Goal: Task Accomplishment & Management: Manage account settings

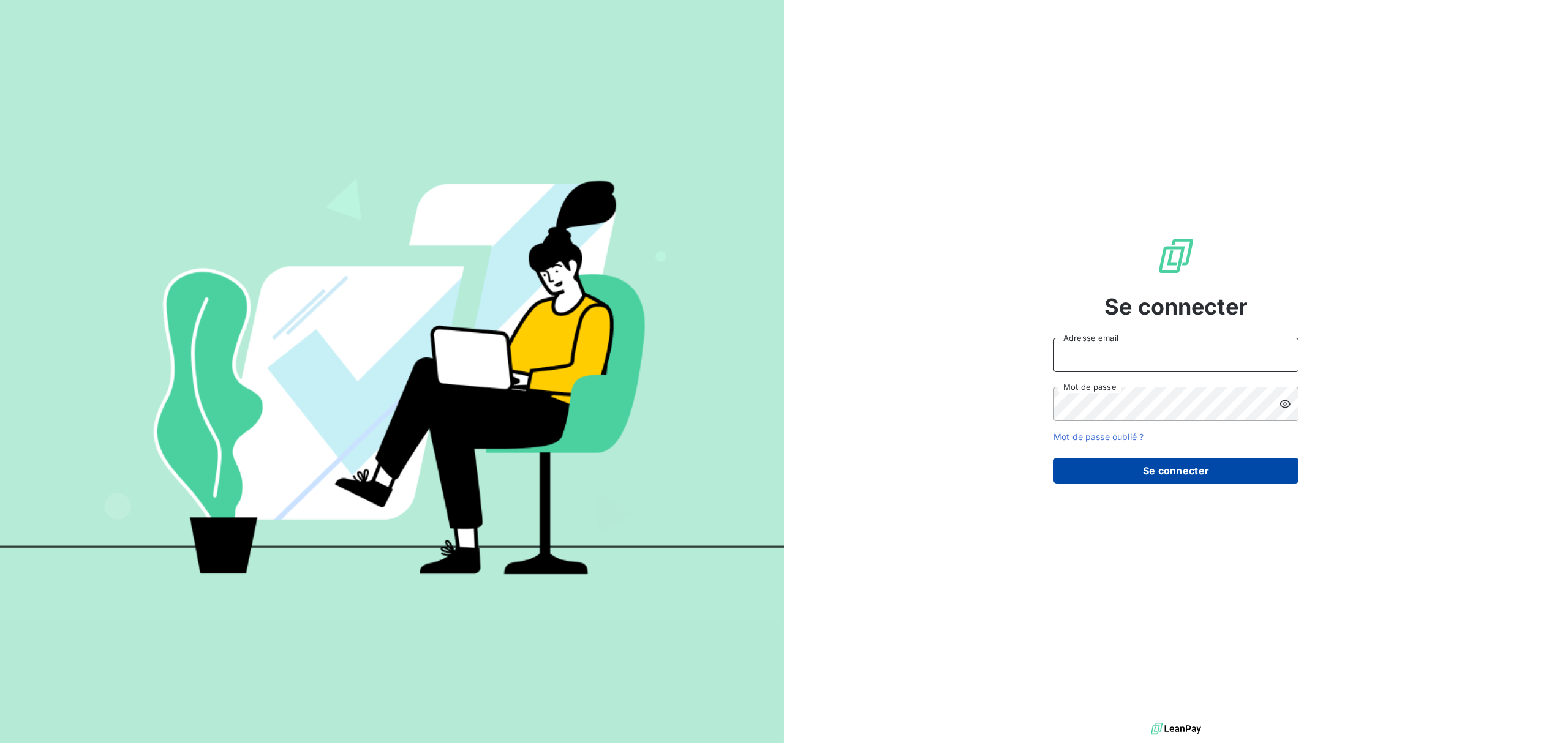
type input "[EMAIL_ADDRESS][DOMAIN_NAME]"
click at [1196, 471] on button "Se connecter" at bounding box center [1175, 470] width 245 height 25
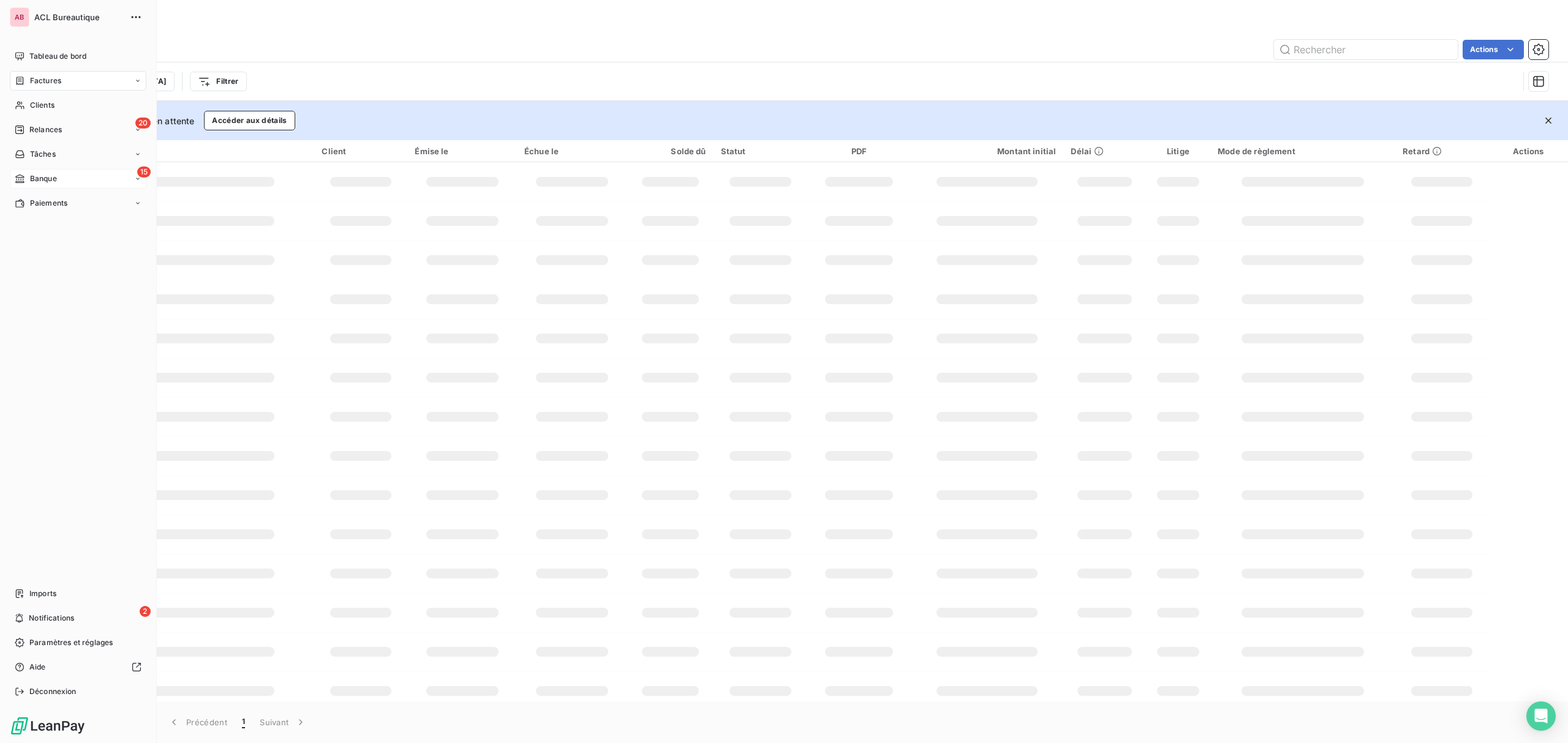
click at [24, 181] on icon at bounding box center [20, 179] width 11 height 10
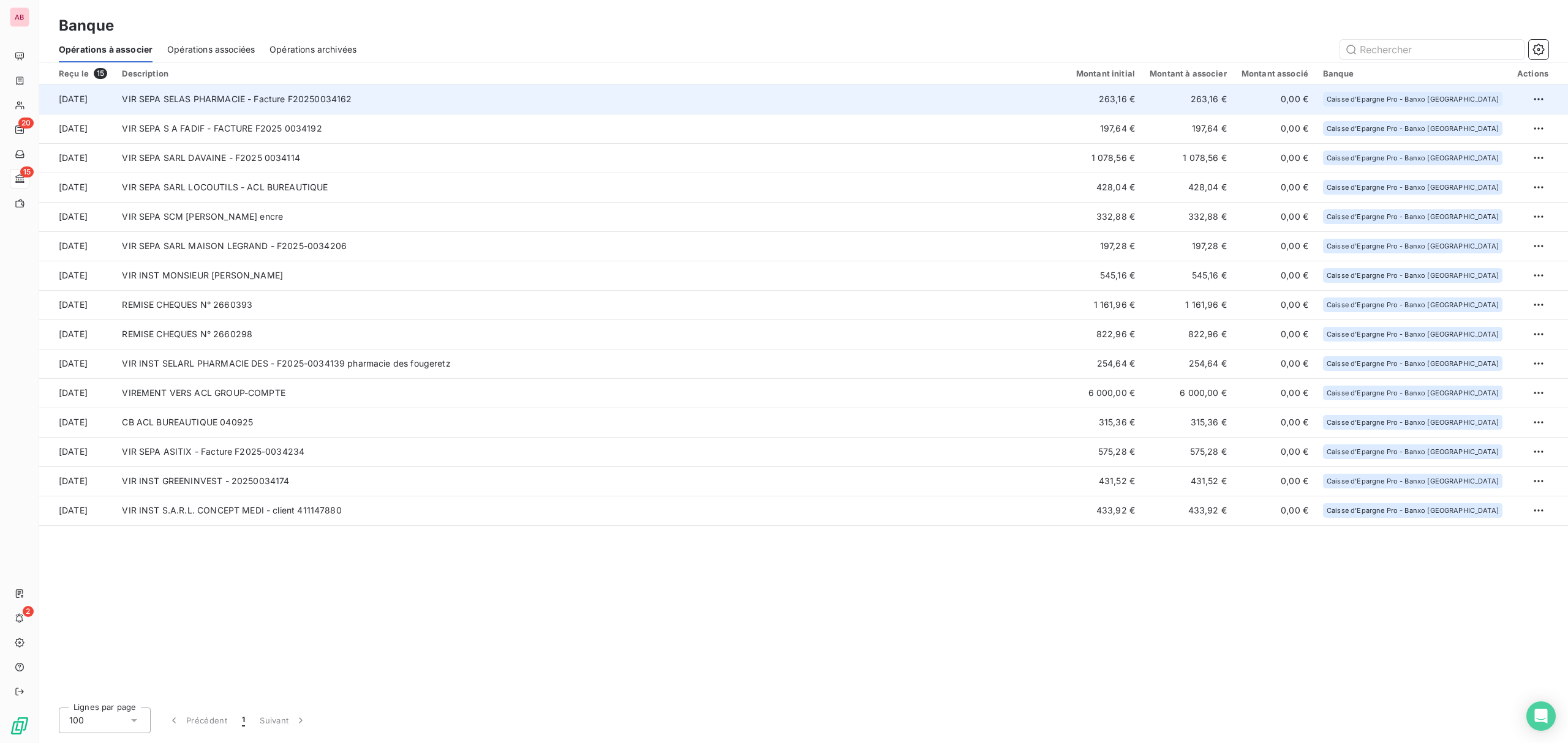
click at [396, 98] on td "VIR SEPA SELAS PHARMACIE - Facture F20250034162" at bounding box center [592, 99] width 954 height 30
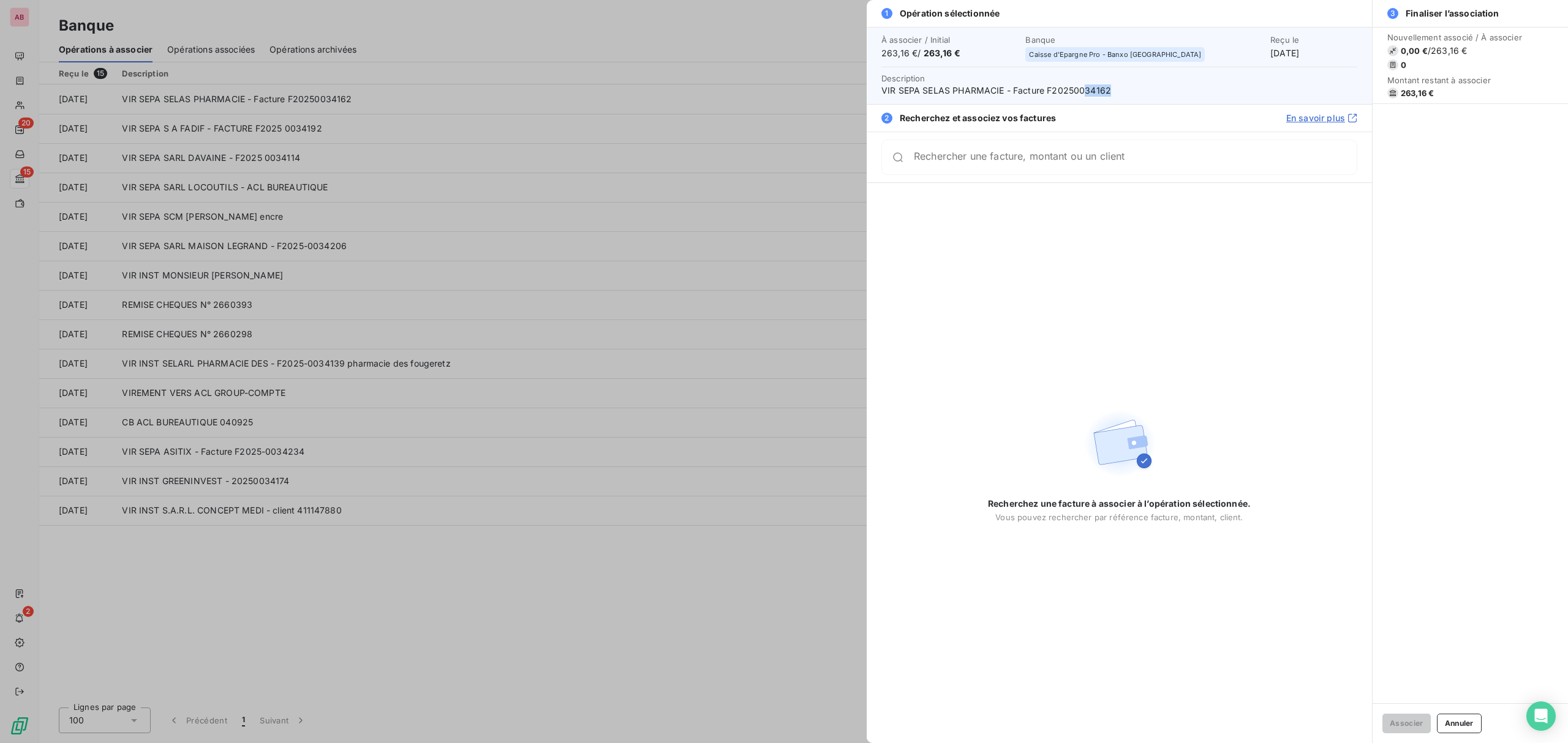
drag, startPoint x: 1113, startPoint y: 87, endPoint x: 1084, endPoint y: 87, distance: 29.0
click at [1084, 87] on span "VIR SEPA SELAS PHARMACIE - Facture F20250034162" at bounding box center [1119, 91] width 476 height 13
copy span "34162"
click at [979, 167] on div "Rechercher une facture, montant ou un client" at bounding box center [1119, 157] width 476 height 35
paste input "34162"
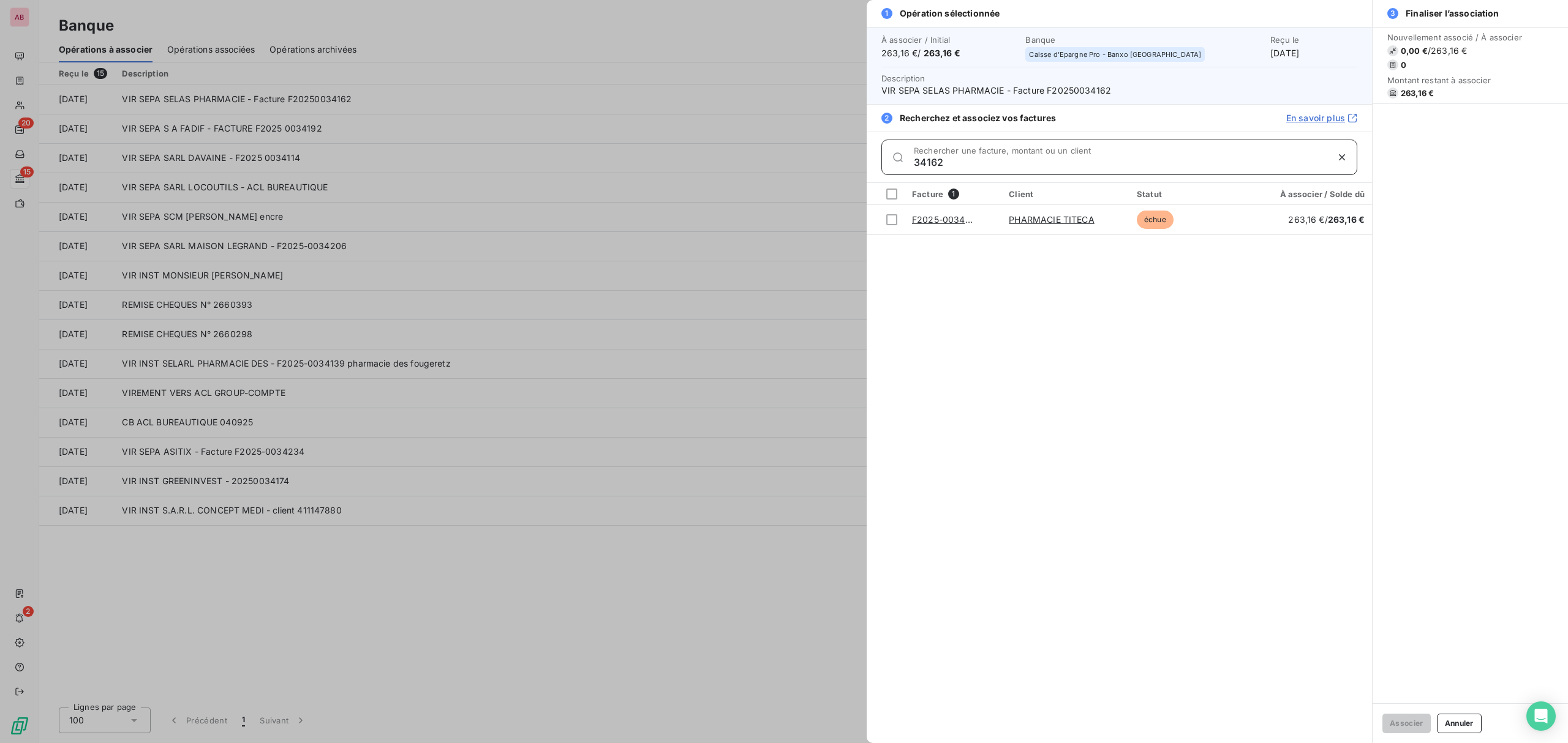
type input "34162"
click at [898, 224] on td at bounding box center [886, 219] width 38 height 30
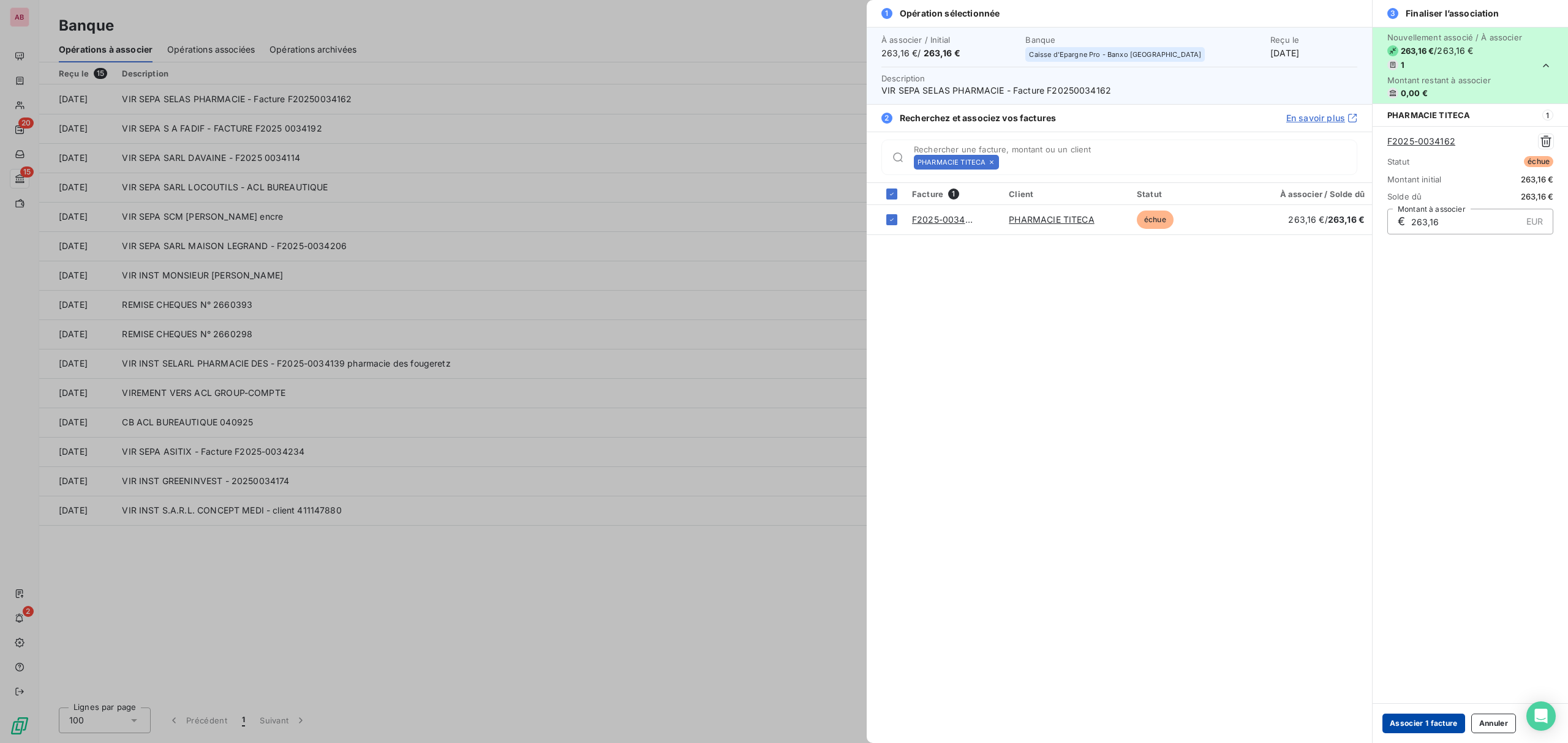
click at [1421, 726] on button "Associer 1 facture" at bounding box center [1424, 724] width 83 height 20
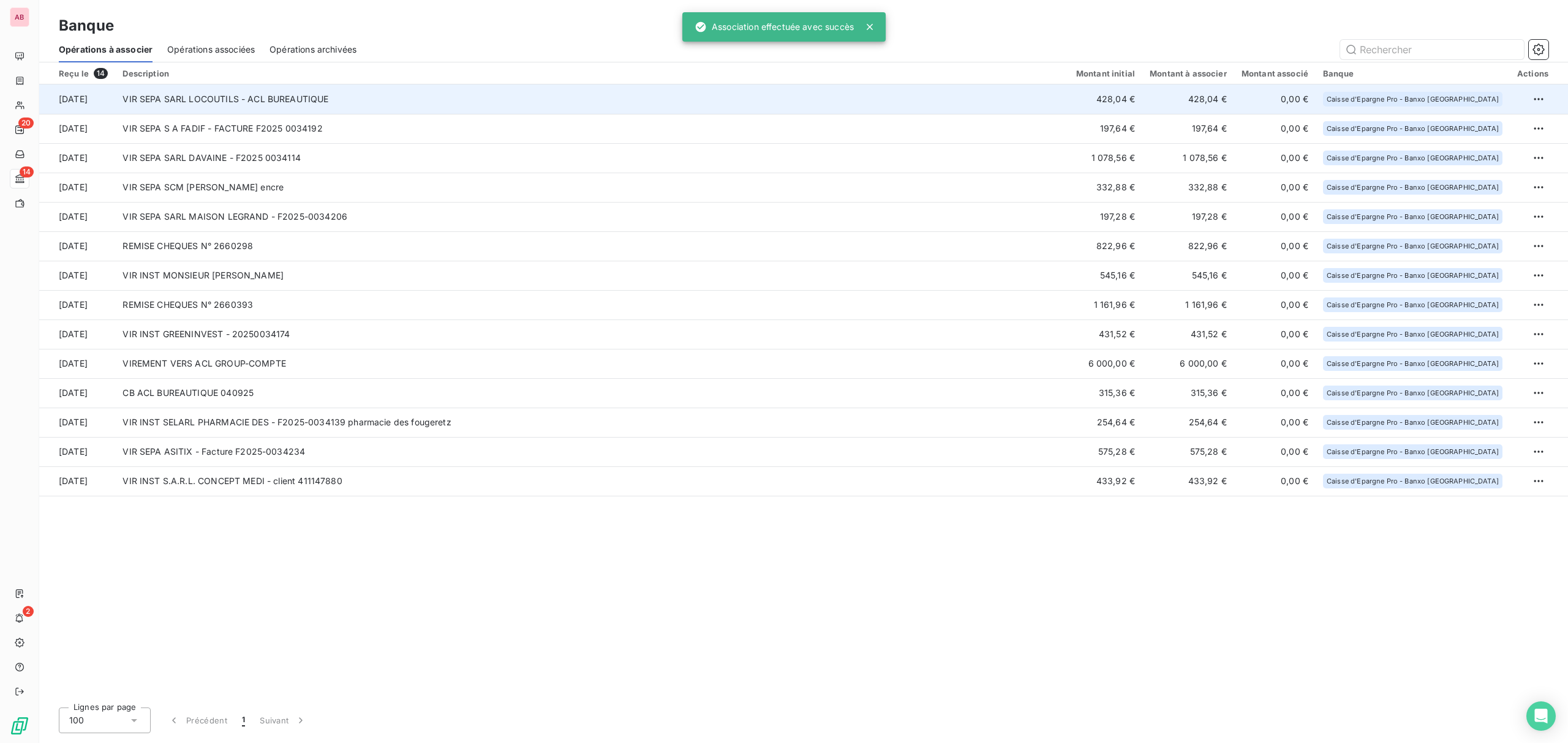
click at [313, 109] on td "VIR SEPA SARL LOCOUTILS - ACL BUREAUTIQUE" at bounding box center [591, 99] width 953 height 30
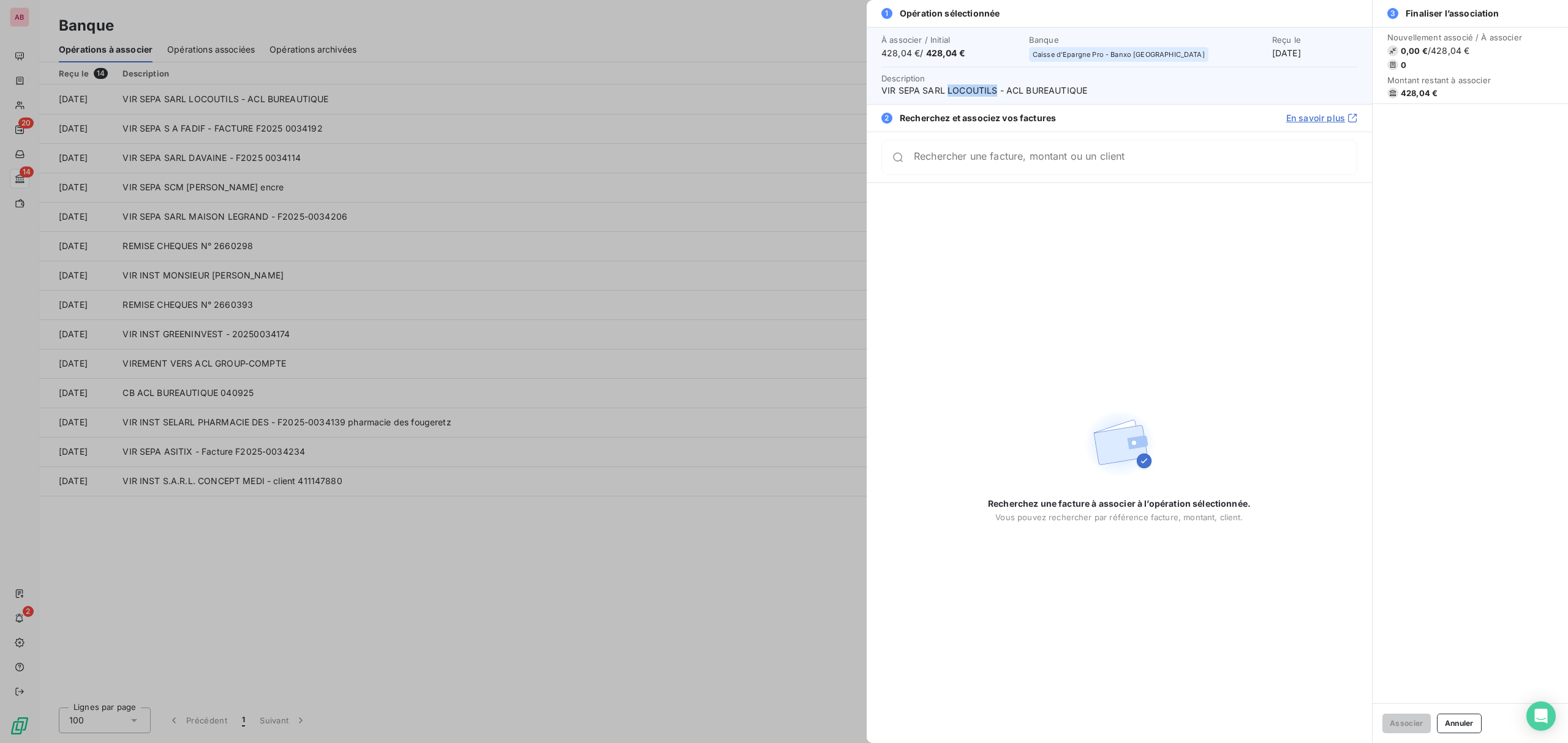
drag, startPoint x: 996, startPoint y: 90, endPoint x: 947, endPoint y: 90, distance: 49.0
click at [947, 90] on span "VIR SEPA SARL LOCOUTILS - ACL BUREAUTIQUE" at bounding box center [1119, 91] width 476 height 13
copy span "LOCOUTILS"
click at [957, 153] on div "Rechercher une facture, montant ou un client" at bounding box center [1135, 158] width 443 height 13
drag, startPoint x: 957, startPoint y: 153, endPoint x: 931, endPoint y: 147, distance: 26.7
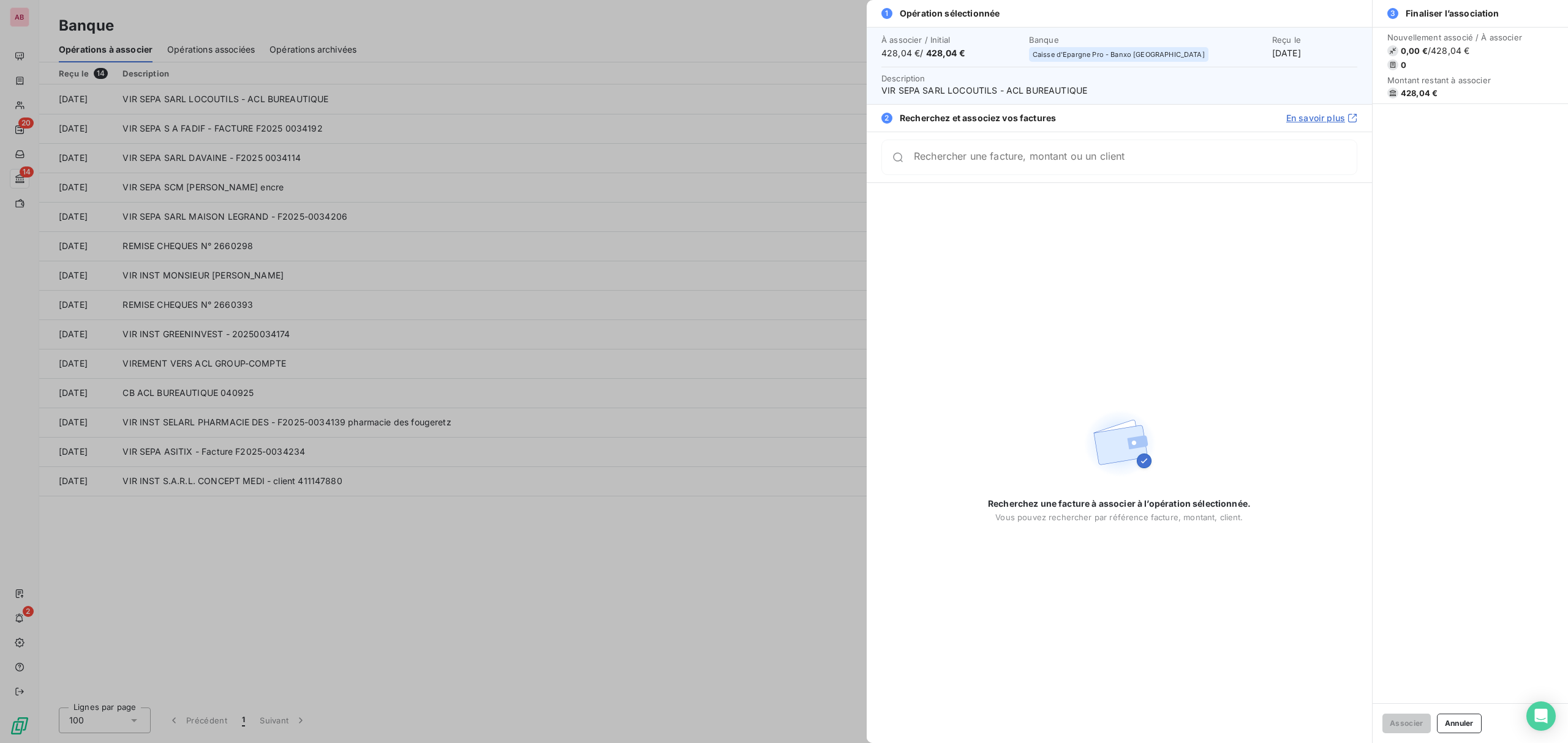
click at [931, 147] on div "Rechercher une facture, montant ou un client" at bounding box center [1119, 157] width 476 height 35
paste input "34188"
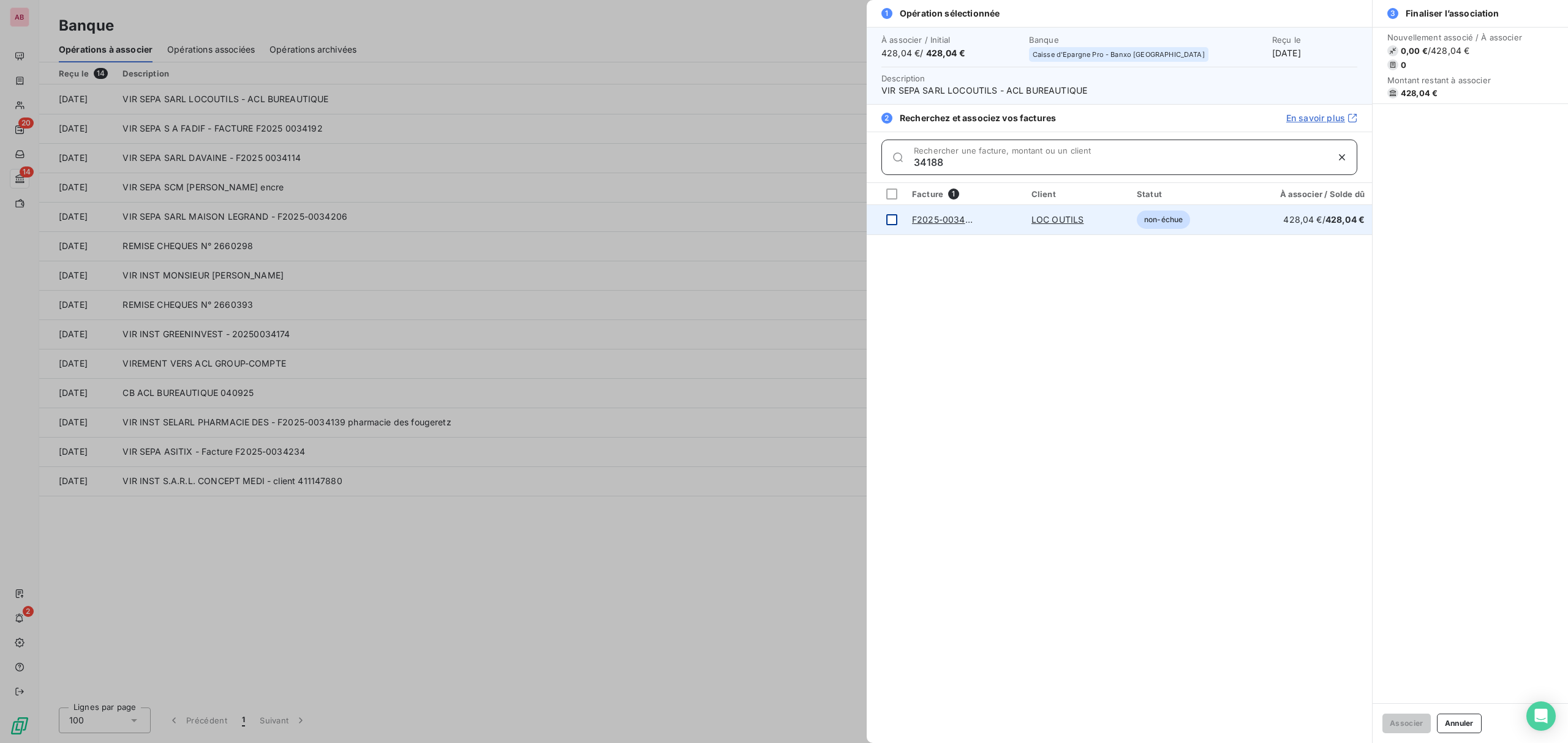
type input "34188"
click at [894, 226] on td at bounding box center [886, 219] width 38 height 30
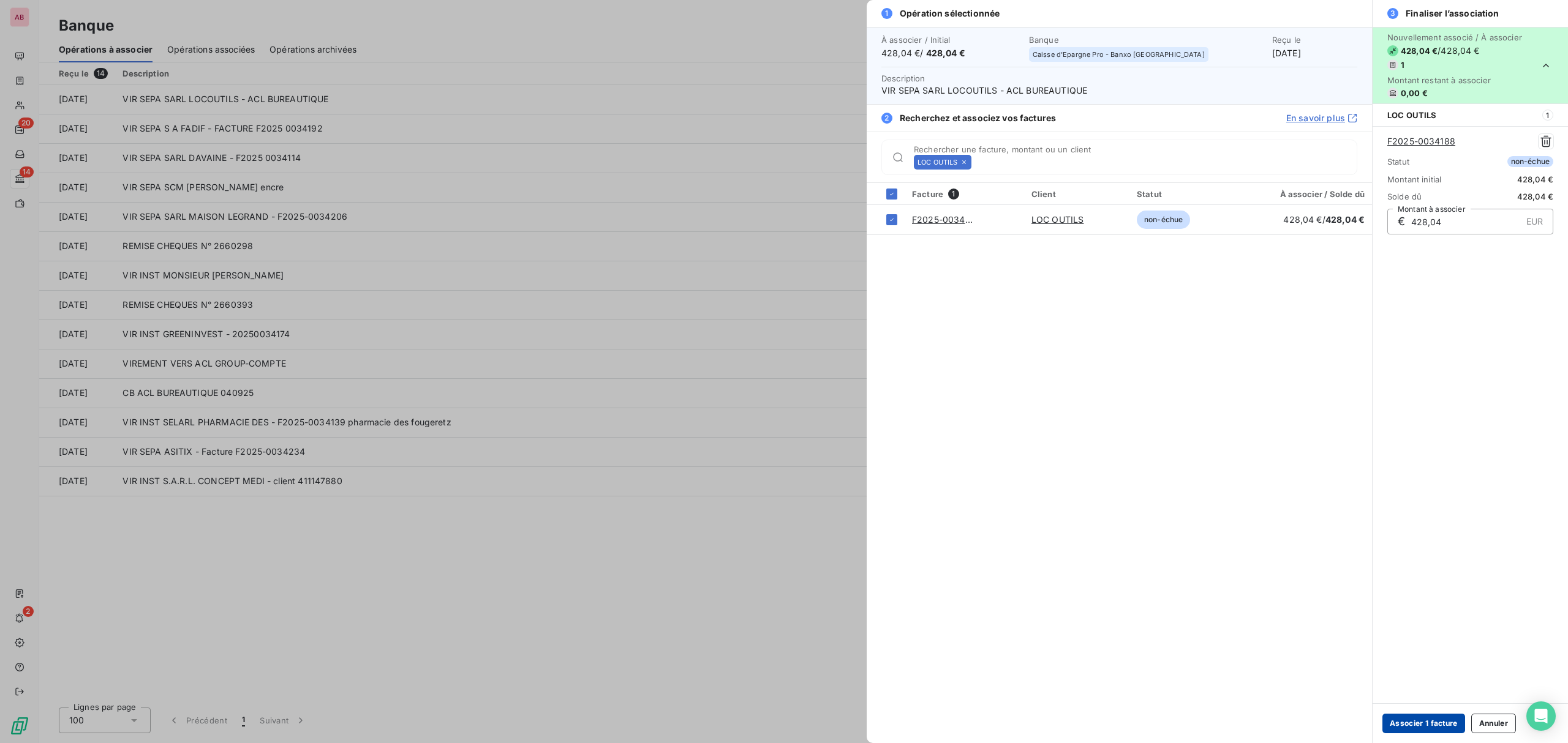
click at [1424, 729] on button "Associer 1 facture" at bounding box center [1424, 724] width 83 height 20
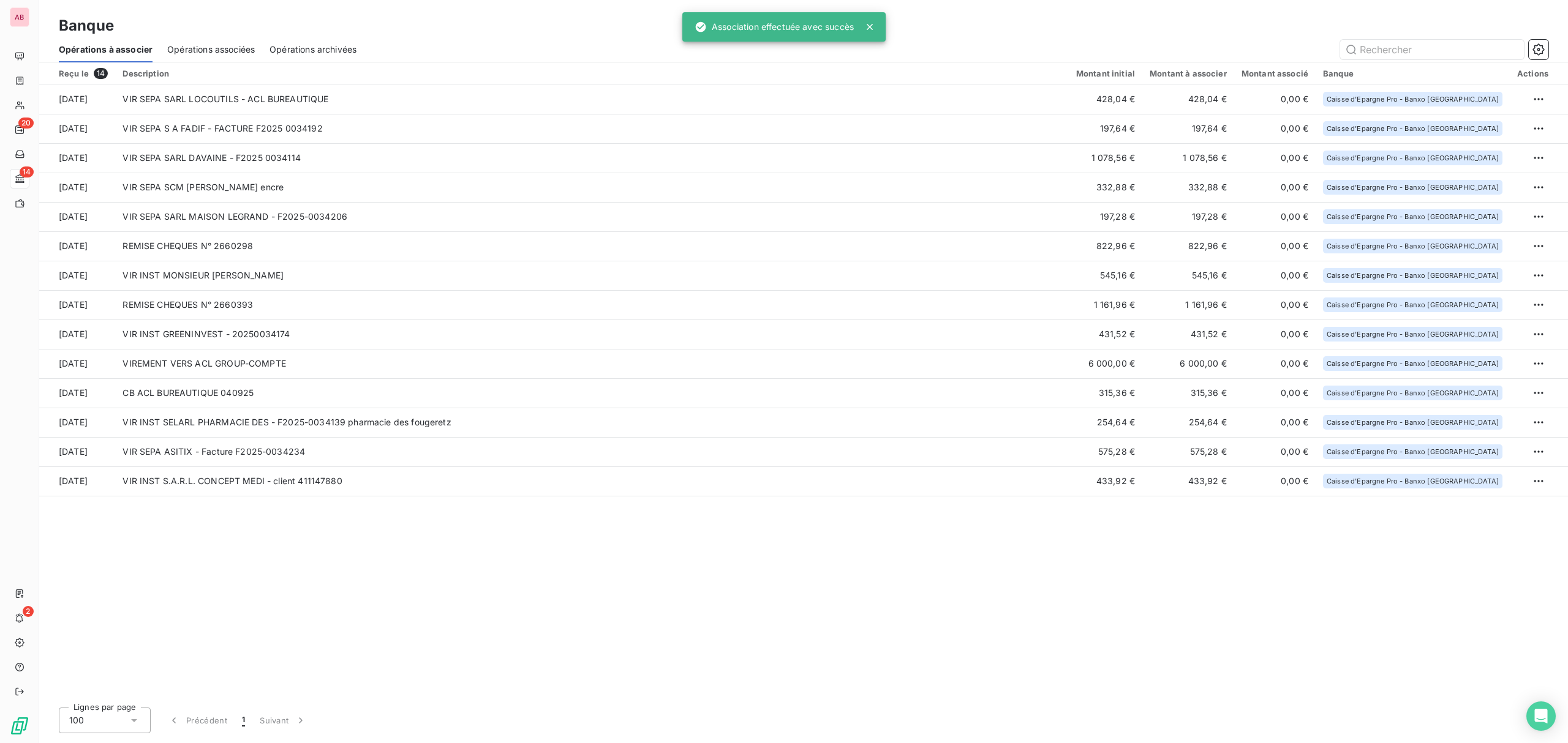
click at [233, 33] on div "Banque" at bounding box center [803, 25] width 1529 height 22
click at [226, 38] on div "Opérations associées" at bounding box center [210, 50] width 88 height 25
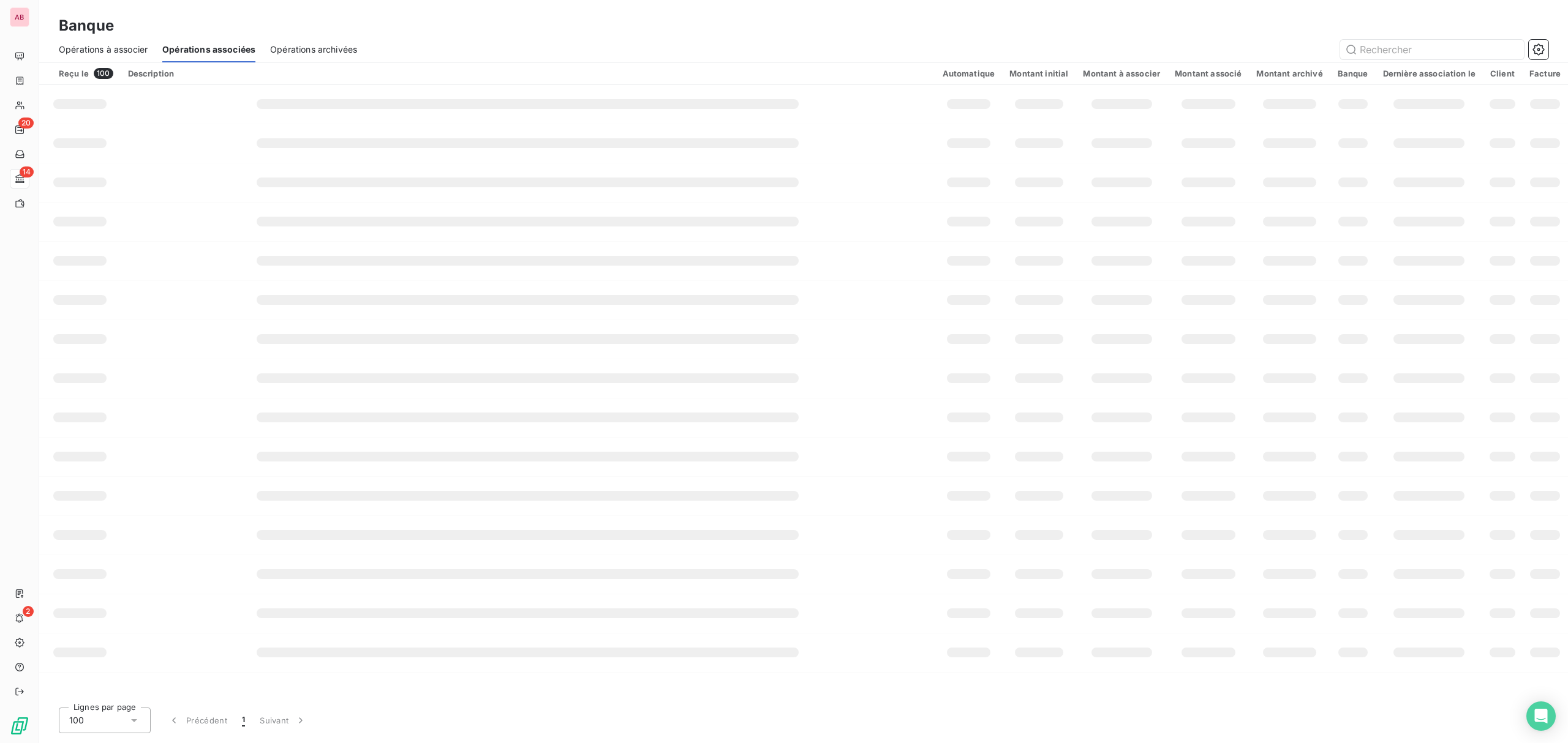
click at [107, 50] on span "Opérations à associer" at bounding box center [103, 50] width 89 height 13
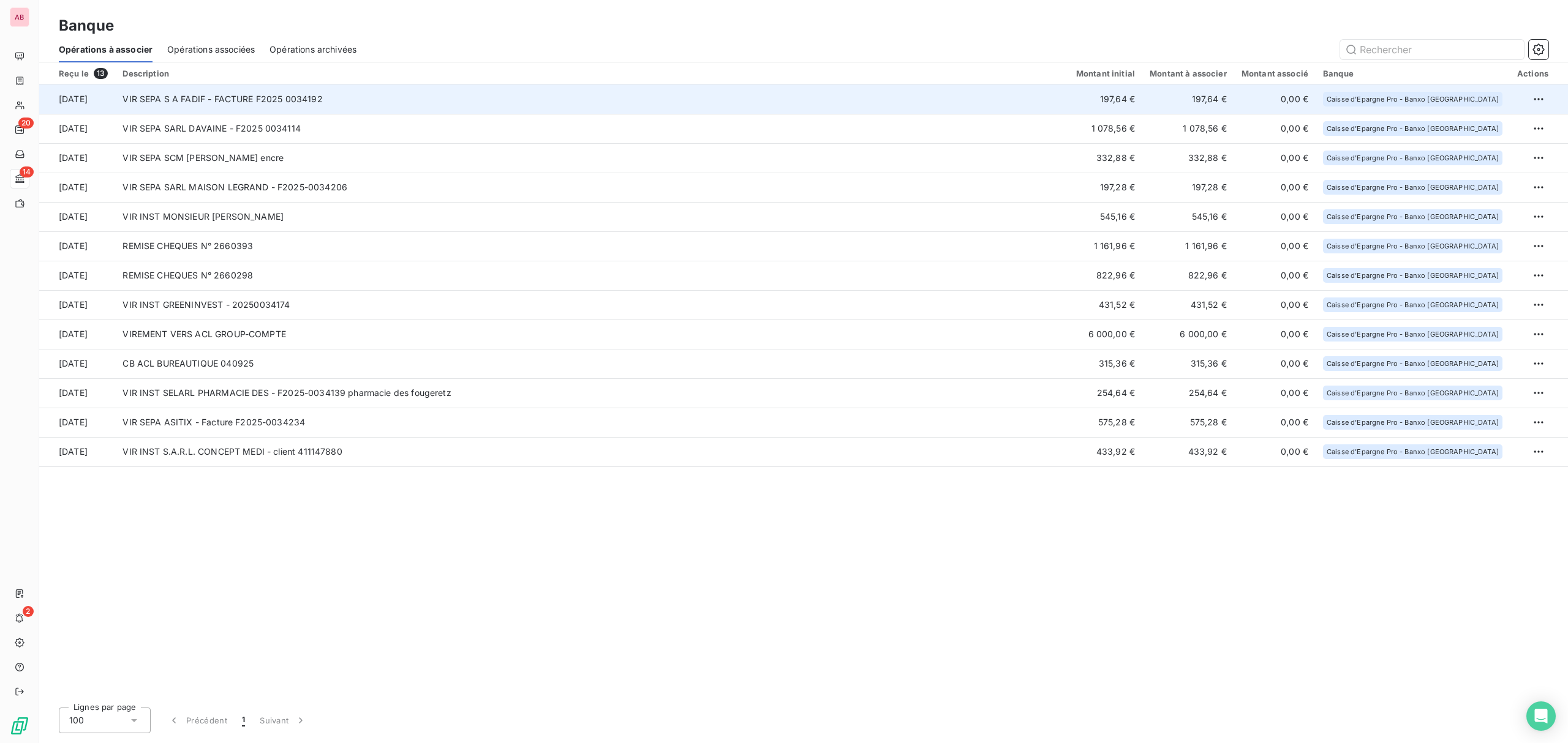
click at [322, 100] on td "VIR SEPA S A FADIF - FACTURE F2025 0034192" at bounding box center [591, 99] width 953 height 30
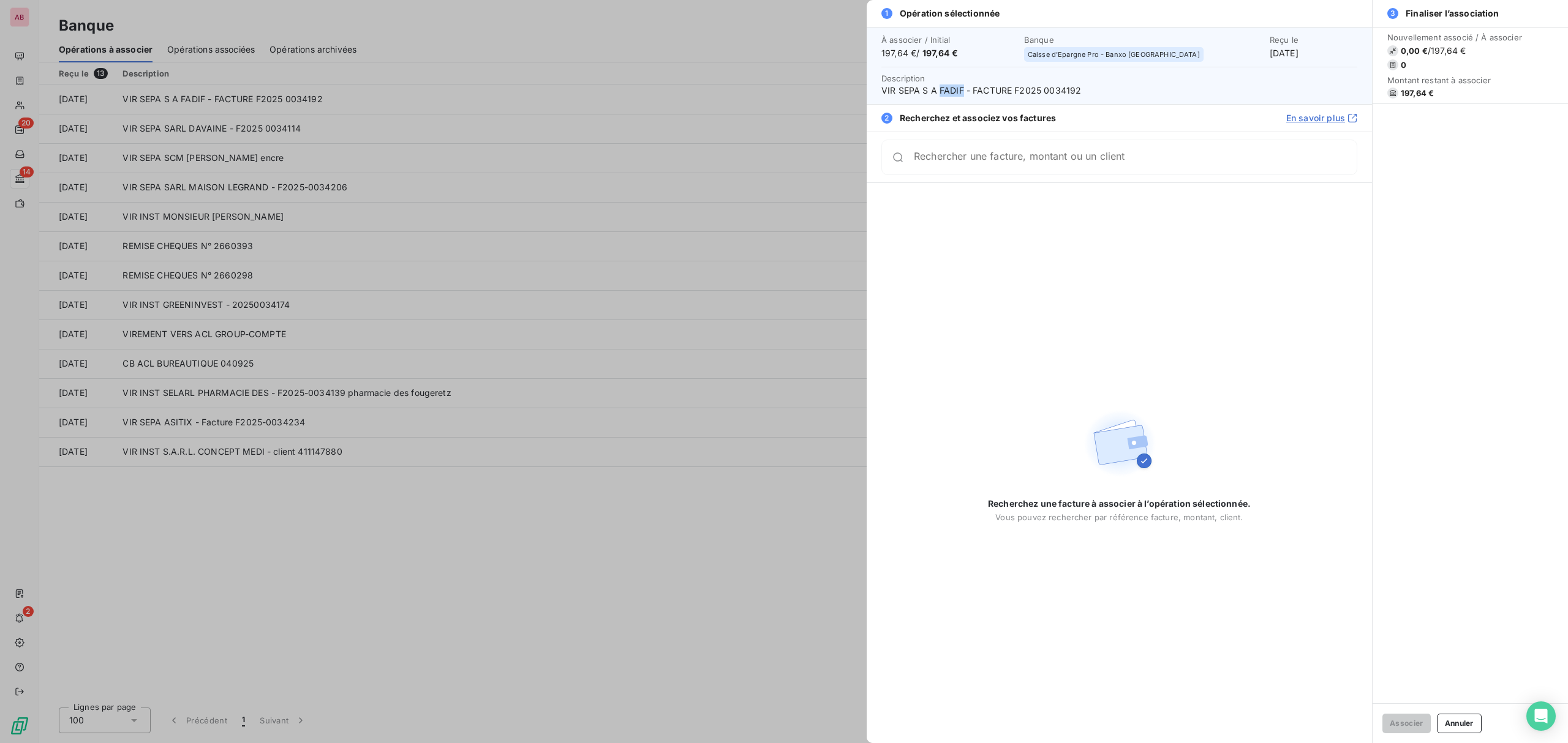
drag, startPoint x: 961, startPoint y: 90, endPoint x: 939, endPoint y: 89, distance: 22.0
click at [939, 89] on span "VIR SEPA S A FADIF - FACTURE F2025 0034192" at bounding box center [1119, 91] width 476 height 13
copy span "FADIF"
click at [970, 160] on input "Rechercher une facture, montant ou un client" at bounding box center [1135, 163] width 443 height 13
paste input "FADIF"
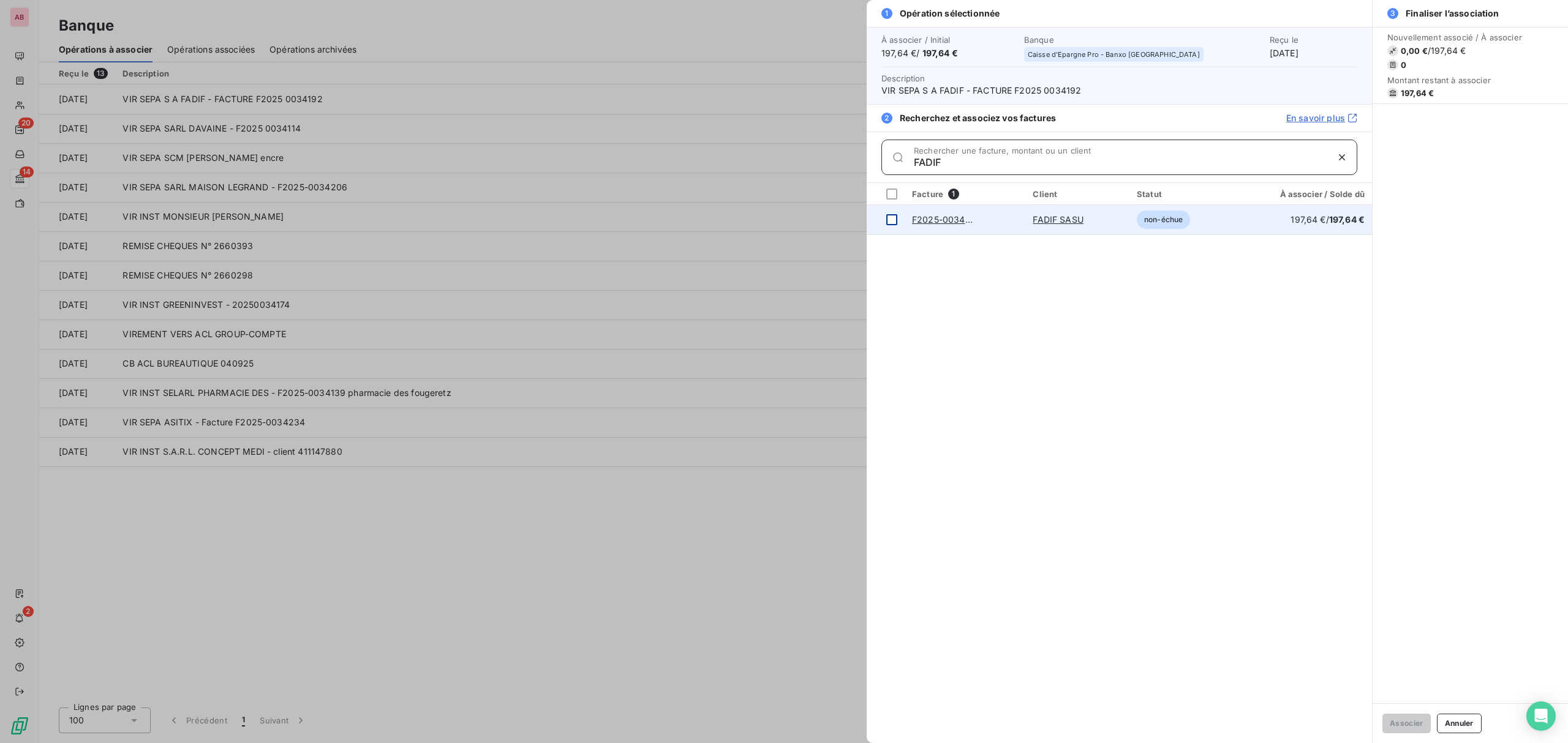
type input "FADIF"
click at [892, 223] on div at bounding box center [891, 219] width 11 height 11
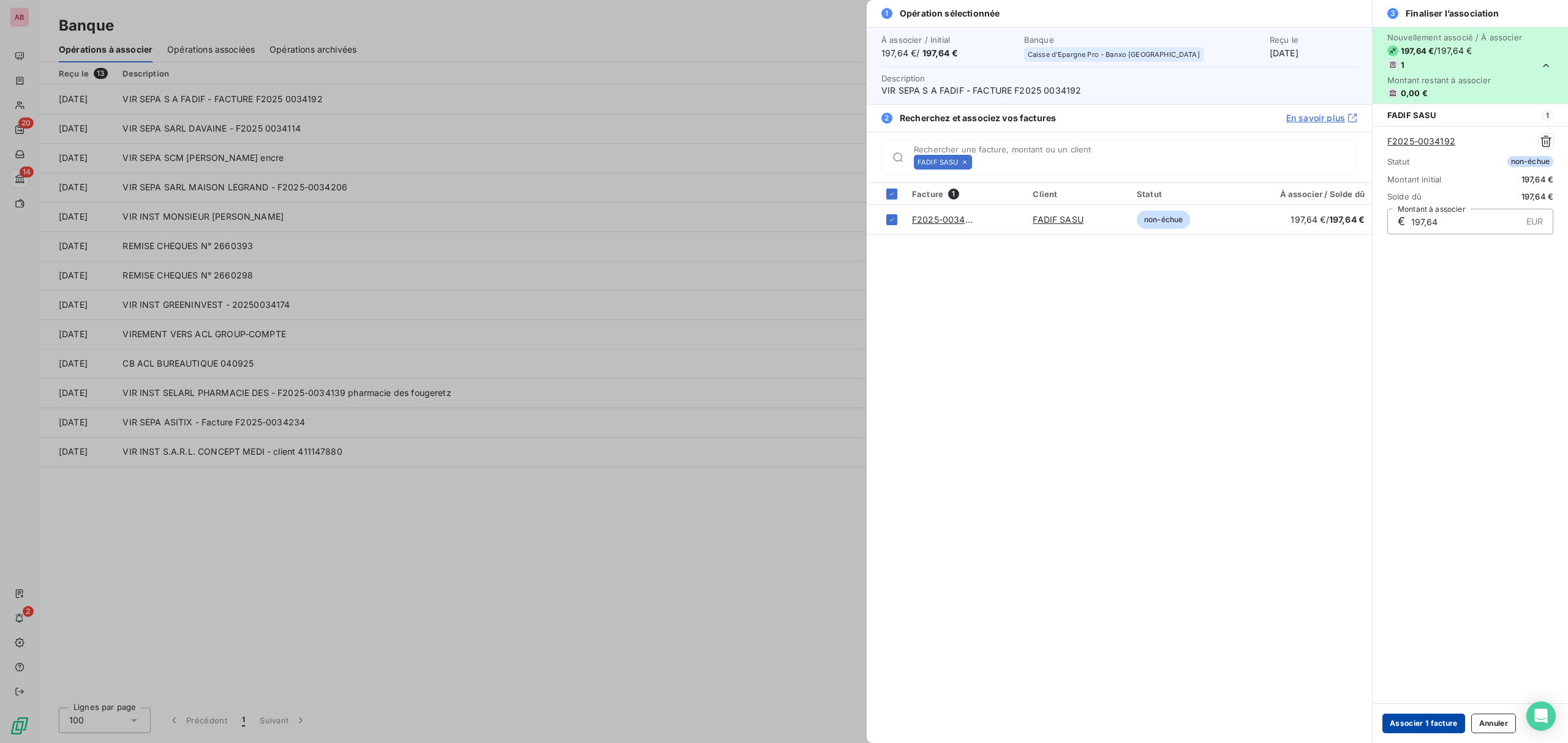
click at [1424, 719] on button "Associer 1 facture" at bounding box center [1424, 724] width 83 height 20
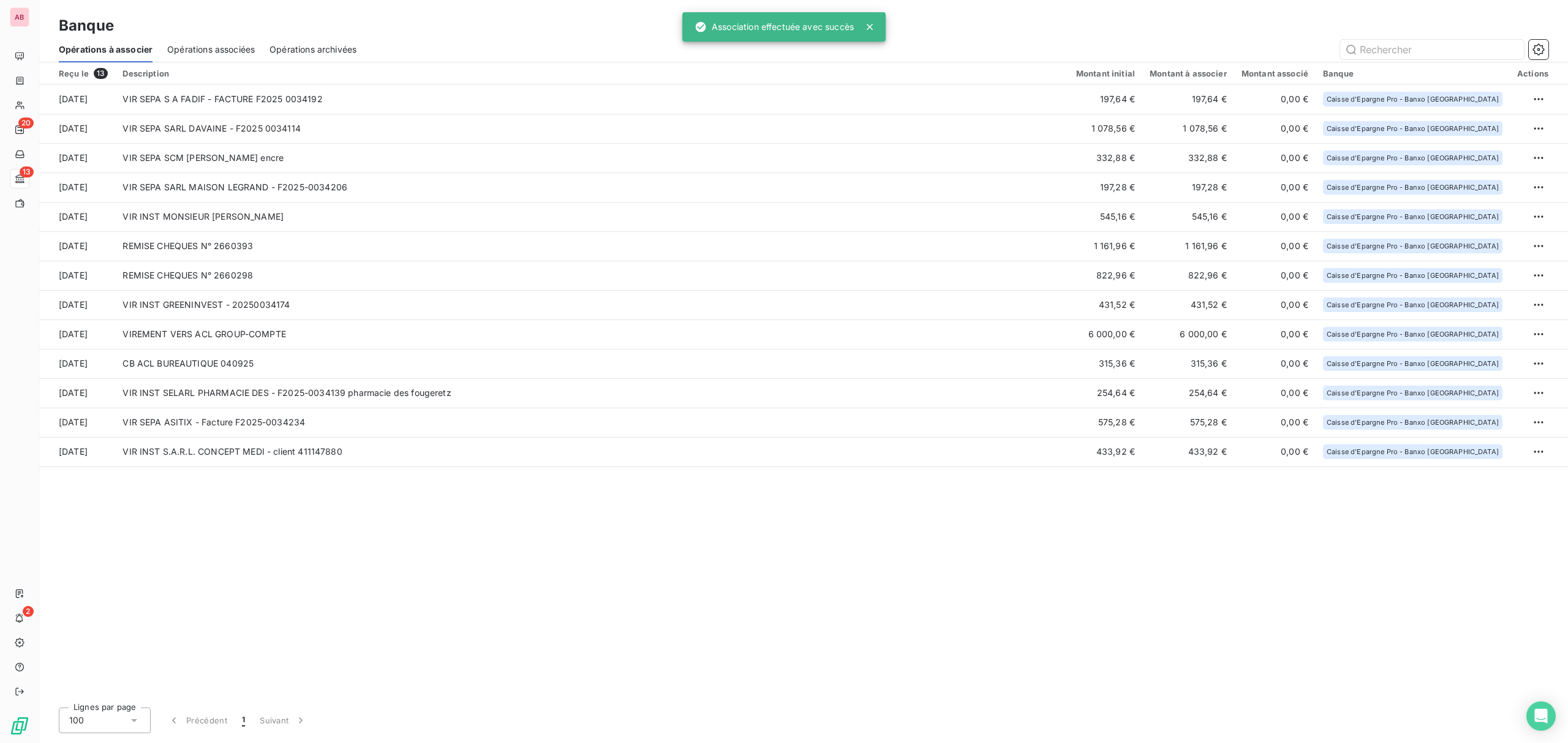
click at [205, 47] on span "Opérations associées" at bounding box center [210, 50] width 88 height 13
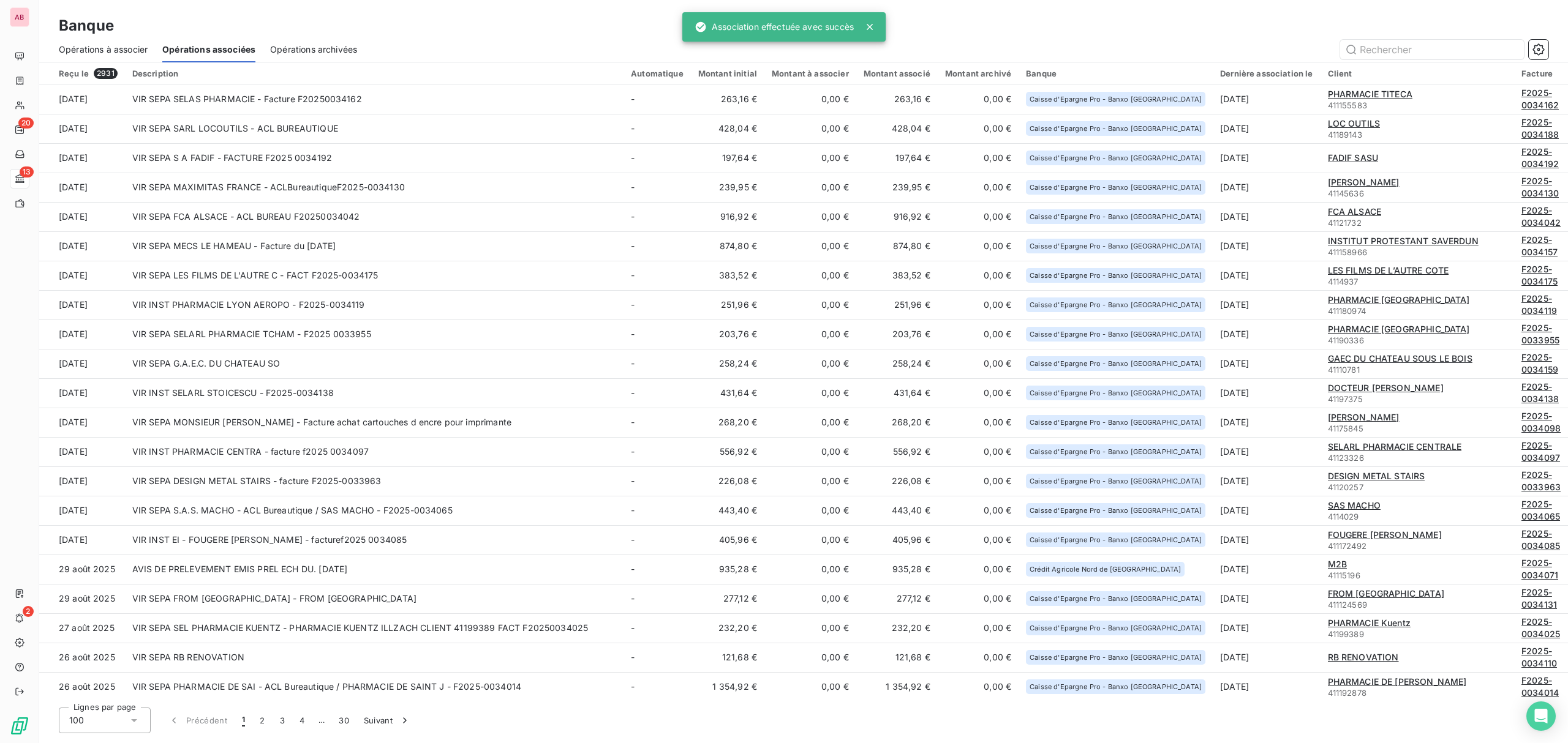
click at [117, 48] on span "Opérations à associer" at bounding box center [103, 50] width 89 height 13
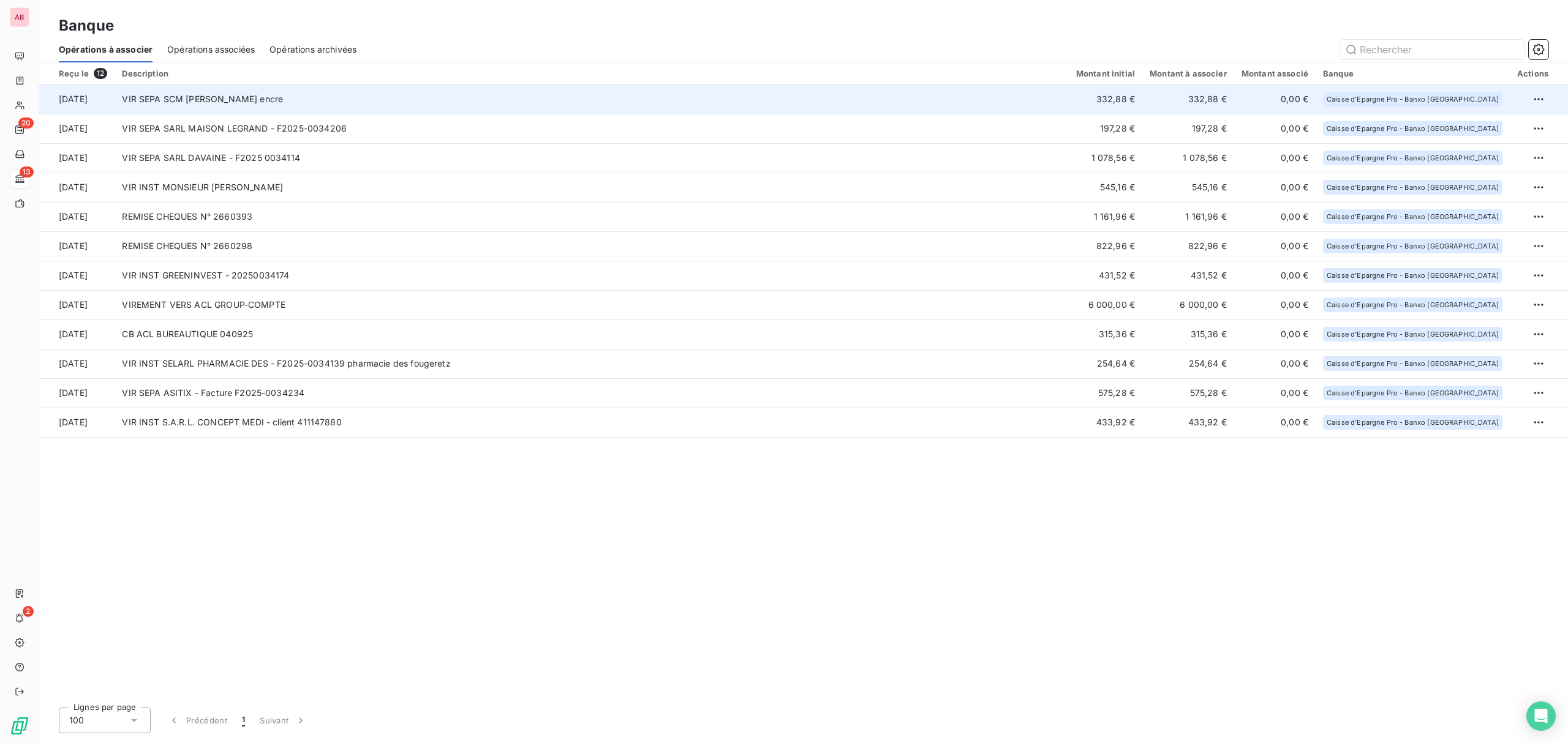
click at [518, 98] on td "VIR SEPA SCM [PERSON_NAME] encre" at bounding box center [592, 99] width 954 height 30
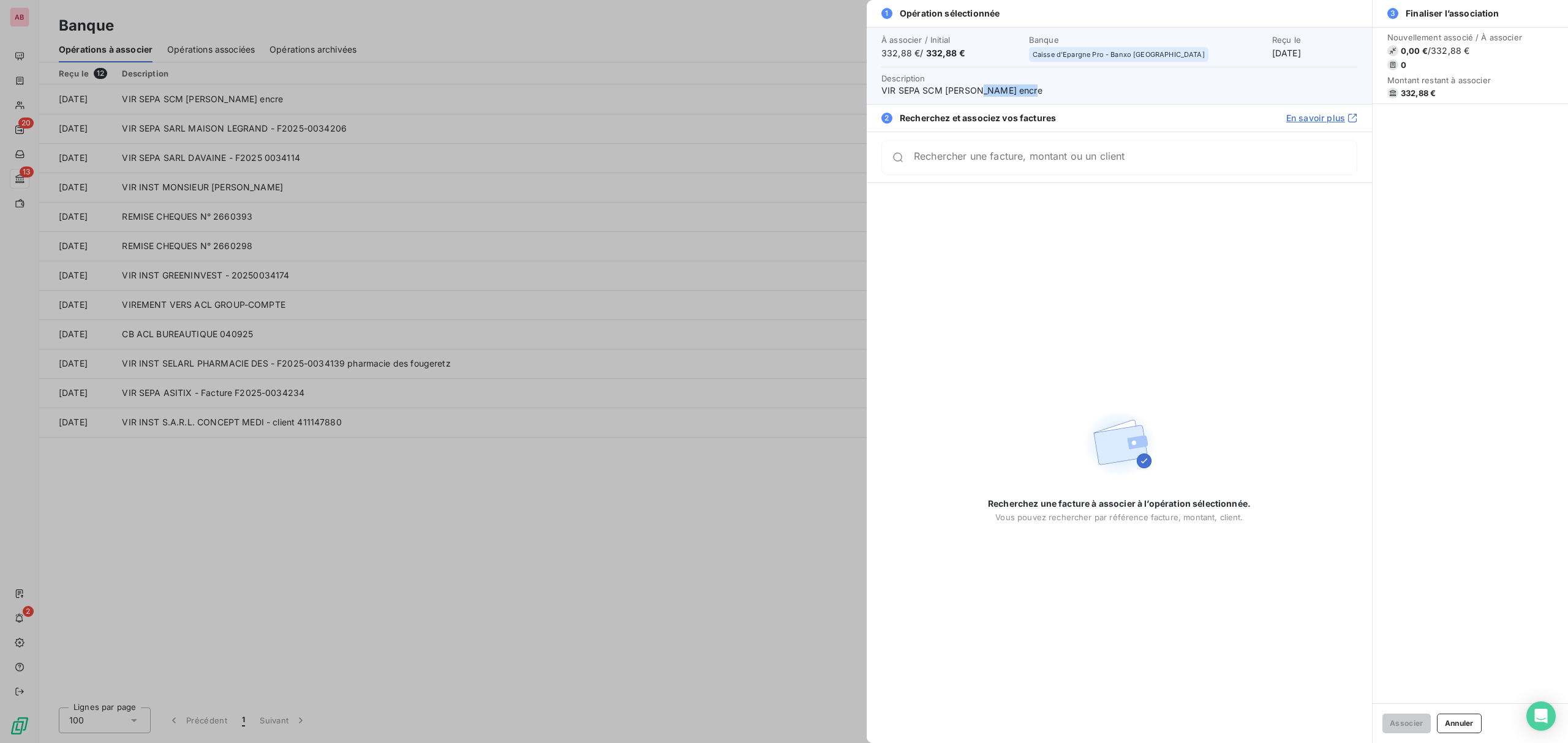
drag, startPoint x: 1044, startPoint y: 88, endPoint x: 985, endPoint y: 88, distance: 59.0
click at [985, 88] on span "VIR SEPA SCM [PERSON_NAME] encre" at bounding box center [1119, 91] width 476 height 13
copy span "LAURENCENA"
click at [934, 165] on div "Rechercher une facture, montant ou un client" at bounding box center [1119, 157] width 476 height 35
paste input "34220"
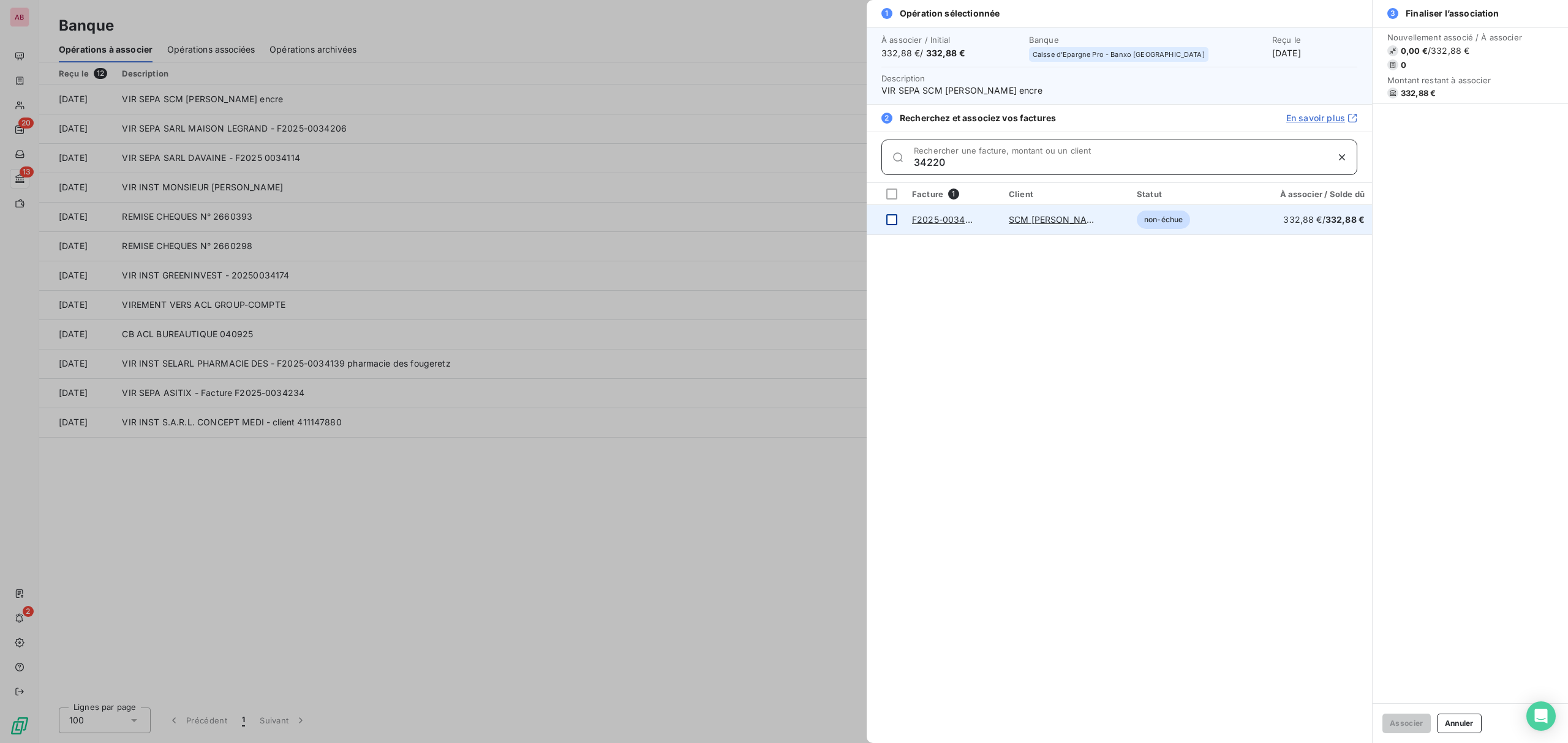
type input "34220"
click at [893, 219] on div at bounding box center [891, 219] width 11 height 11
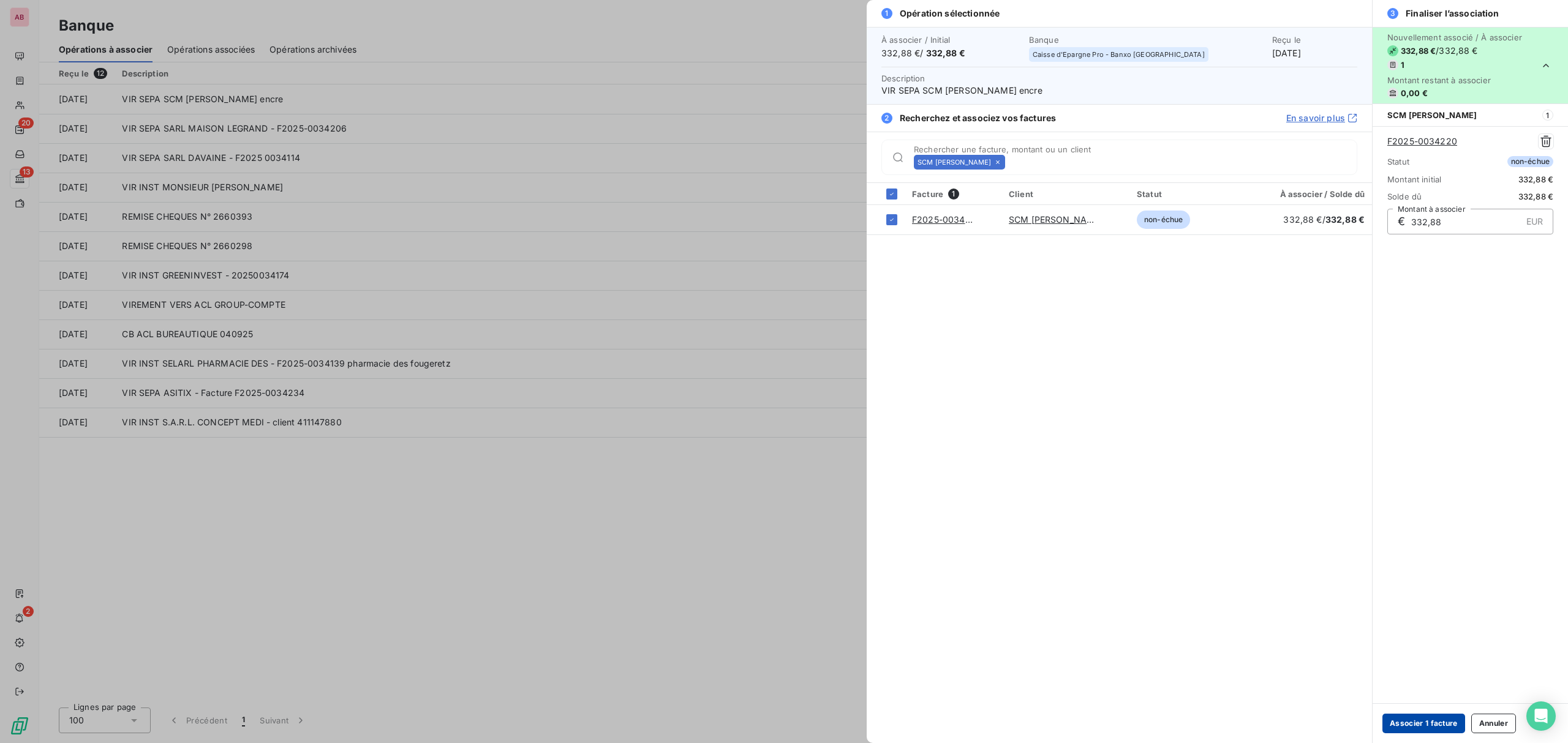
click at [1406, 719] on button "Associer 1 facture" at bounding box center [1424, 724] width 83 height 20
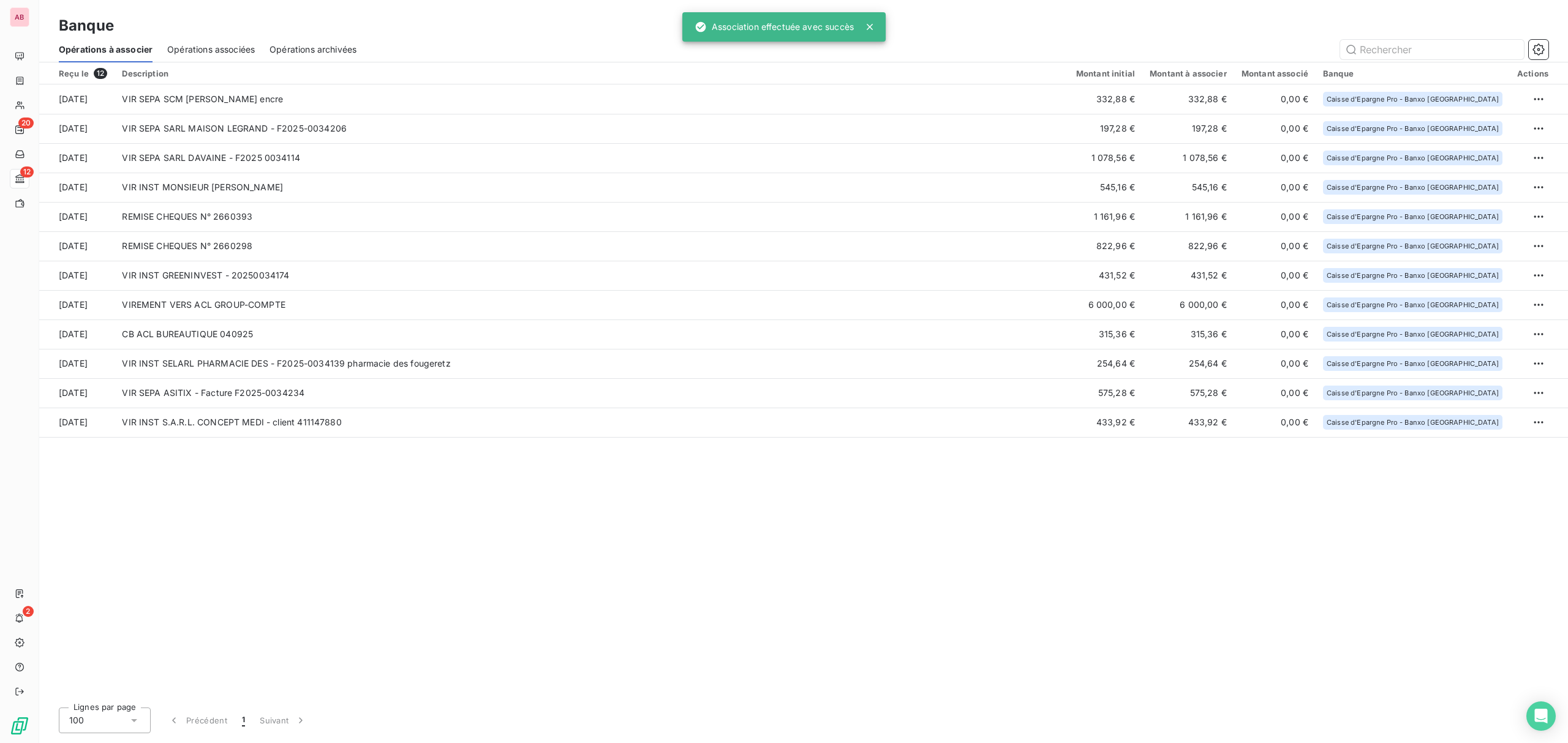
click at [175, 42] on div "Opérations associées" at bounding box center [210, 50] width 88 height 25
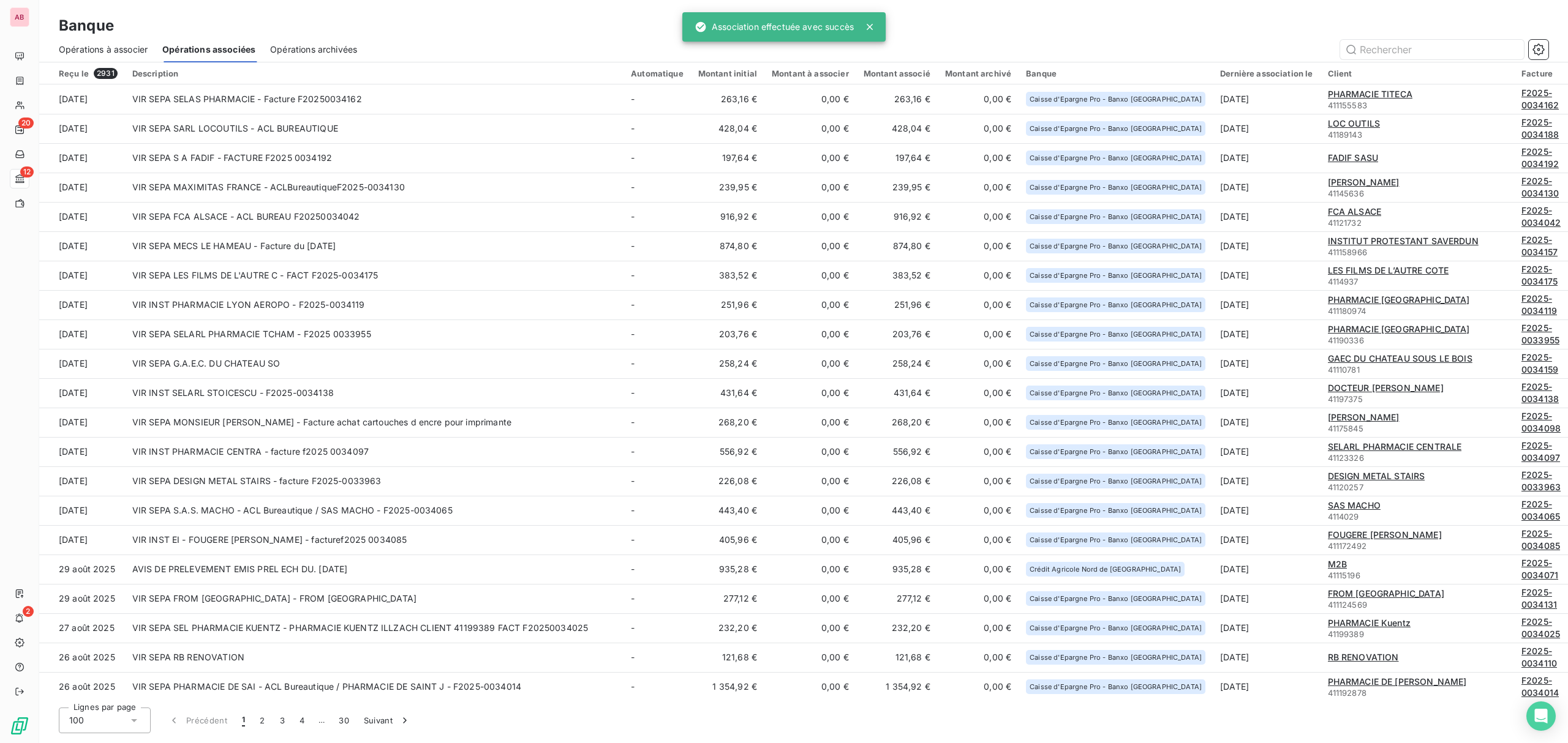
click at [117, 50] on span "Opérations à associer" at bounding box center [103, 50] width 89 height 13
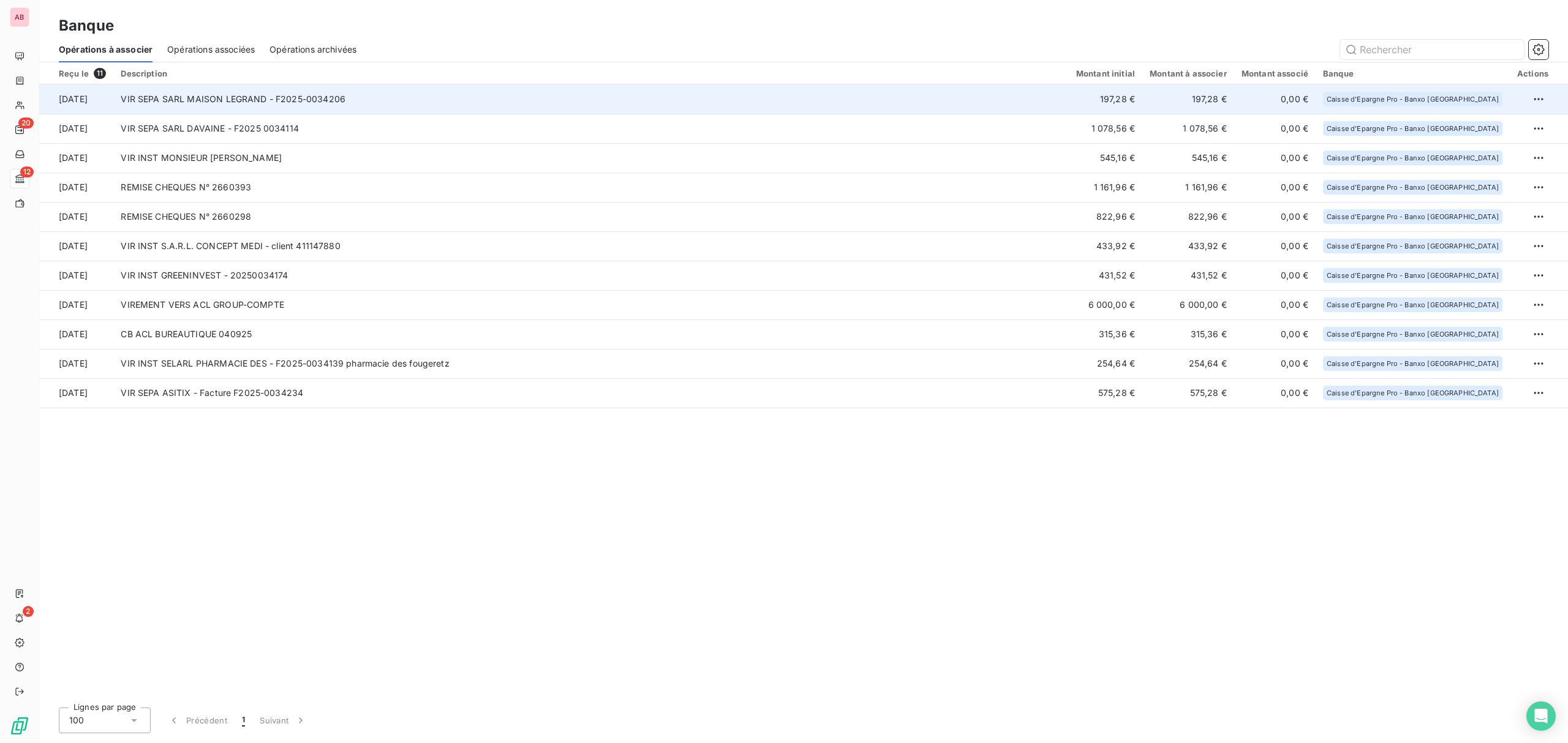
click at [327, 104] on td "VIR SEPA SARL MAISON LEGRAND - F2025-0034206" at bounding box center [590, 99] width 955 height 30
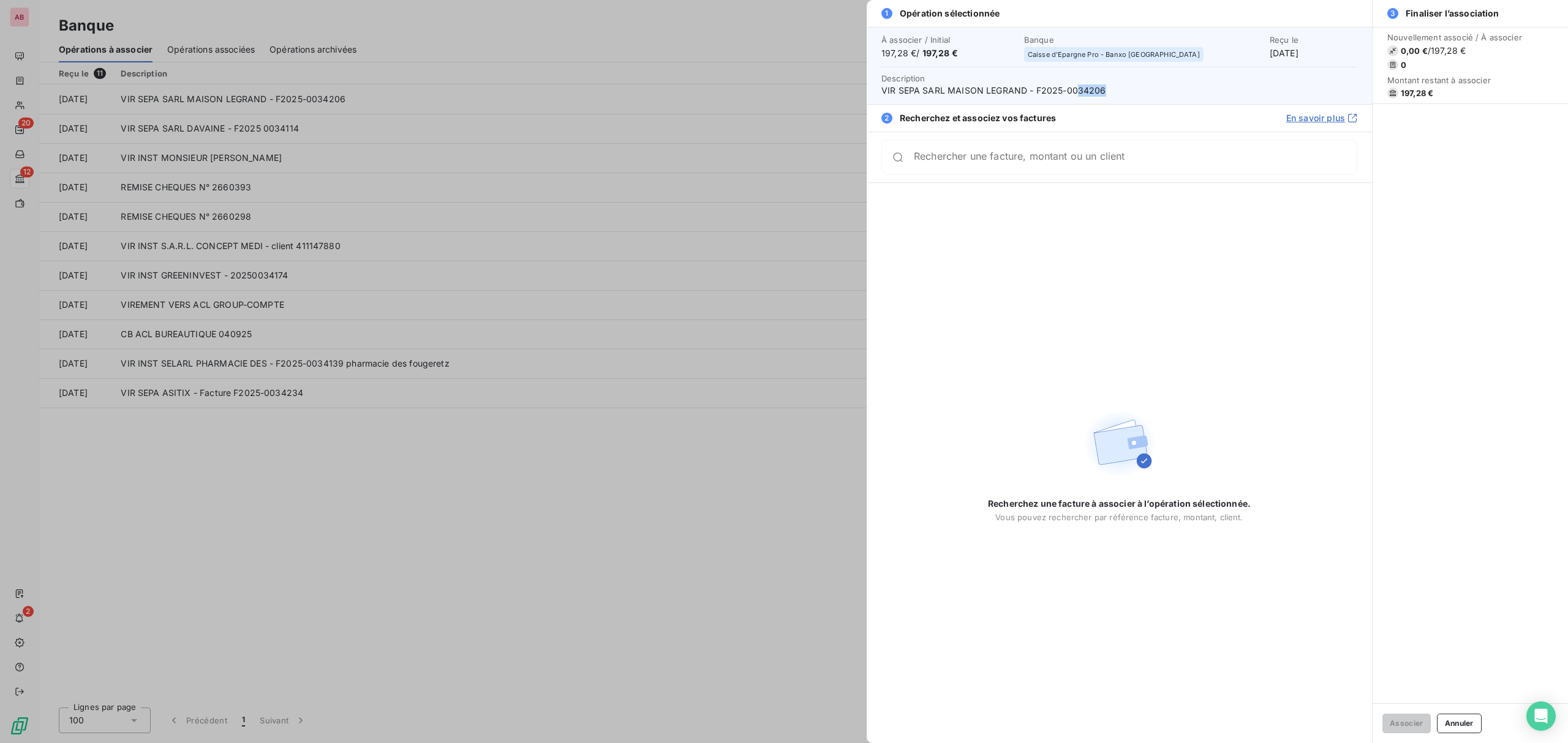
drag, startPoint x: 1114, startPoint y: 94, endPoint x: 1078, endPoint y: 94, distance: 36.0
click at [1078, 94] on span "VIR SEPA SARL MAISON LEGRAND - F2025-0034206" at bounding box center [1119, 91] width 476 height 13
copy span "34206"
click at [989, 157] on input "Rechercher une facture, montant ou un client" at bounding box center [1135, 163] width 443 height 13
paste input "34206"
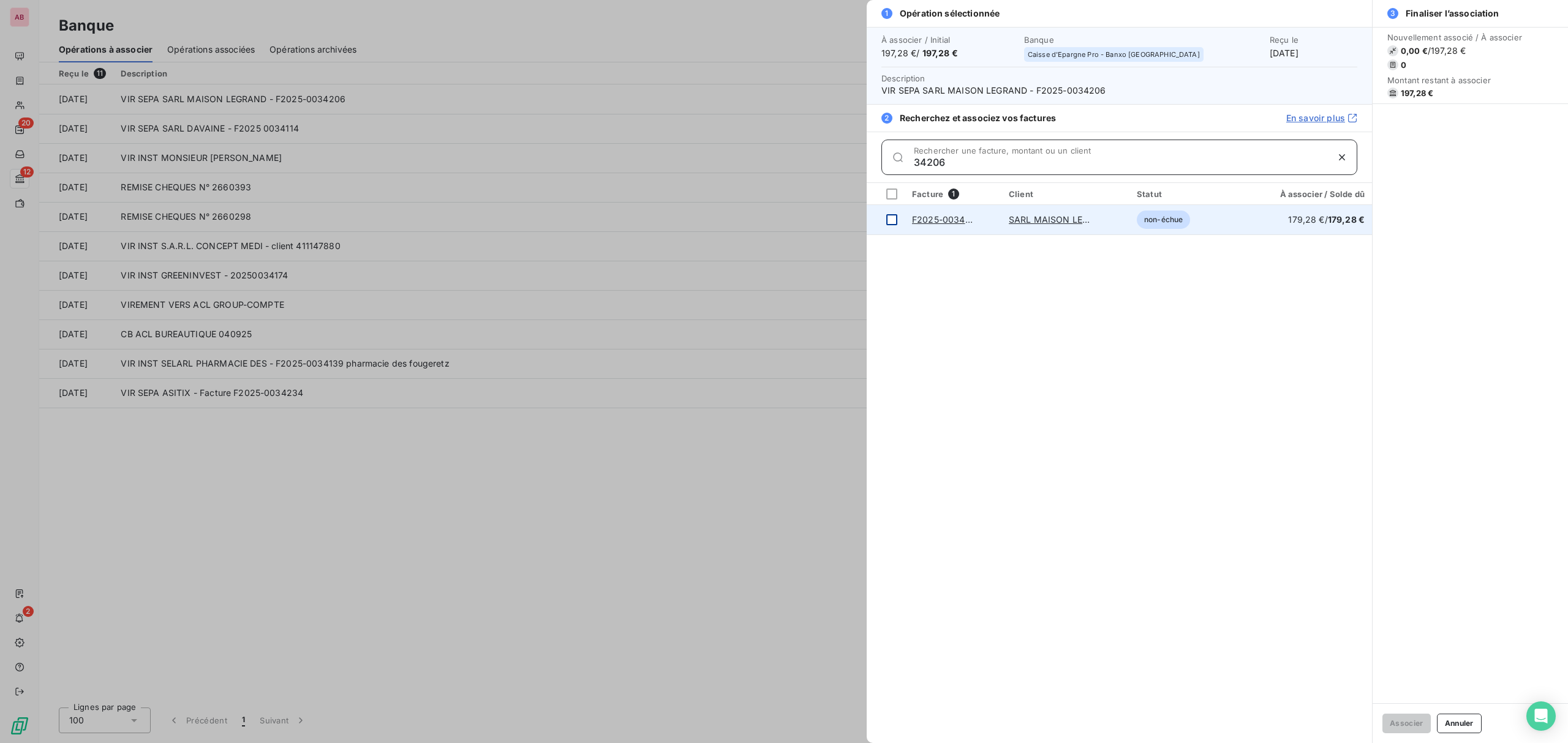
type input "34206"
click at [890, 216] on div at bounding box center [891, 219] width 11 height 11
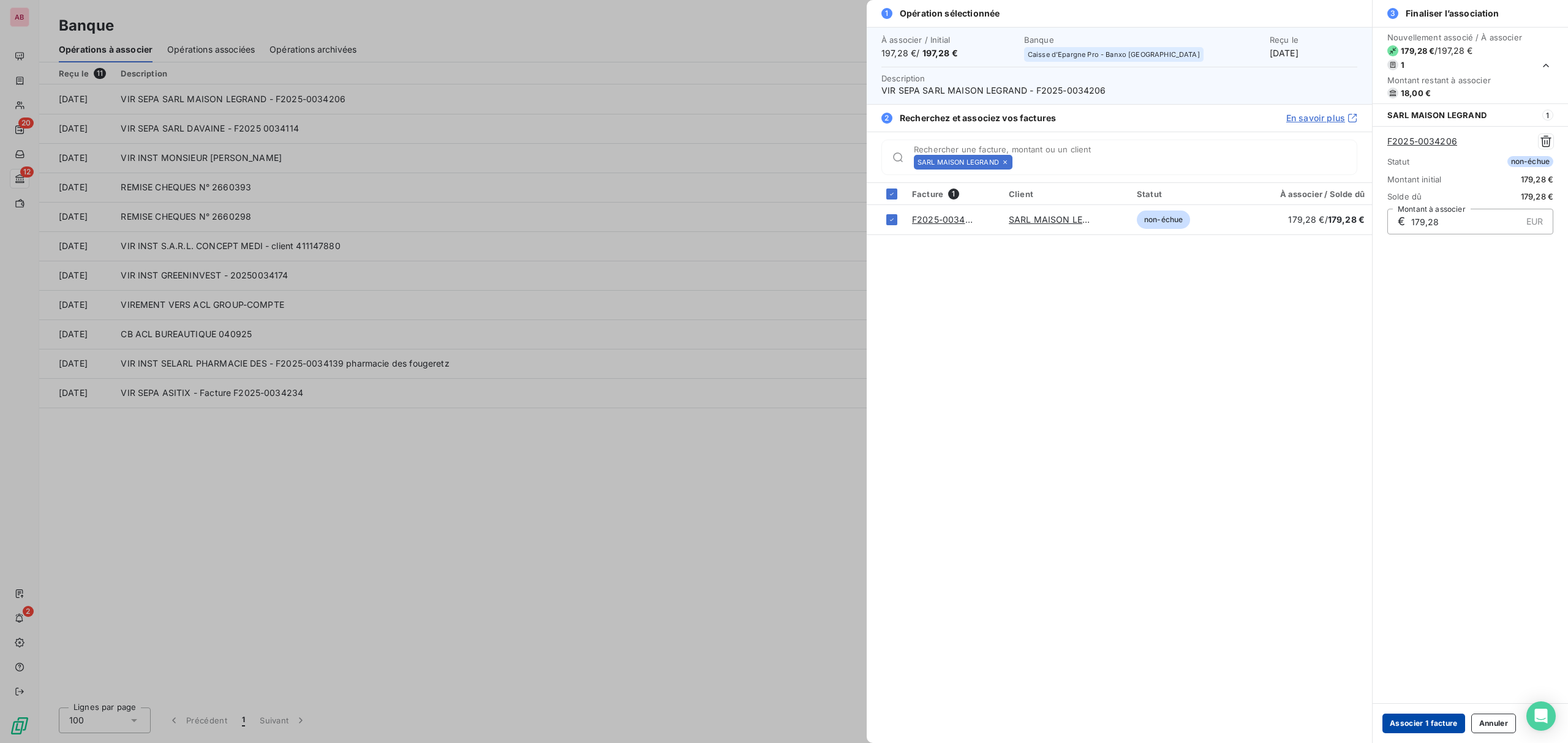
click at [1400, 720] on button "Associer 1 facture" at bounding box center [1424, 724] width 83 height 20
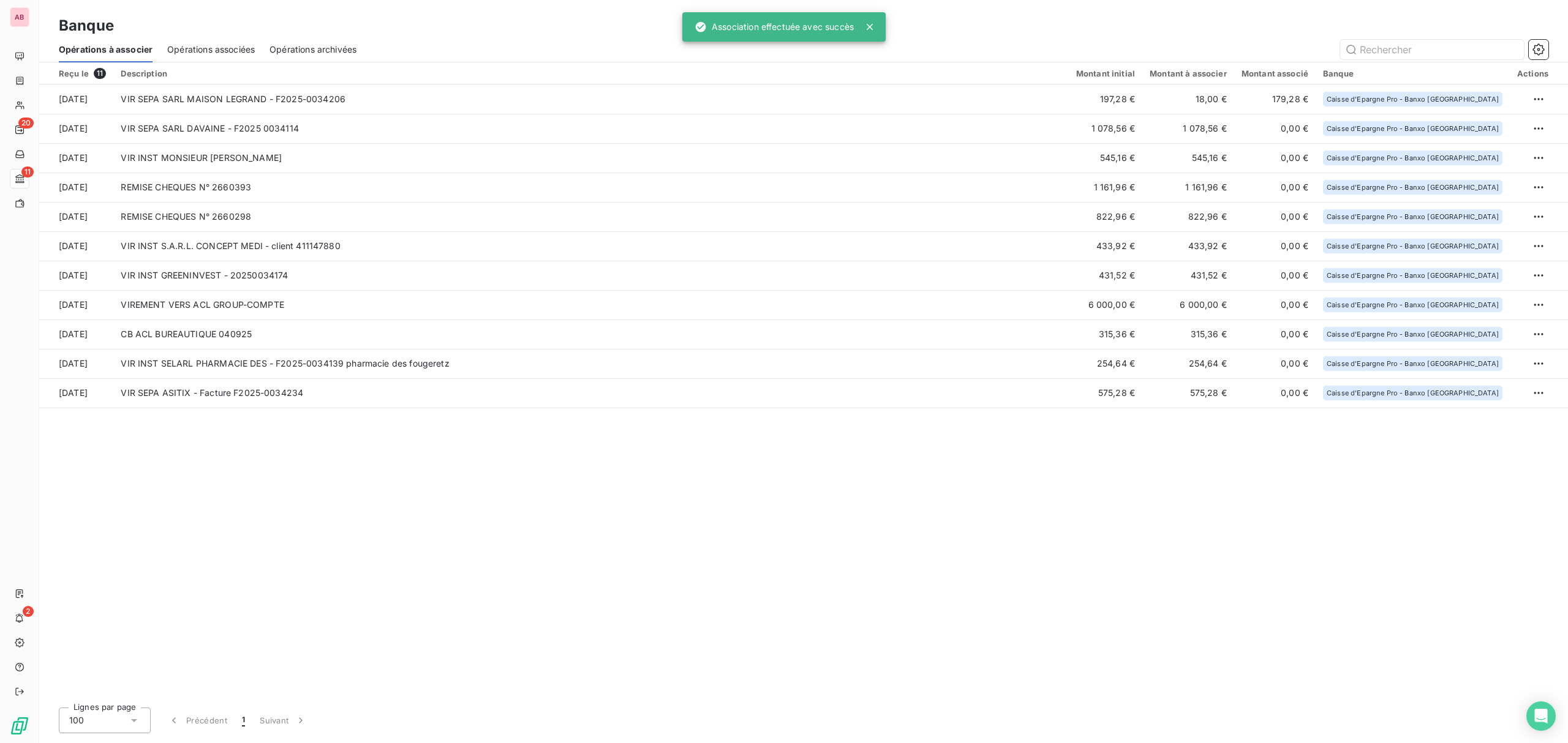
click at [199, 48] on span "Opérations associées" at bounding box center [210, 50] width 88 height 13
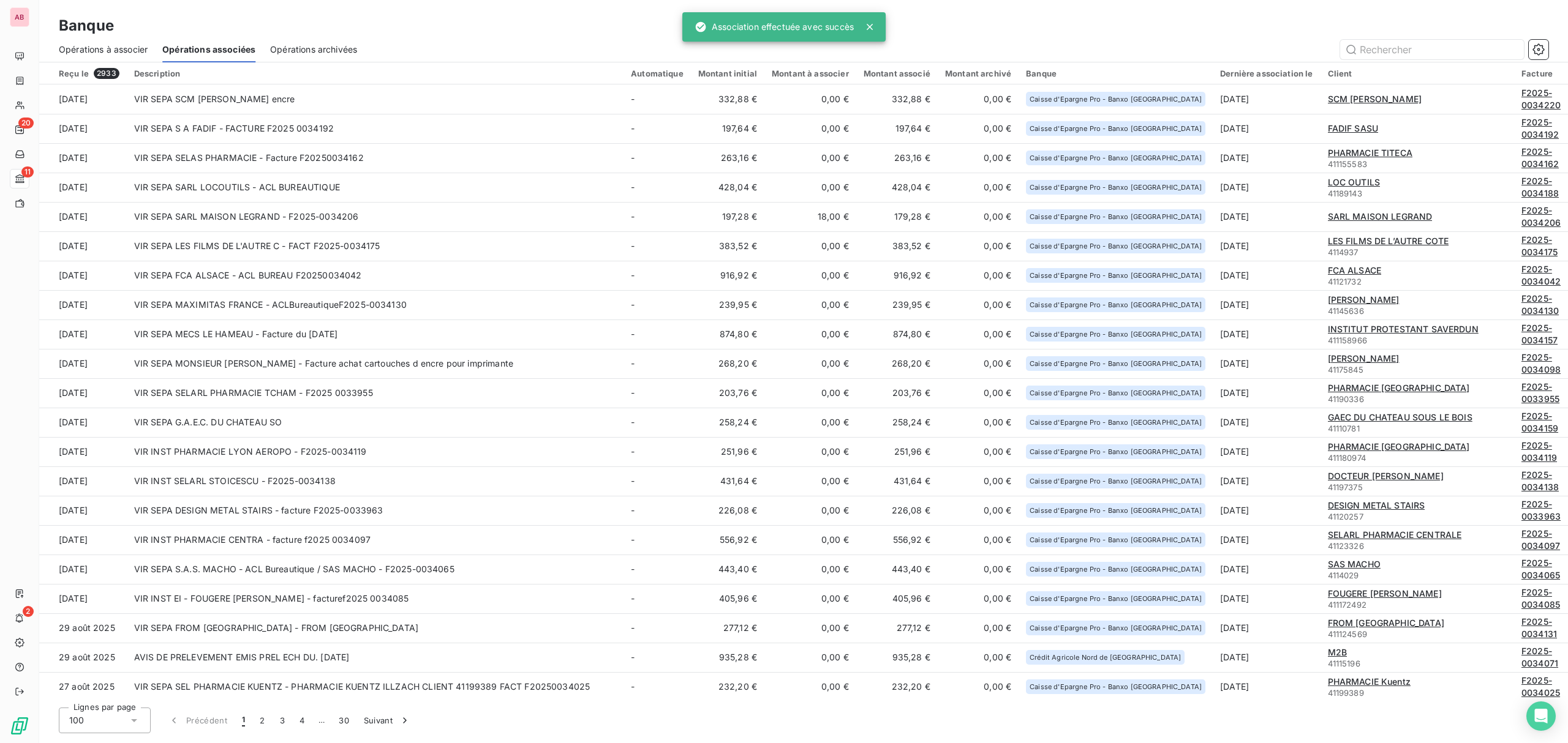
click at [136, 48] on span "Opérations à associer" at bounding box center [103, 50] width 89 height 13
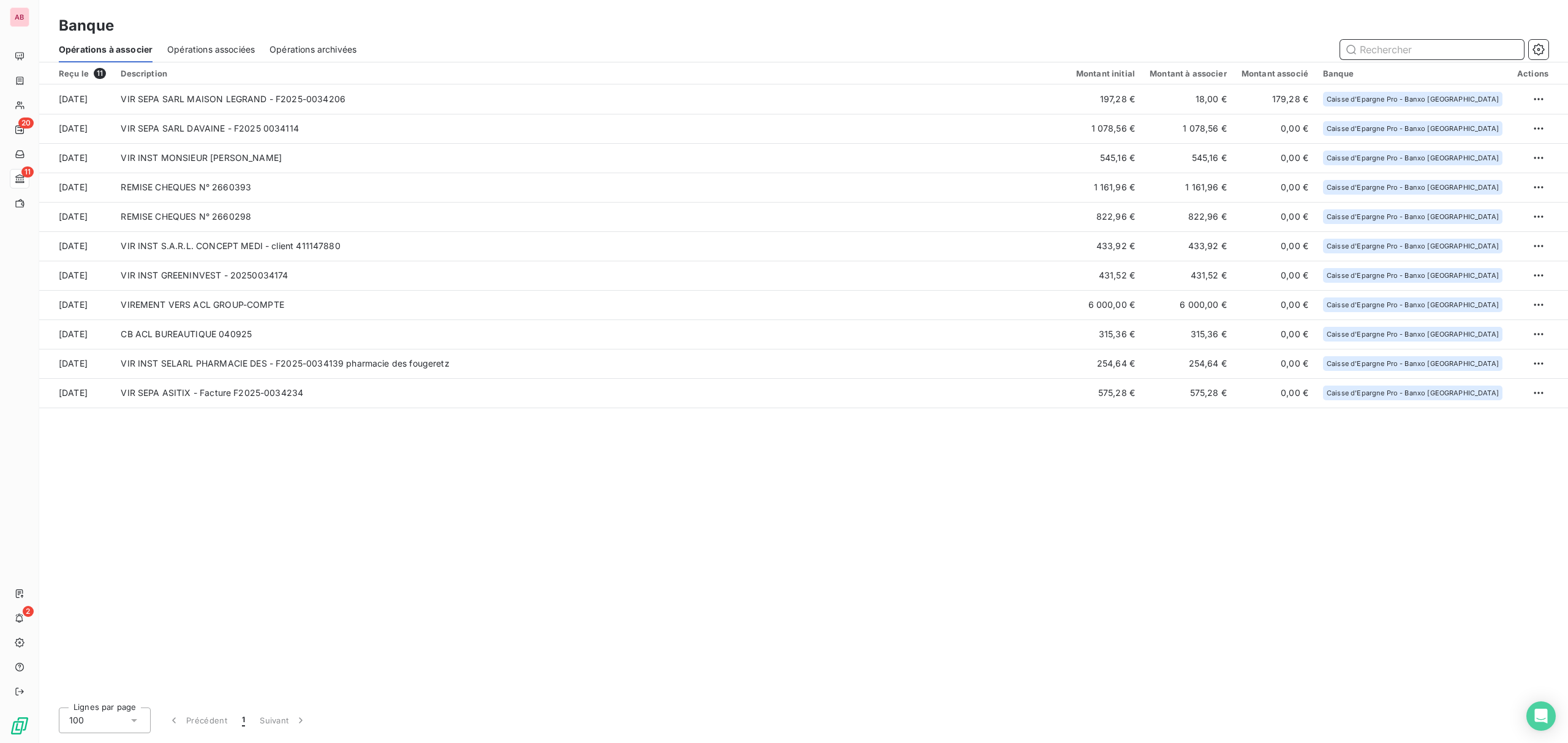
click at [238, 51] on span "Opérations associées" at bounding box center [210, 50] width 88 height 13
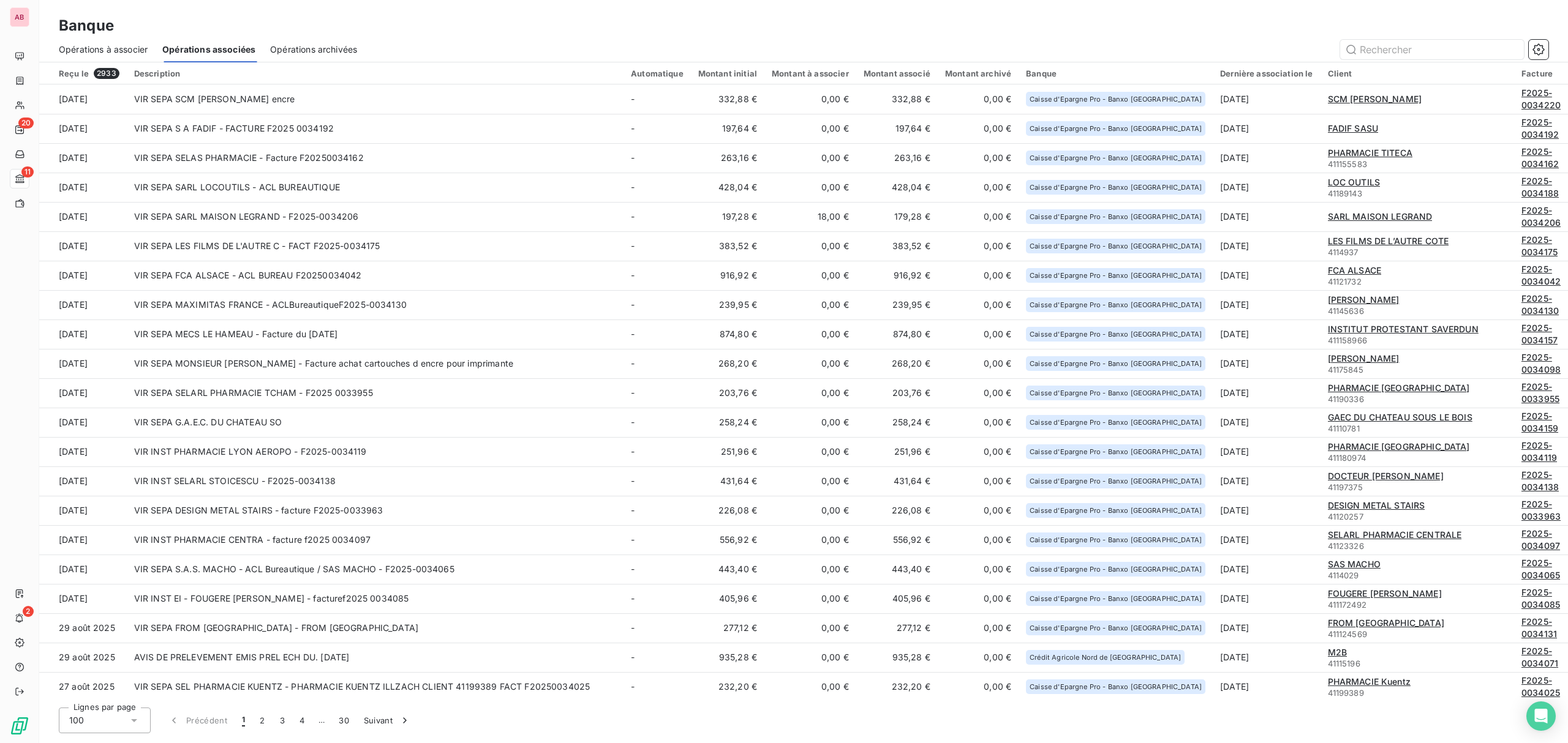
click at [111, 51] on span "Opérations à associer" at bounding box center [103, 50] width 89 height 13
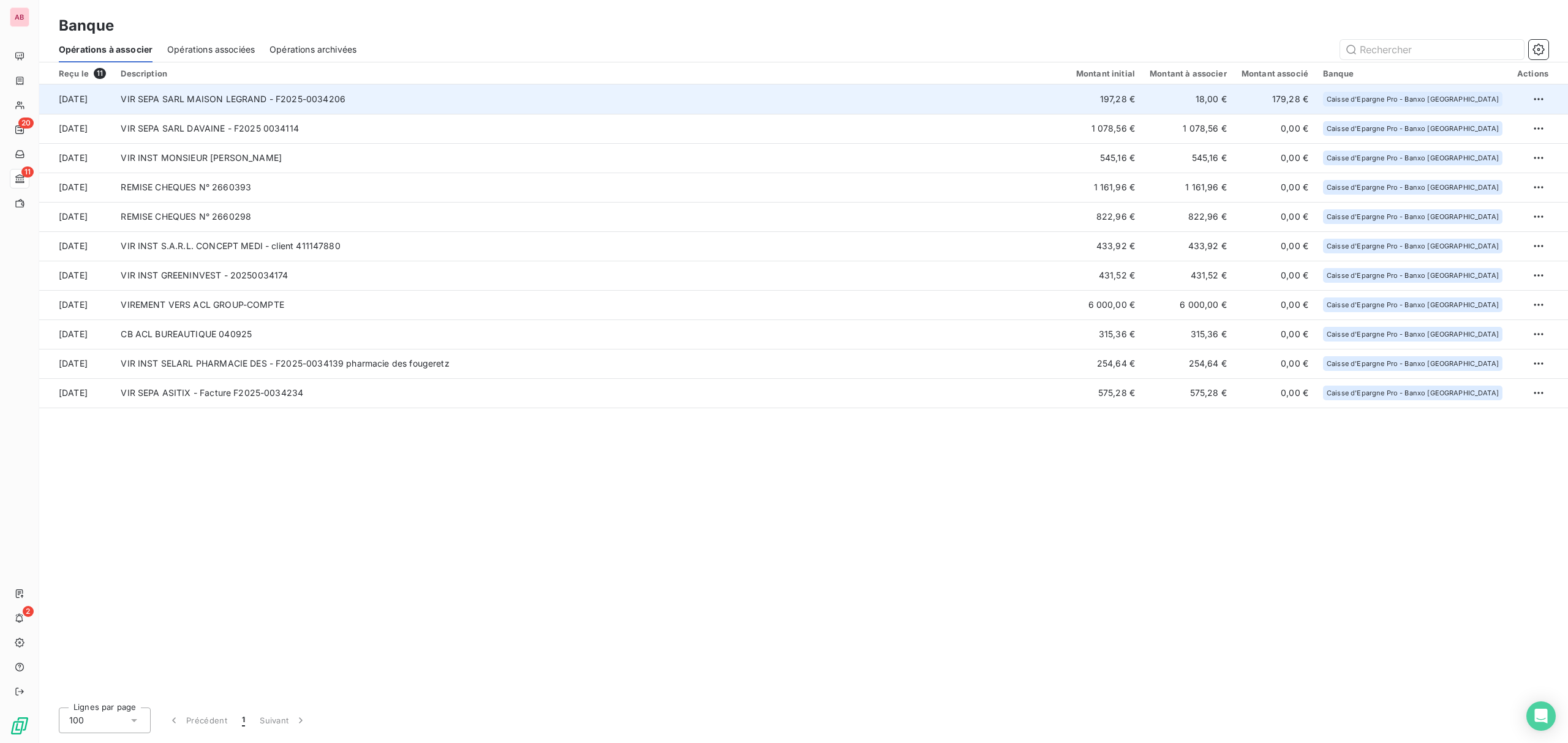
click at [254, 101] on td "VIR SEPA SARL MAISON LEGRAND - F2025-0034206" at bounding box center [590, 99] width 955 height 30
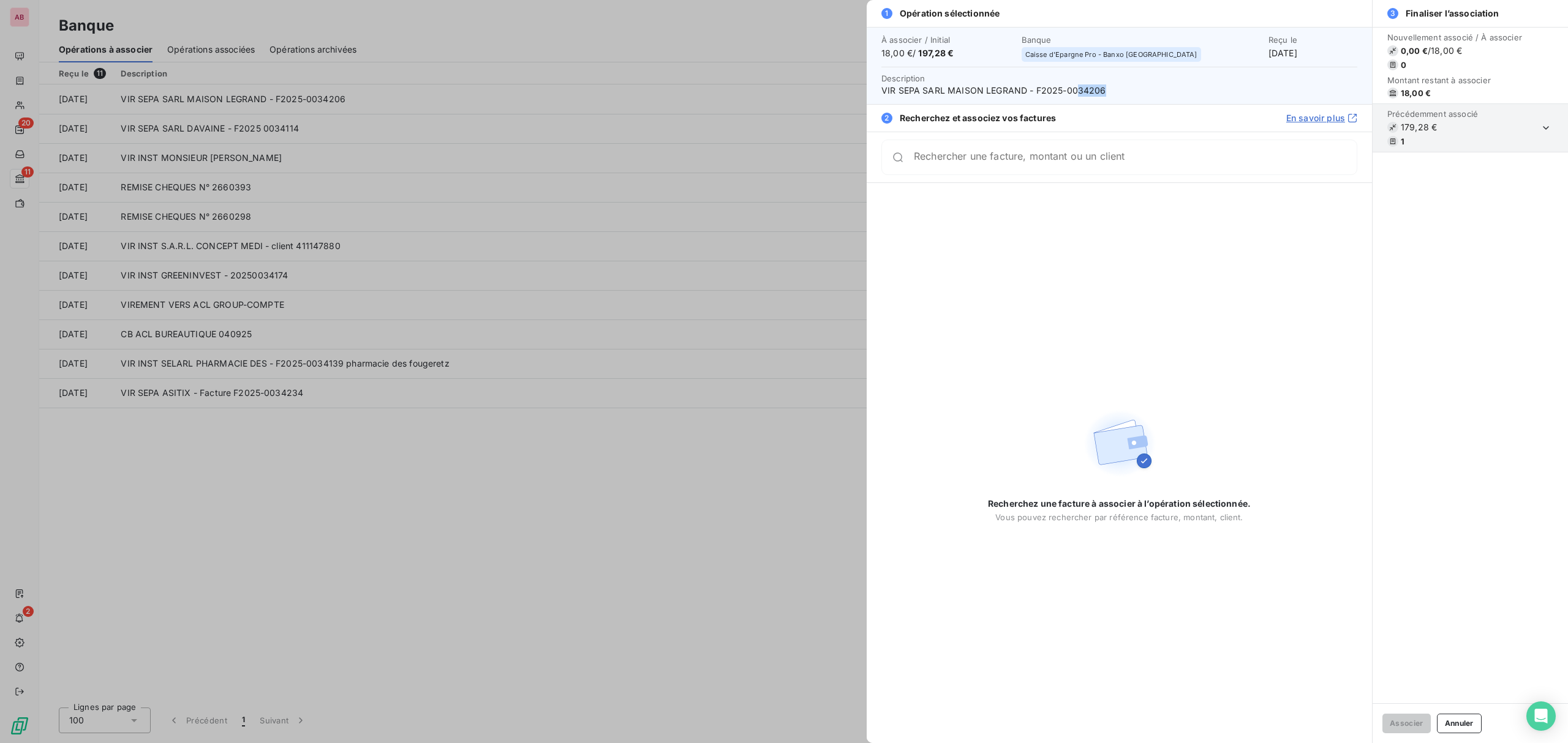
drag, startPoint x: 1123, startPoint y: 90, endPoint x: 1078, endPoint y: 90, distance: 45.0
click at [1078, 90] on span "VIR SEPA SARL MAISON LEGRAND - F2025-0034206" at bounding box center [1119, 91] width 476 height 13
copy span "34206"
drag, startPoint x: 893, startPoint y: 143, endPoint x: 915, endPoint y: 155, distance: 25.1
click at [895, 144] on div "Rechercher une facture, montant ou un client" at bounding box center [1119, 157] width 476 height 35
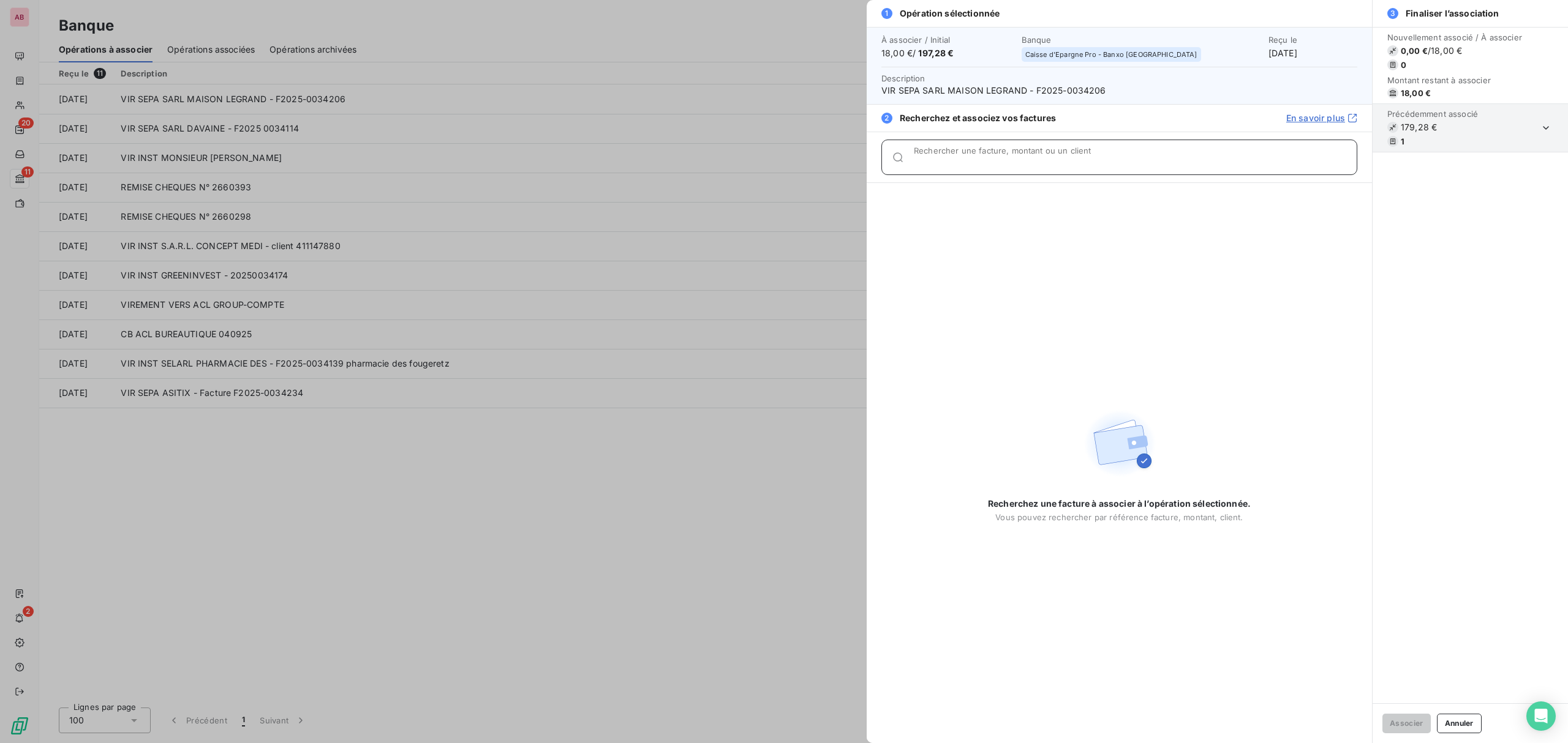
click at [932, 163] on input "Rechercher une facture, montant ou un client" at bounding box center [1135, 163] width 443 height 13
paste input "34206"
type input "34206"
click at [766, 243] on div at bounding box center [784, 371] width 1568 height 743
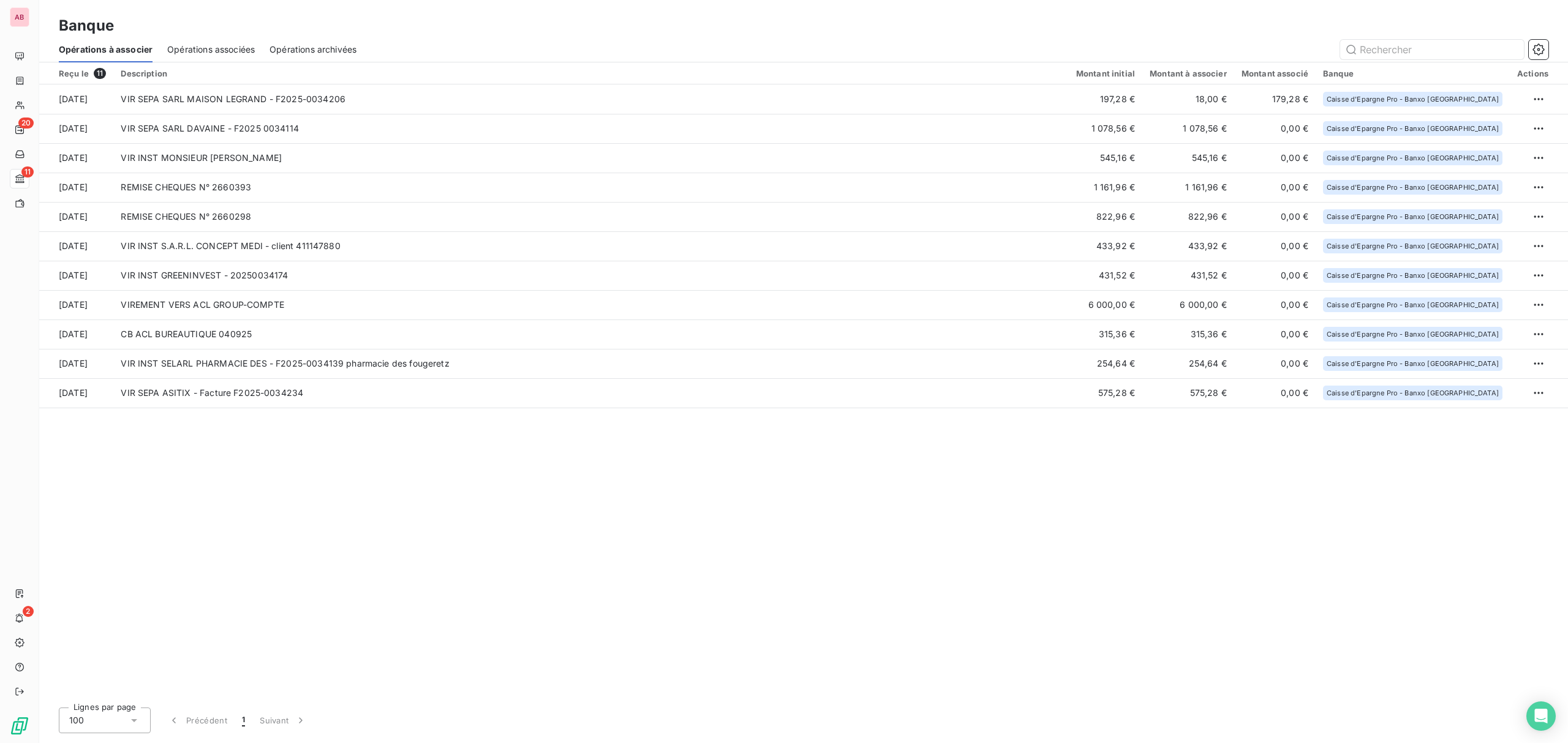
click at [213, 41] on div "Opérations associées" at bounding box center [210, 50] width 88 height 25
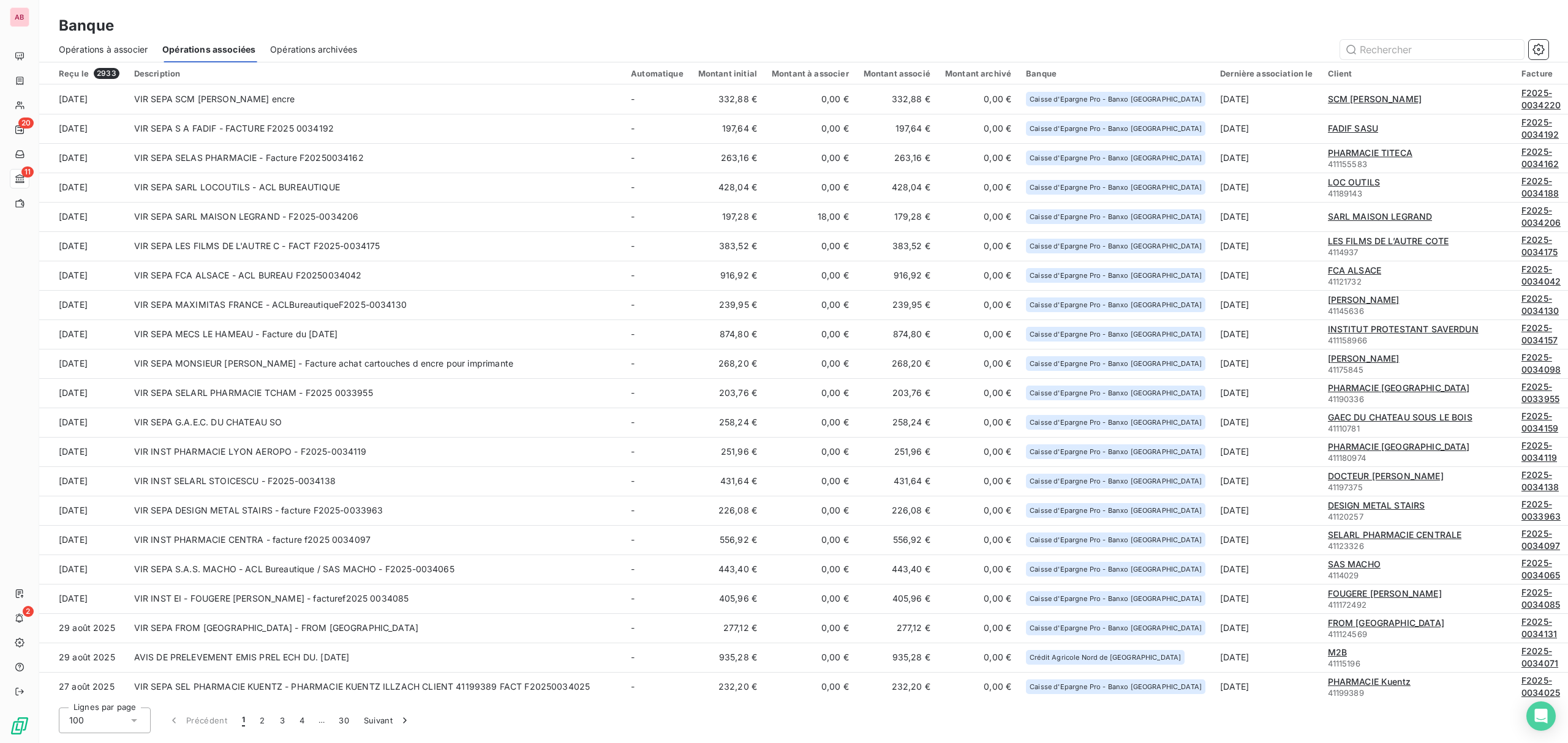
click at [130, 47] on span "Opérations à associer" at bounding box center [103, 50] width 89 height 13
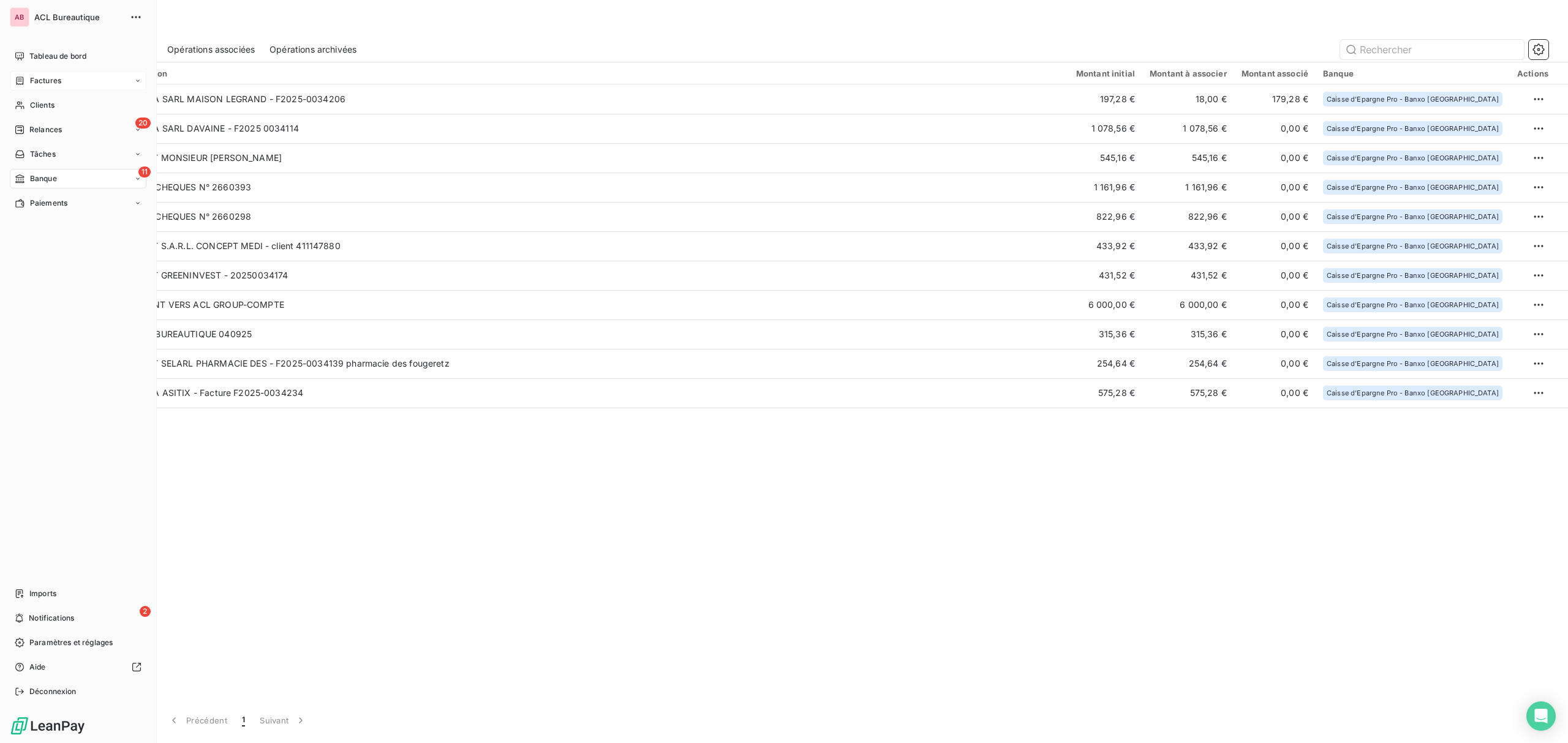
click at [25, 79] on div "Factures" at bounding box center [38, 80] width 47 height 11
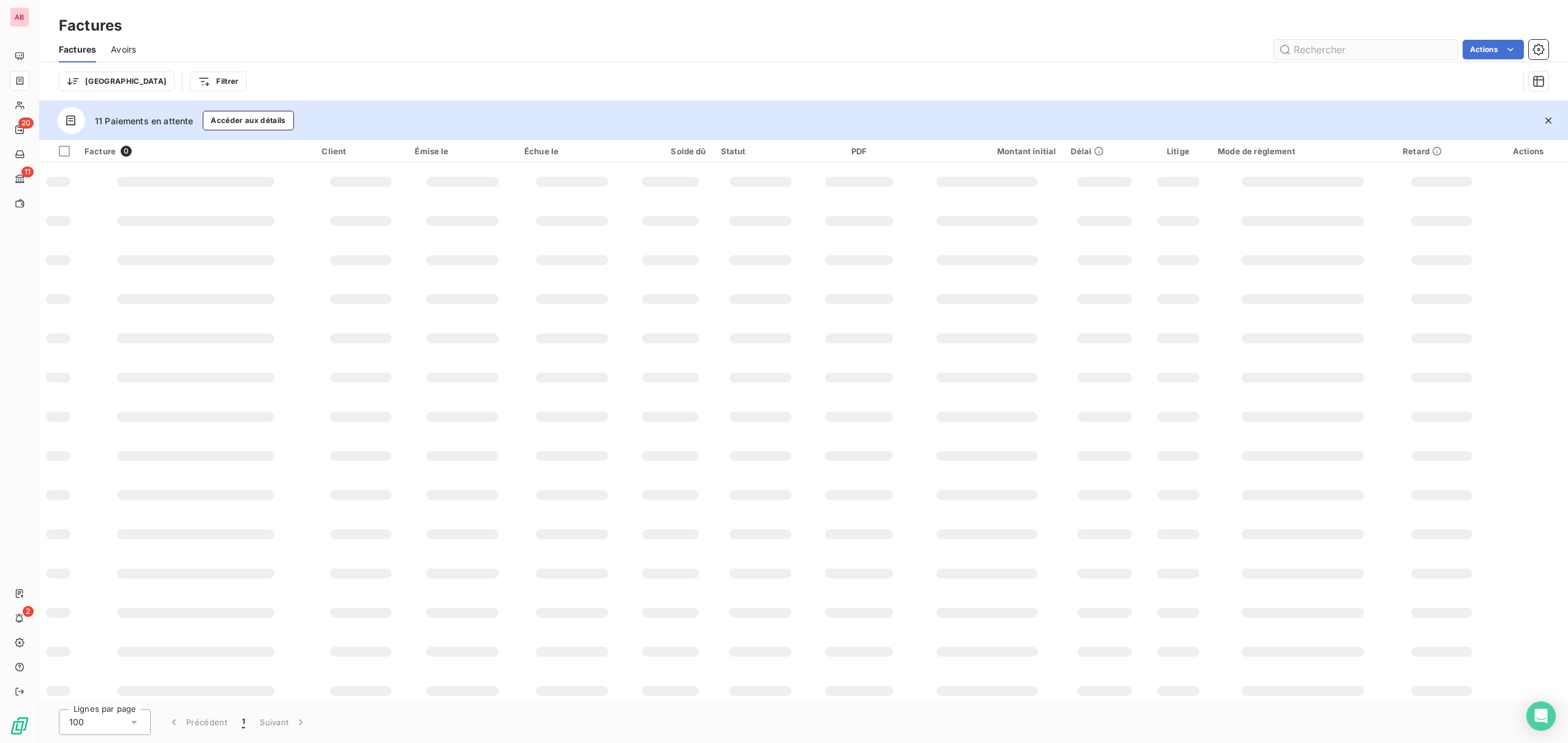
click at [1395, 54] on input "text" at bounding box center [1366, 50] width 183 height 20
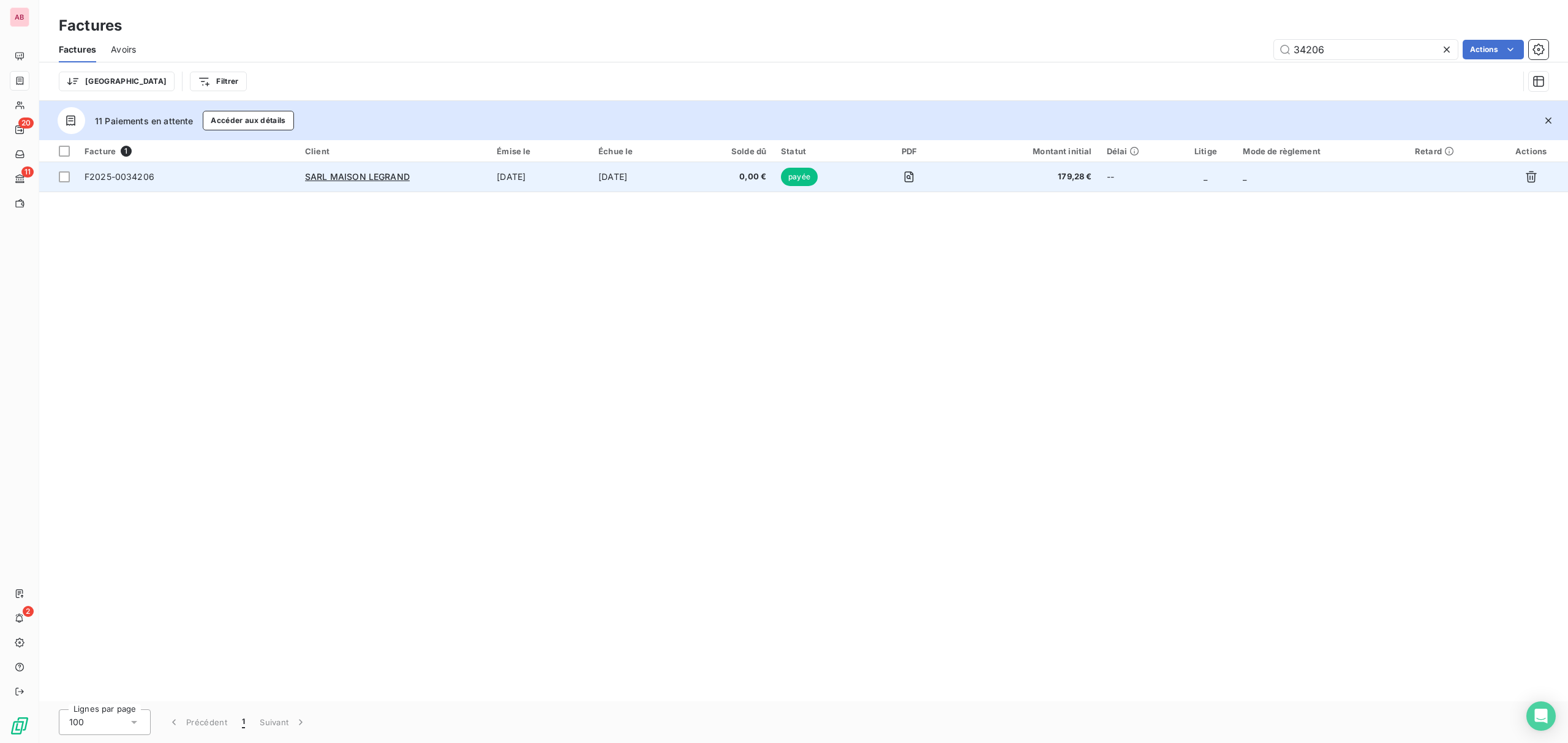
type input "34206"
click at [458, 183] on td "SARL MAISON LEGRAND" at bounding box center [394, 177] width 191 height 30
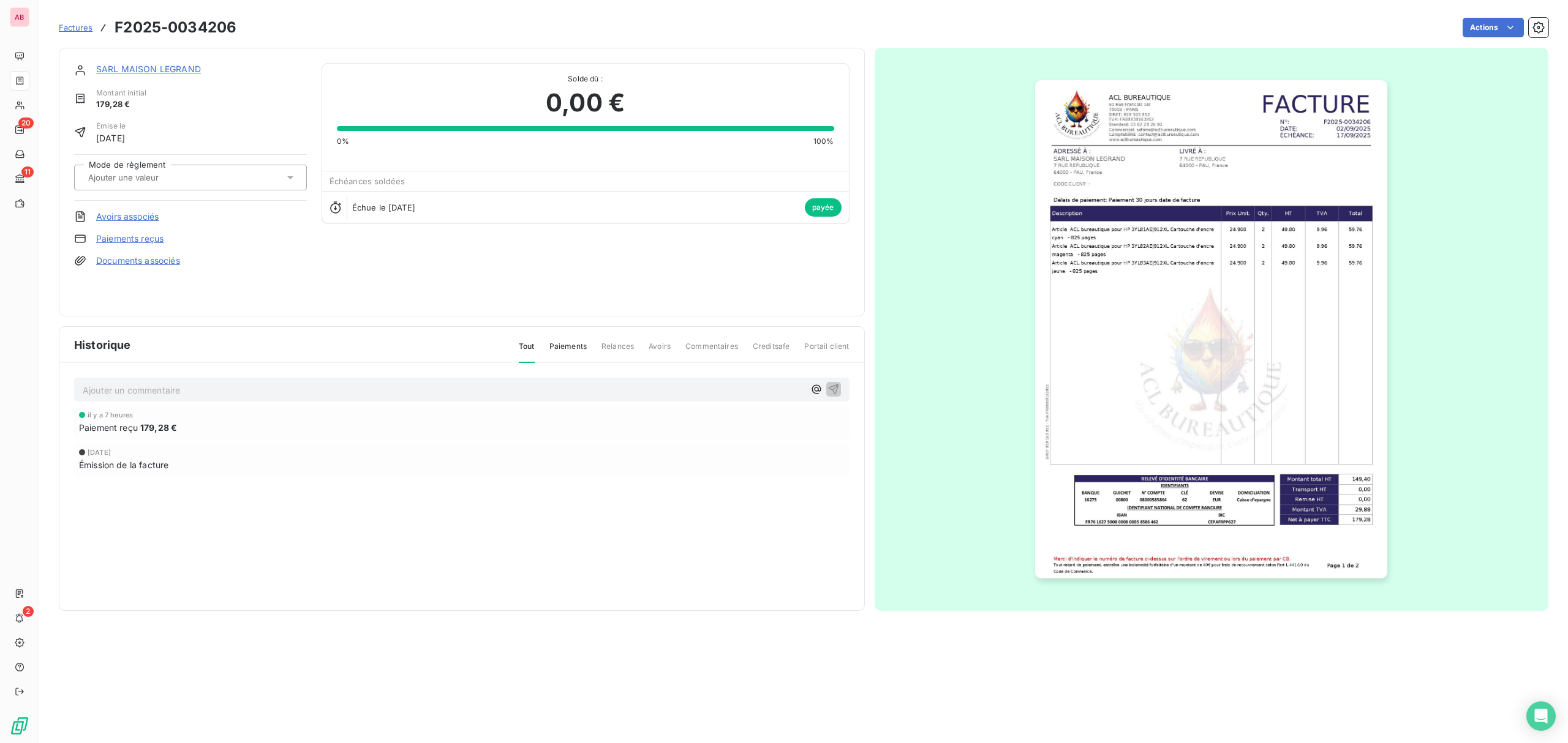
click at [226, 181] on div at bounding box center [184, 178] width 200 height 16
click at [174, 313] on div "Virement" at bounding box center [198, 323] width 199 height 20
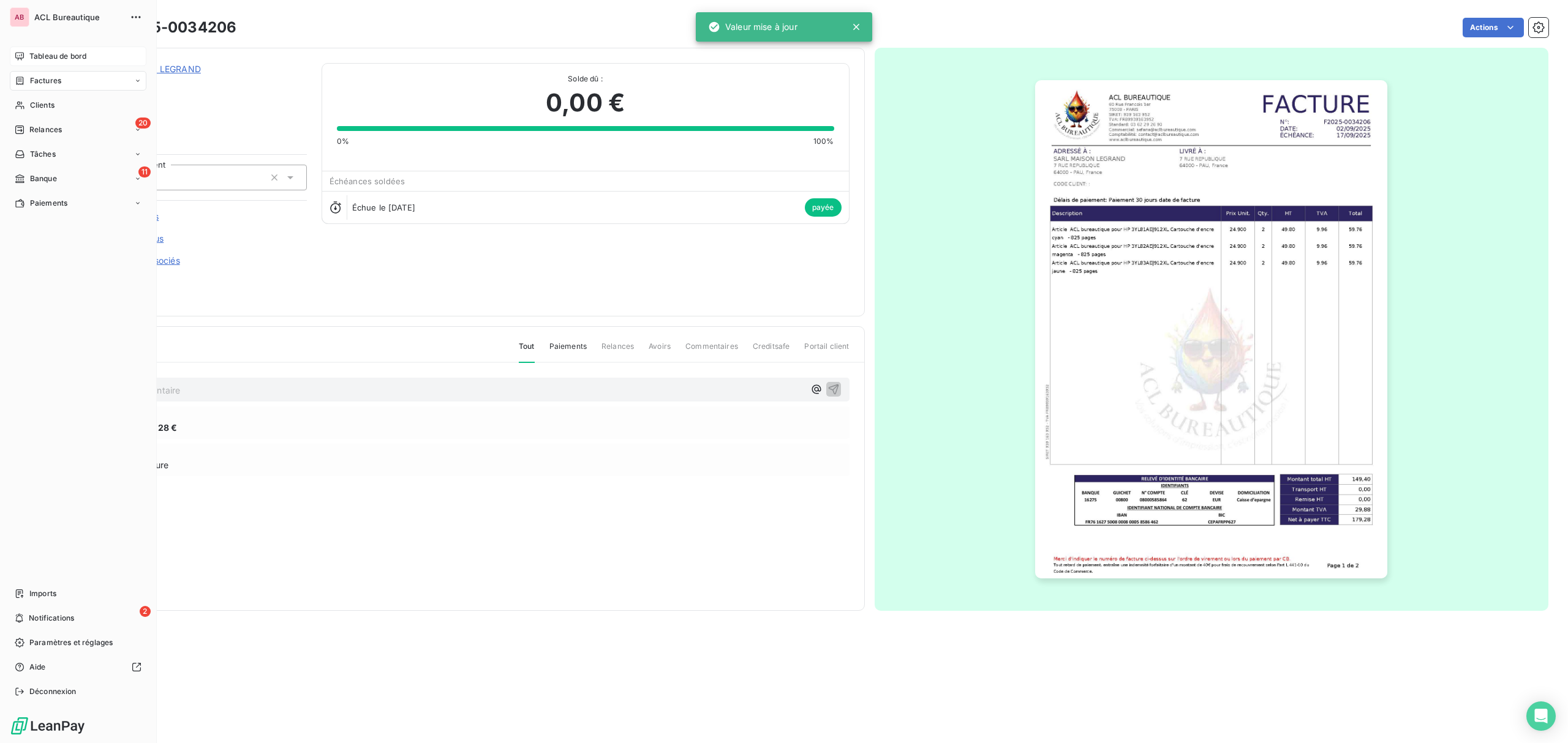
click at [40, 51] on span "Tableau de bord" at bounding box center [58, 56] width 57 height 11
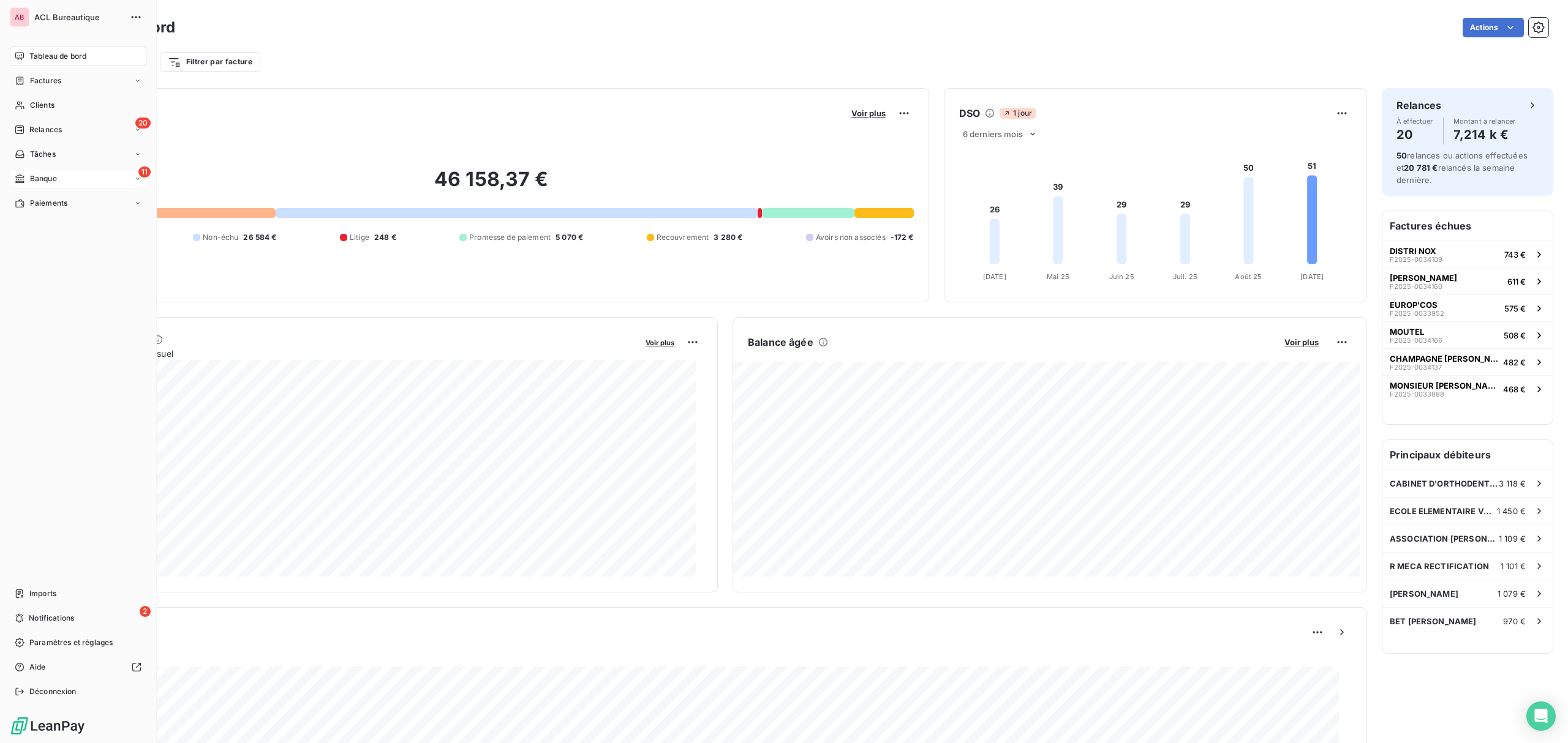
click at [31, 178] on span "Banque" at bounding box center [43, 179] width 27 height 11
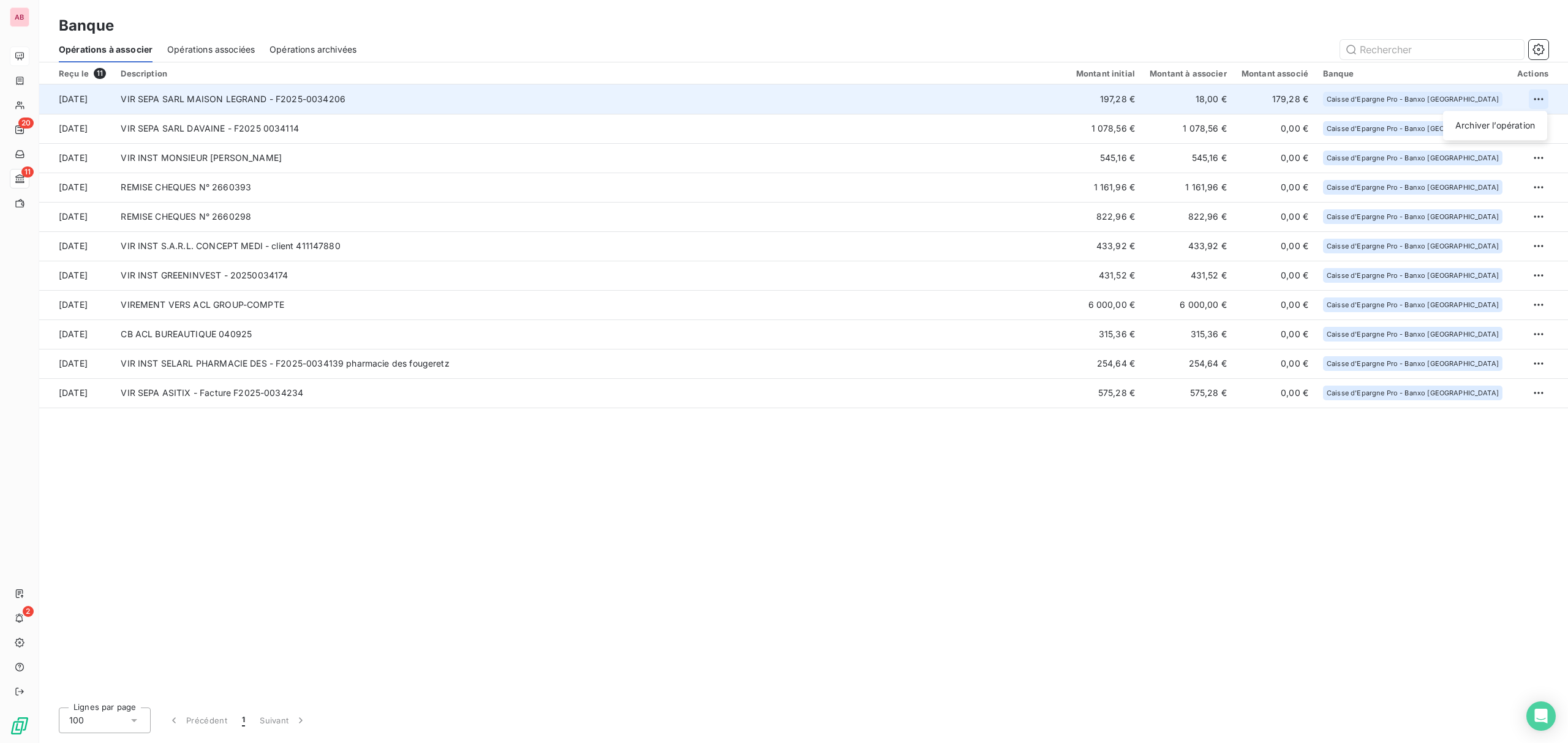
click at [1540, 94] on html "AB 20 11 2 Banque Opérations à associer Opérations associées Opérations archivé…" at bounding box center [784, 371] width 1568 height 743
click at [1520, 130] on div "Archiver l’opération" at bounding box center [1495, 125] width 94 height 20
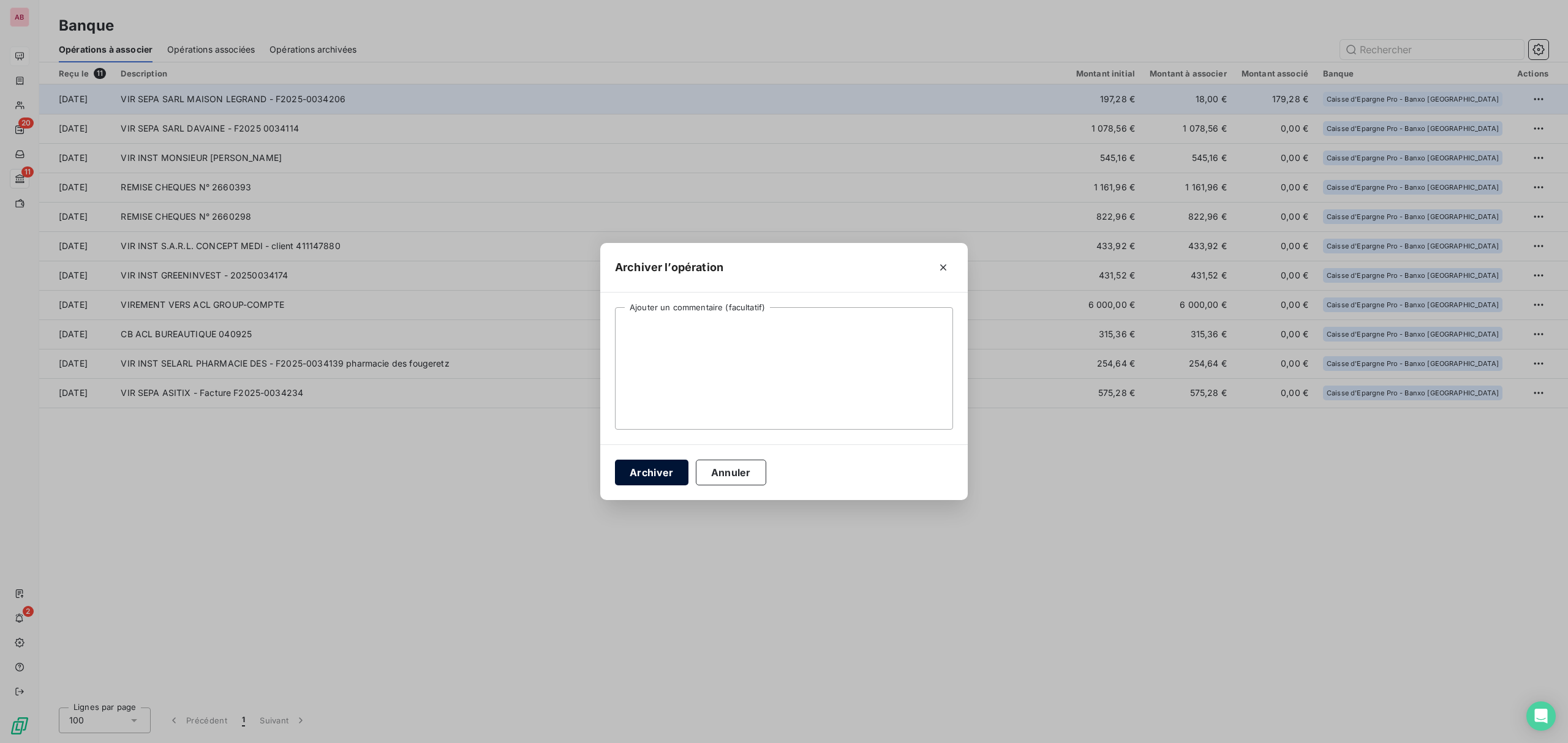
click at [659, 468] on button "Archiver" at bounding box center [651, 472] width 73 height 25
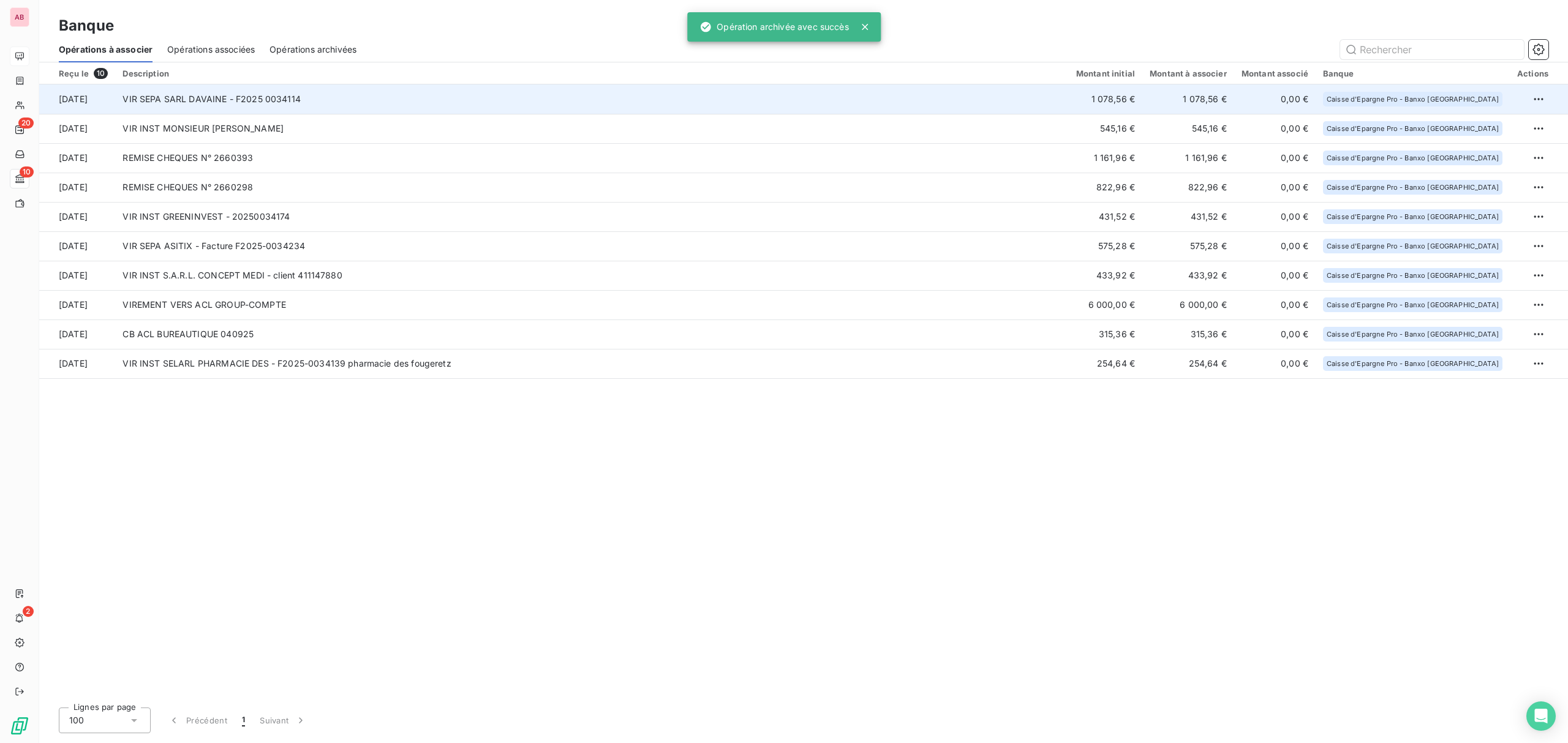
click at [278, 106] on td "VIR SEPA SARL DAVAINE - F2025 0034114" at bounding box center [591, 99] width 953 height 30
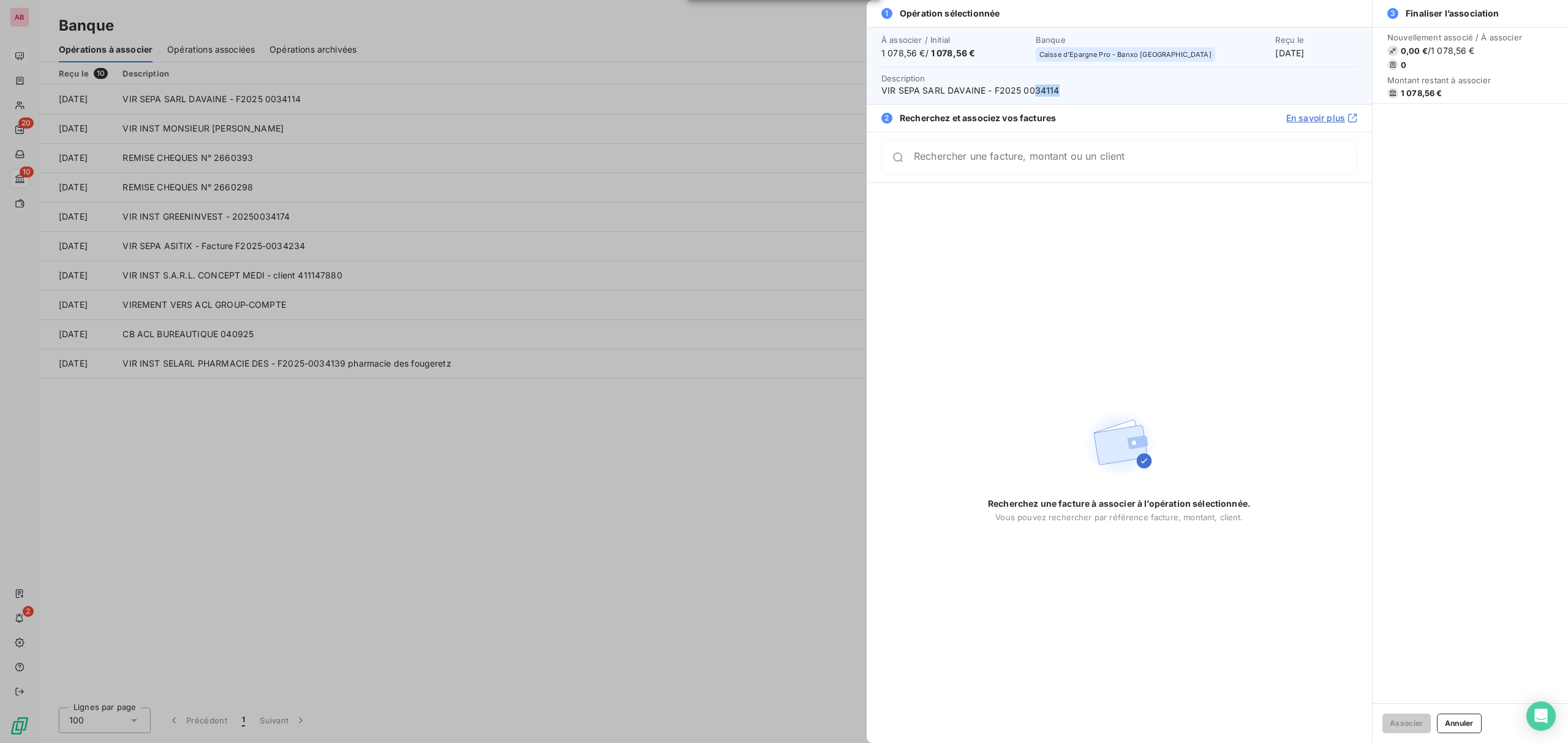
drag, startPoint x: 1069, startPoint y: 97, endPoint x: 1034, endPoint y: 93, distance: 35.2
click at [1034, 93] on div "À associer / Initial 1 078,56 € / 1 078,56 € Banque Caisse d'Epargne Pro - [GEO…" at bounding box center [1119, 65] width 505 height 77
copy span "34114"
click at [966, 180] on div "Rechercher une facture, montant ou un client" at bounding box center [1119, 157] width 505 height 51
click at [966, 170] on div "Rechercher une facture, montant ou un client" at bounding box center [1119, 157] width 476 height 35
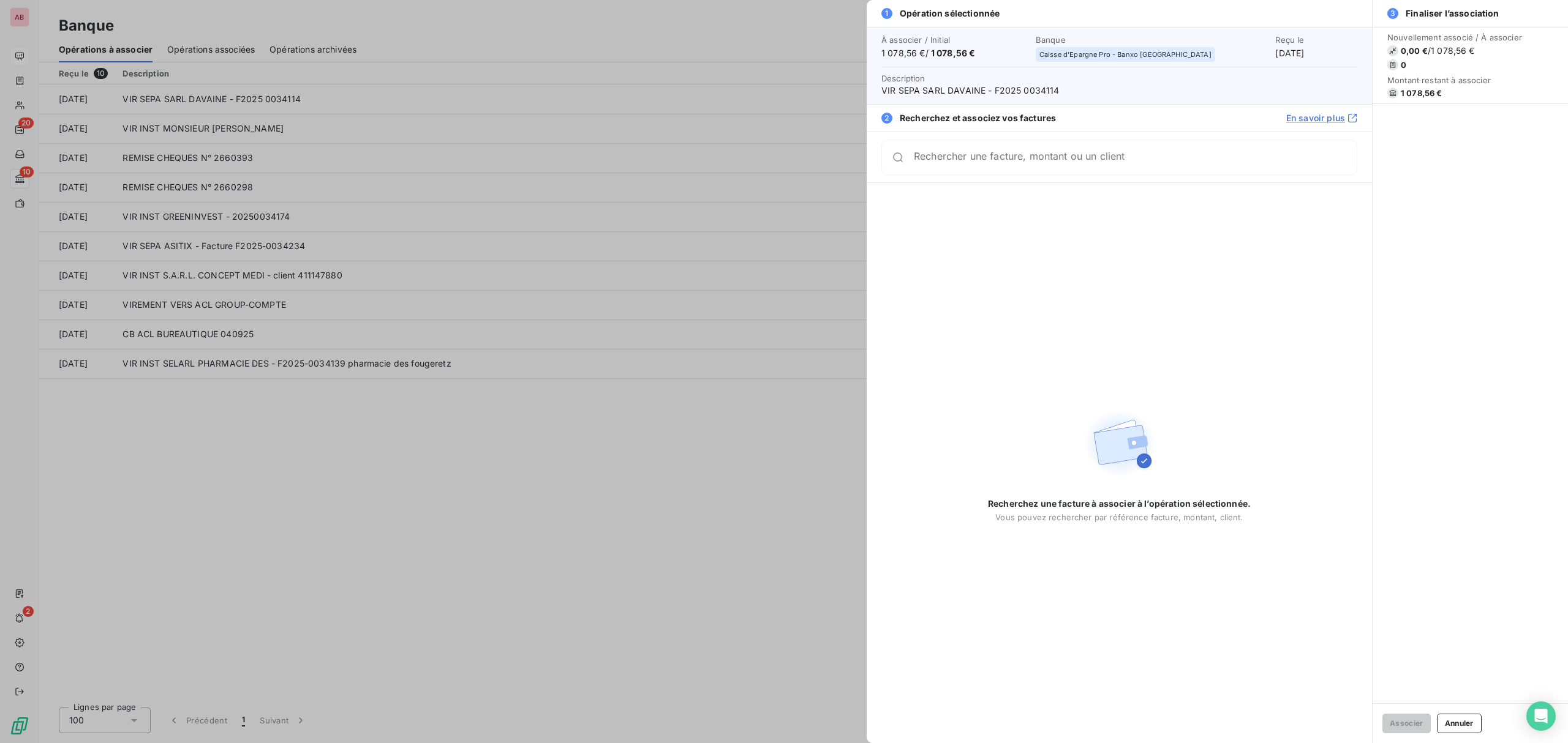
drag, startPoint x: 968, startPoint y: 170, endPoint x: 934, endPoint y: 164, distance: 34.5
click at [934, 164] on div "Rechercher une facture, montant ou un client" at bounding box center [1119, 157] width 476 height 35
paste input "34114"
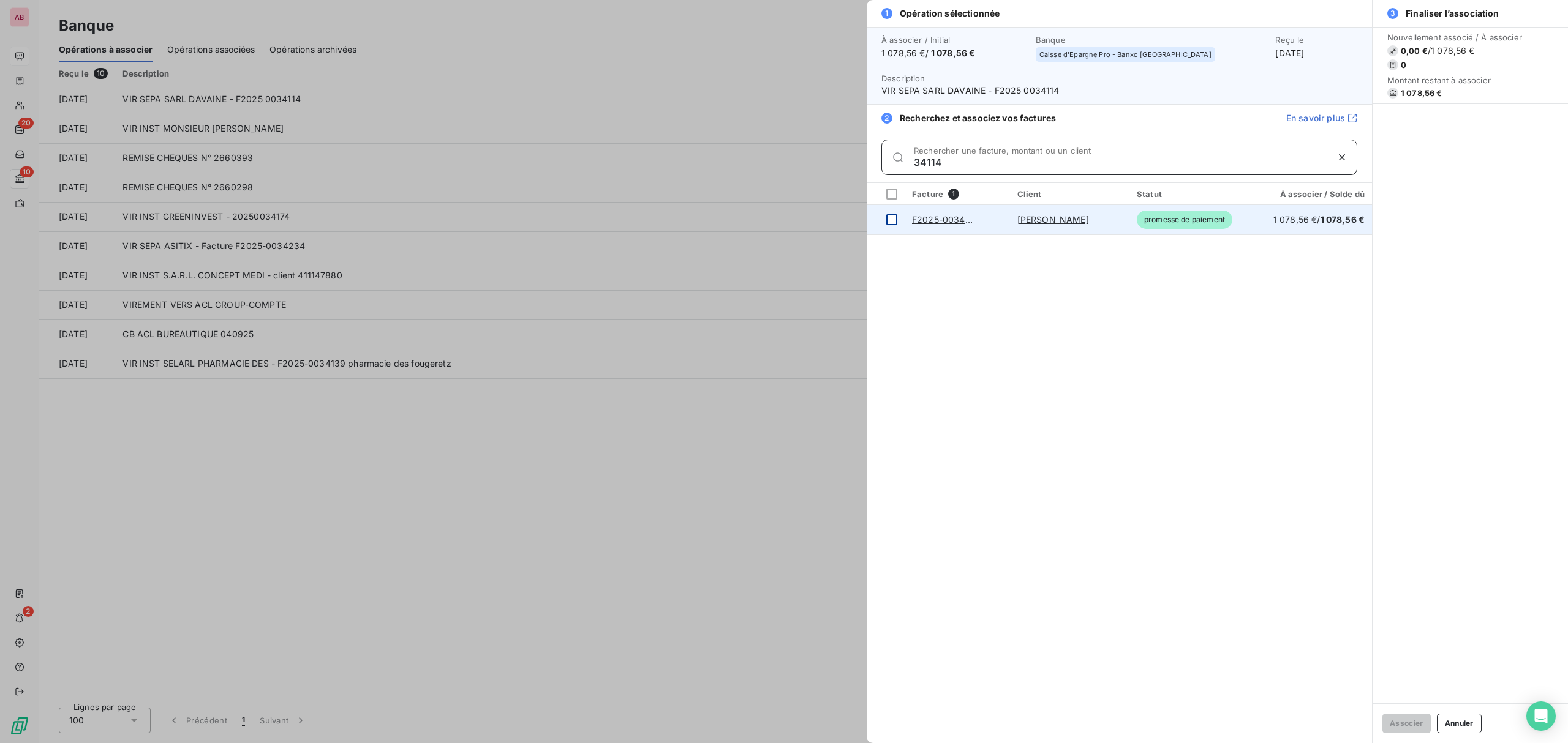
type input "34114"
click at [890, 219] on div at bounding box center [891, 219] width 11 height 11
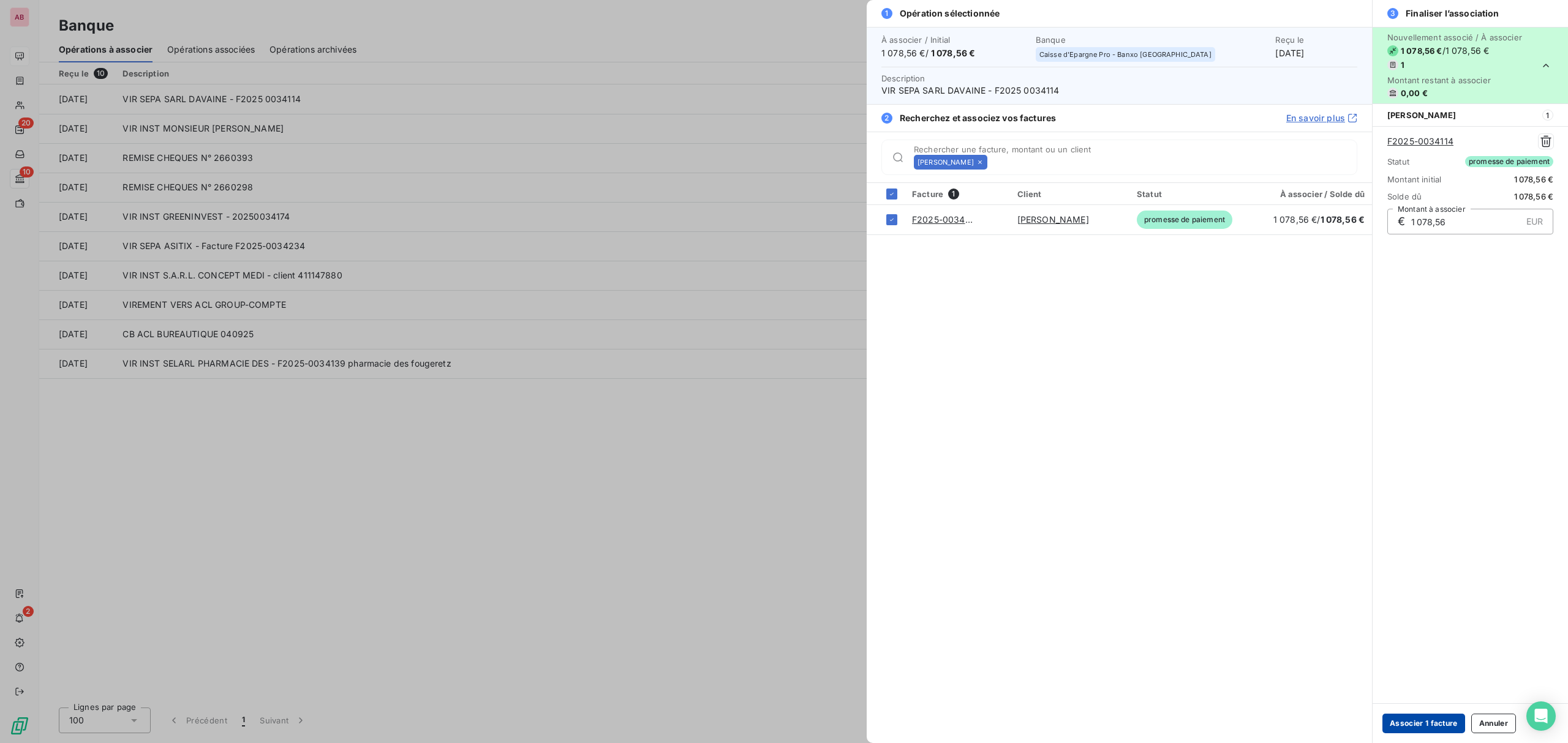
click at [1429, 720] on button "Associer 1 facture" at bounding box center [1424, 724] width 83 height 20
click at [1395, 722] on button "Associer 1 facture" at bounding box center [1424, 724] width 83 height 20
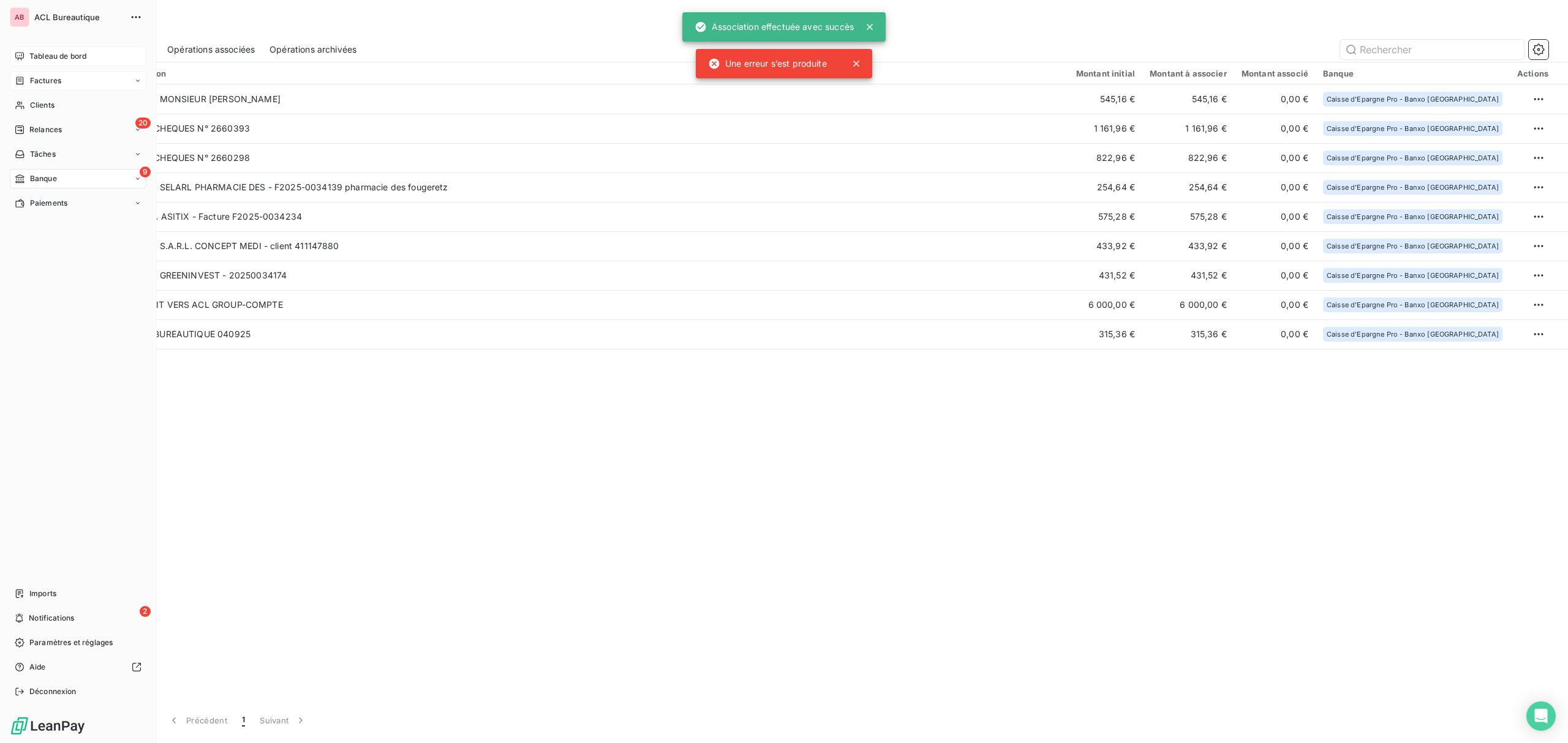
click at [28, 81] on div "Factures" at bounding box center [38, 80] width 47 height 11
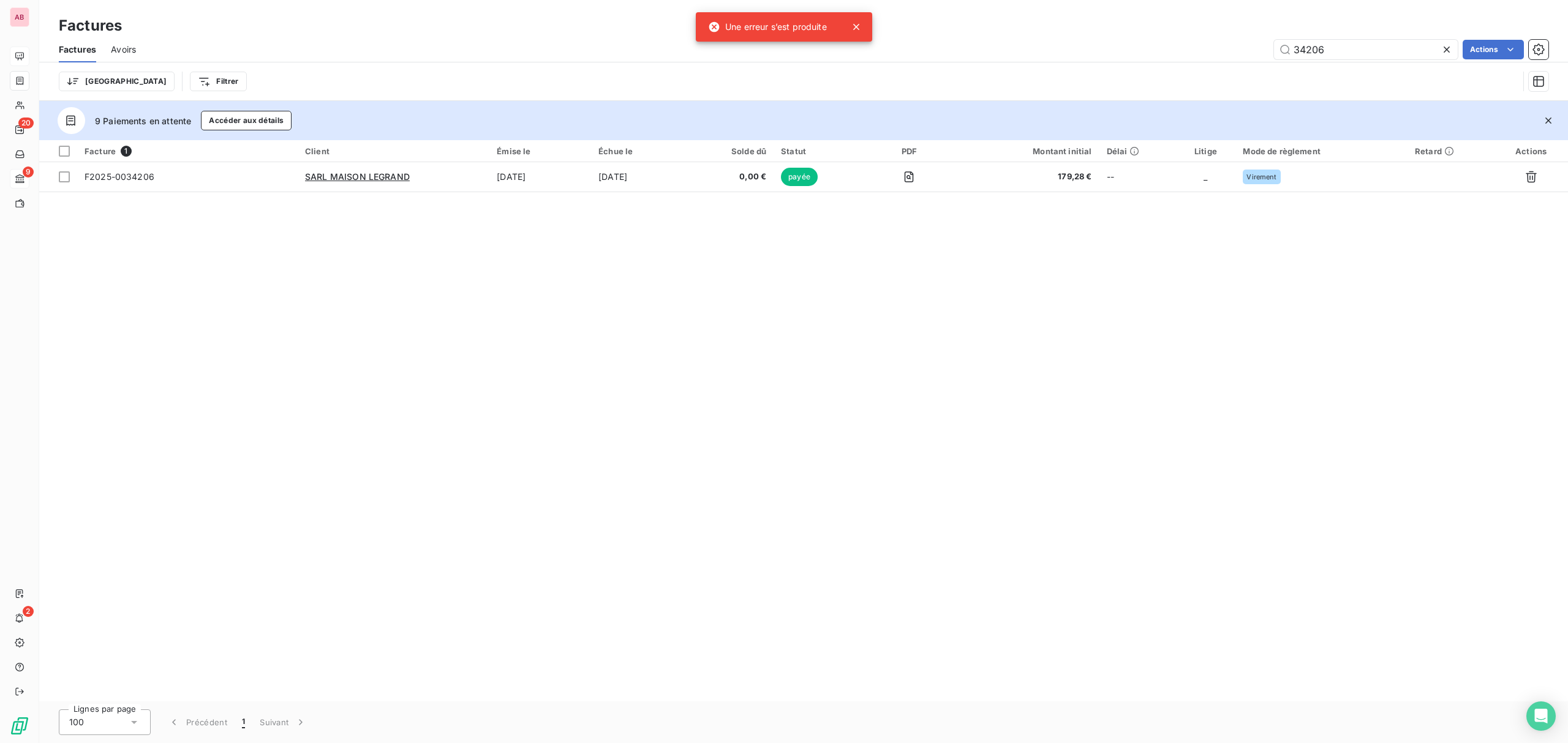
click at [1447, 50] on icon at bounding box center [1446, 50] width 6 height 6
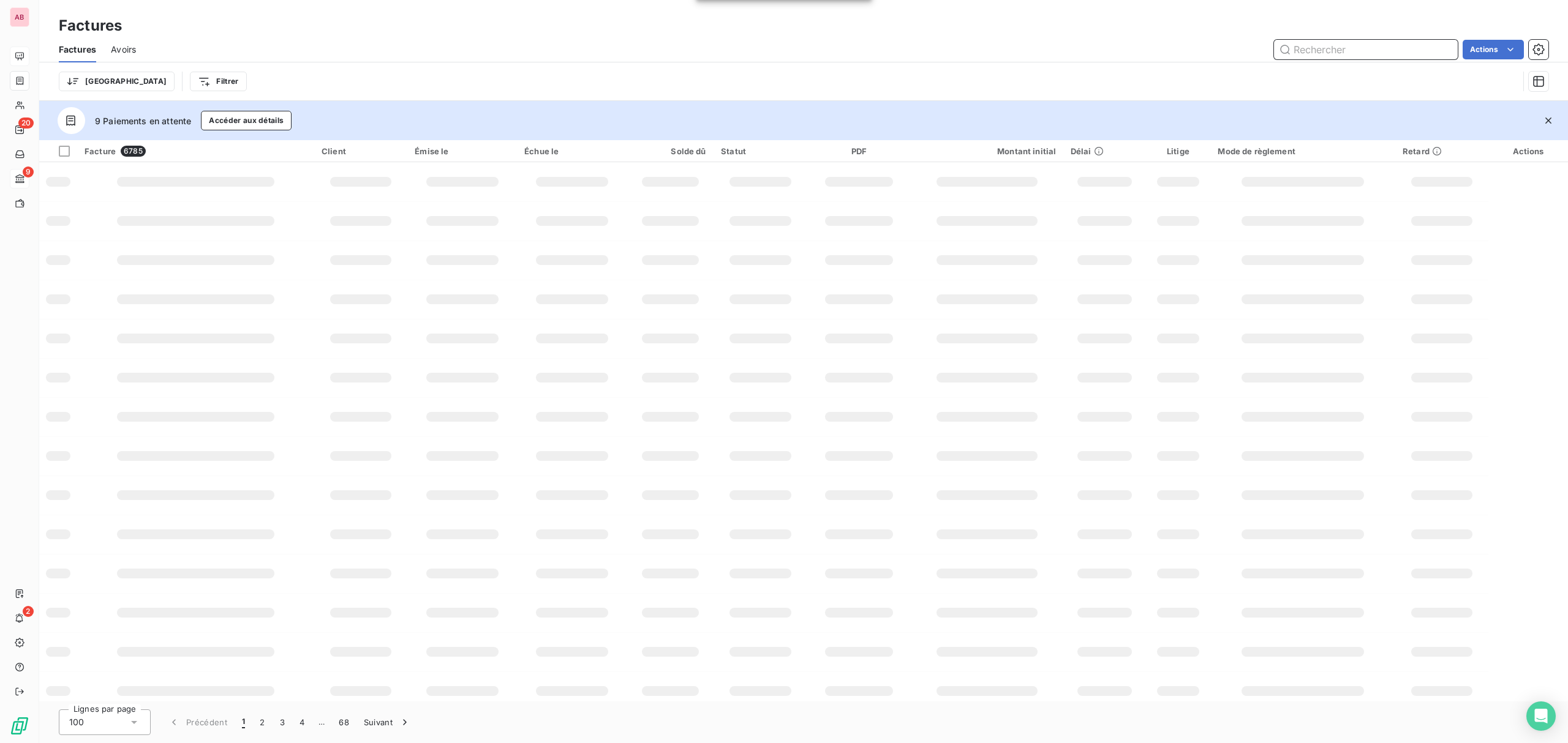
click at [1392, 50] on input "text" at bounding box center [1366, 50] width 183 height 20
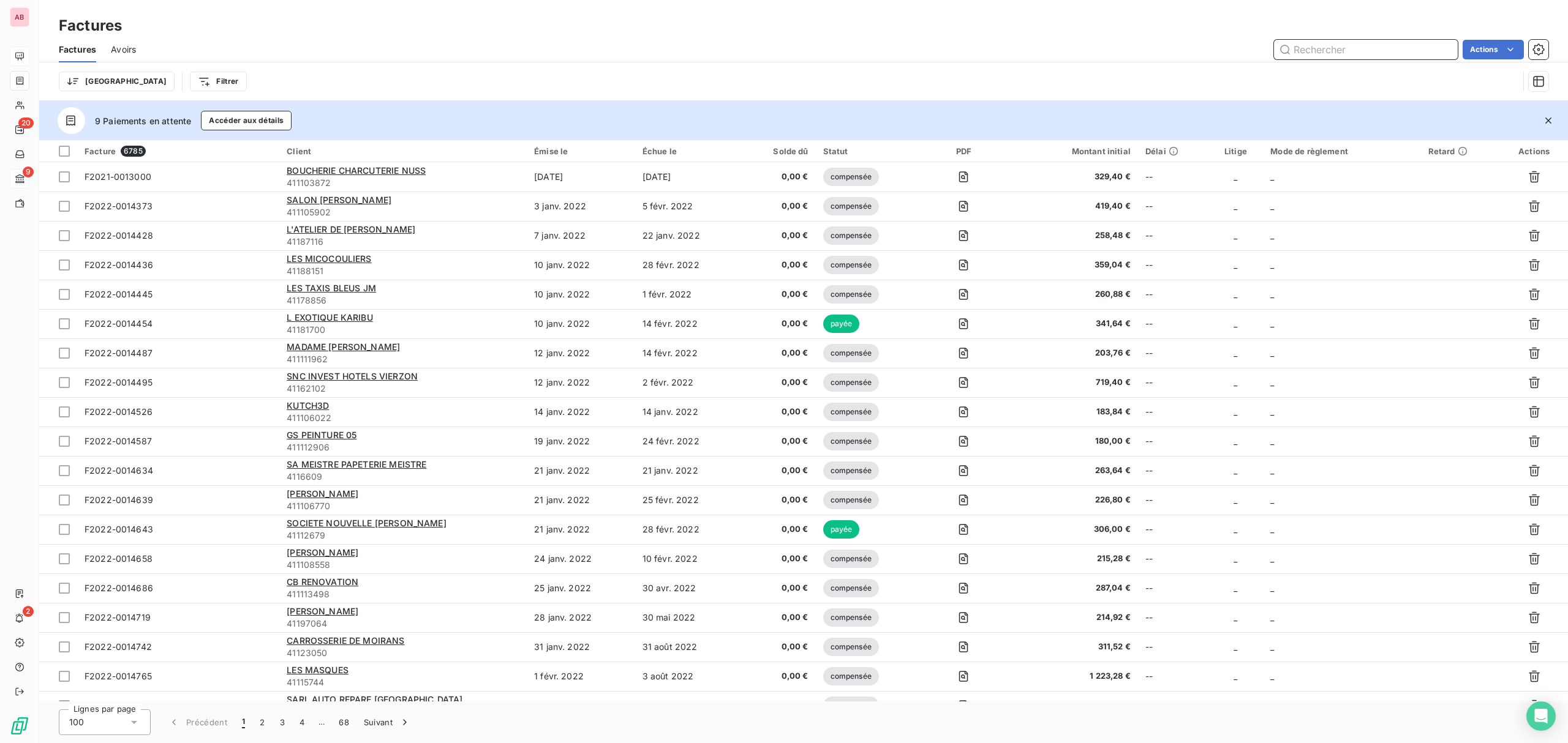
paste input "34114"
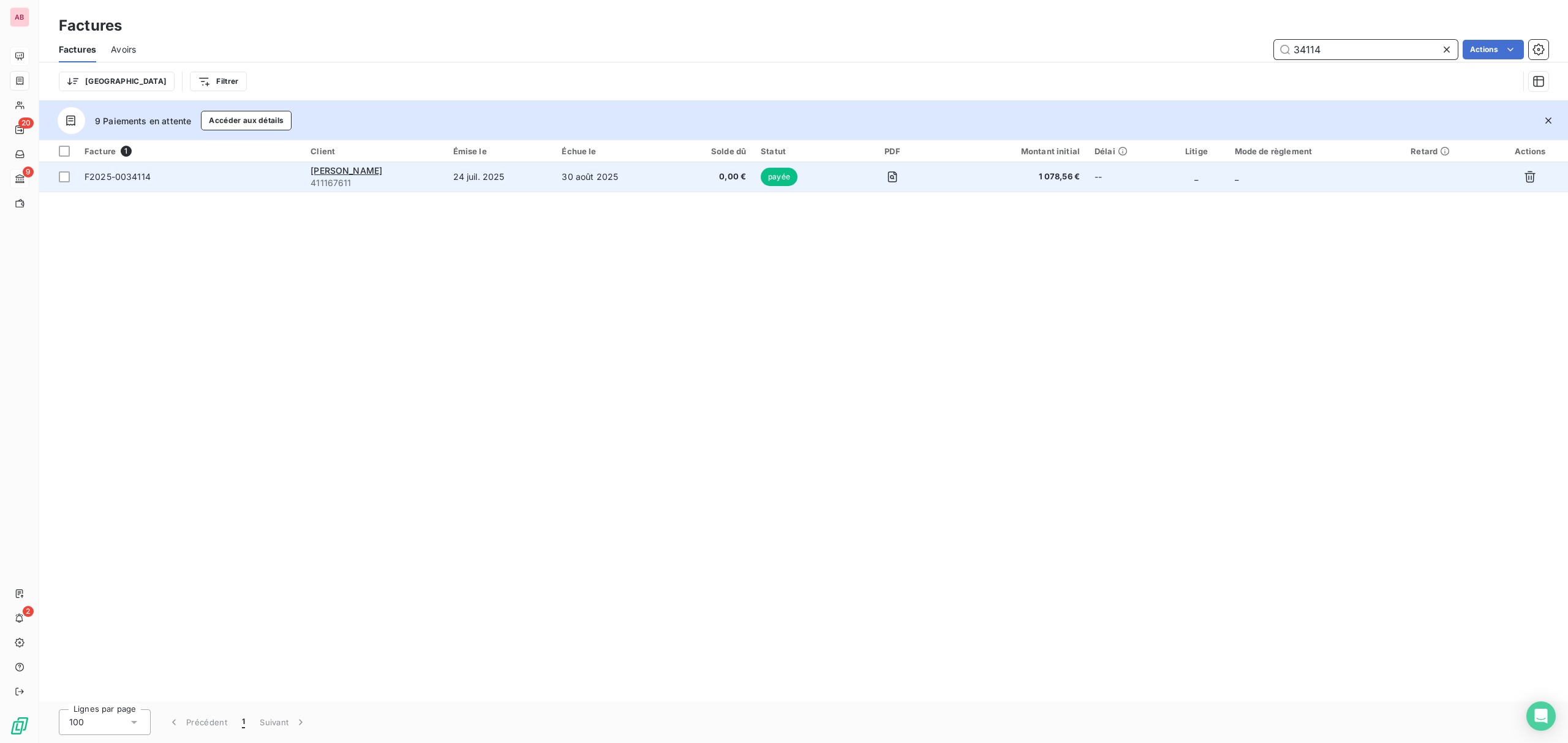
type input "34114"
click at [537, 183] on td "24 juil. 2025" at bounding box center [500, 177] width 109 height 30
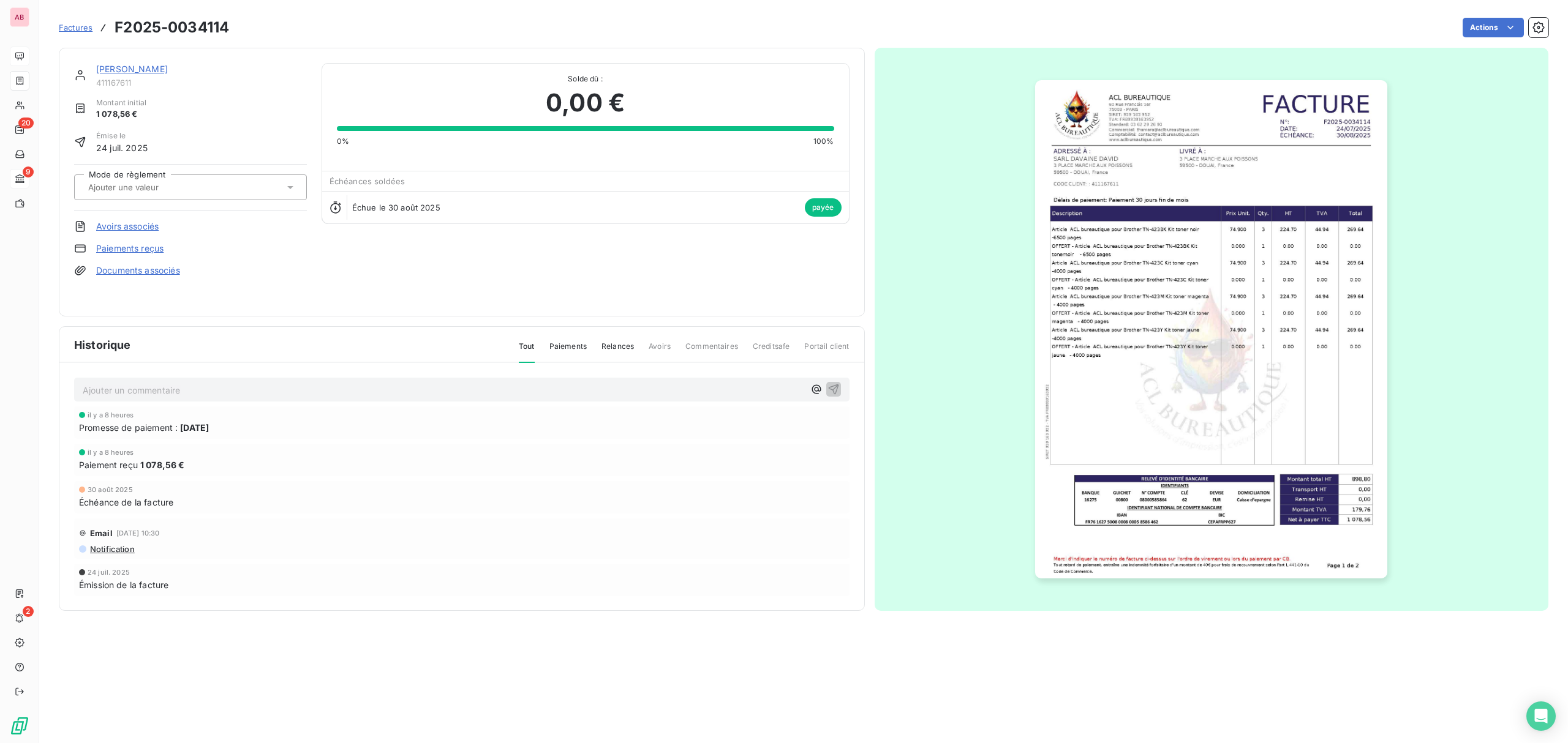
click at [191, 191] on div at bounding box center [184, 188] width 200 height 16
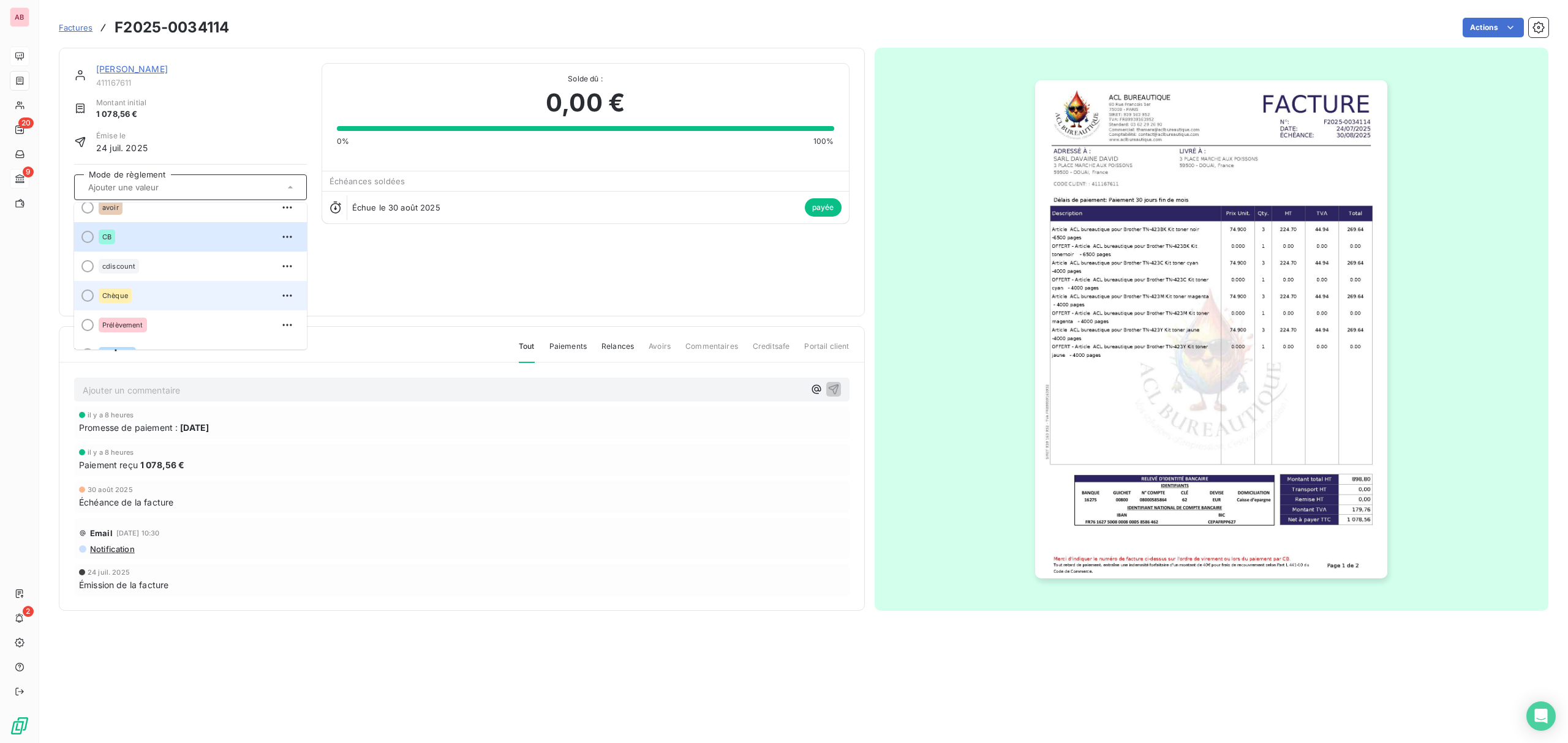
scroll to position [64, 0]
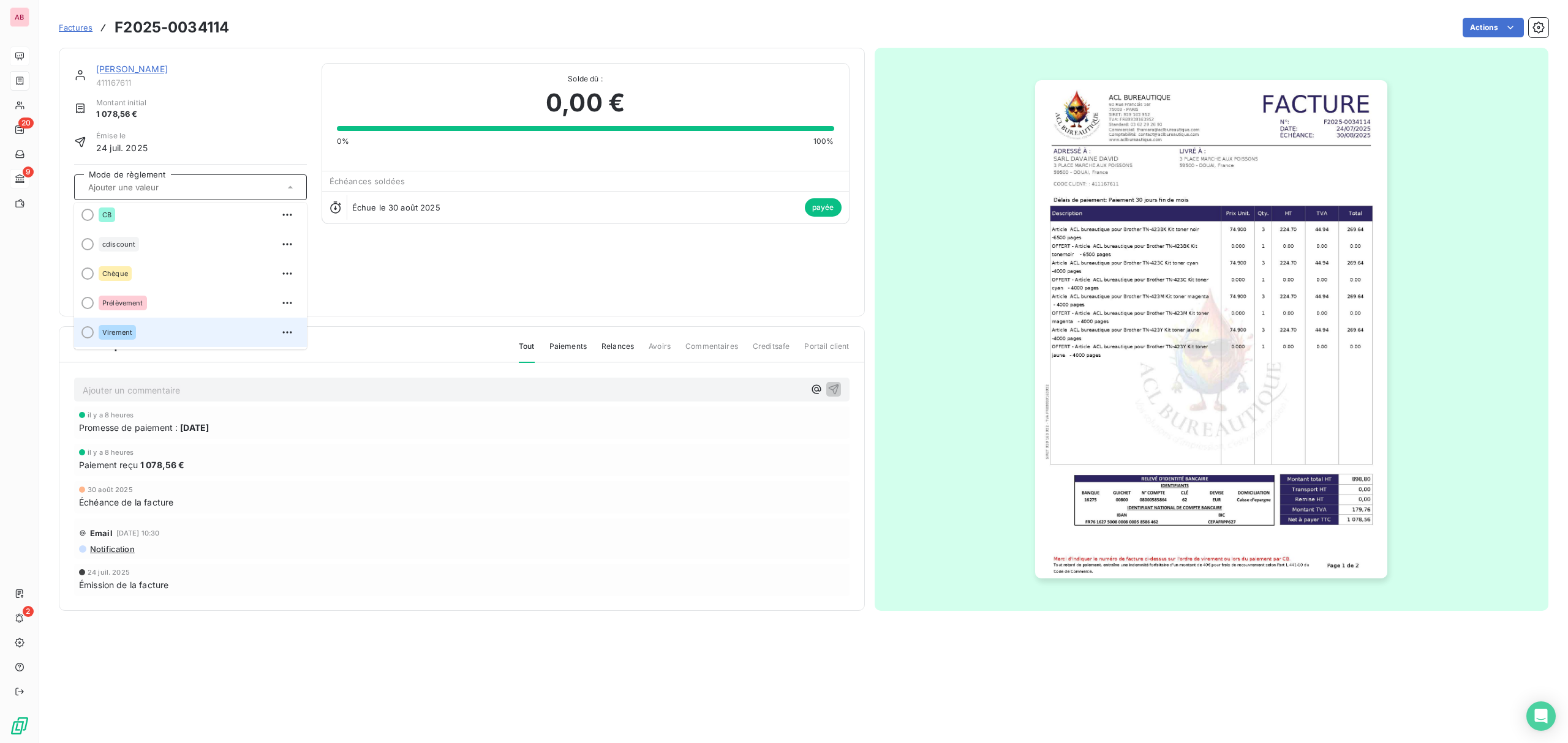
click at [176, 324] on div "Virement" at bounding box center [198, 332] width 199 height 20
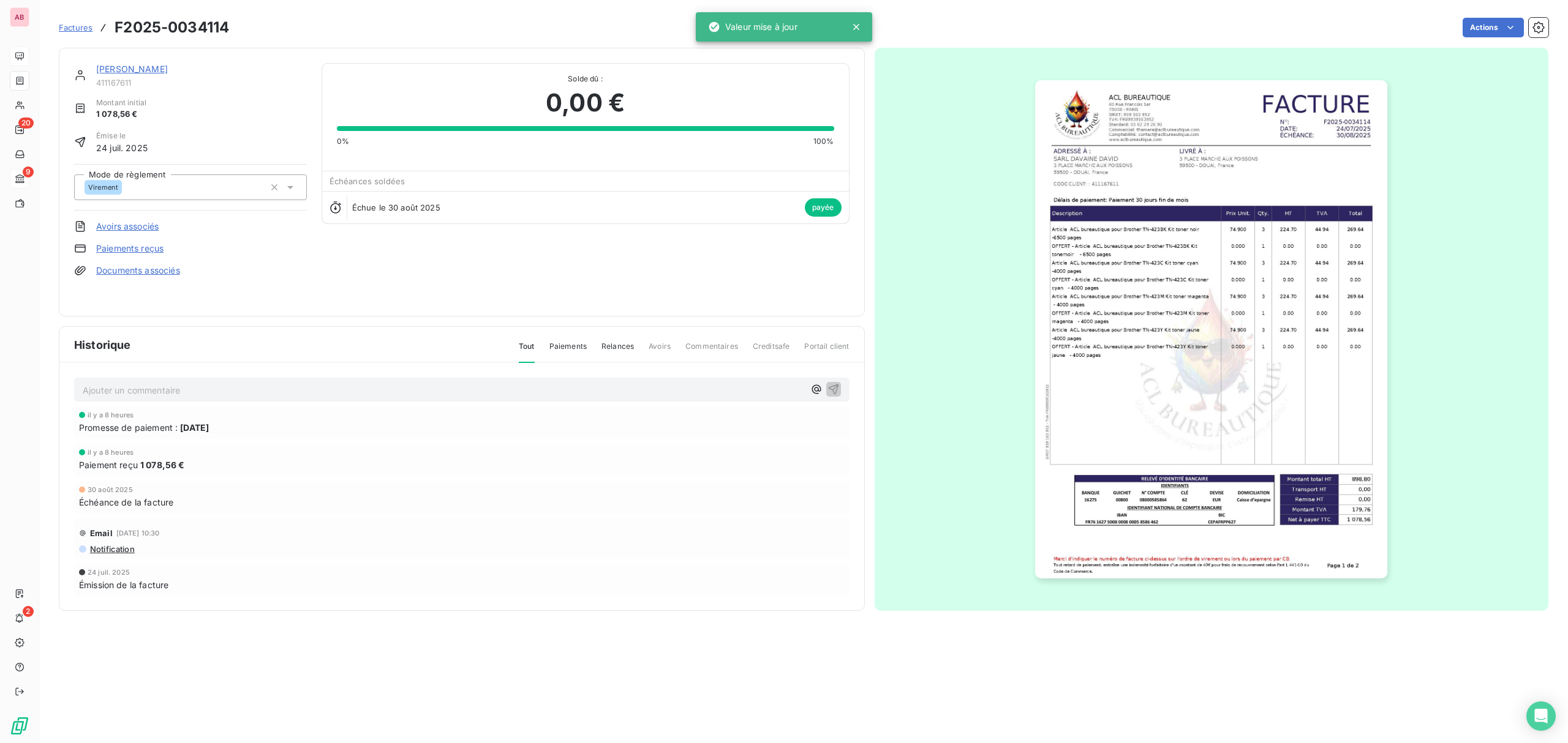
click at [133, 250] on link "Paiements reçus" at bounding box center [129, 249] width 68 height 13
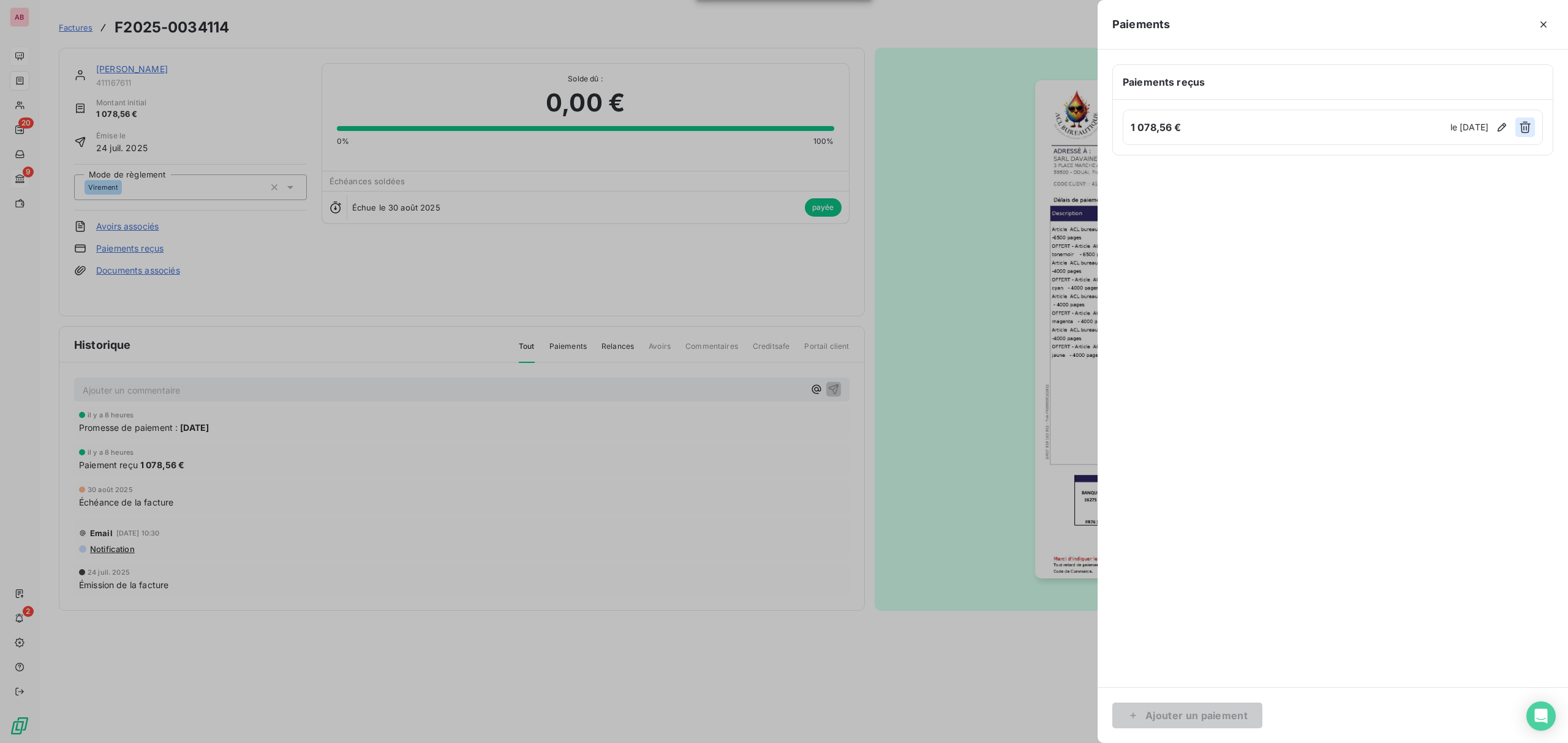
click at [1527, 132] on icon "button" at bounding box center [1526, 127] width 13 height 13
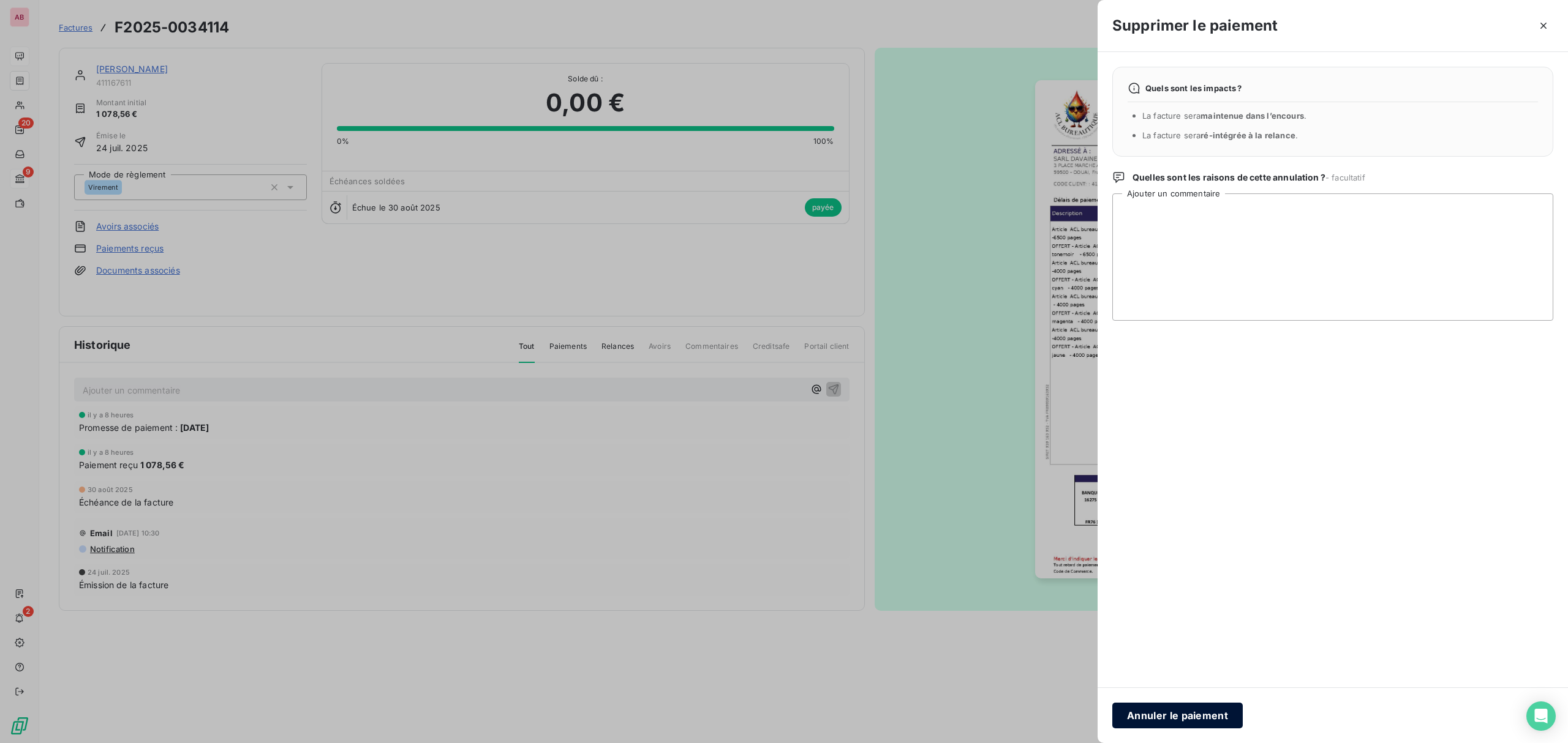
click at [1154, 712] on button "Annuler le paiement" at bounding box center [1178, 716] width 130 height 25
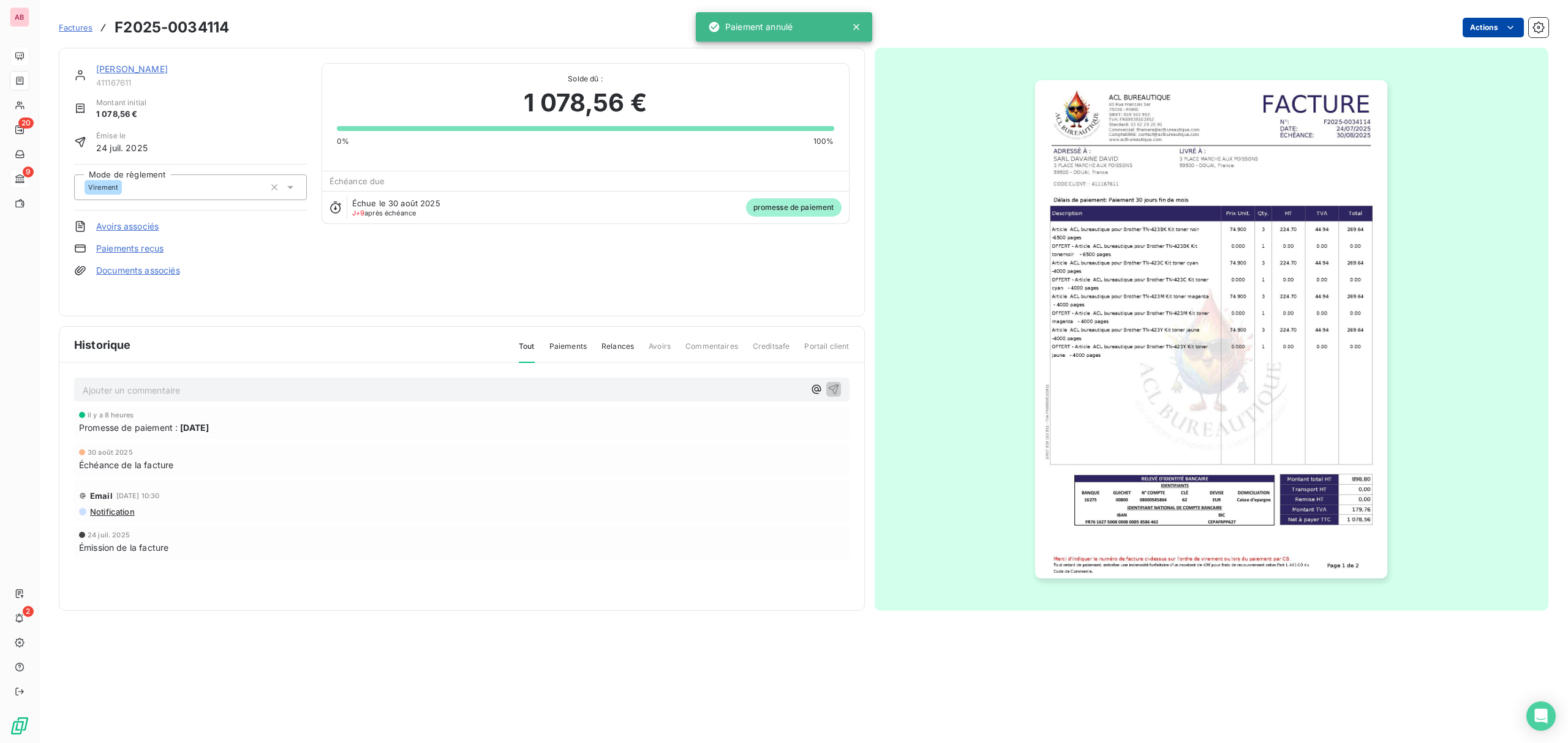
click at [1472, 24] on html "AB 20 9 2 Factures F2025-0034114 Actions SARL [PERSON_NAME] 411167611 Montant i…" at bounding box center [784, 371] width 1568 height 743
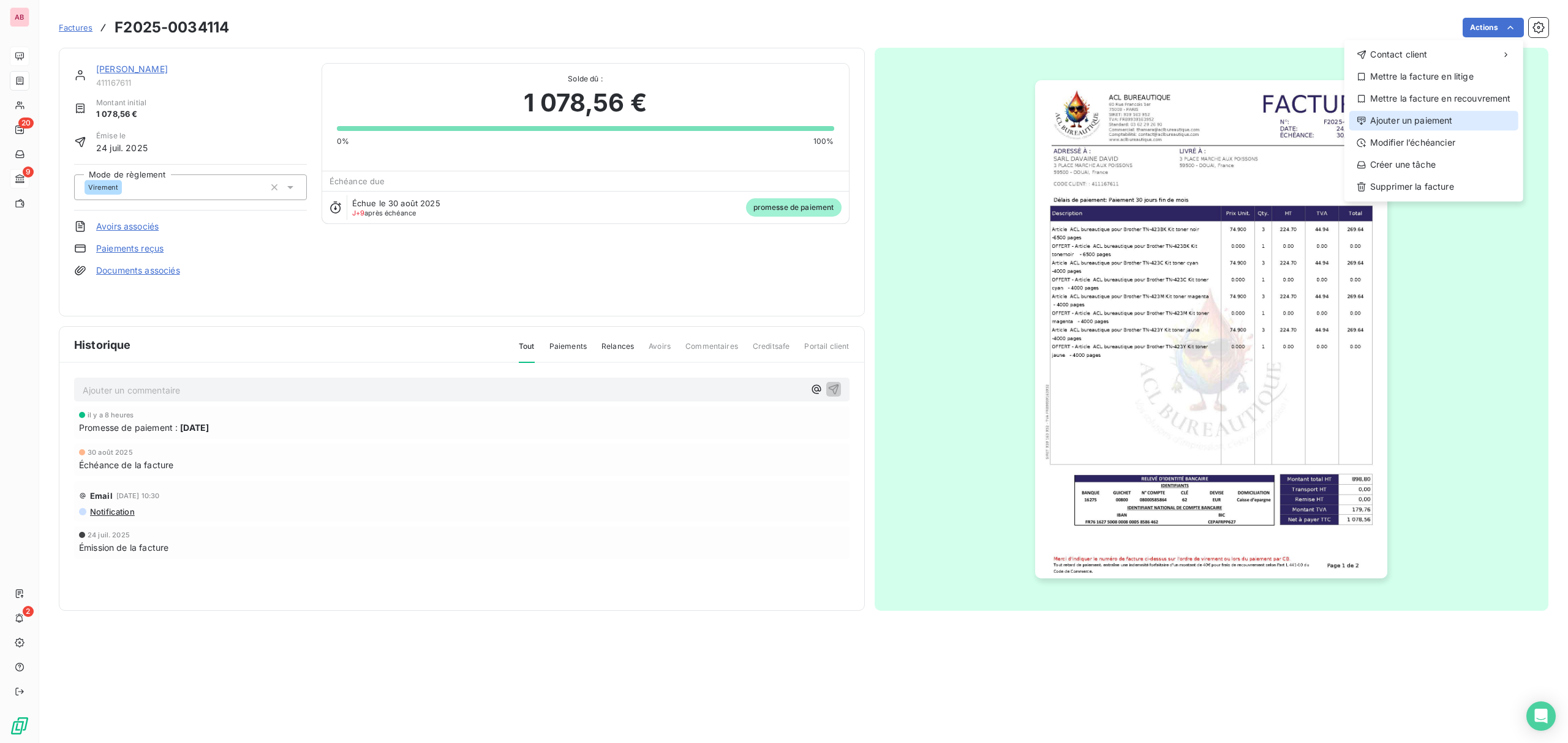
click at [1436, 120] on div "Ajouter un paiement" at bounding box center [1433, 121] width 169 height 20
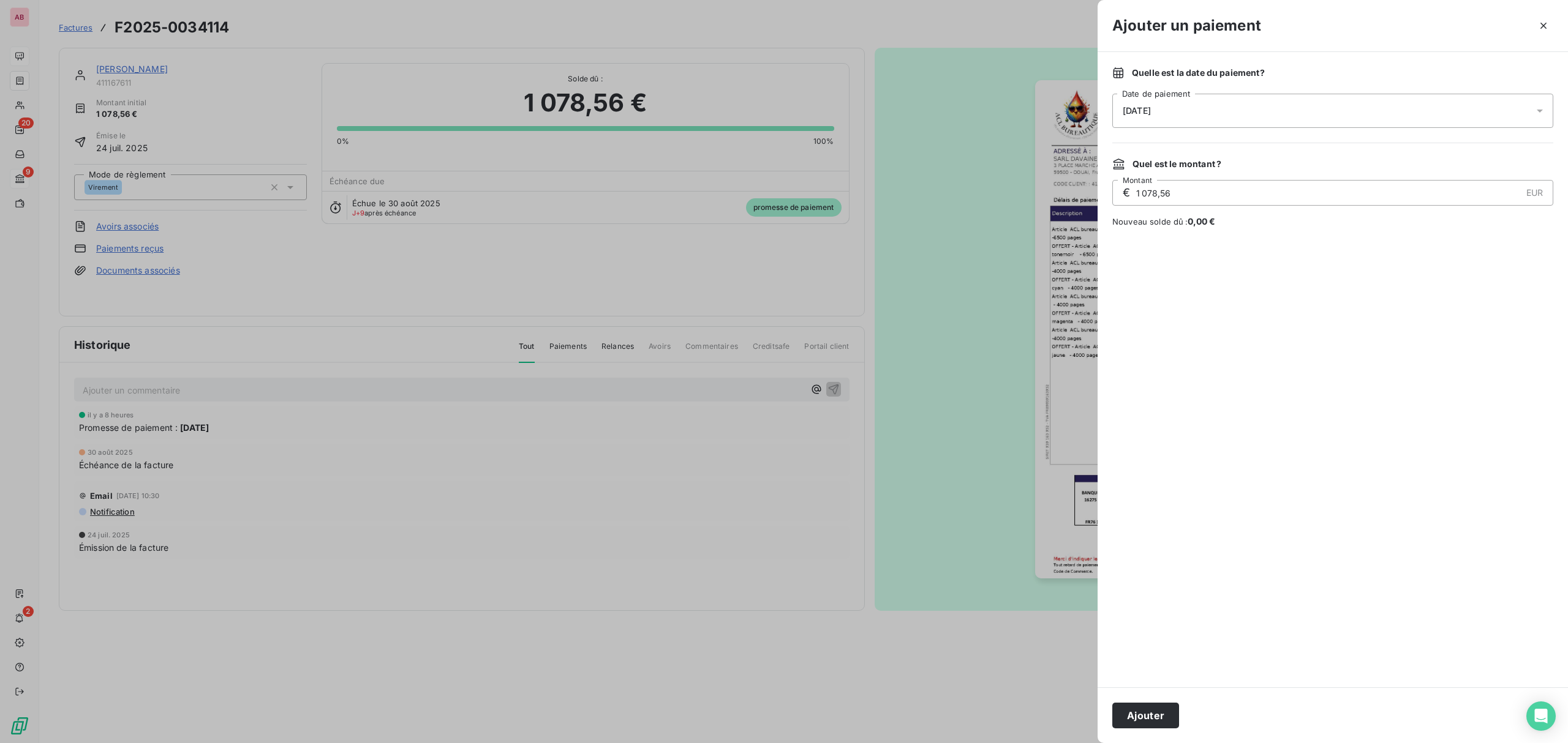
click at [1289, 96] on div "[DATE]" at bounding box center [1333, 111] width 441 height 34
click at [1123, 714] on button "Ajouter" at bounding box center [1146, 716] width 67 height 25
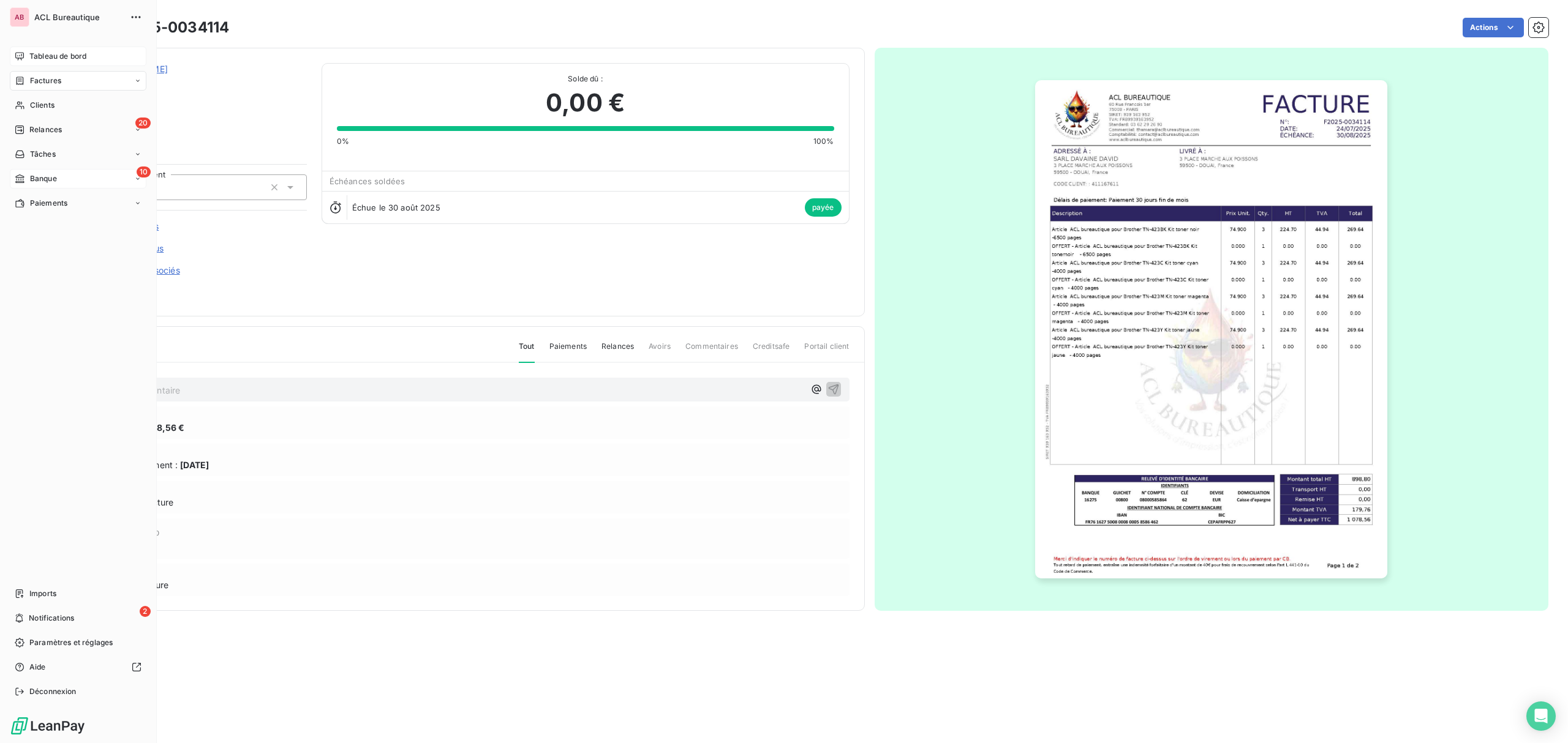
click at [38, 175] on span "Banque" at bounding box center [43, 179] width 27 height 11
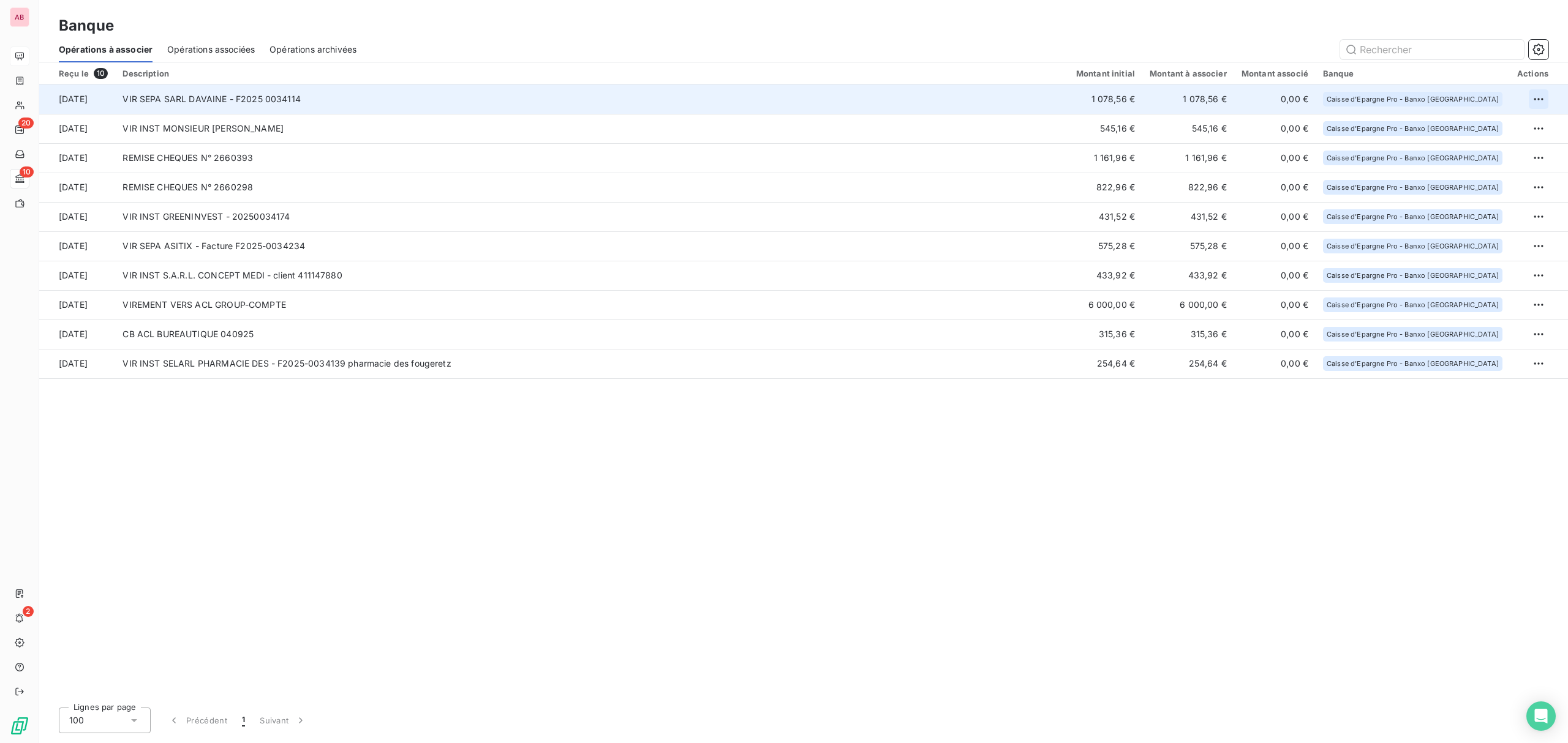
click at [1540, 98] on html "AB 20 10 2 Banque Opérations à associer Opérations associées Opérations archivé…" at bounding box center [784, 371] width 1568 height 743
click at [1506, 123] on div "Archiver l’opération" at bounding box center [1495, 125] width 94 height 20
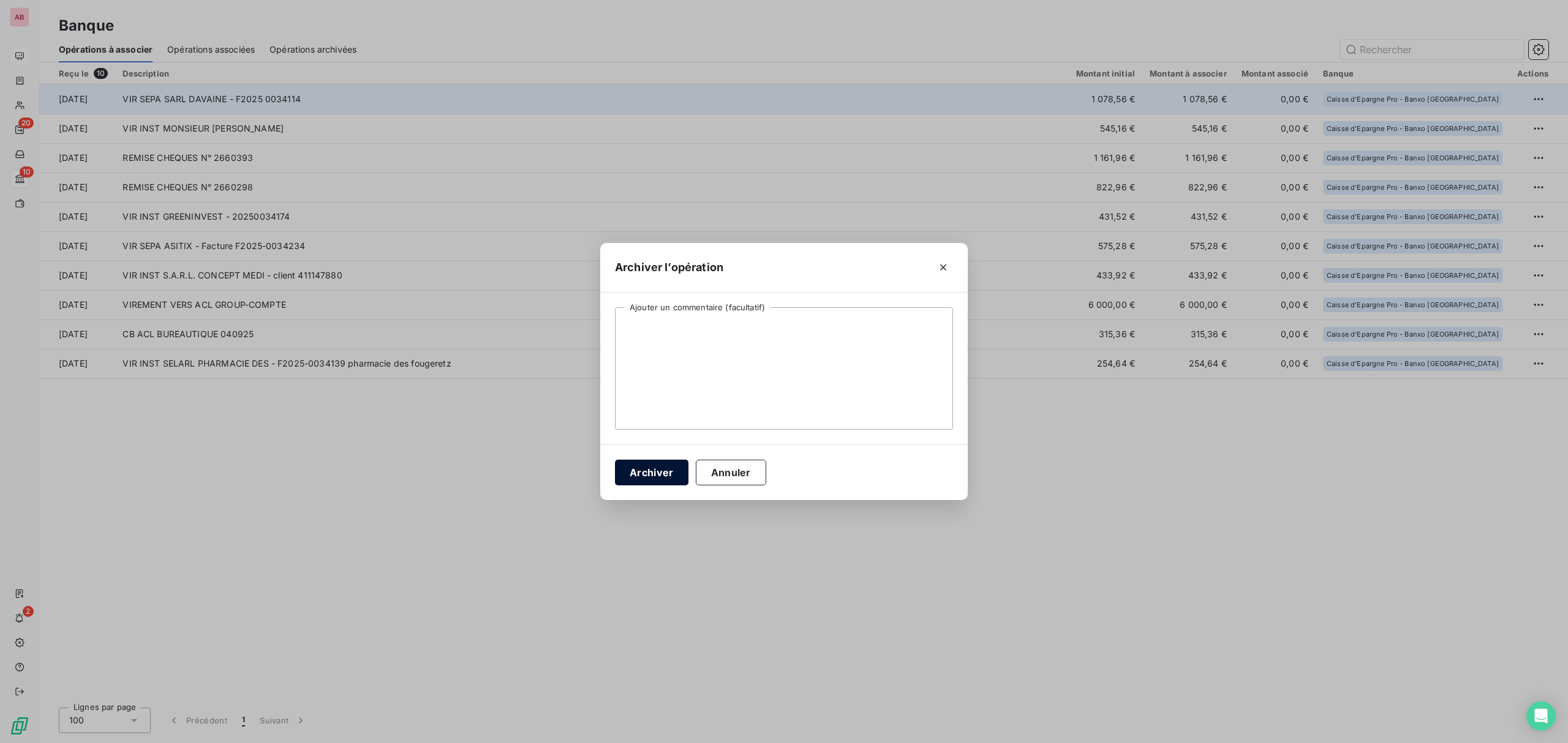
click at [656, 477] on button "Archiver" at bounding box center [651, 472] width 73 height 25
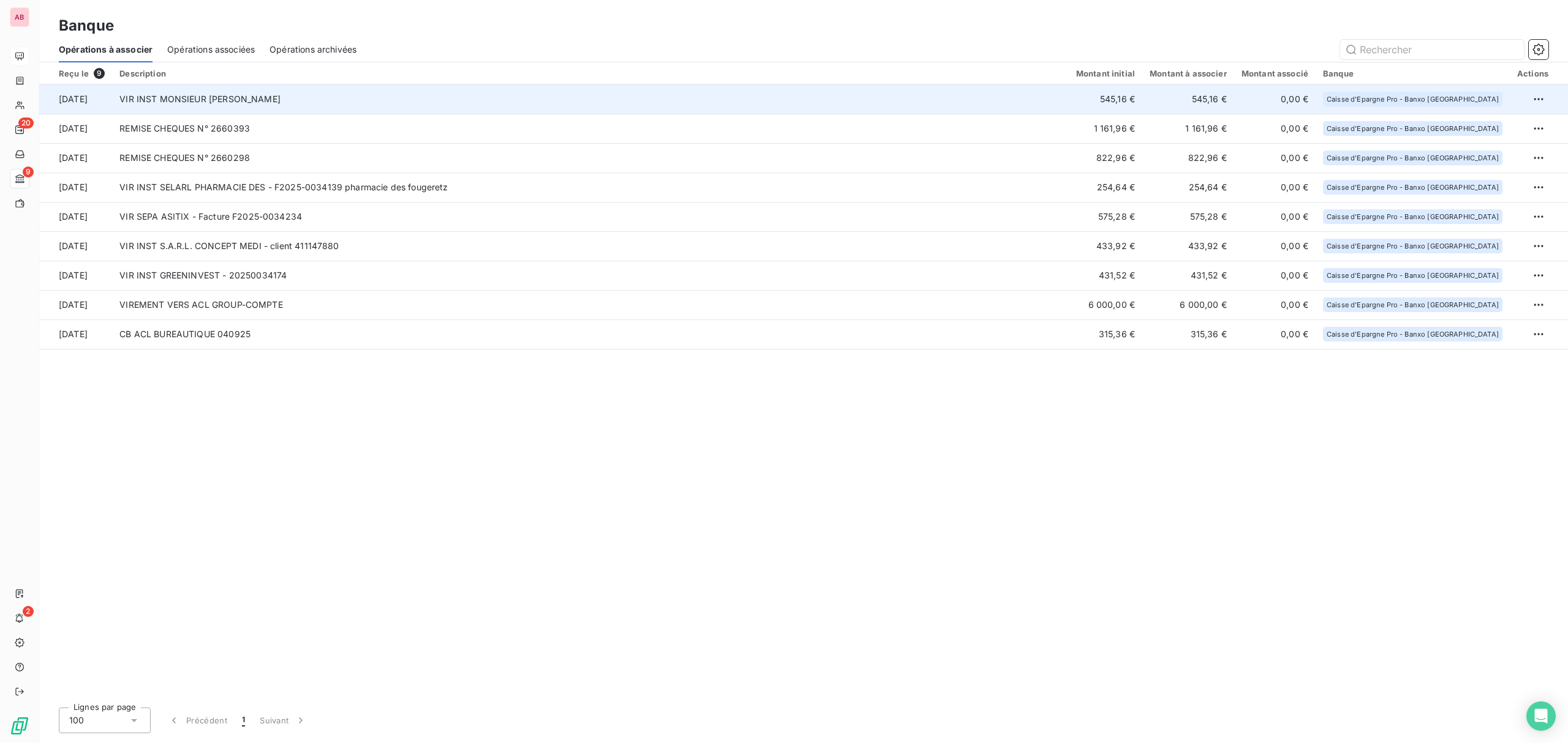
click at [303, 108] on td "VIR INST MONSIEUR [PERSON_NAME]" at bounding box center [590, 99] width 957 height 30
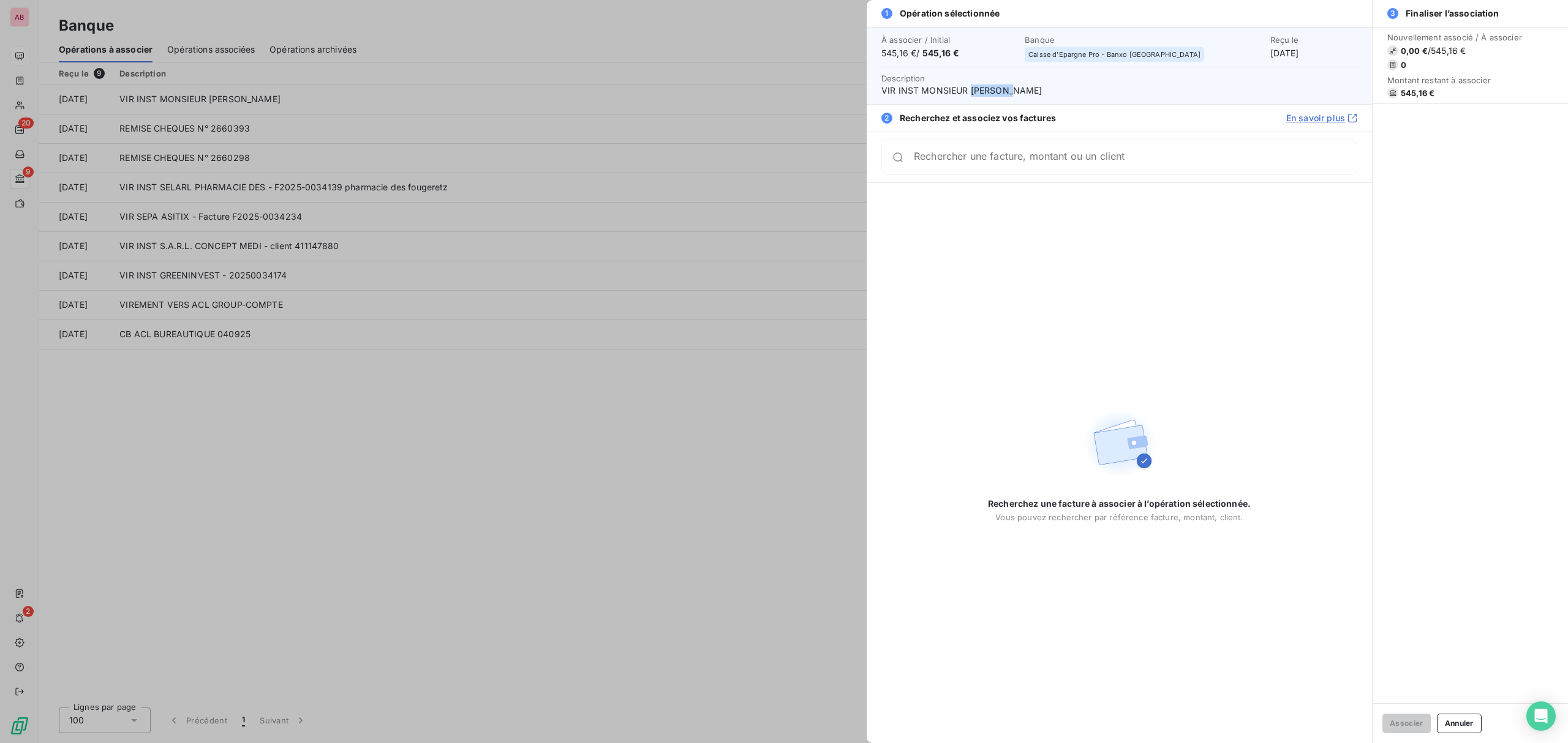
drag, startPoint x: 1013, startPoint y: 90, endPoint x: 968, endPoint y: 89, distance: 45.0
click at [968, 89] on span "VIR INST MONSIEUR [PERSON_NAME]" at bounding box center [1119, 91] width 476 height 13
copy span "LEGENDRE"
click at [983, 161] on input "Rechercher une facture, montant ou un client" at bounding box center [1135, 163] width 443 height 13
paste input "LEGENDRE"
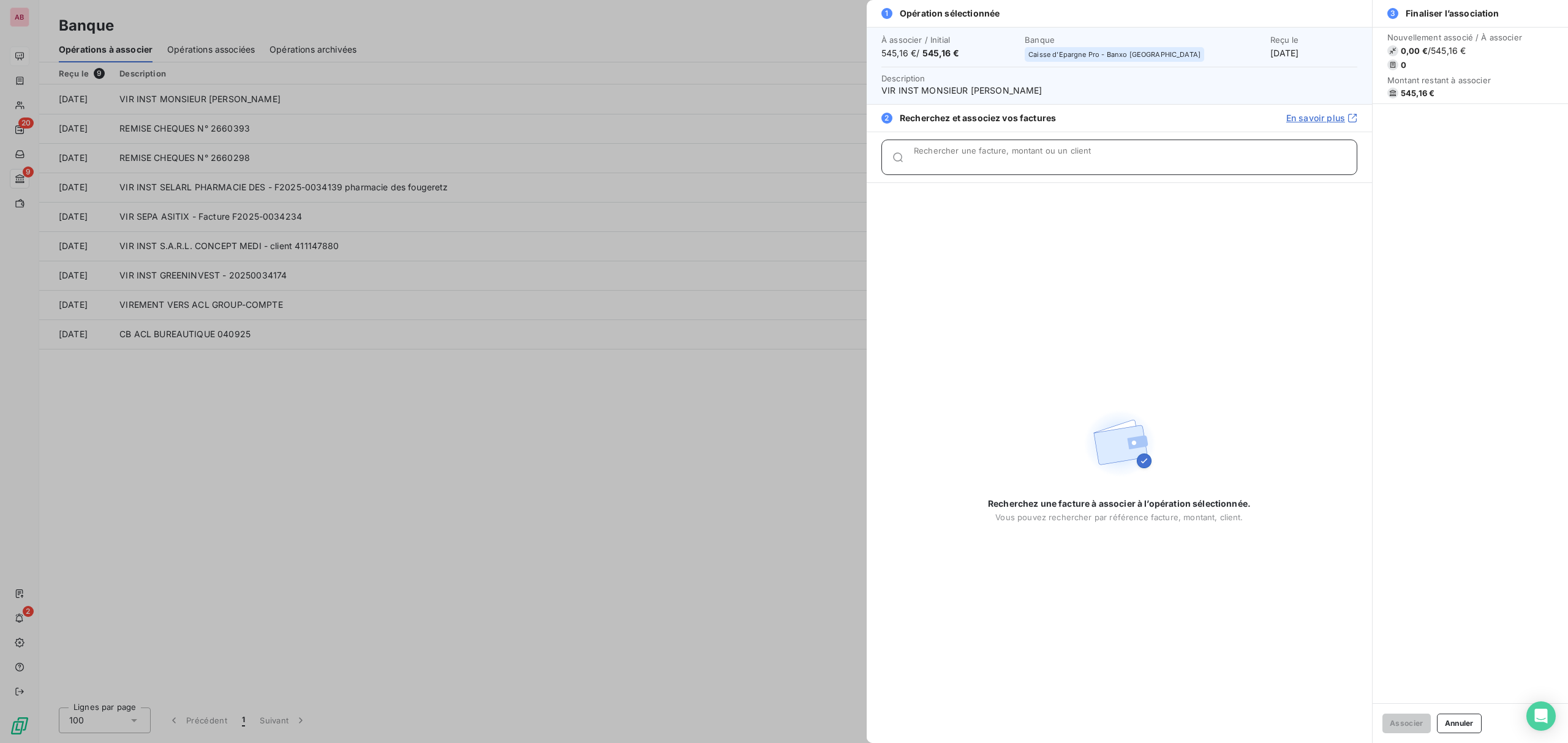
type input "LEGENDRE"
click at [901, 158] on div "LEGENDRE Rechercher une facture, montant ou un client" at bounding box center [1119, 157] width 476 height 35
click at [997, 162] on input "Rechercher une facture, montant ou un client" at bounding box center [1135, 163] width 443 height 13
paste input "34141"
type input "34141"
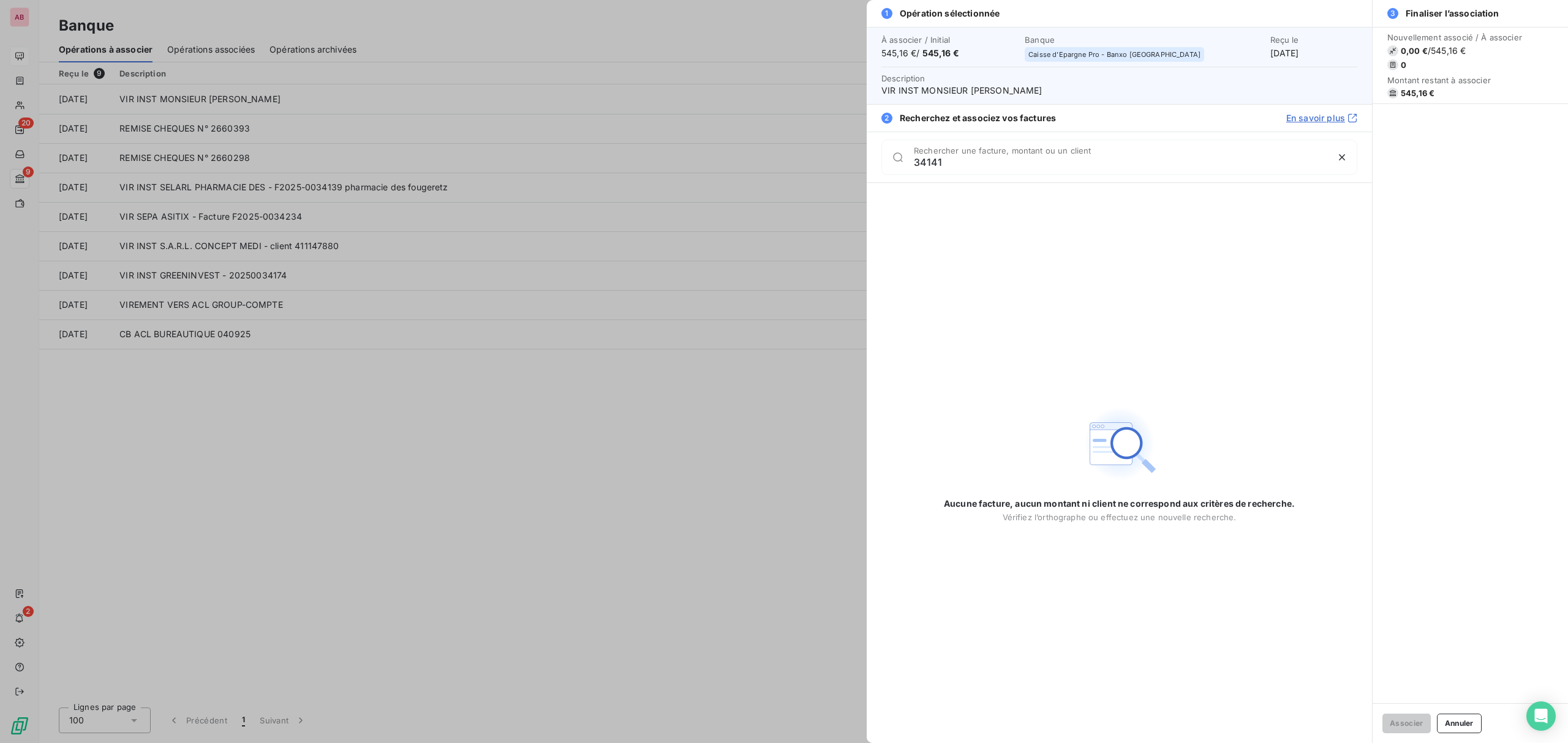
click at [761, 471] on div at bounding box center [784, 371] width 1568 height 743
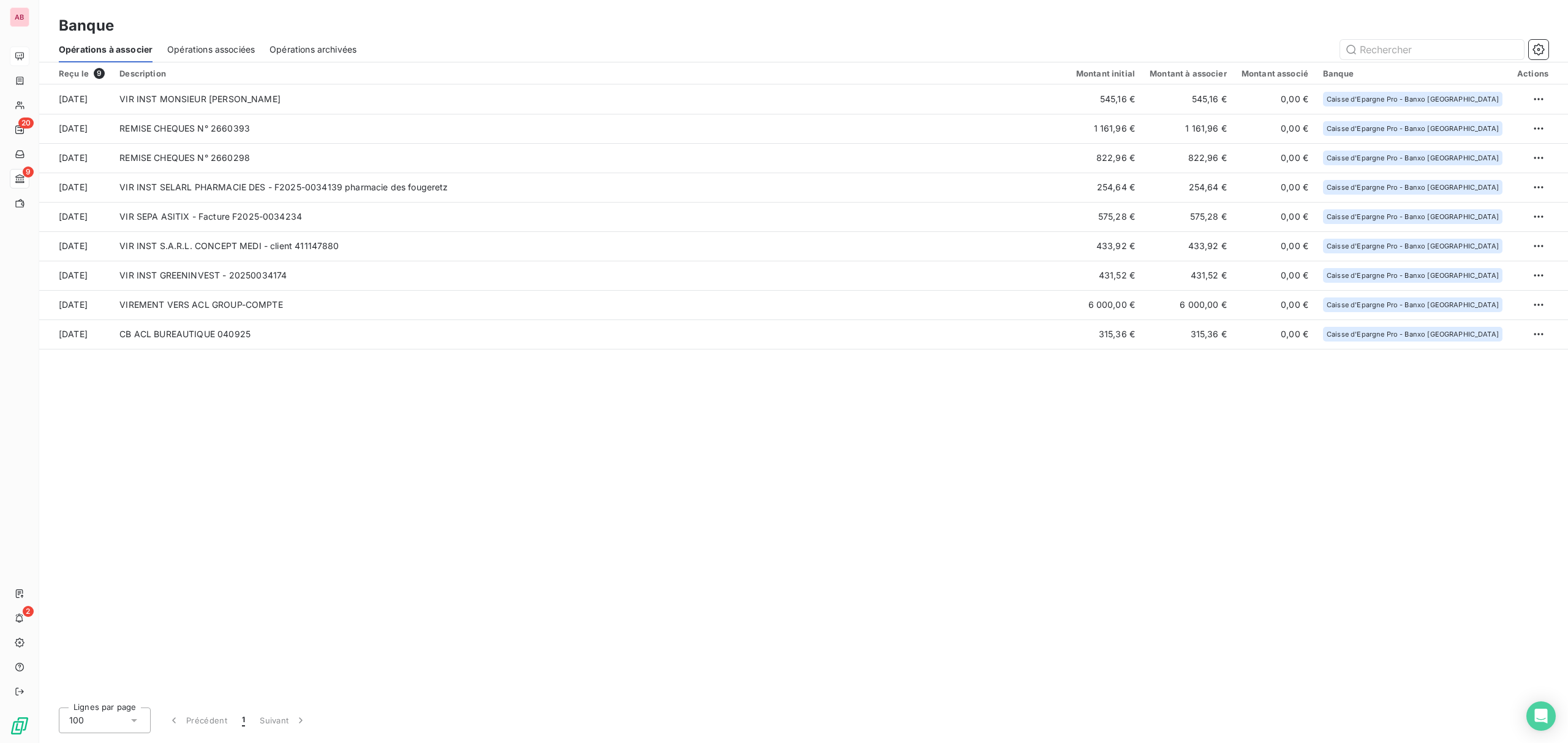
click at [207, 47] on span "Opérations associées" at bounding box center [210, 50] width 88 height 13
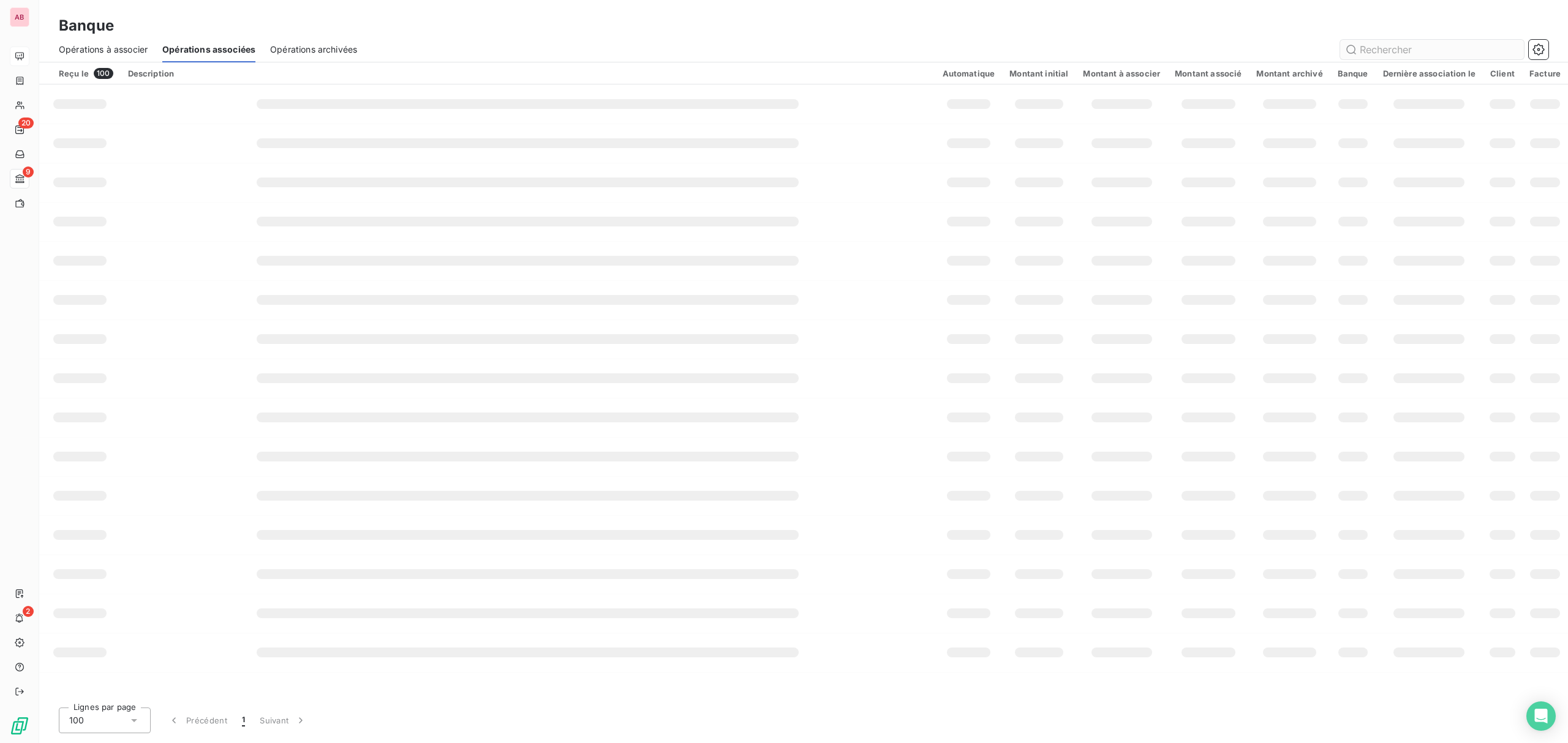
click at [1390, 50] on input "text" at bounding box center [1432, 50] width 183 height 20
click at [107, 45] on span "Opérations à associer" at bounding box center [103, 50] width 89 height 13
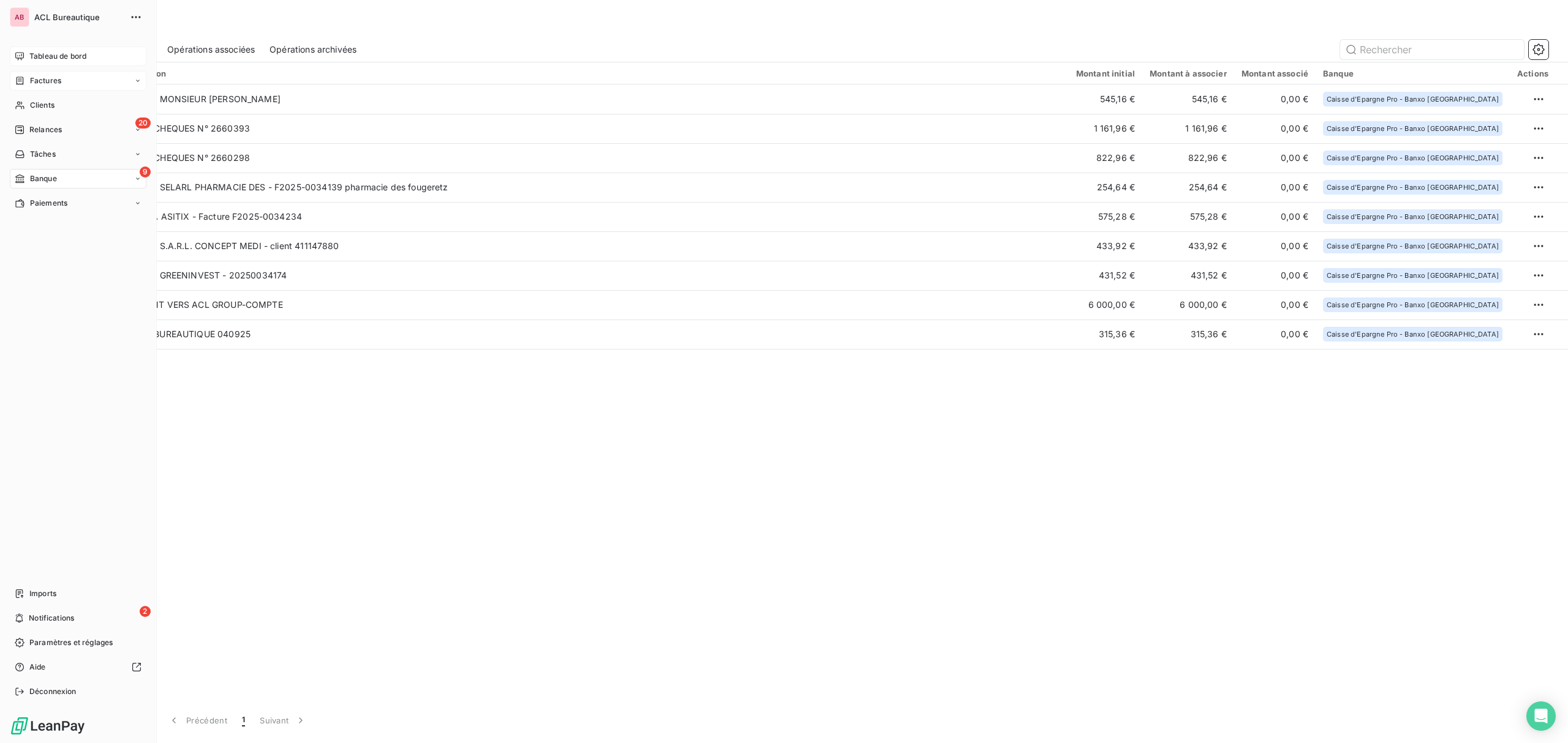
click at [24, 81] on icon at bounding box center [20, 80] width 11 height 10
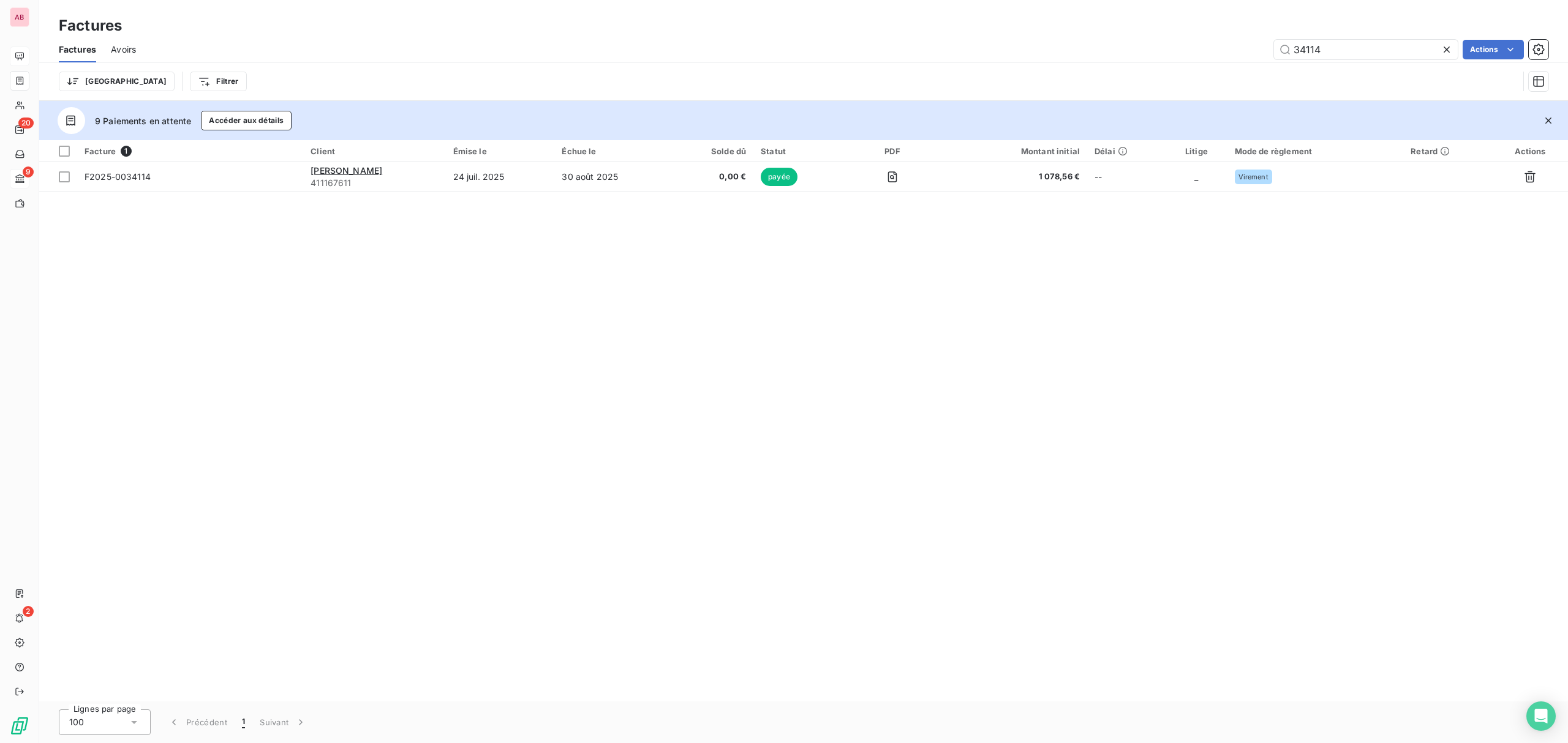
click at [1441, 49] on icon at bounding box center [1447, 50] width 13 height 13
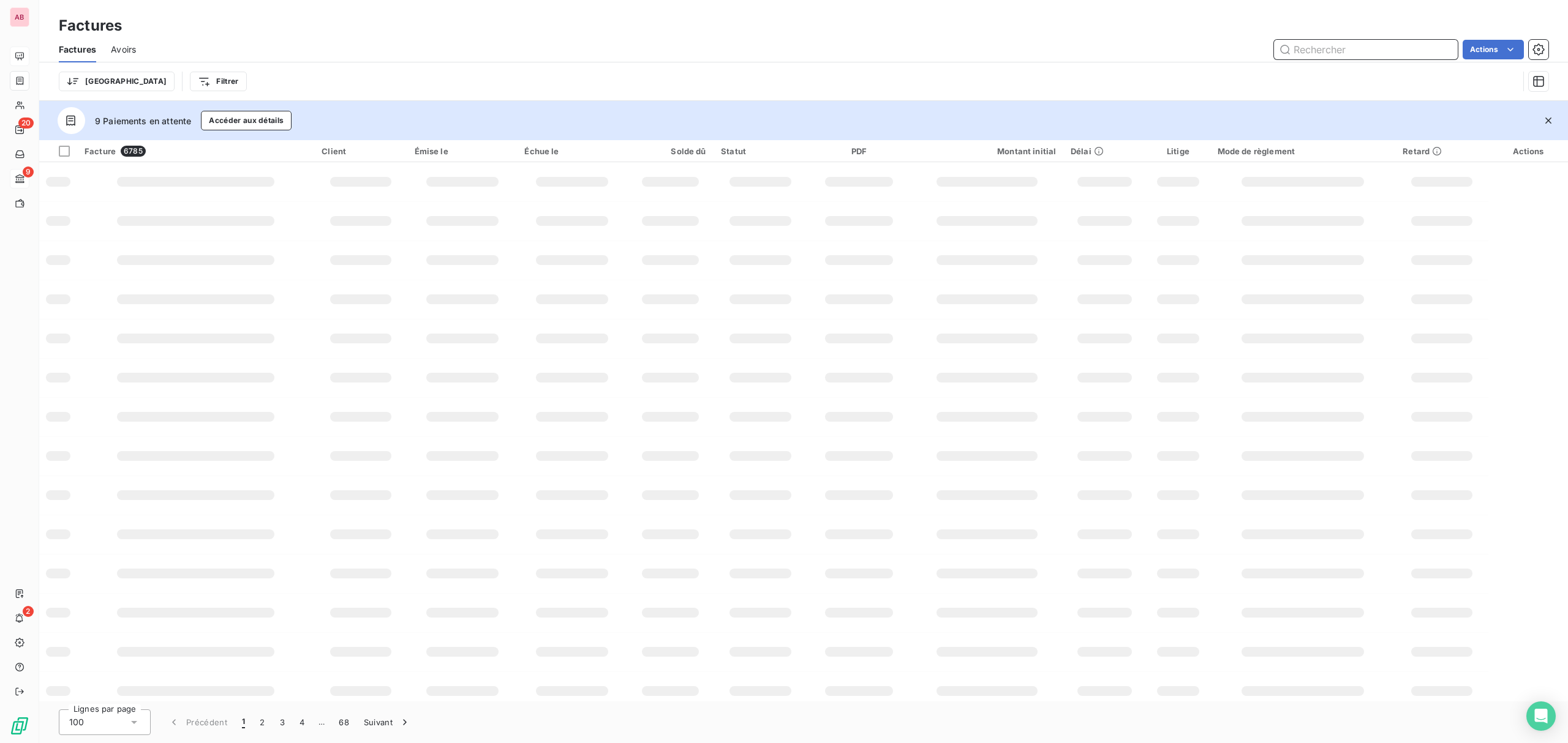
click at [1402, 49] on input "text" at bounding box center [1366, 50] width 183 height 20
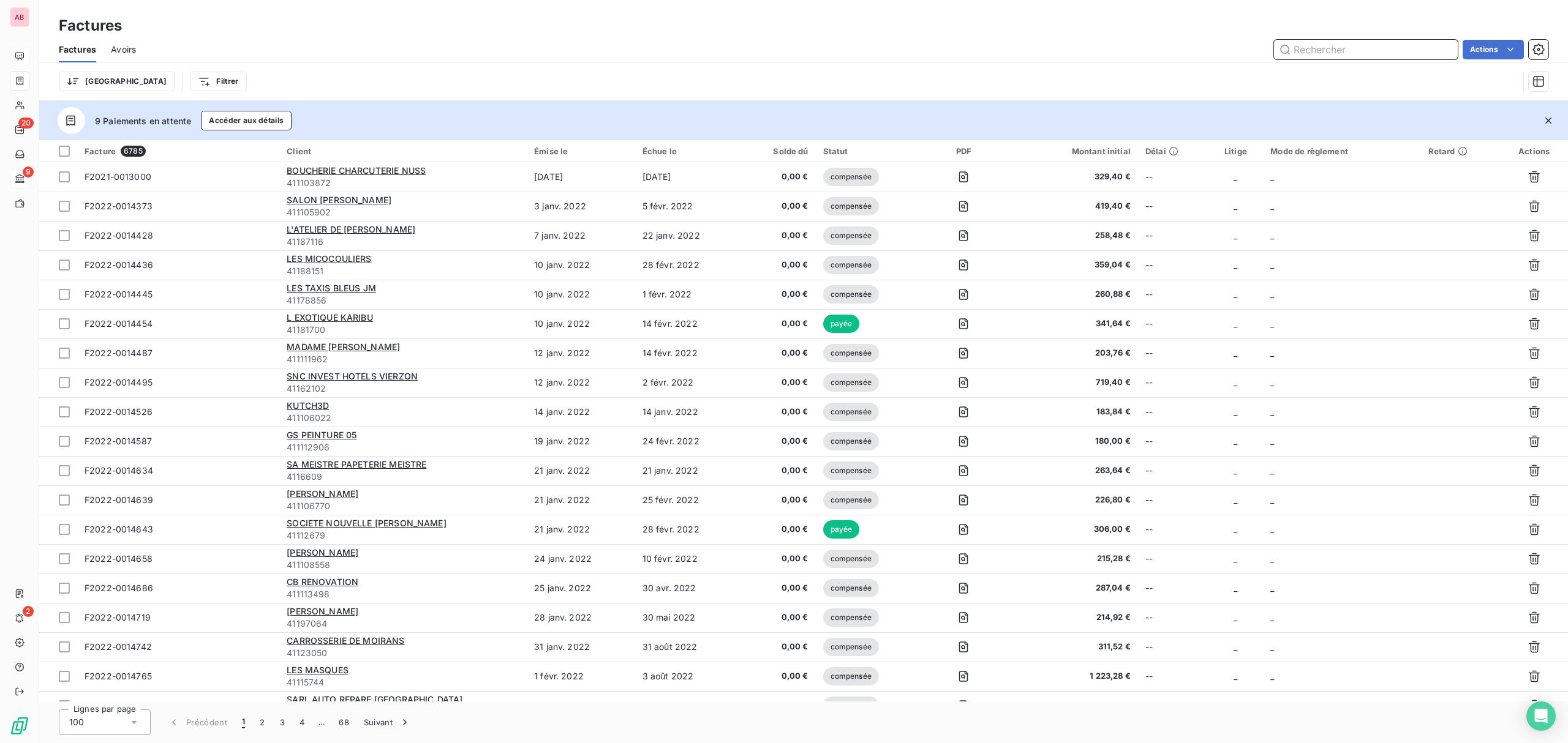
click at [1400, 47] on input "text" at bounding box center [1366, 50] width 183 height 20
paste input "34141"
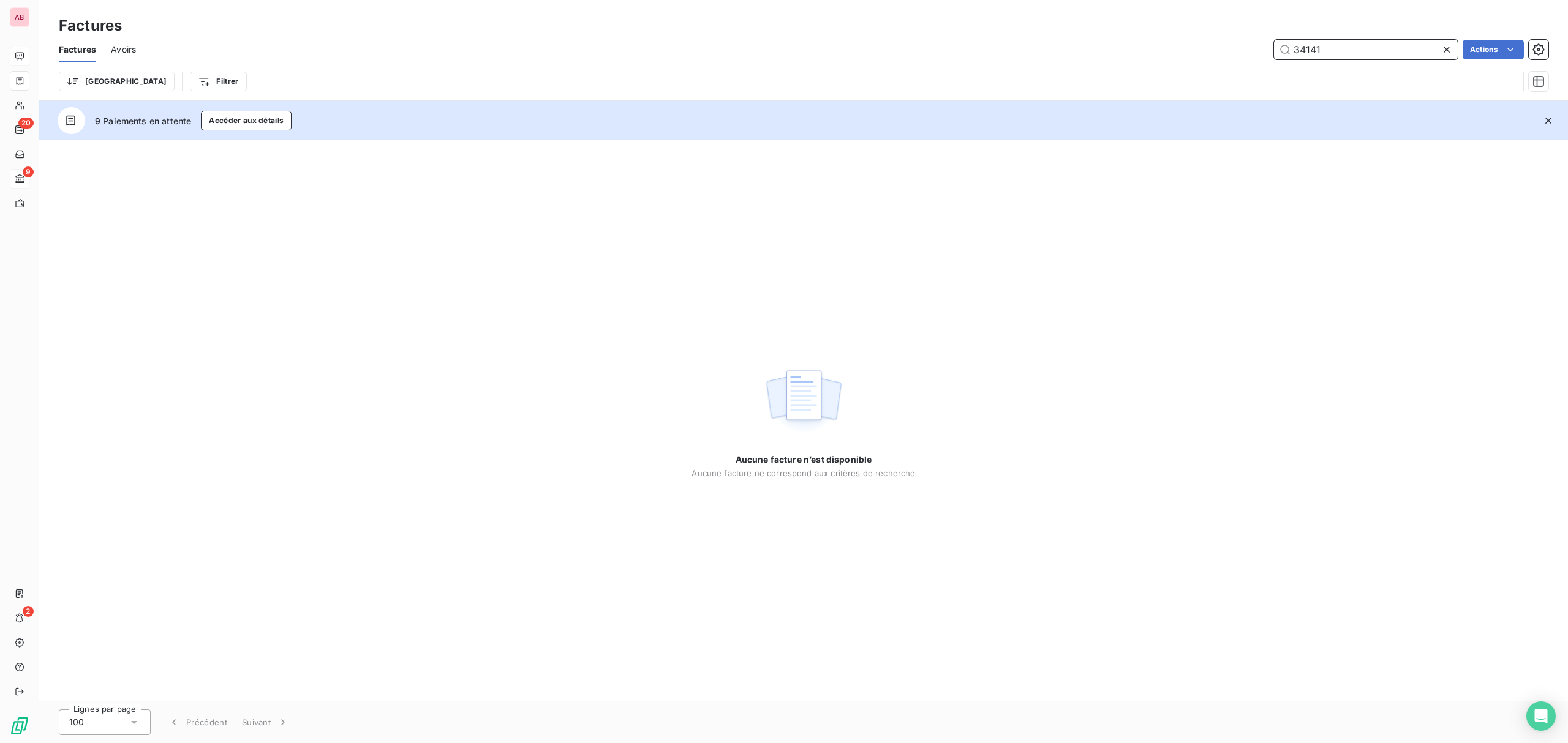
type input "34141"
drag, startPoint x: 1446, startPoint y: 42, endPoint x: 931, endPoint y: 147, distance: 525.6
click at [1441, 43] on icon at bounding box center [1447, 50] width 13 height 13
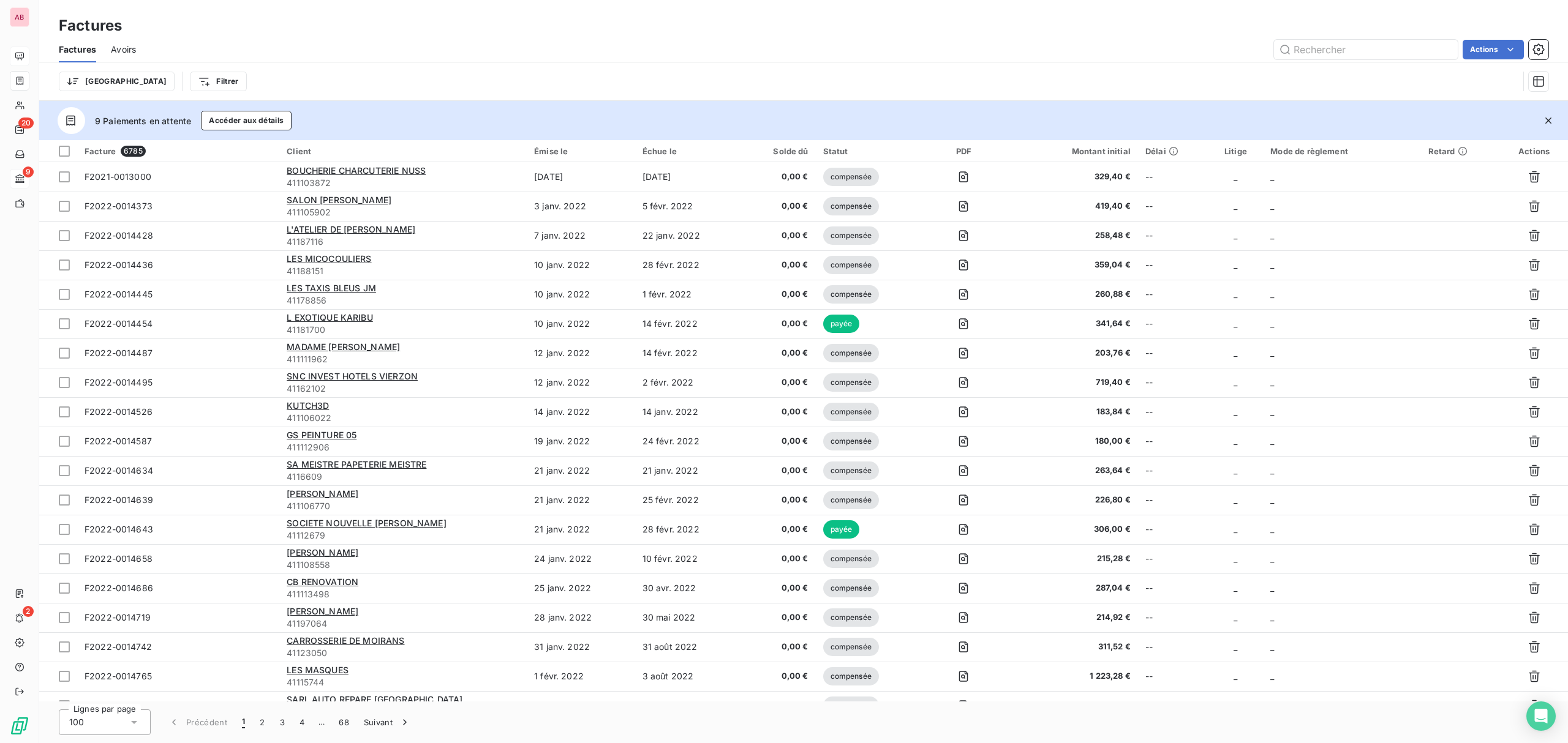
click at [1318, 60] on div "Factures Avoirs Actions" at bounding box center [803, 50] width 1529 height 25
click at [1323, 54] on input "text" at bounding box center [1366, 50] width 183 height 20
paste input "MONSIEUR [PERSON_NAME]"
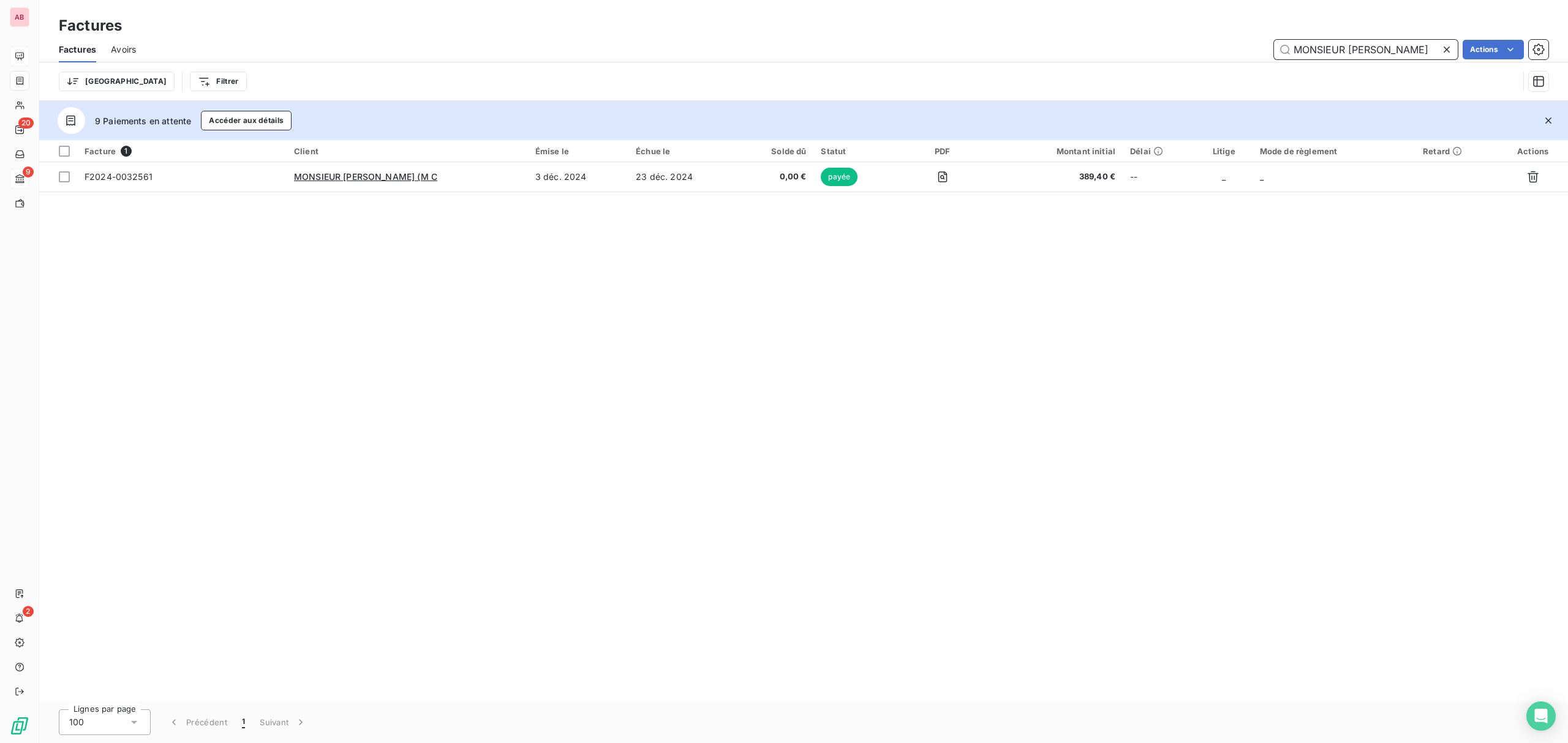
type input "MONSIEUR [PERSON_NAME]"
click at [1446, 52] on icon at bounding box center [1447, 50] width 13 height 13
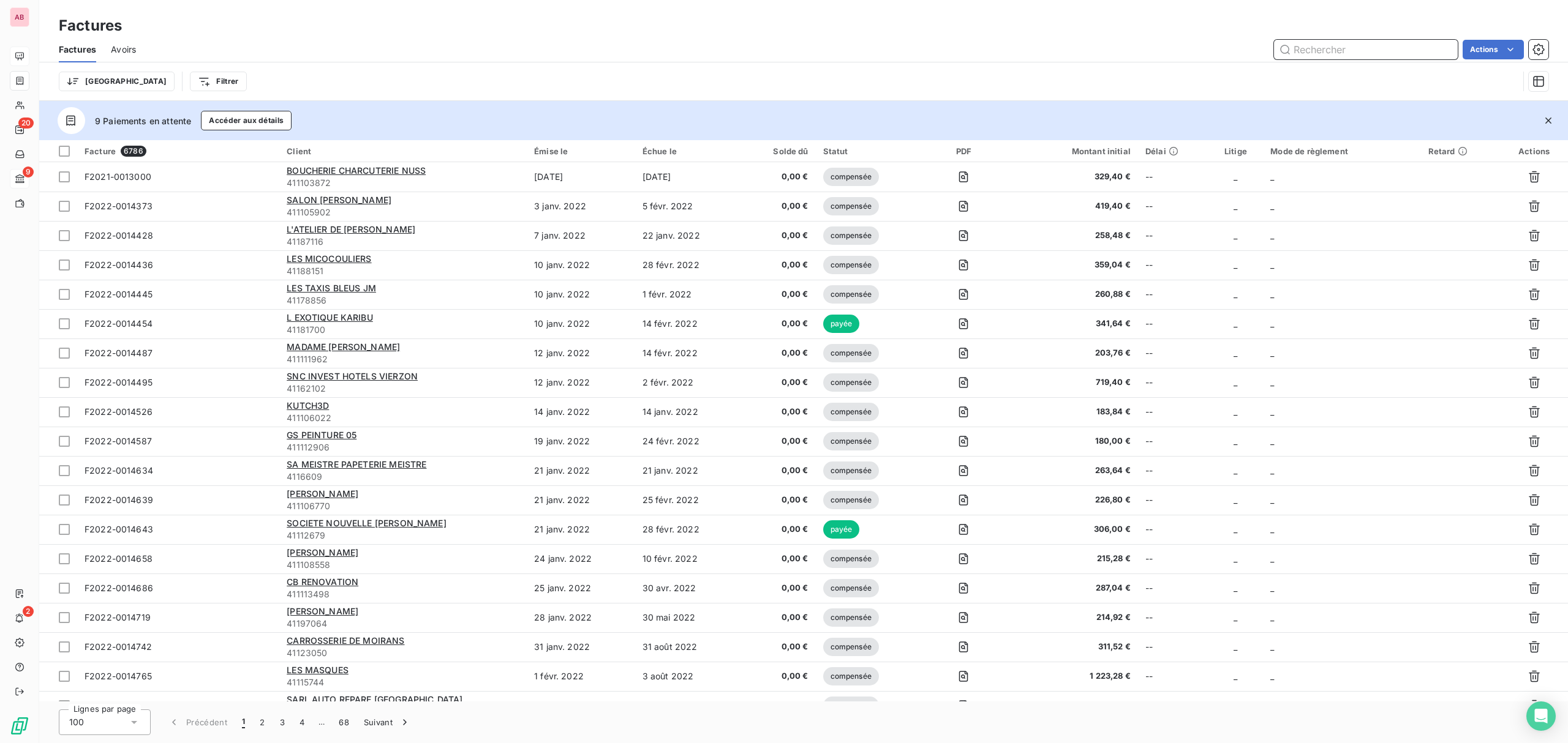
click at [1302, 42] on input "text" at bounding box center [1366, 50] width 183 height 20
paste input "34141"
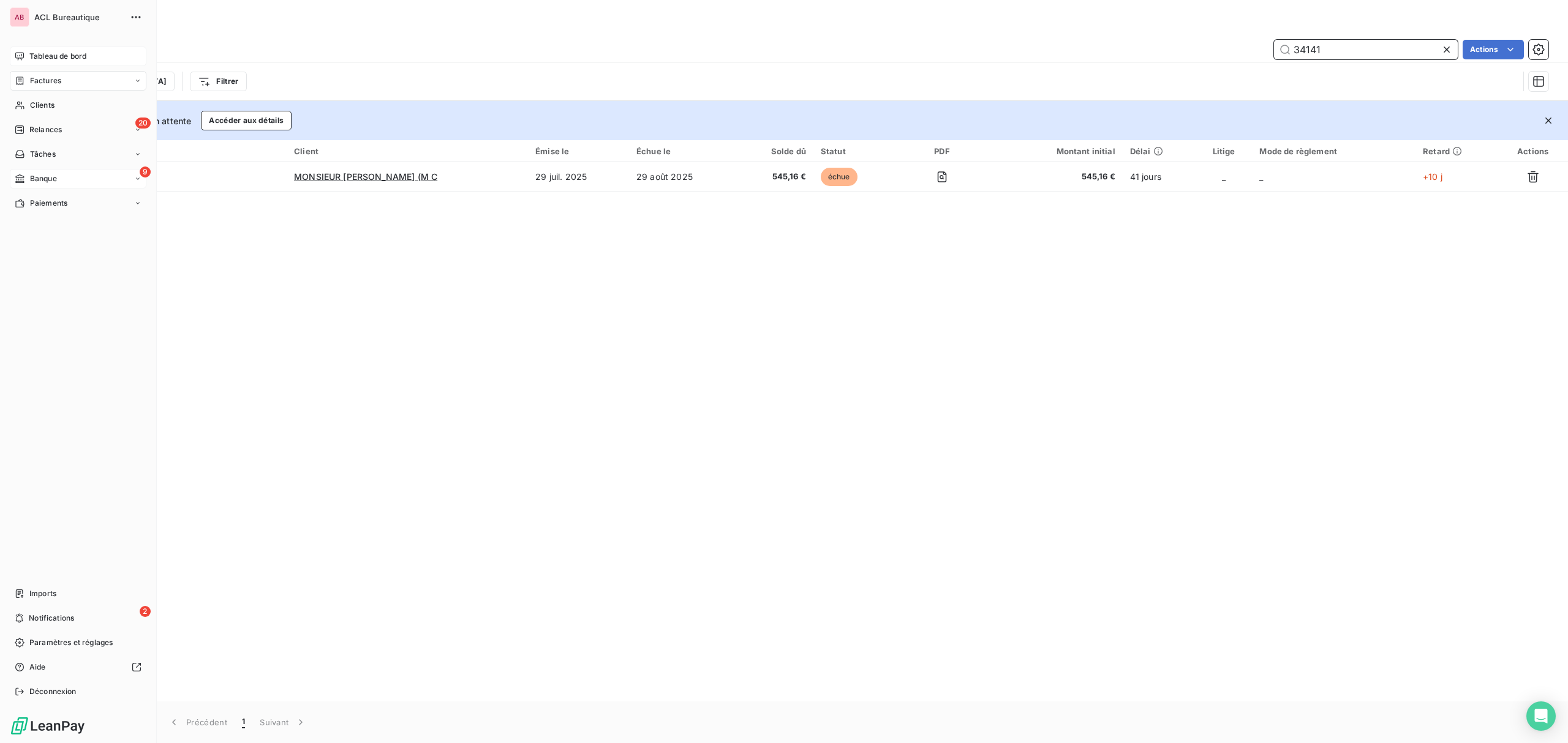
type input "34141"
click at [30, 183] on span "Banque" at bounding box center [43, 179] width 27 height 11
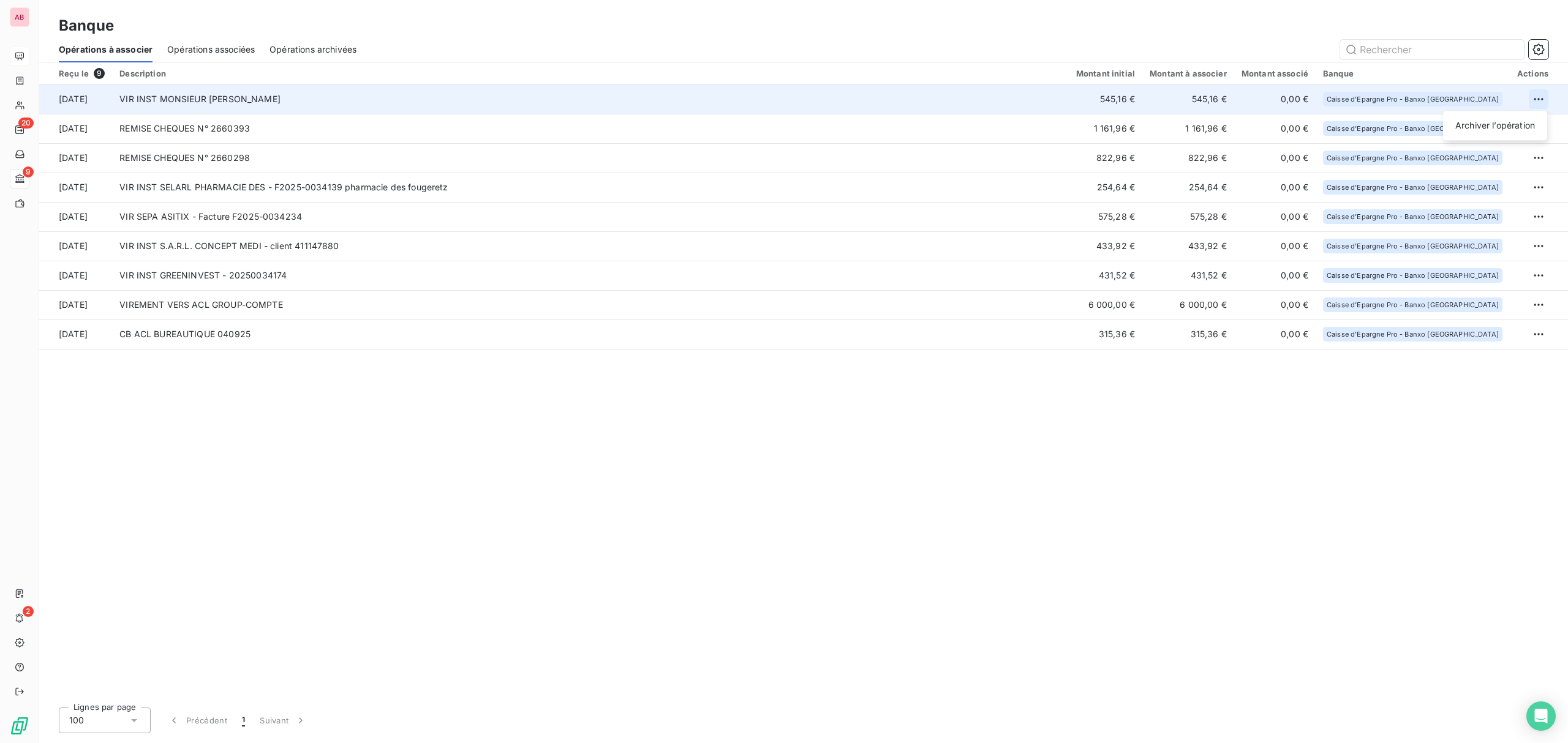
click at [1536, 101] on html "AB 20 9 2 Banque Opérations à associer Opérations associées Opérations archivée…" at bounding box center [784, 371] width 1568 height 743
click at [1507, 123] on div "Archiver l’opération" at bounding box center [1495, 125] width 94 height 20
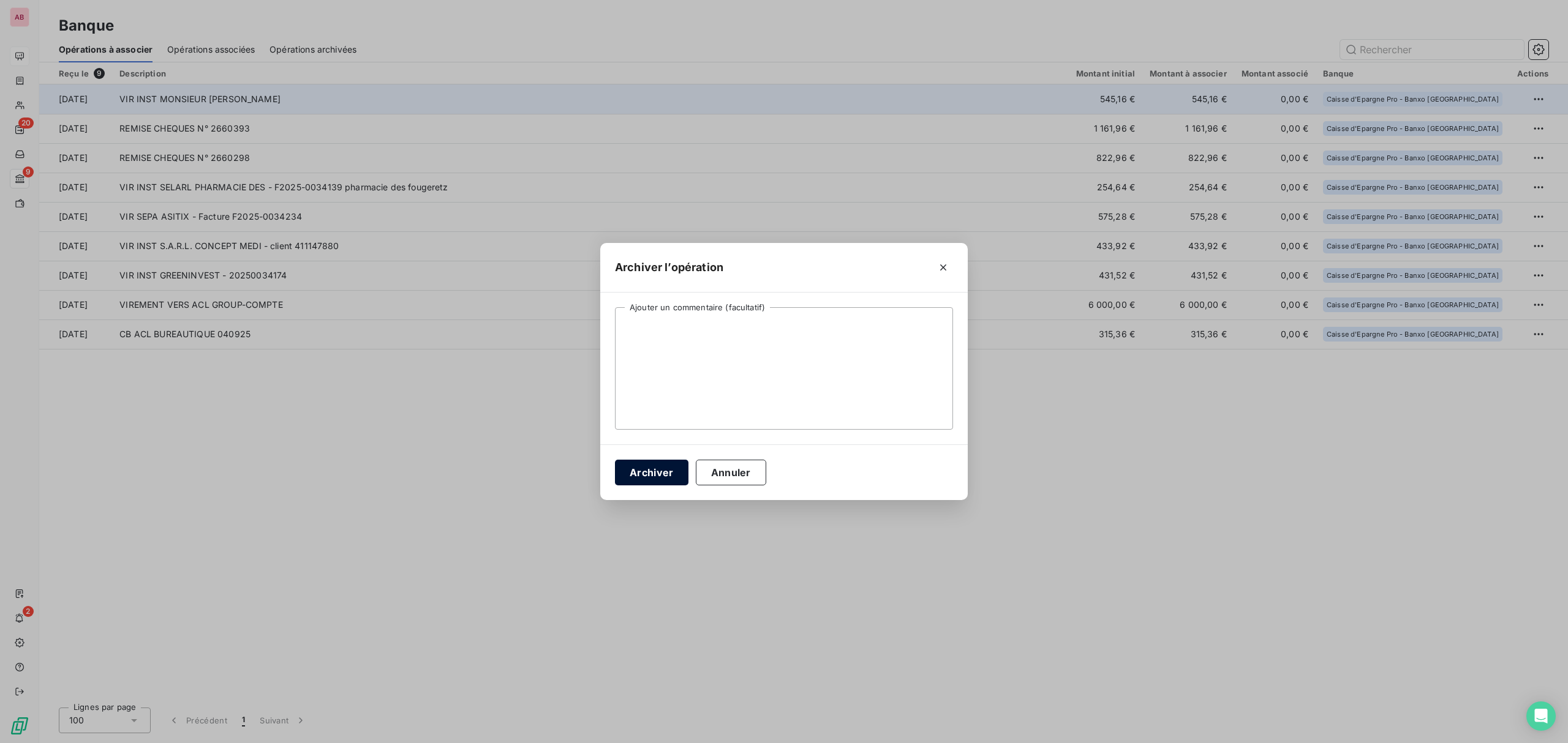
click at [630, 477] on button "Archiver" at bounding box center [651, 472] width 73 height 25
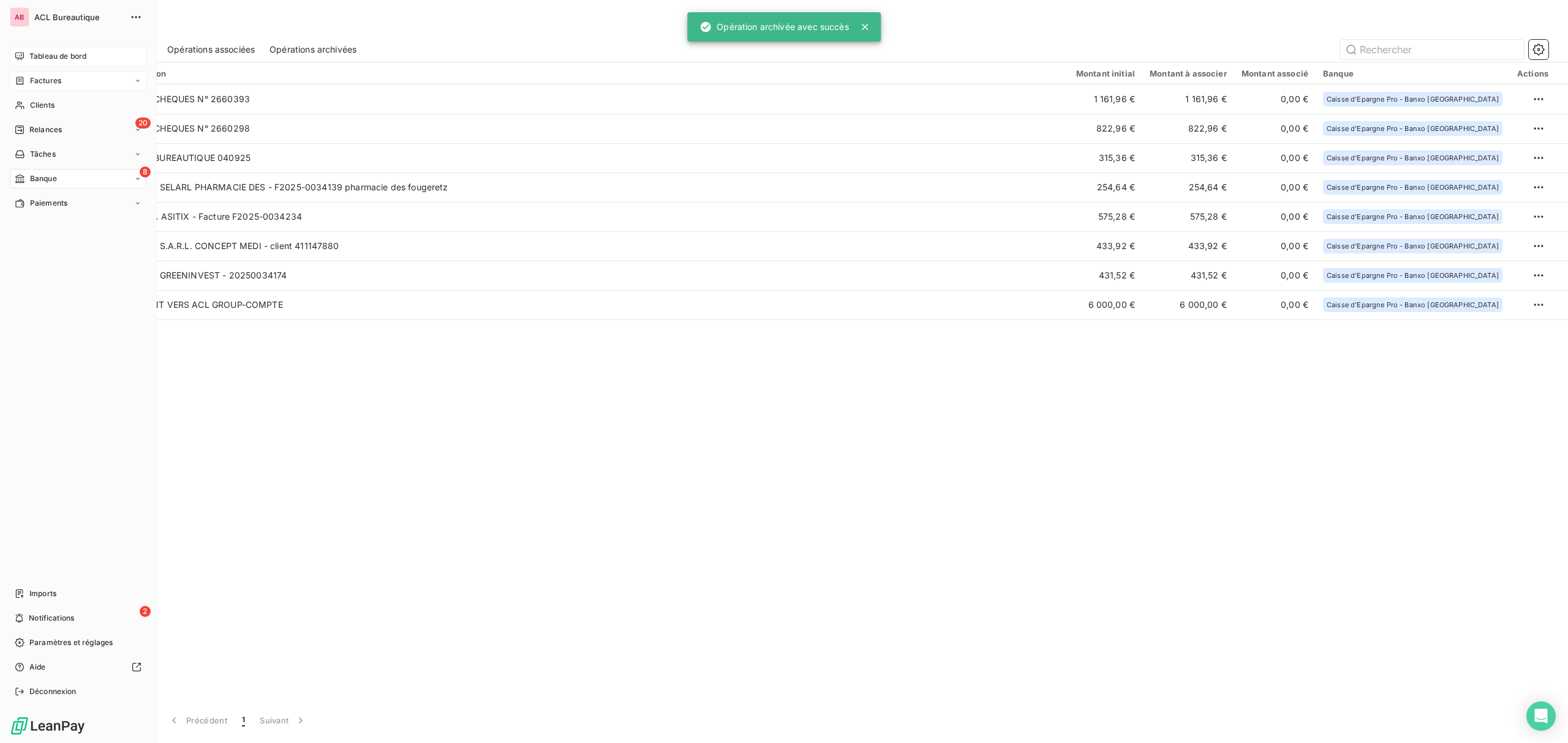
click at [23, 89] on div "Factures" at bounding box center [78, 81] width 136 height 20
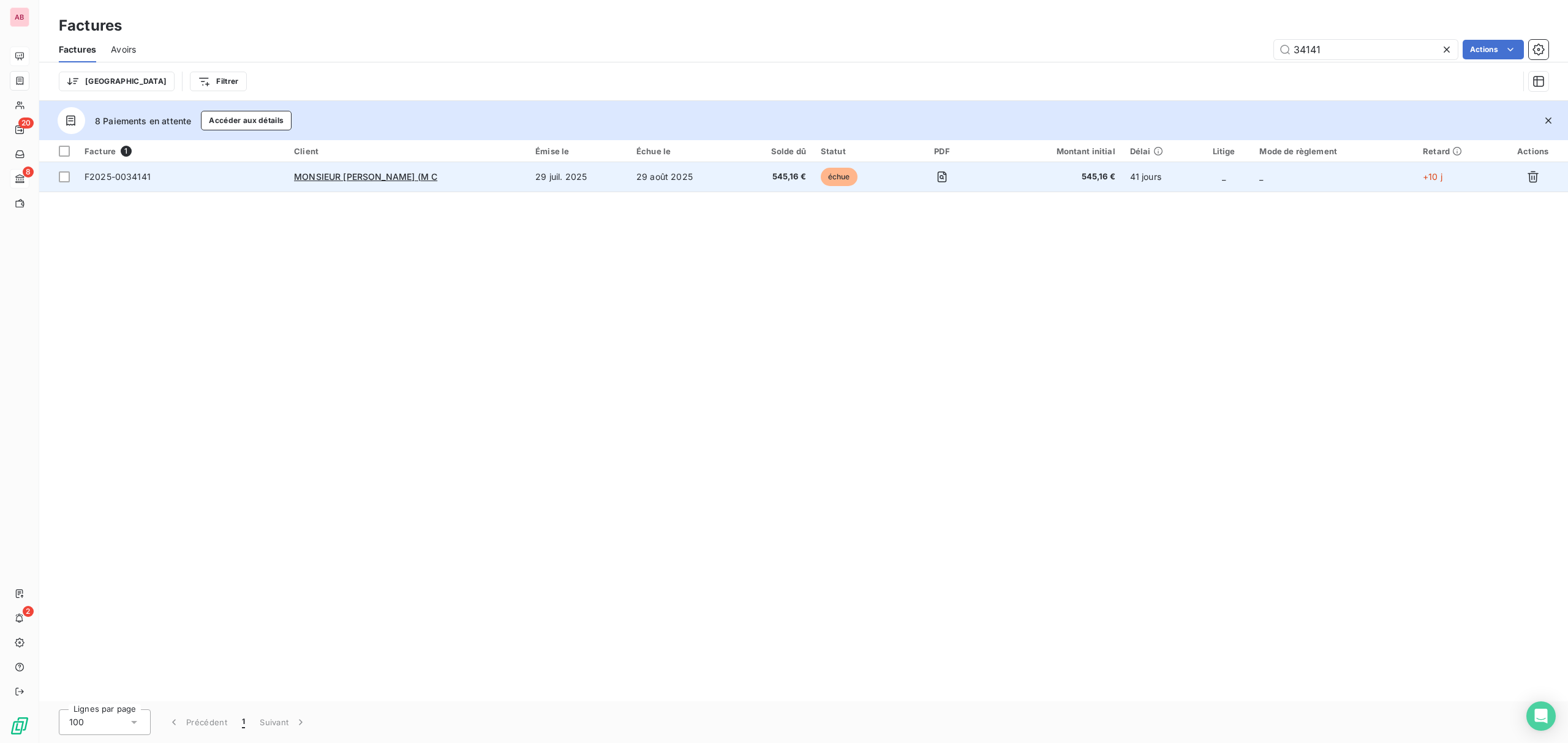
click at [673, 164] on td "29 août 2025" at bounding box center [683, 177] width 108 height 30
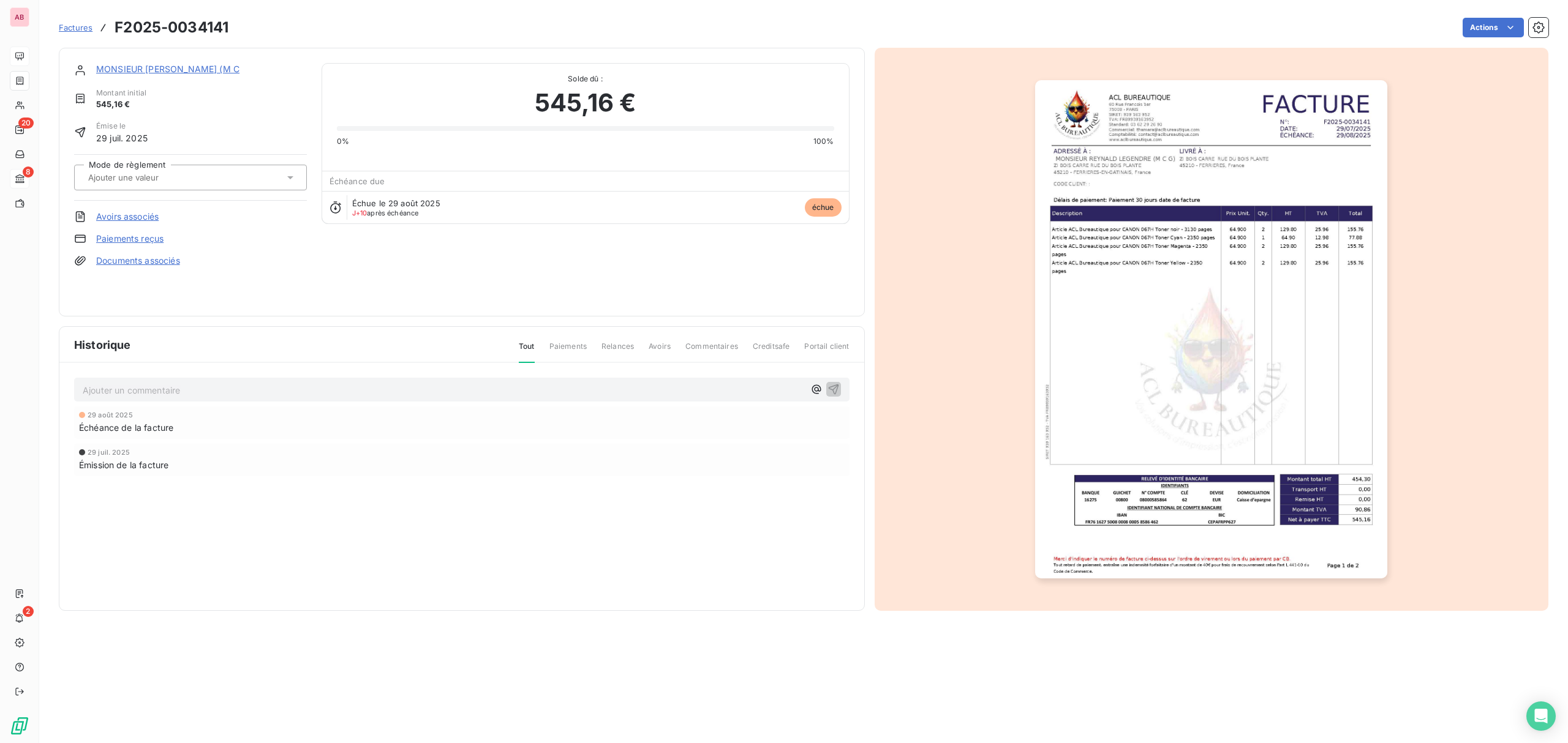
click at [190, 187] on div at bounding box center [191, 177] width 233 height 25
click at [121, 313] on div "Virement" at bounding box center [198, 323] width 199 height 20
click at [1479, 23] on html "AB 20 8 2 Factures F2025-0034141 Actions MONSIEUR [PERSON_NAME] (M C Montant in…" at bounding box center [784, 371] width 1568 height 743
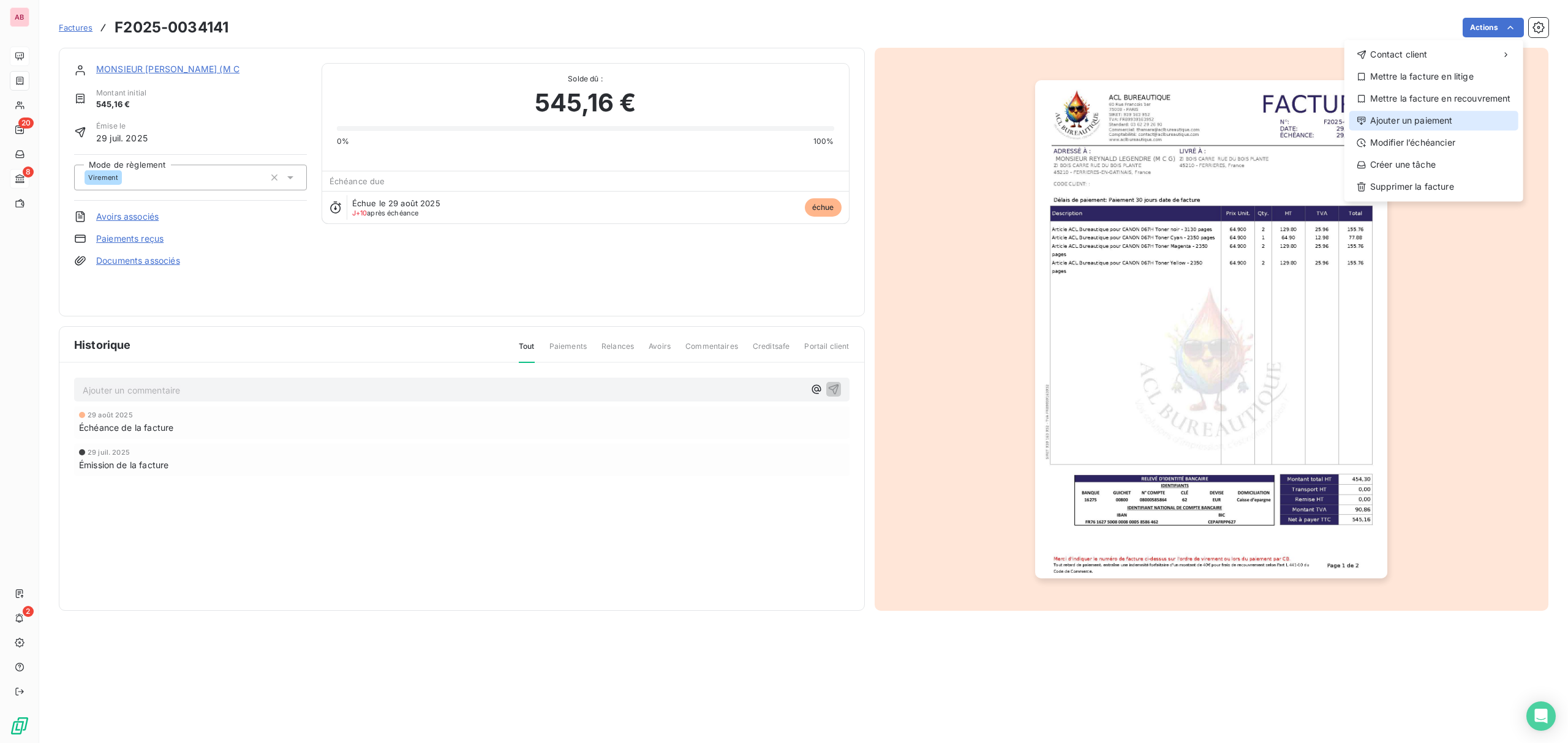
click at [1466, 116] on div "Ajouter un paiement" at bounding box center [1433, 121] width 169 height 20
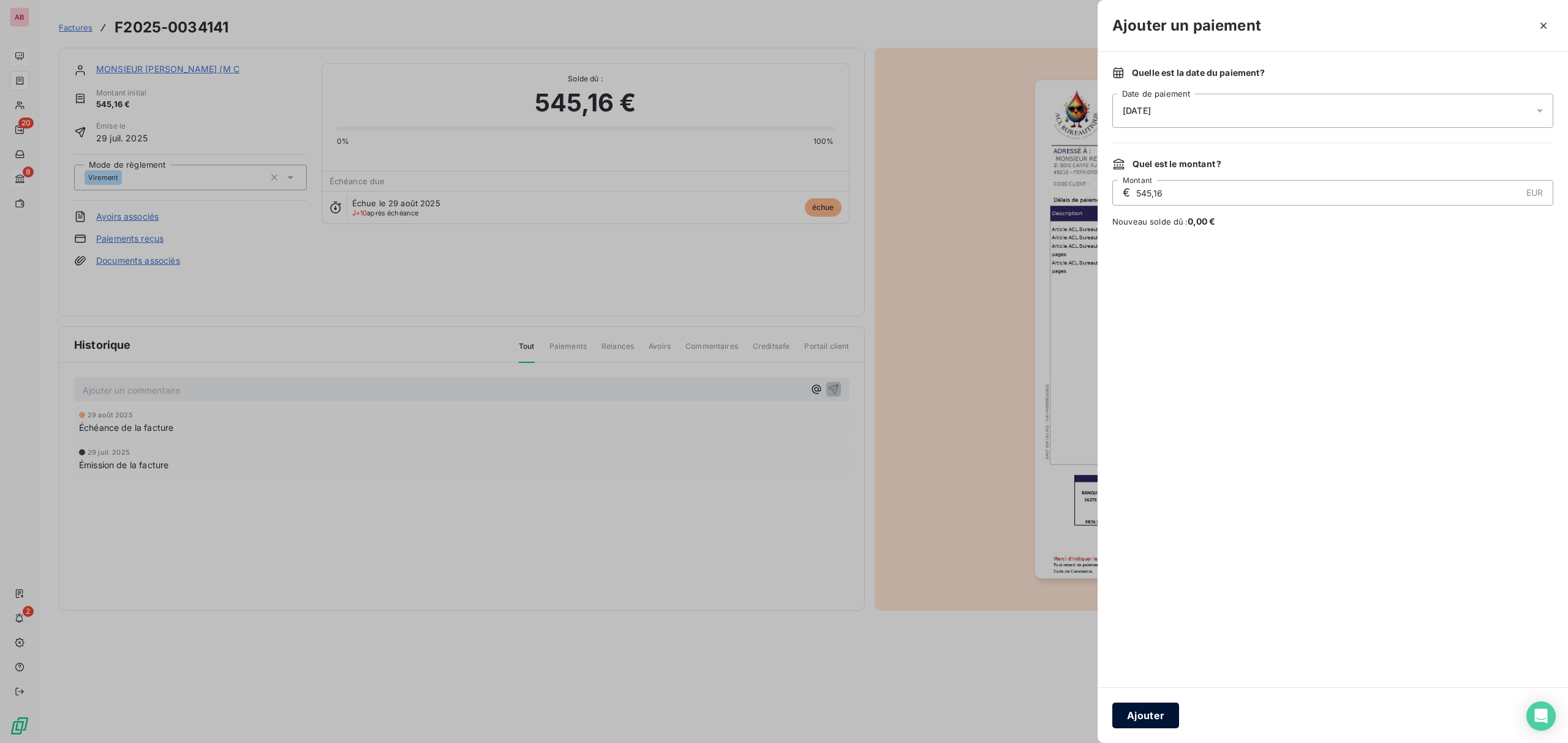
click at [1145, 710] on button "Ajouter" at bounding box center [1146, 716] width 67 height 25
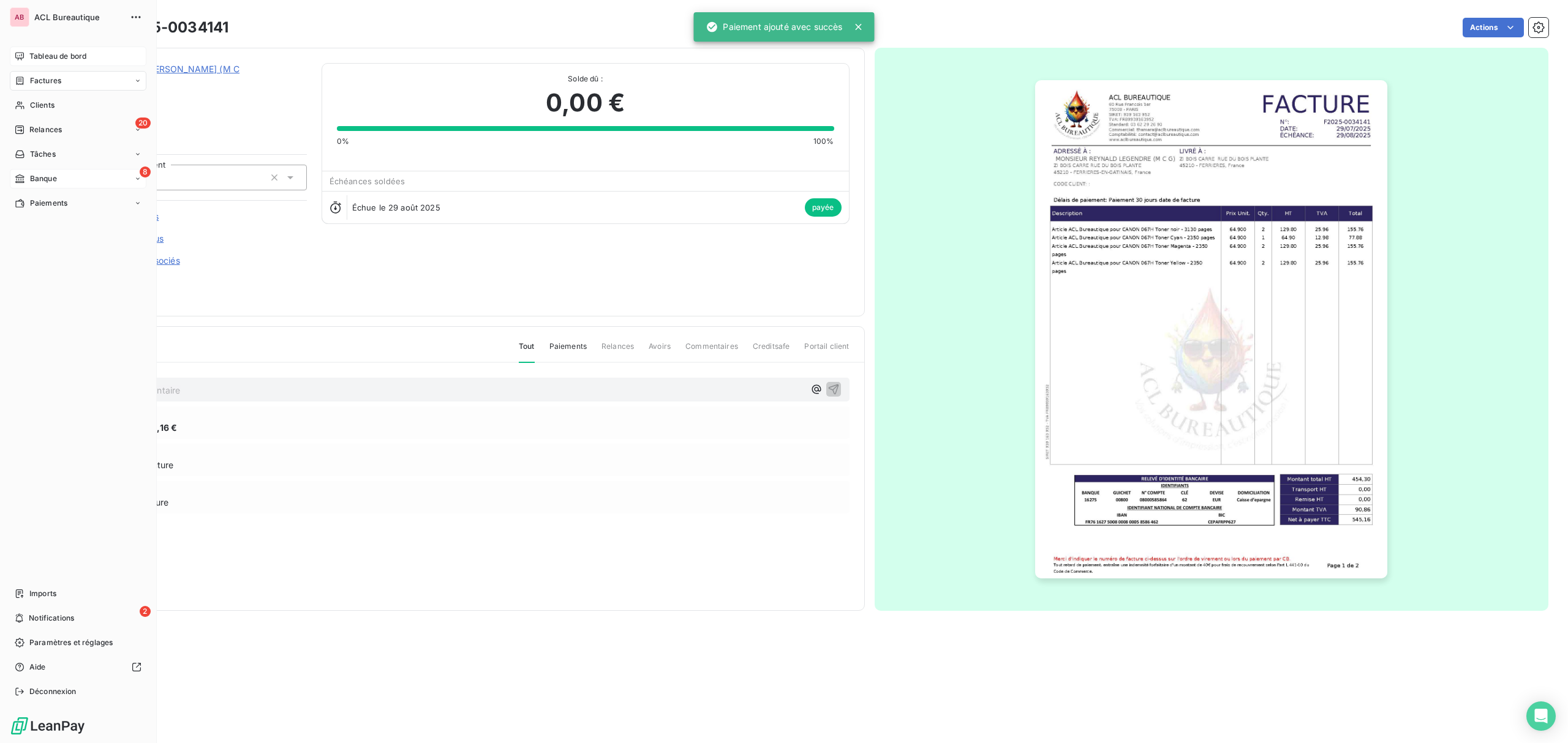
click at [60, 187] on div "8 Banque" at bounding box center [78, 179] width 136 height 20
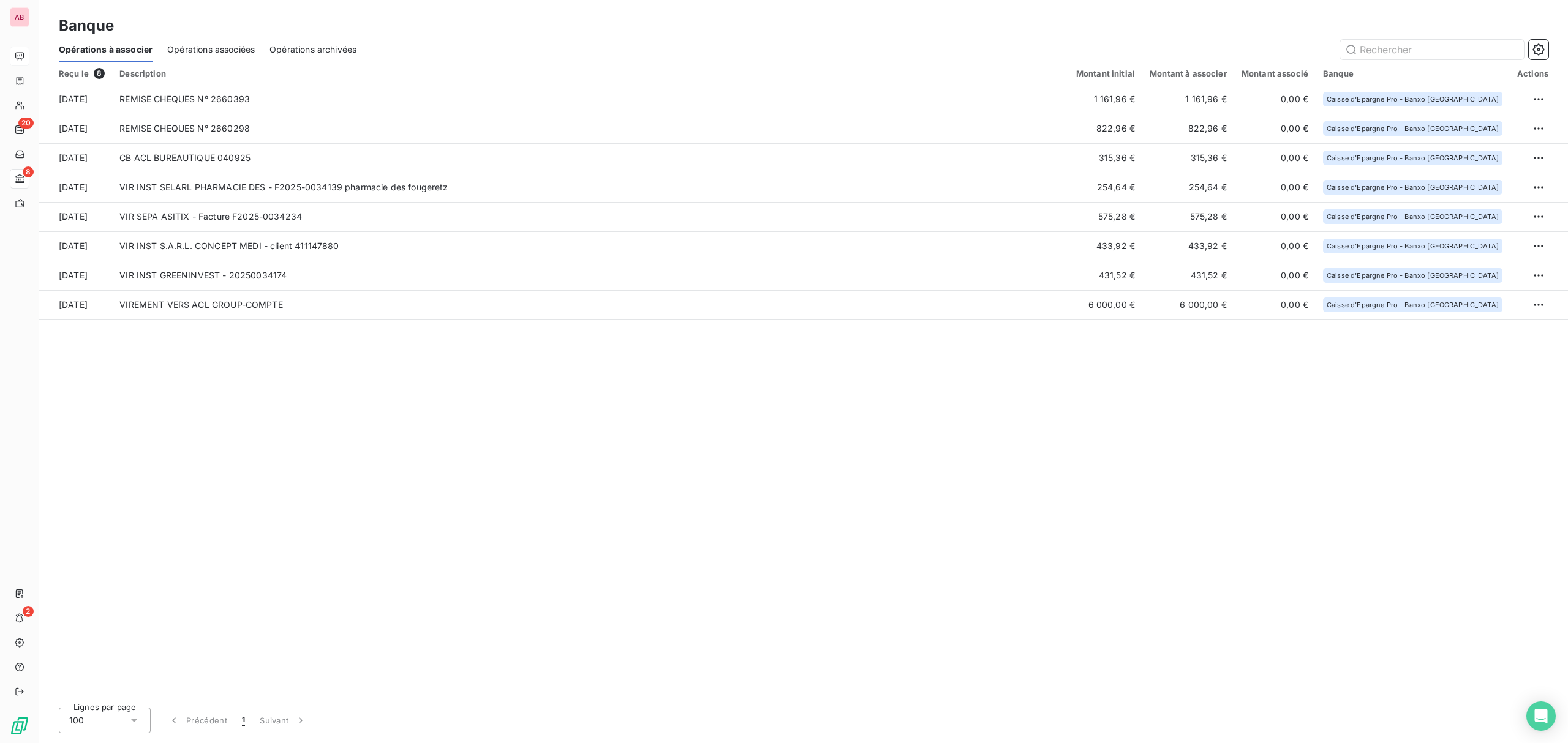
click at [206, 48] on span "Opérations associées" at bounding box center [210, 50] width 88 height 13
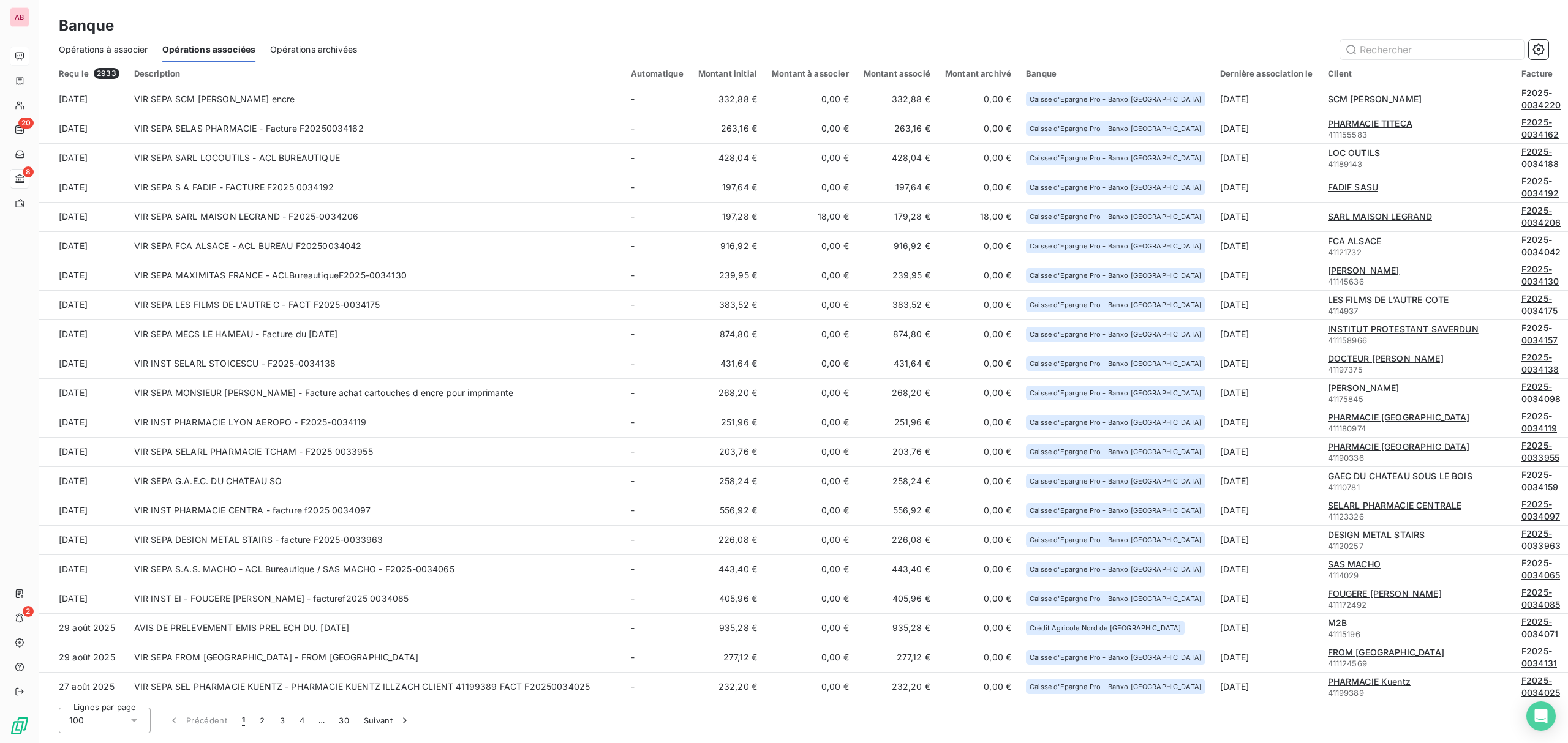
click at [128, 45] on span "Opérations à associer" at bounding box center [103, 50] width 89 height 13
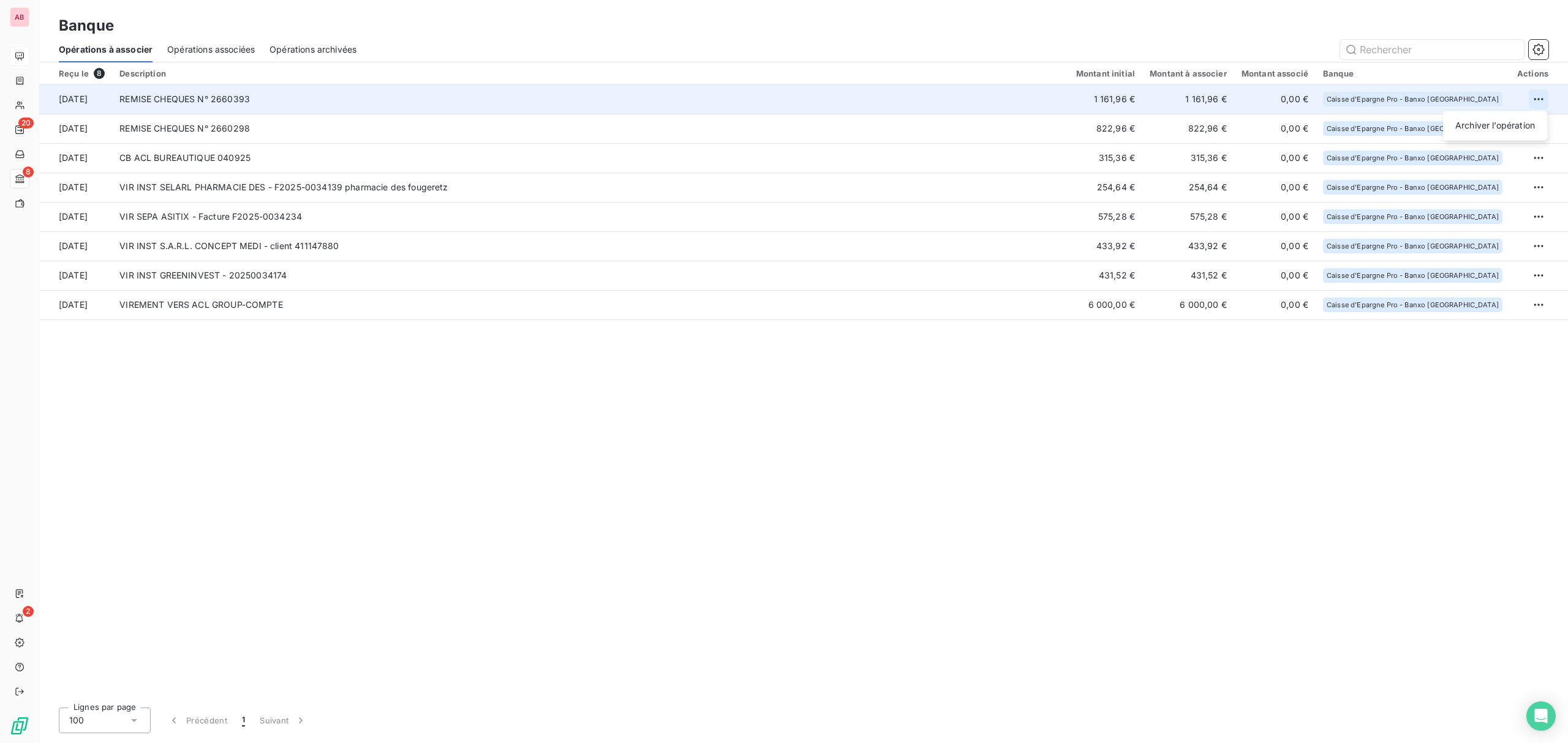
click at [1543, 97] on html "AB 20 8 2 Banque Opérations à associer Opérations associées Opérations archivée…" at bounding box center [784, 371] width 1568 height 743
click at [1507, 120] on div "Archiver l’opération" at bounding box center [1495, 125] width 94 height 20
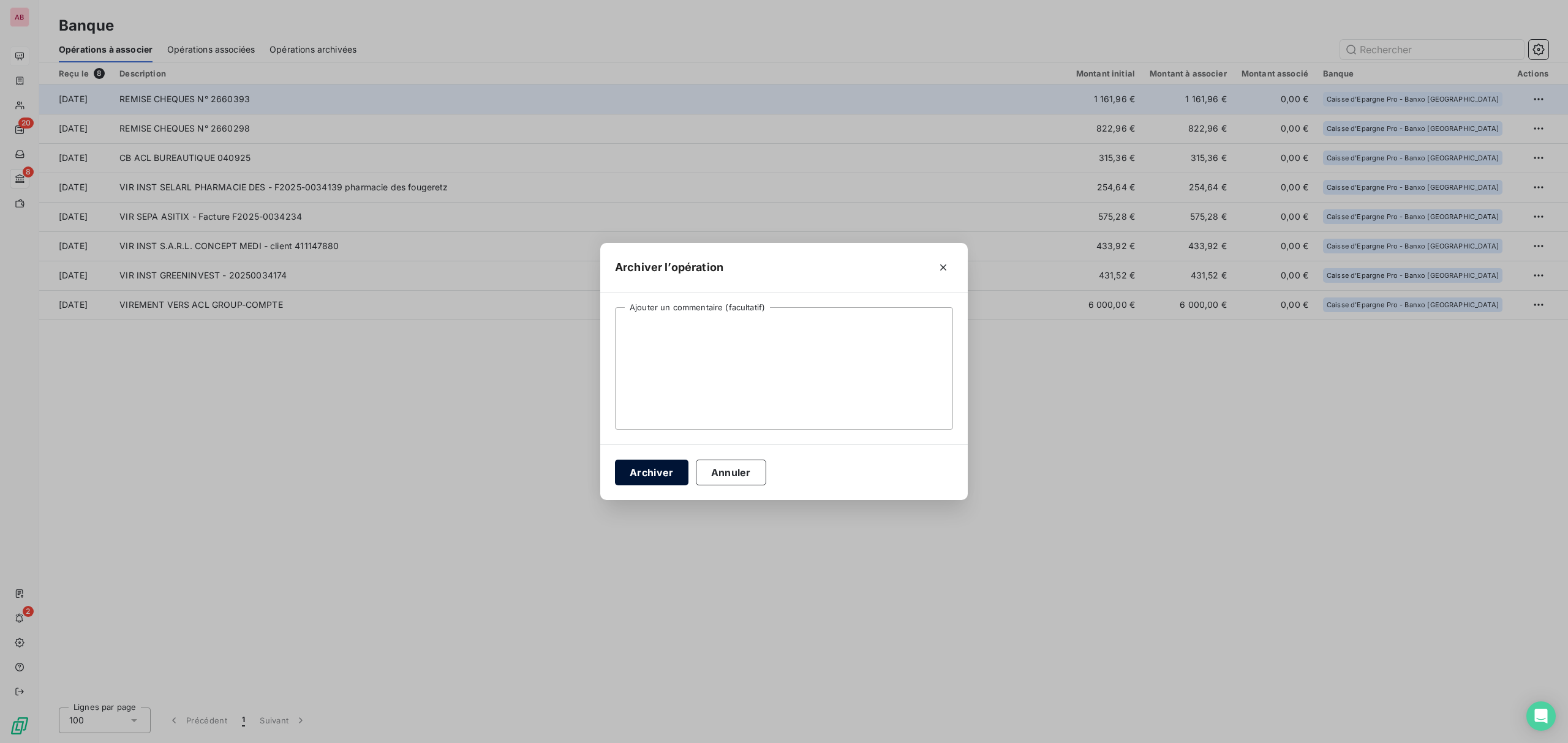
click at [642, 463] on button "Archiver" at bounding box center [651, 472] width 73 height 25
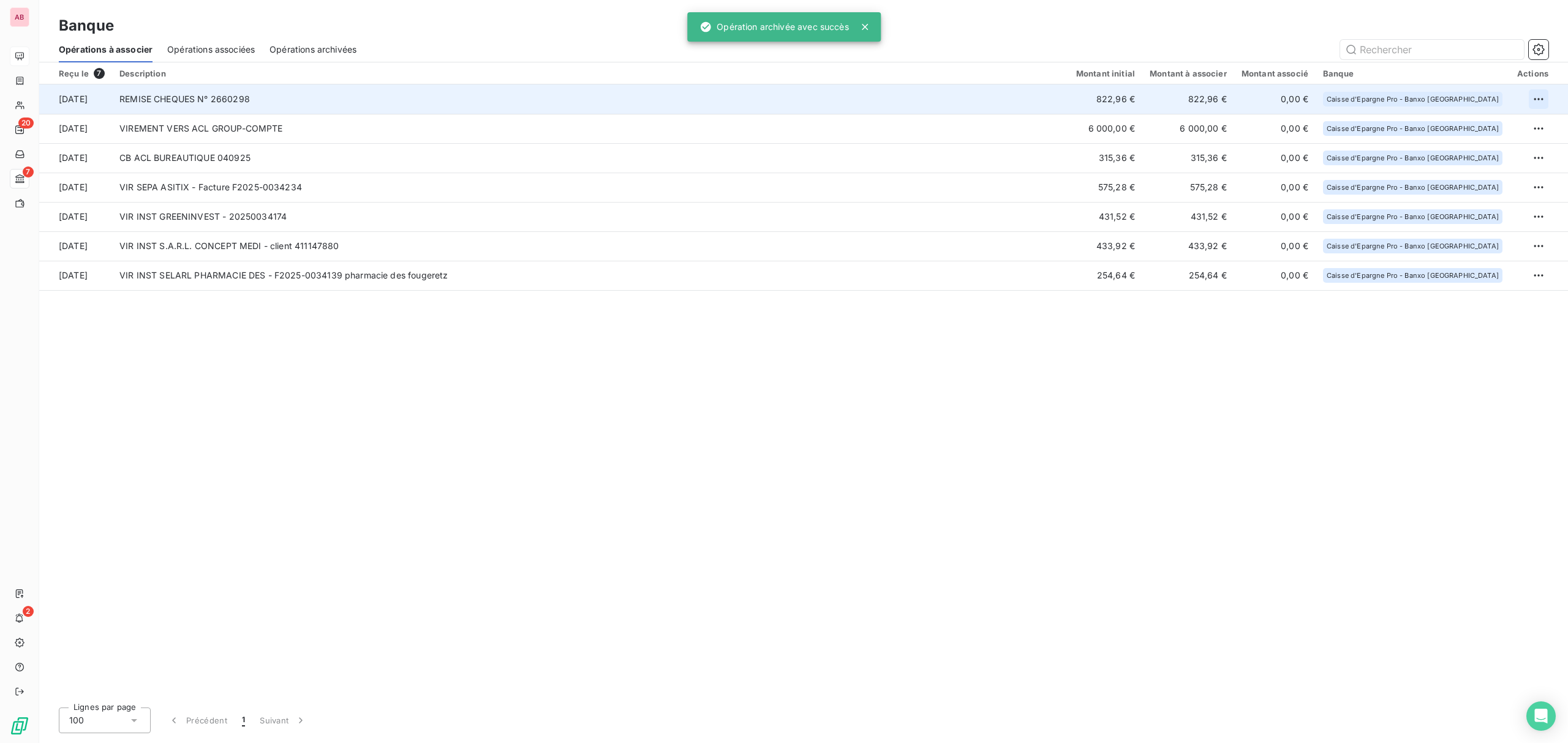
click at [1539, 100] on html "AB 20 7 2 Banque Opérations à associer Opérations associées Opérations archivée…" at bounding box center [784, 371] width 1568 height 743
click at [1485, 131] on div "Archiver l’opération" at bounding box center [1495, 125] width 94 height 20
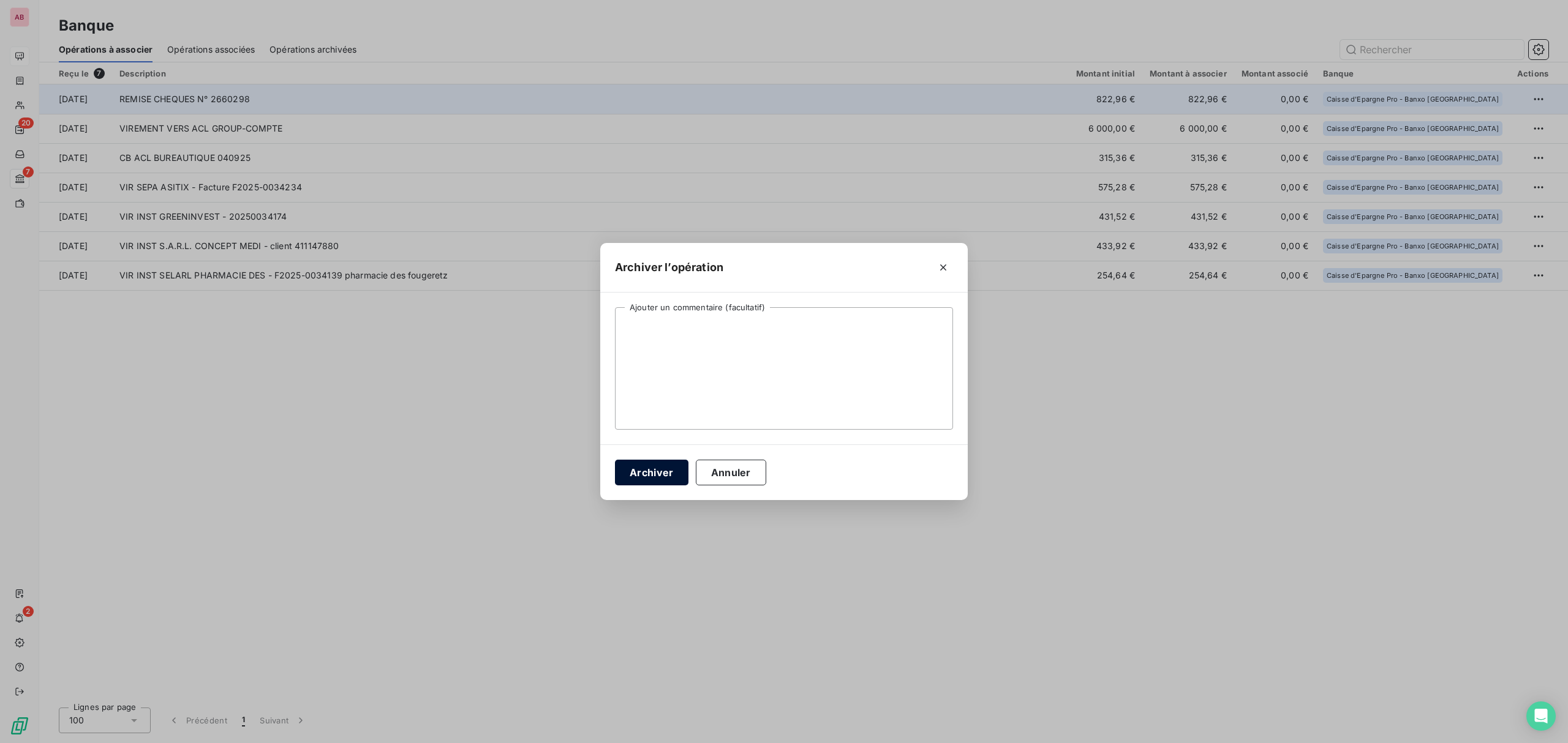
click at [657, 476] on button "Archiver" at bounding box center [651, 472] width 73 height 25
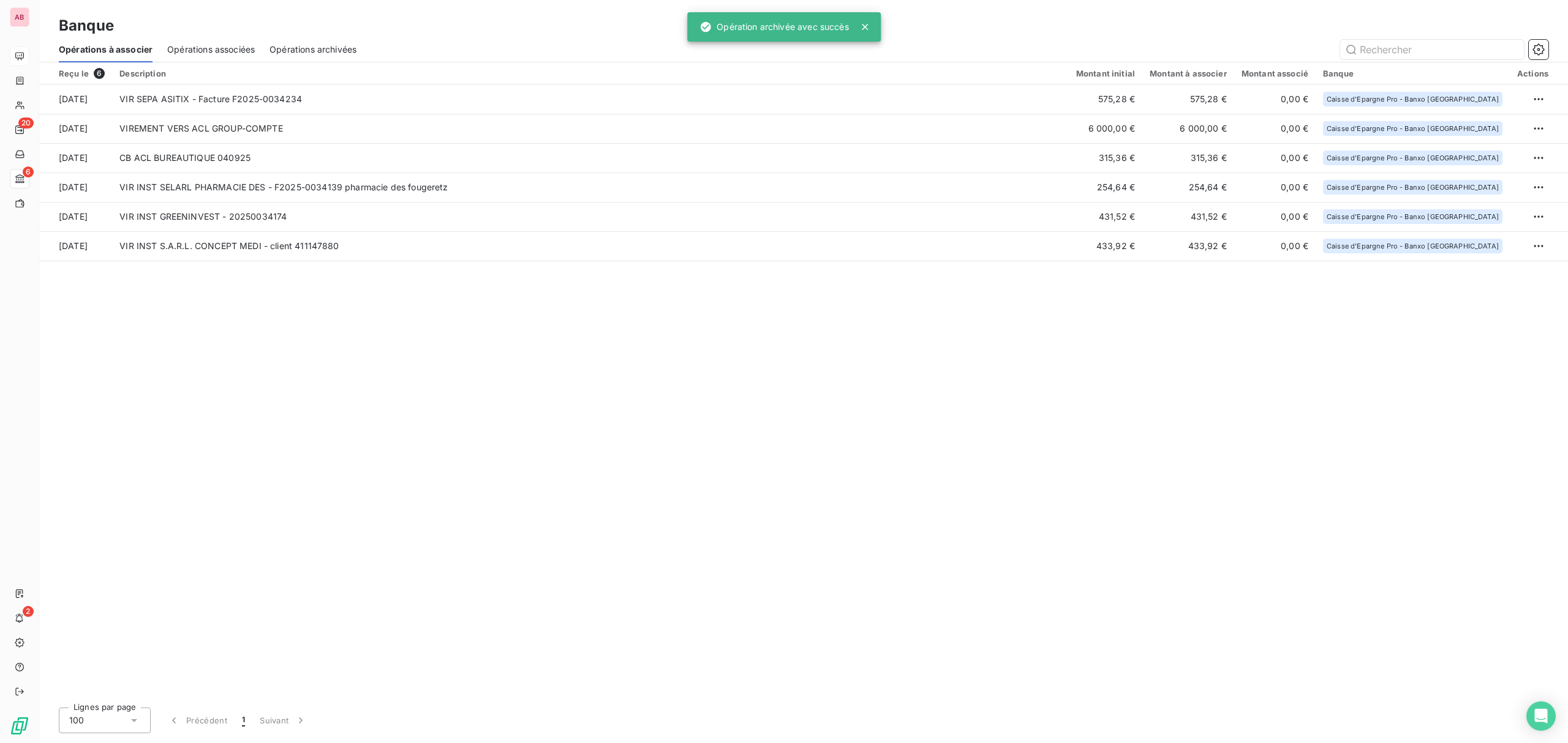
click at [220, 52] on span "Opérations associées" at bounding box center [210, 50] width 88 height 13
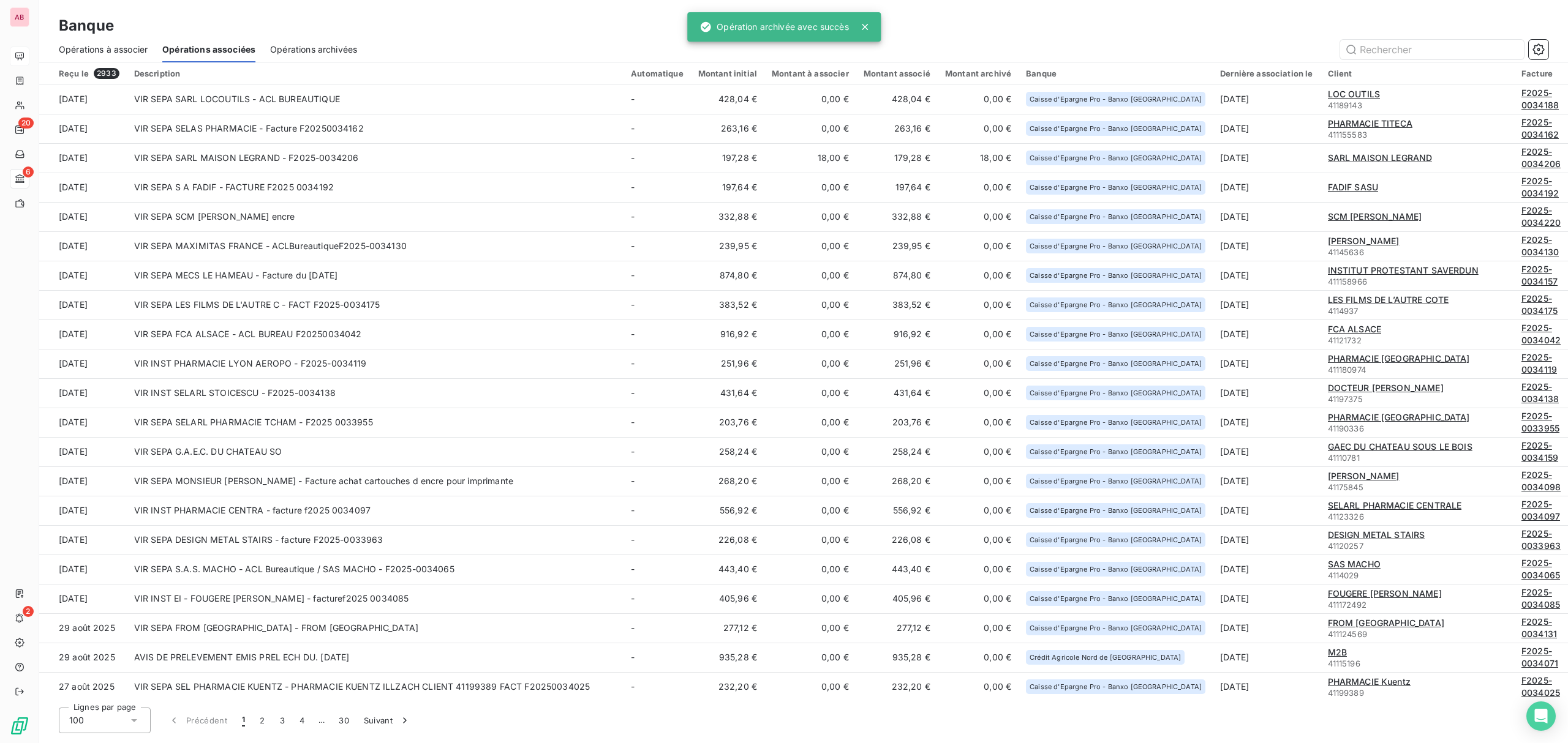
click at [326, 45] on span "Opérations archivées" at bounding box center [313, 50] width 87 height 13
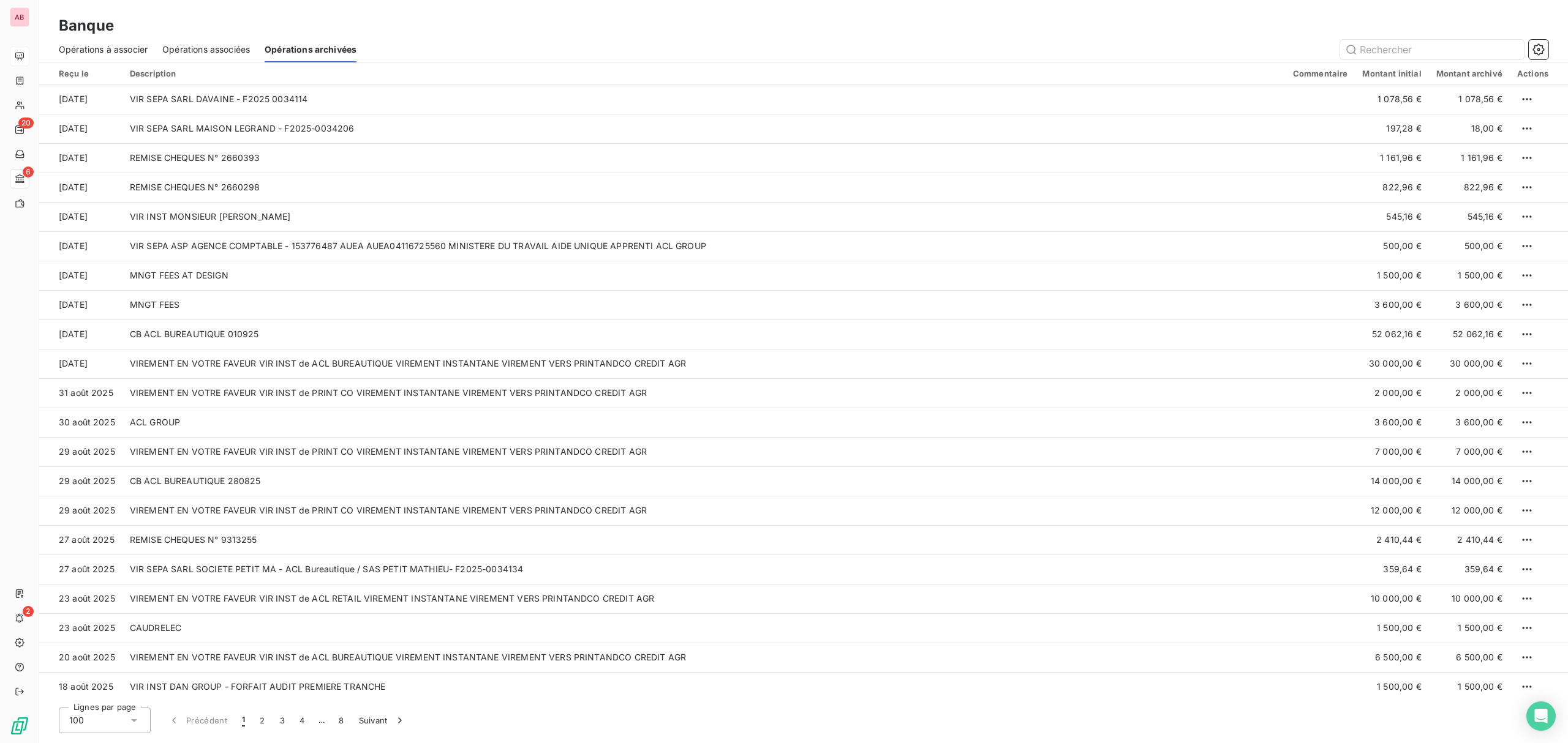
click at [191, 45] on span "Opérations associées" at bounding box center [206, 50] width 88 height 13
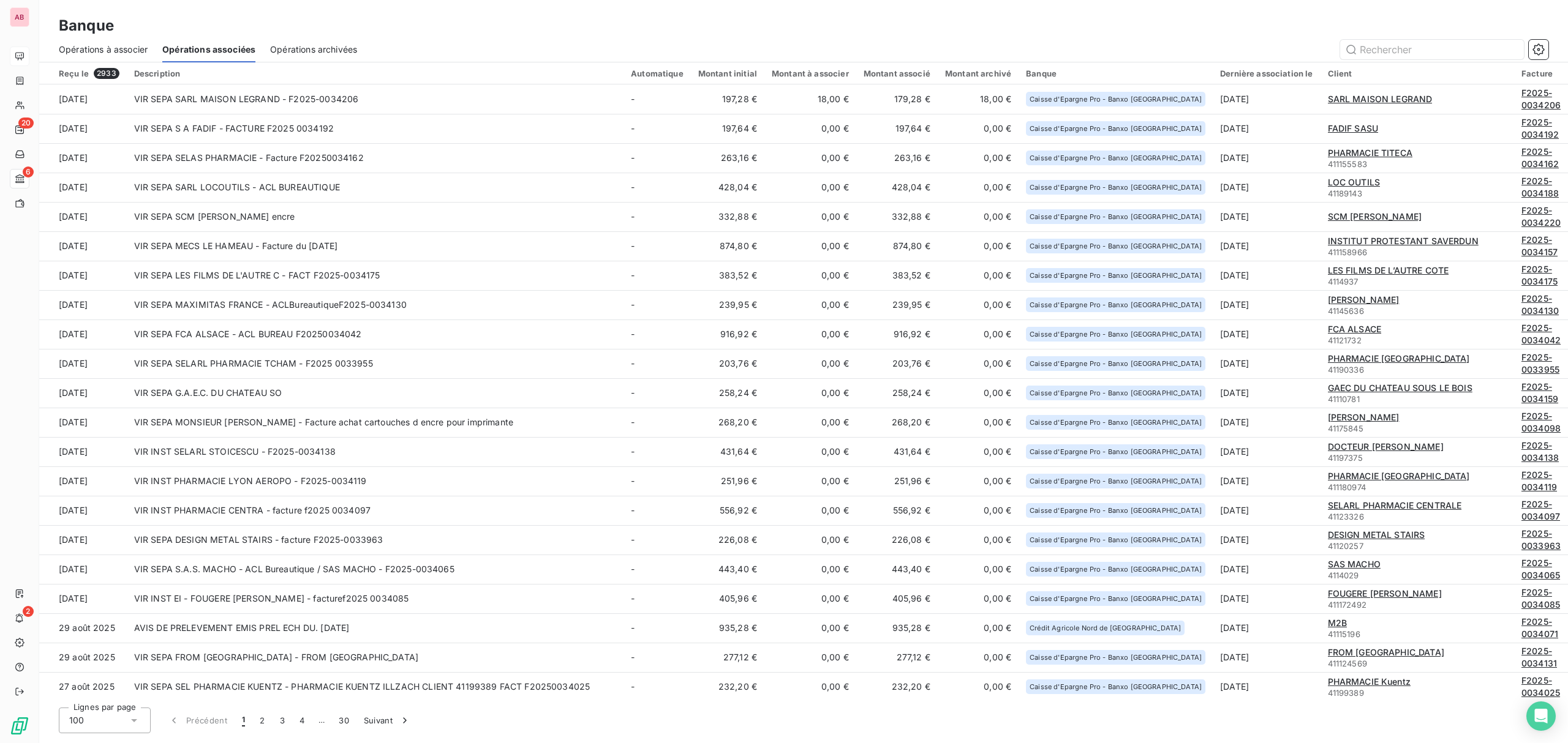
click at [102, 45] on span "Opérations à associer" at bounding box center [103, 50] width 89 height 13
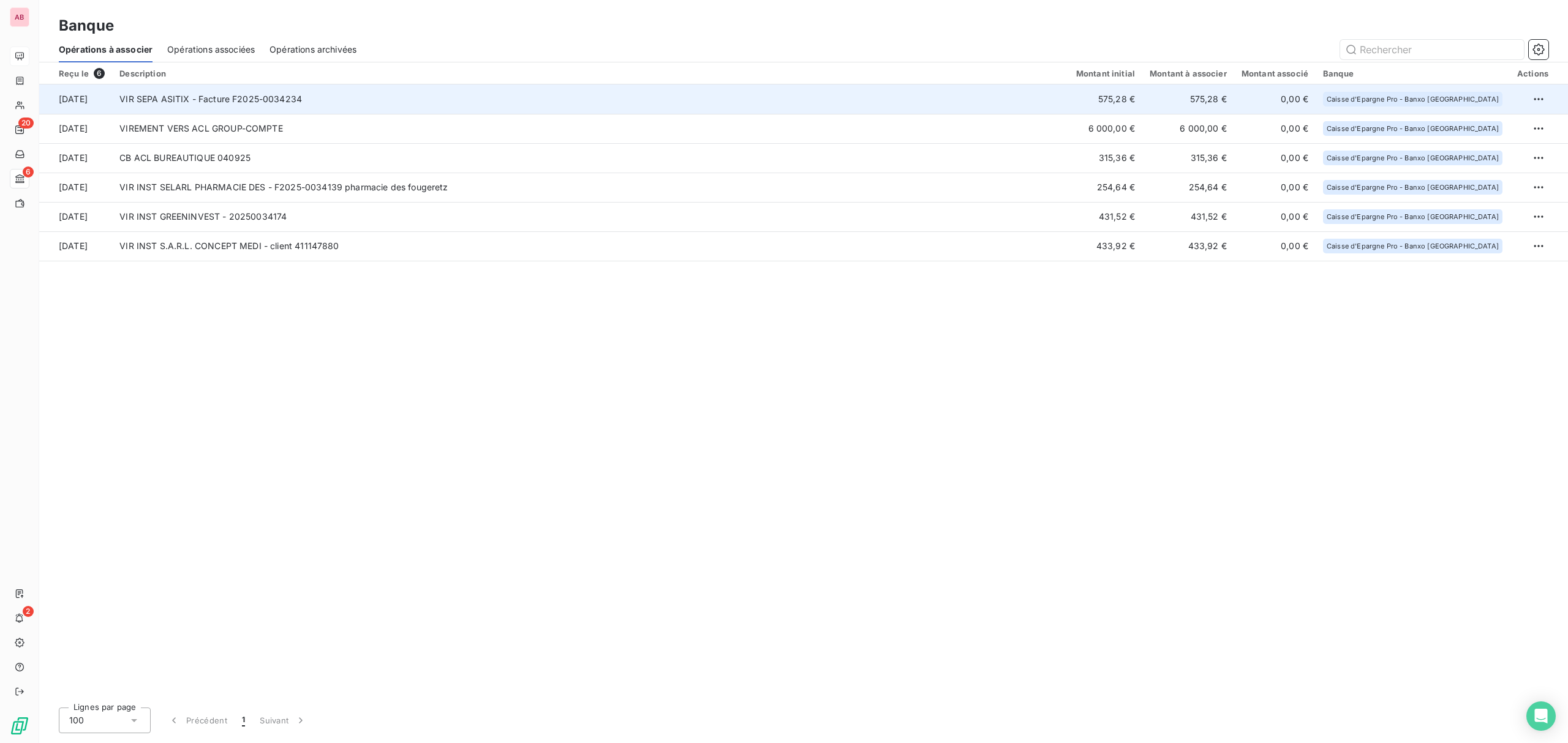
click at [413, 100] on td "VIR SEPA ASITIX - Facture F2025-0034234" at bounding box center [590, 99] width 957 height 30
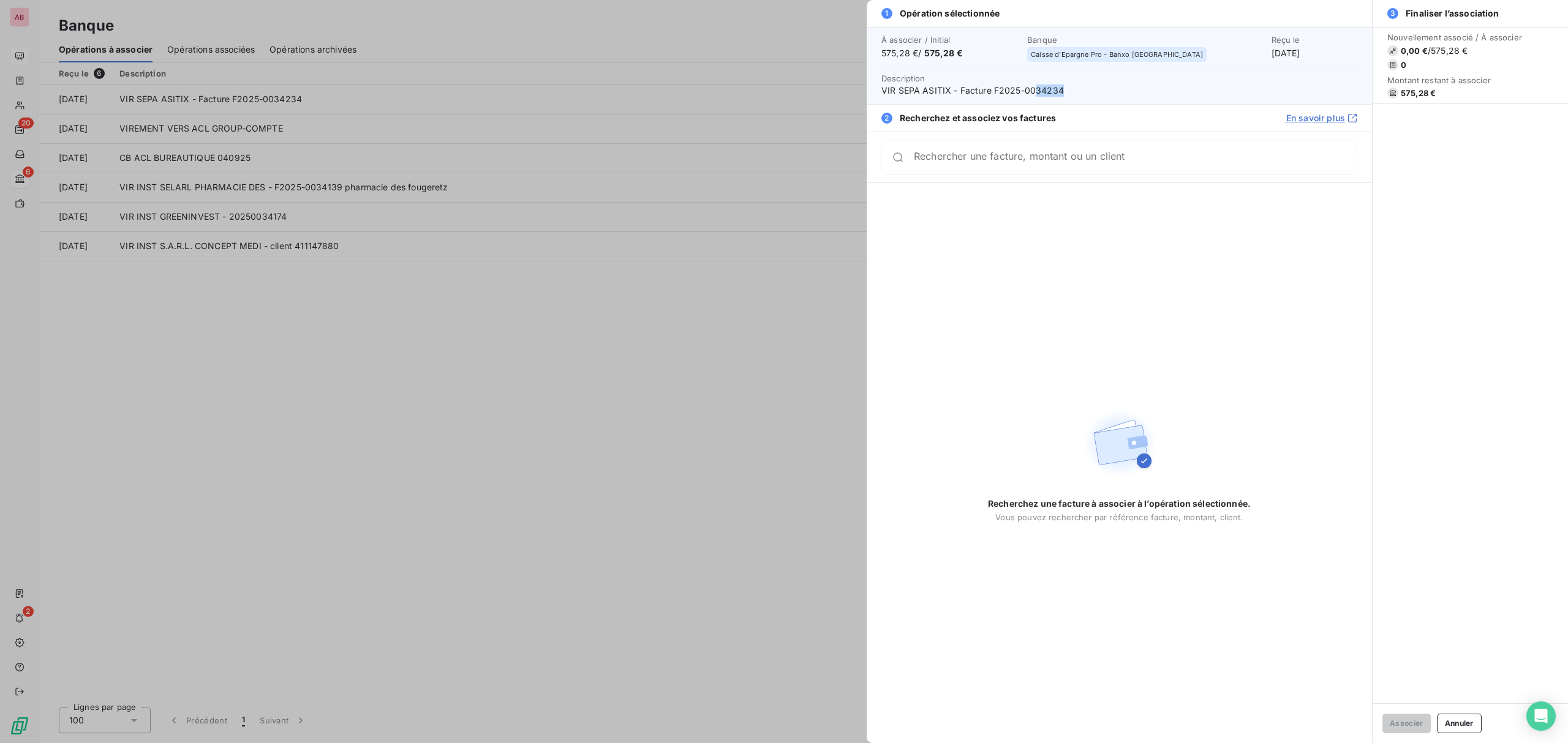
drag, startPoint x: 1074, startPoint y: 87, endPoint x: 1036, endPoint y: 89, distance: 38.1
click at [1036, 89] on span "VIR SEPA ASITIX - Facture F2025-0034234" at bounding box center [1119, 91] width 476 height 13
copy span "34234"
click at [946, 160] on input "Rechercher une facture, montant ou un client" at bounding box center [1135, 163] width 443 height 13
paste input "34234"
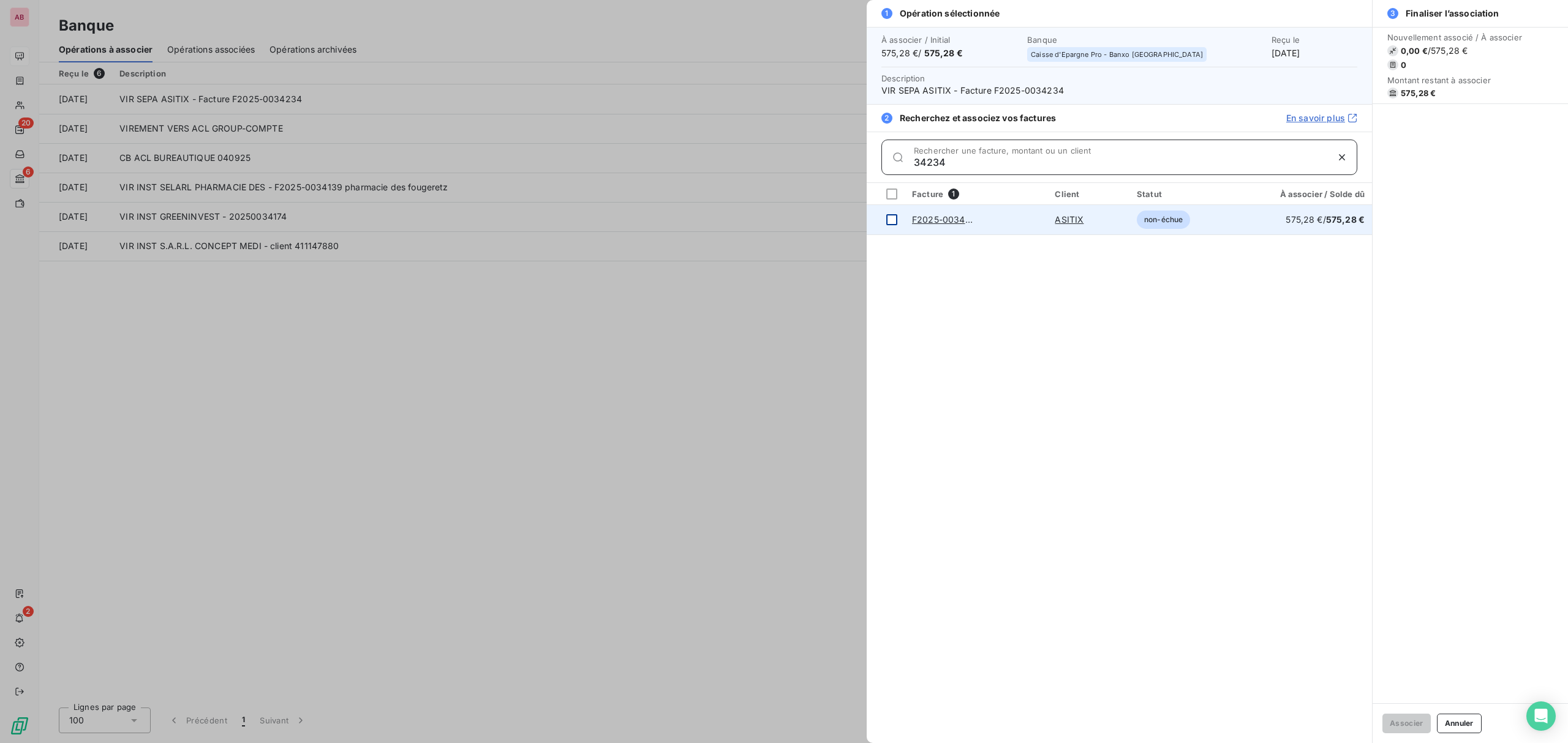
type input "34234"
click at [900, 218] on td at bounding box center [886, 219] width 38 height 30
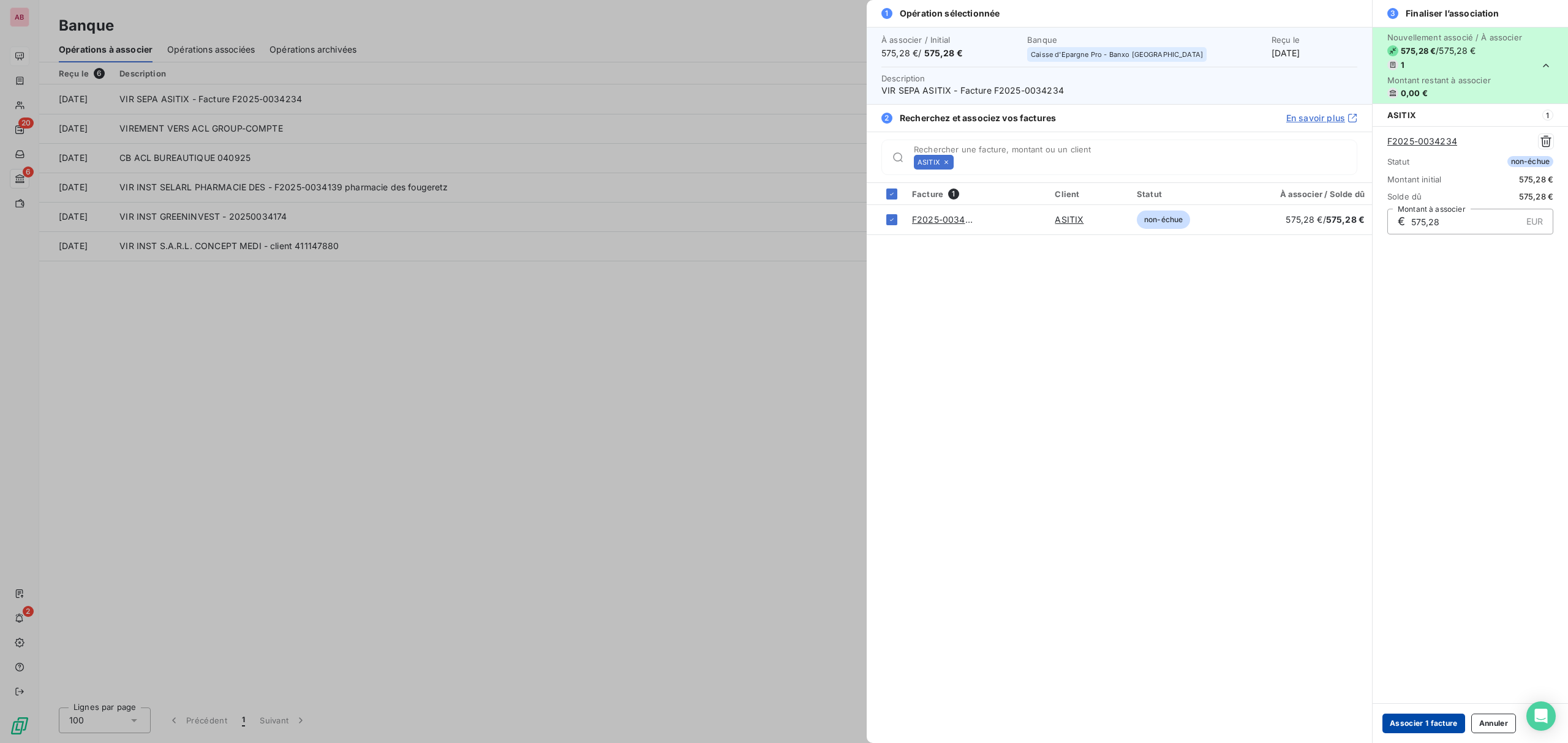
click at [1430, 728] on button "Associer 1 facture" at bounding box center [1424, 724] width 83 height 20
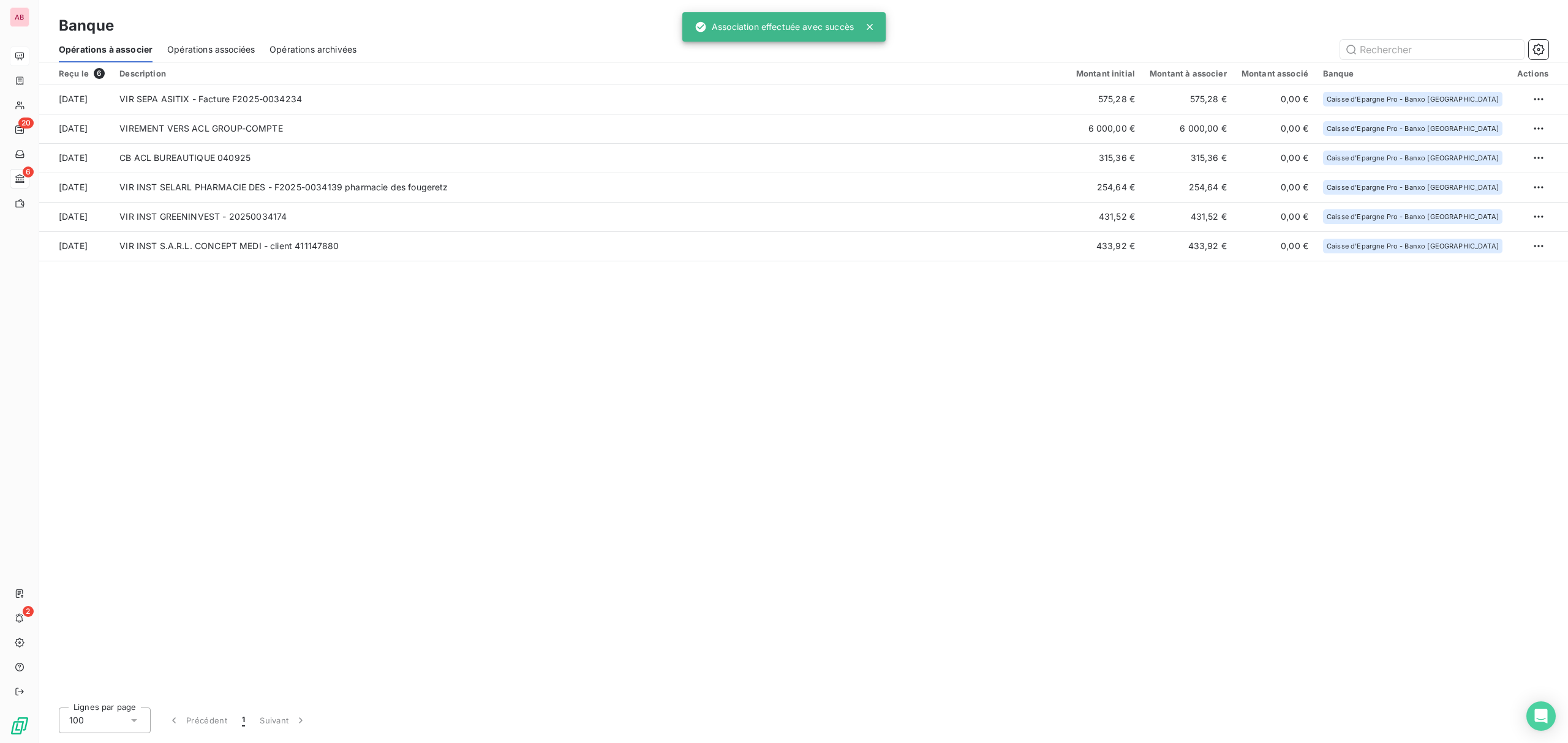
click at [211, 44] on span "Opérations associées" at bounding box center [210, 50] width 88 height 13
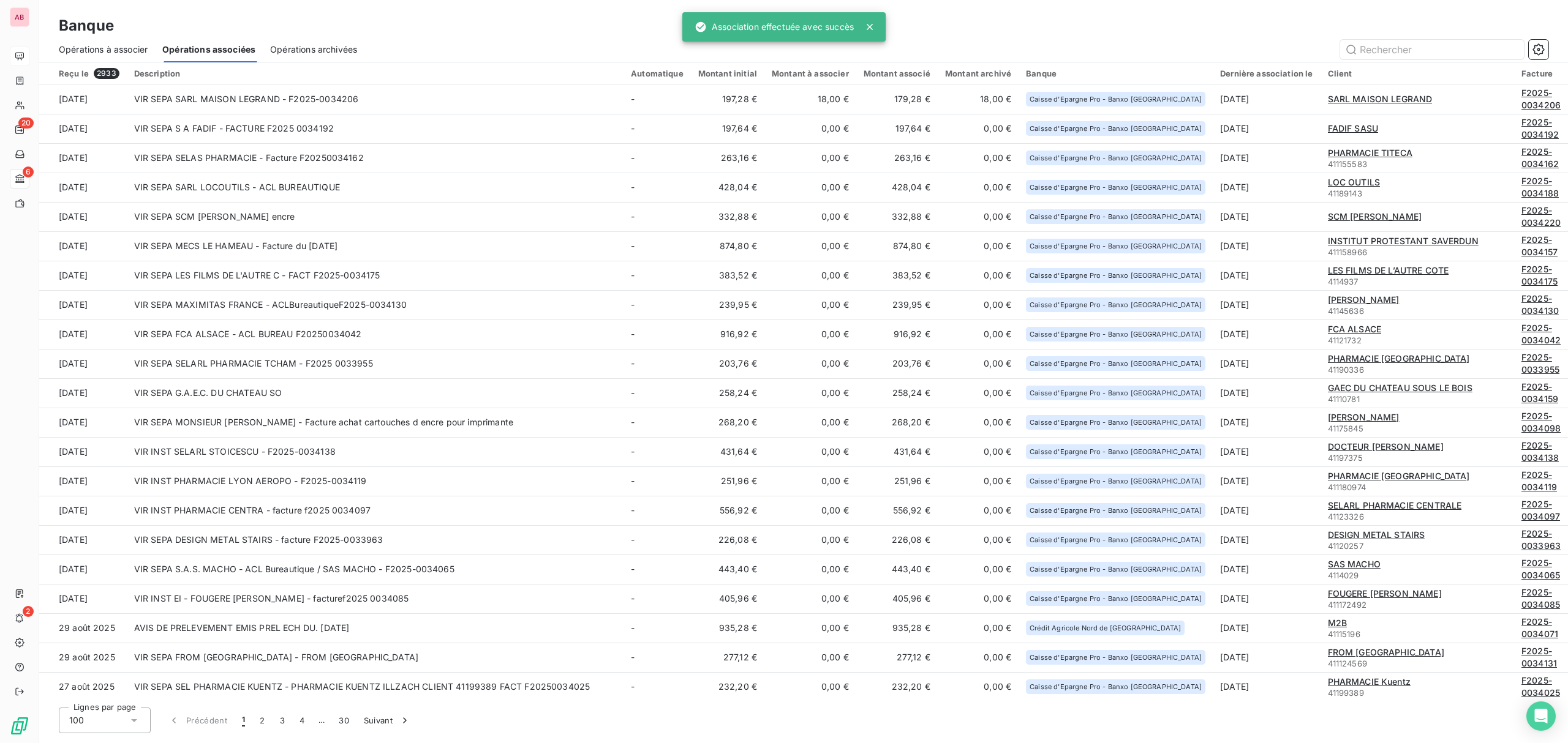
click at [126, 47] on span "Opérations à associer" at bounding box center [103, 50] width 89 height 13
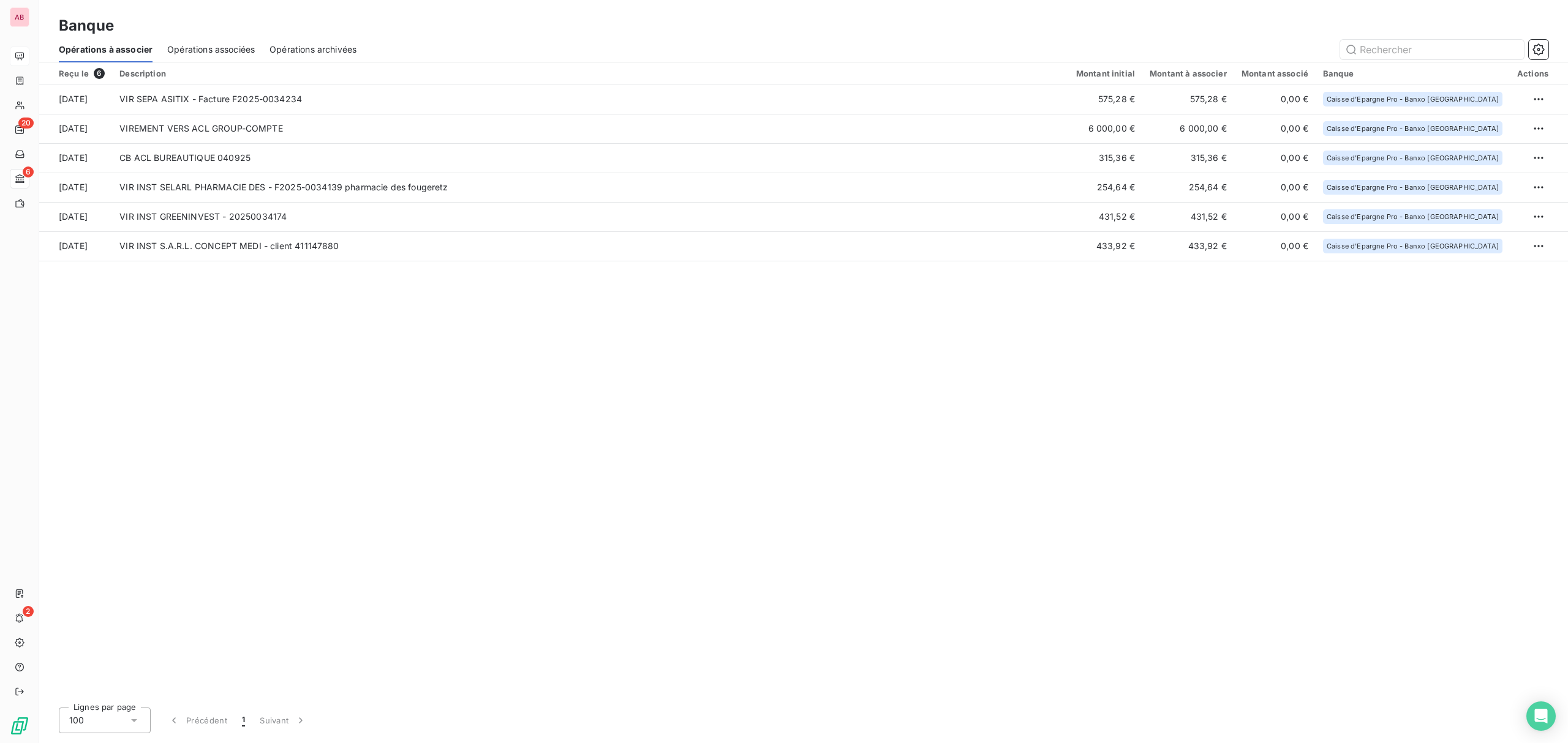
click at [214, 38] on div "Opérations associées" at bounding box center [210, 50] width 88 height 25
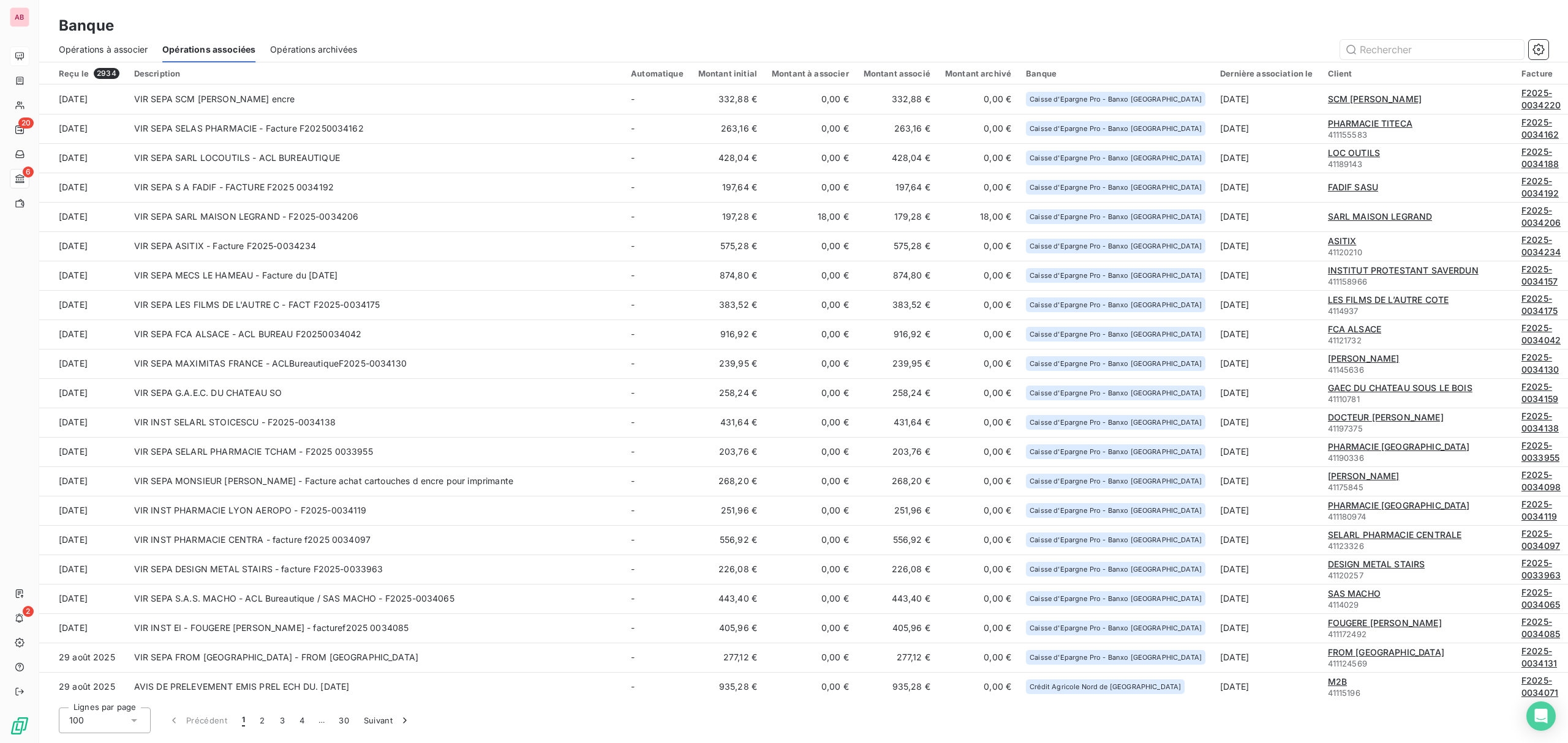
click at [145, 49] on span "Opérations à associer" at bounding box center [103, 50] width 89 height 13
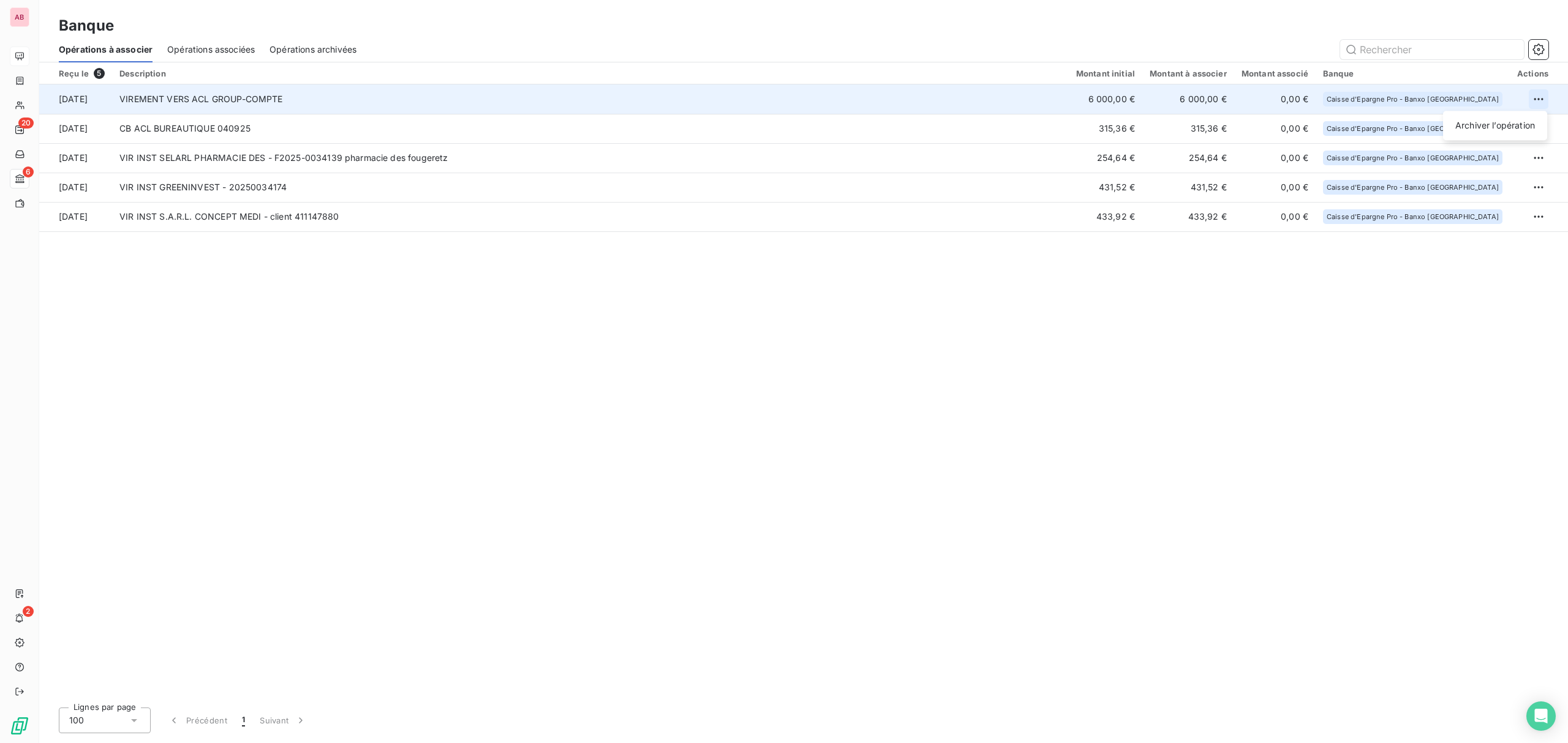
click at [1535, 96] on html "AB 20 6 2 Banque Opérations à associer Opérations associées Opérations archivée…" at bounding box center [784, 371] width 1568 height 743
click at [1489, 125] on div "Archiver l’opération" at bounding box center [1495, 125] width 94 height 20
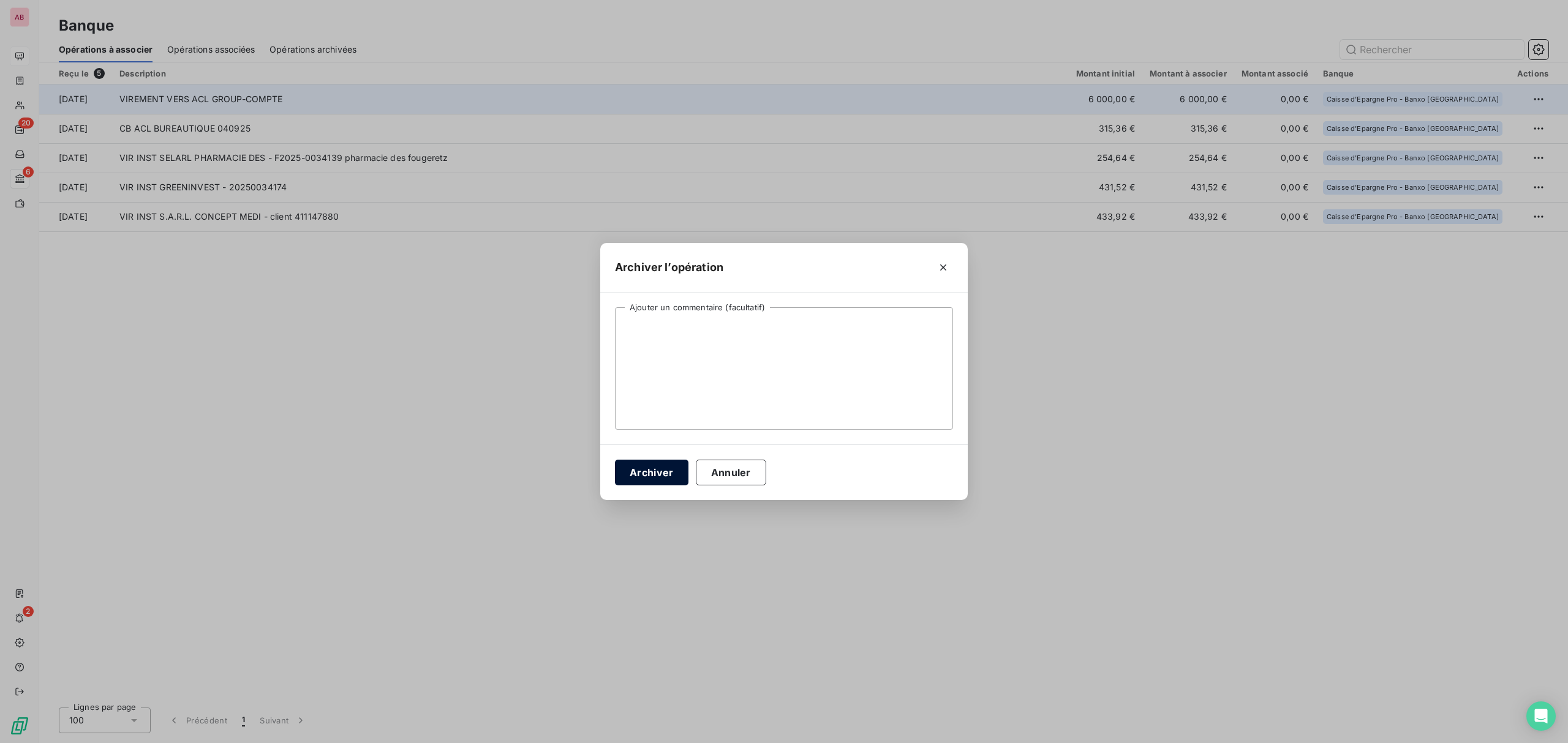
click at [660, 473] on button "Archiver" at bounding box center [651, 472] width 73 height 25
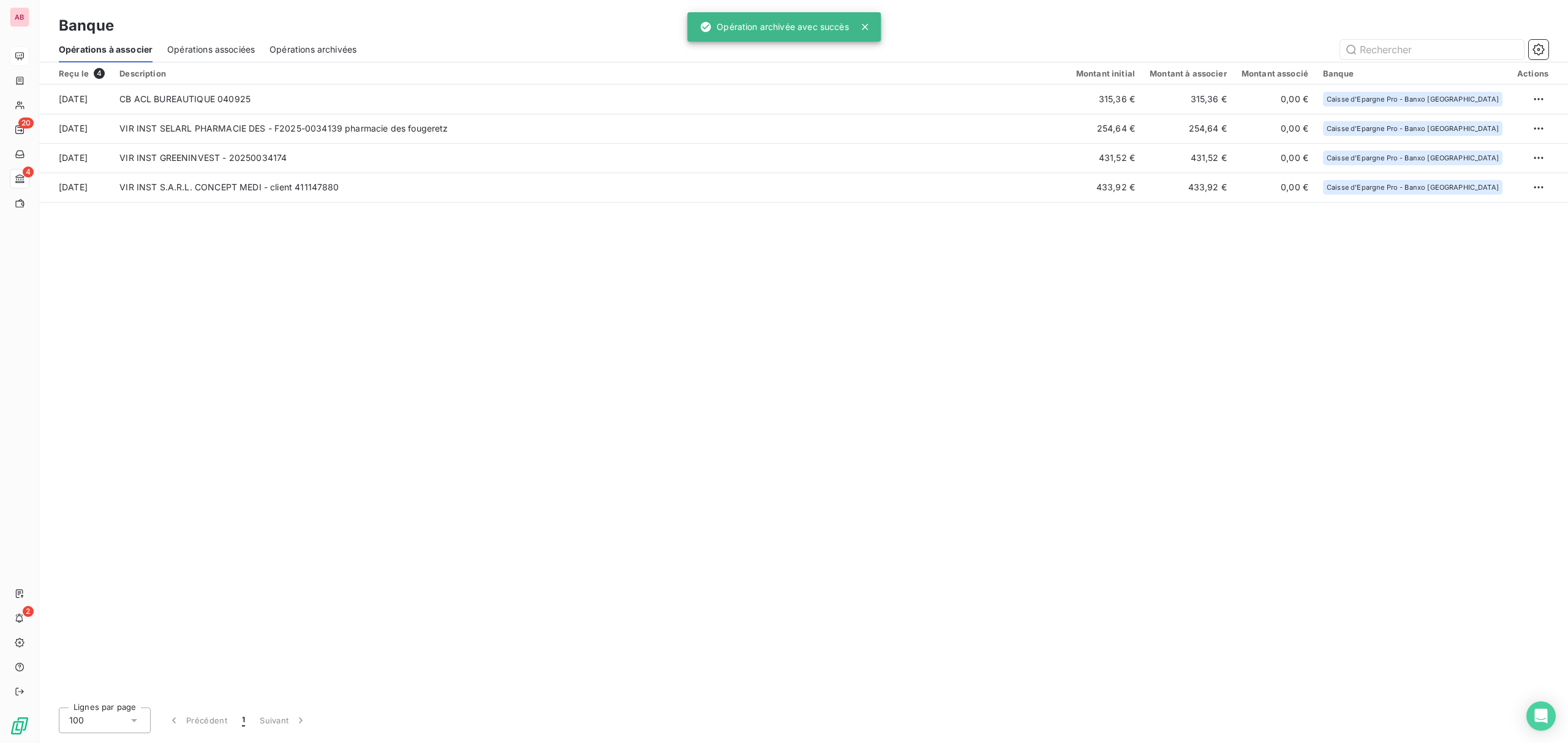
click at [216, 50] on span "Opérations associées" at bounding box center [210, 50] width 88 height 13
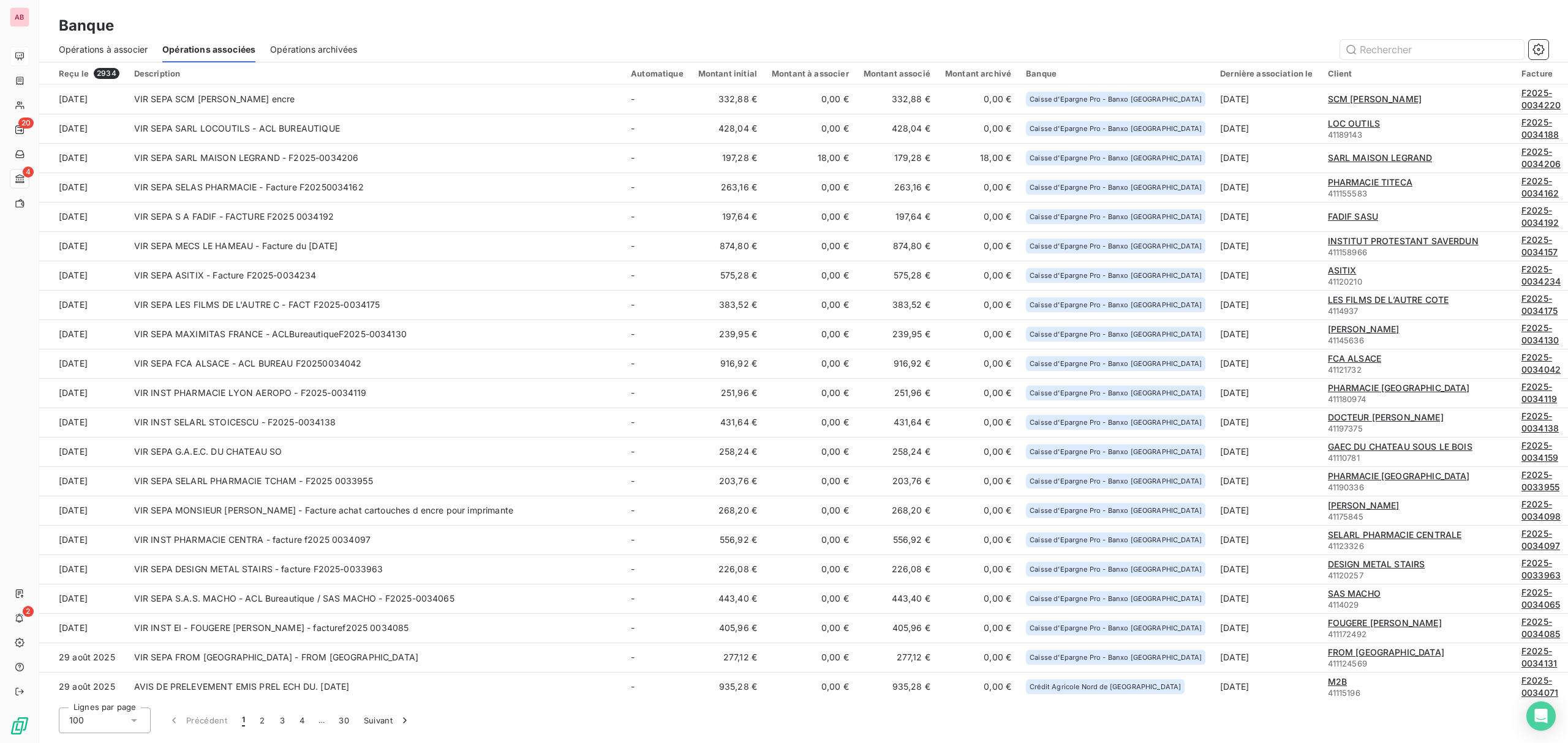
drag, startPoint x: 114, startPoint y: 45, endPoint x: 110, endPoint y: 55, distance: 10.8
click at [113, 47] on span "Opérations à associer" at bounding box center [103, 50] width 89 height 13
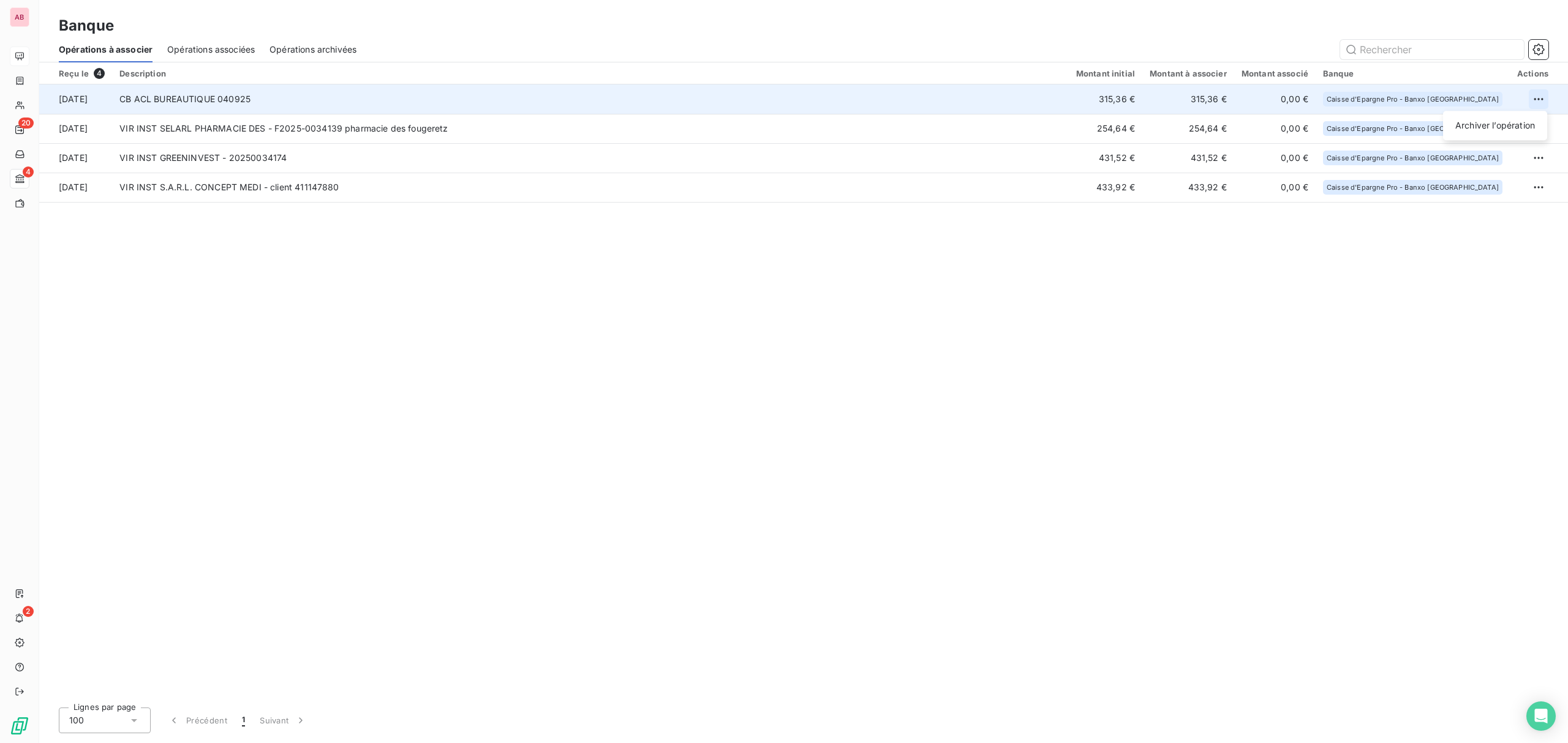
click at [1540, 99] on html "AB 20 4 2 Banque Opérations à associer Opérations associées Opérations archivée…" at bounding box center [784, 371] width 1568 height 743
click at [1503, 121] on div "Archiver l’opération" at bounding box center [1495, 125] width 94 height 20
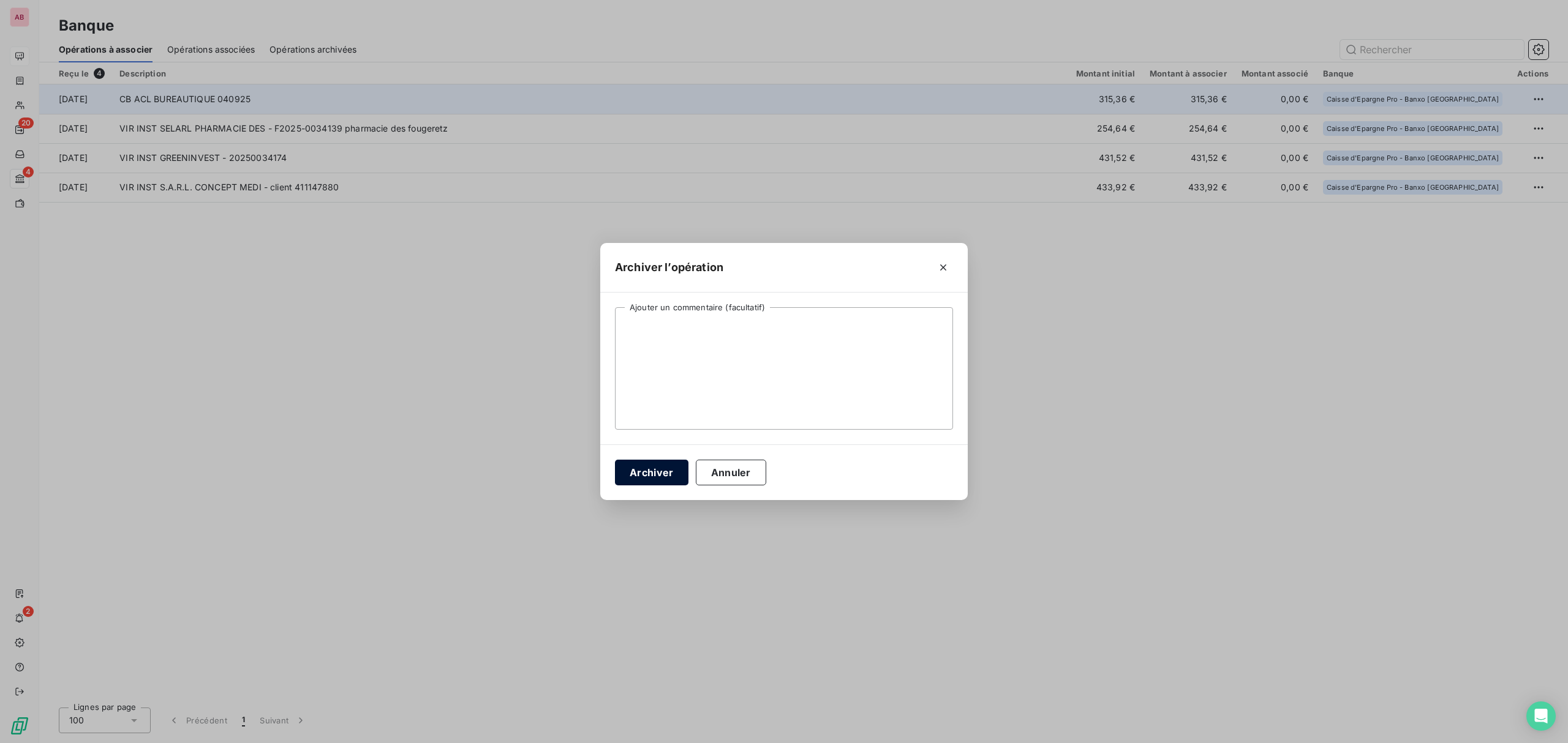
click at [629, 468] on button "Archiver" at bounding box center [651, 472] width 73 height 25
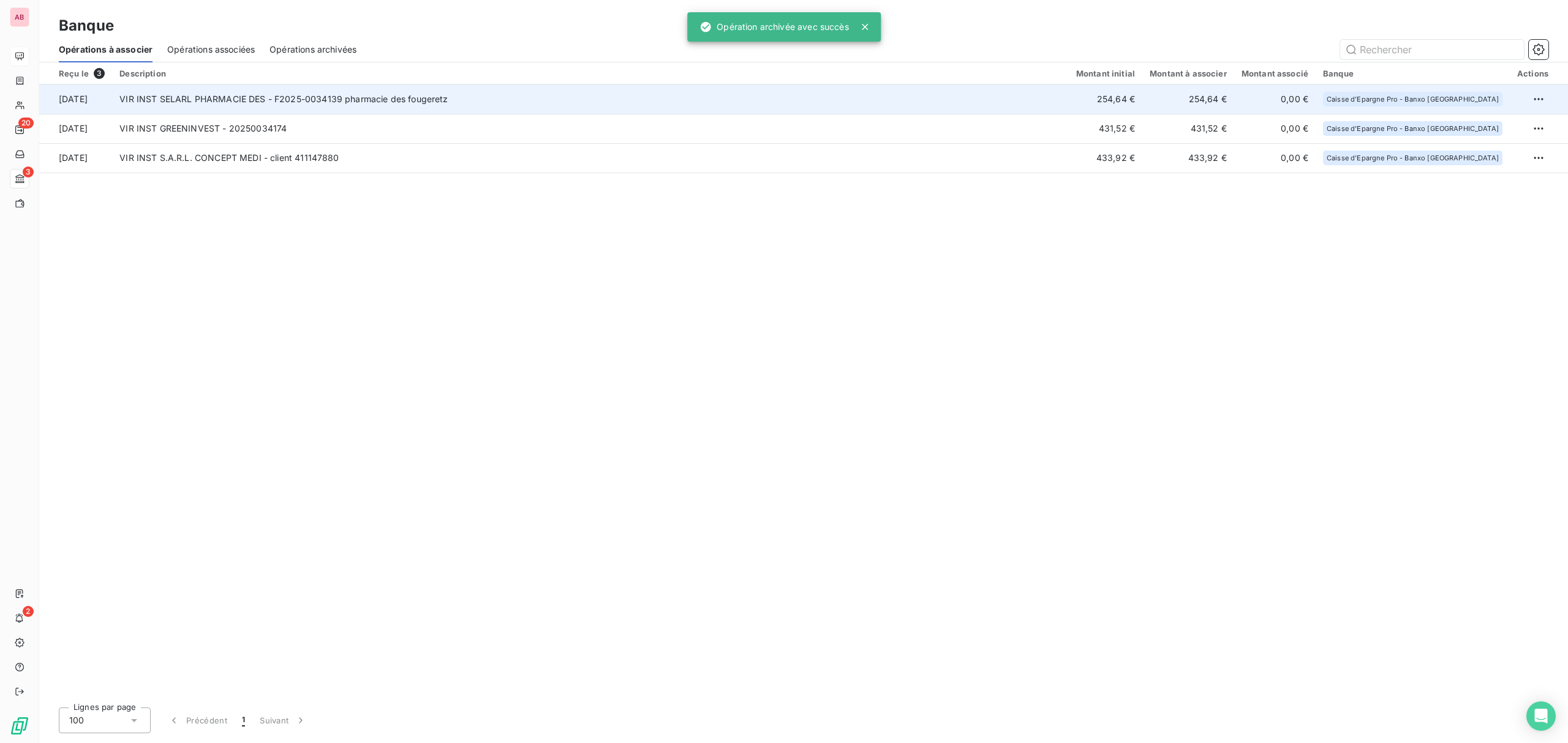
click at [467, 87] on td "VIR INST SELARL PHARMACIE DES - F2025-0034139 pharmacie des fougeretz" at bounding box center [590, 99] width 957 height 30
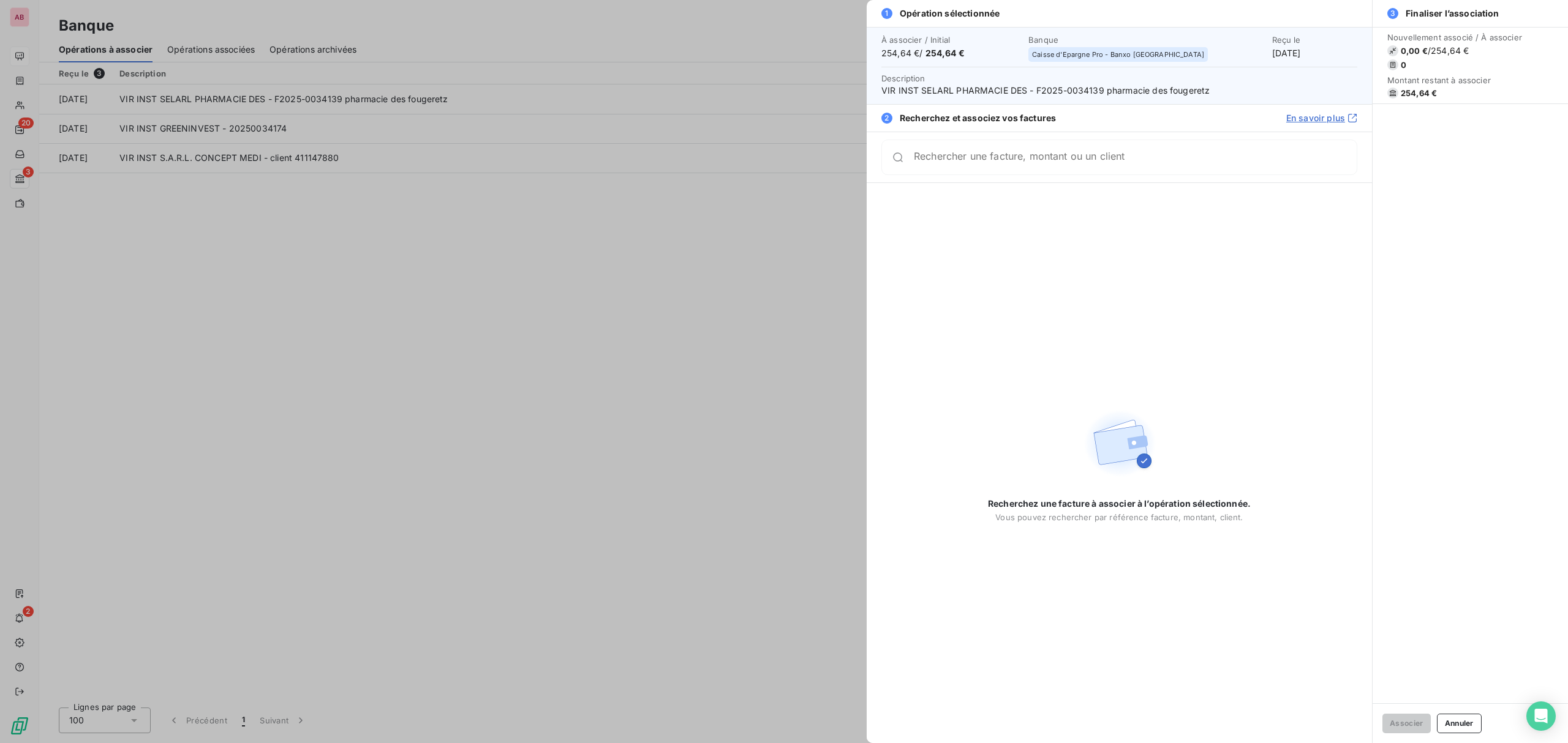
click at [1086, 88] on span "VIR INST SELARL PHARMACIE DES - F2025-0034139 pharmacie des fougeretz" at bounding box center [1119, 91] width 476 height 13
click at [1084, 88] on span "VIR INST SELARL PHARMACIE DES - F2025-0034139 pharmacie des fougeretz" at bounding box center [1119, 91] width 476 height 13
click at [1077, 90] on span "VIR INST SELARL PHARMACIE DES - F2025-0034139 pharmacie des fougeretz" at bounding box center [1119, 91] width 476 height 13
click at [1106, 90] on span "VIR INST SELARL PHARMACIE DES - F2025-0034139 pharmacie des fougeretz" at bounding box center [1119, 91] width 476 height 13
drag, startPoint x: 1103, startPoint y: 90, endPoint x: 1081, endPoint y: 88, distance: 22.1
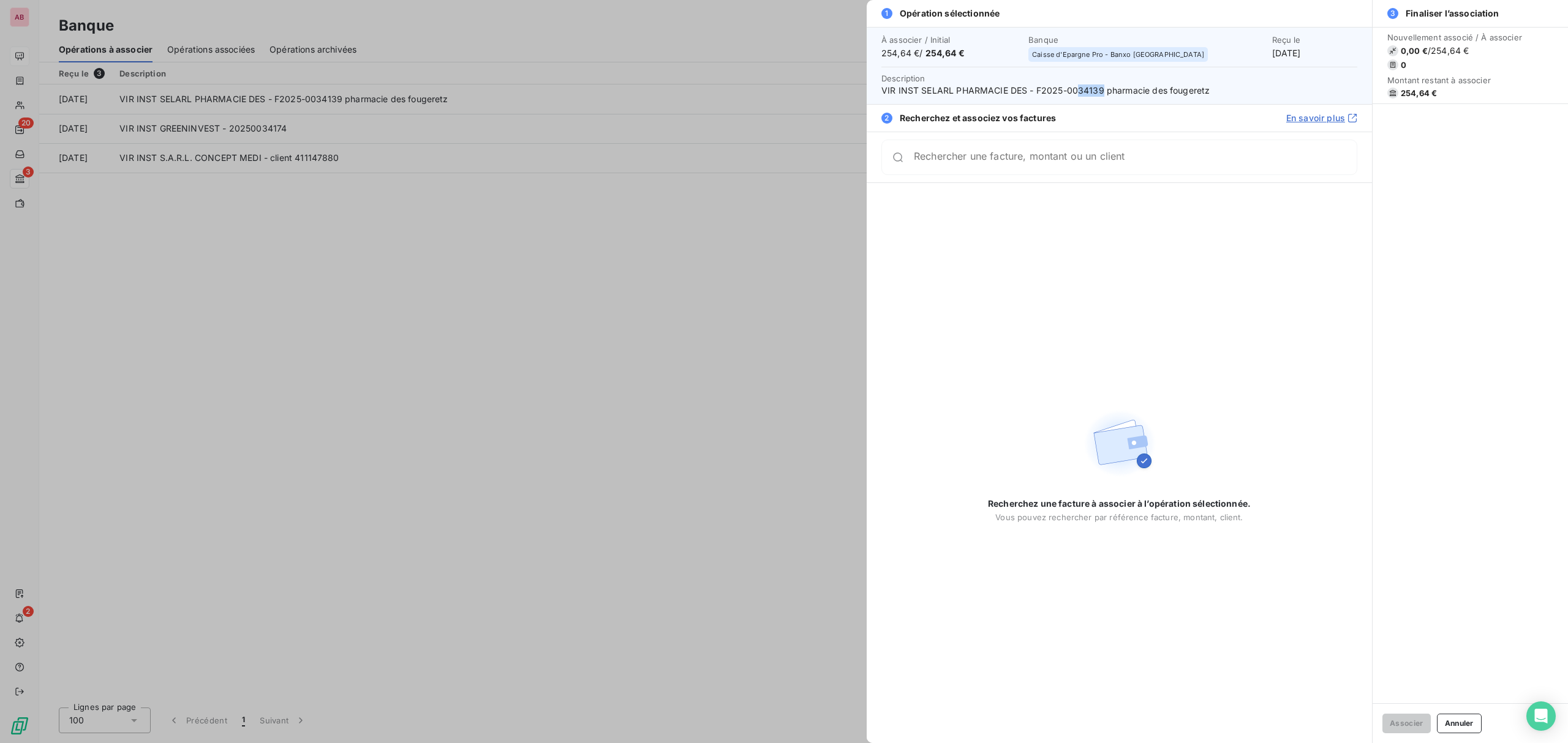
click at [1077, 90] on span "VIR INST SELARL PHARMACIE DES - F2025-0034139 pharmacie des fougeretz" at bounding box center [1119, 91] width 476 height 13
copy span "34139"
click at [1062, 151] on div "Rechercher une facture, montant ou un client" at bounding box center [1119, 157] width 476 height 35
drag, startPoint x: 1061, startPoint y: 151, endPoint x: 1023, endPoint y: 163, distance: 39.8
click at [1023, 163] on input "Rechercher une facture, montant ou un client" at bounding box center [1135, 163] width 443 height 13
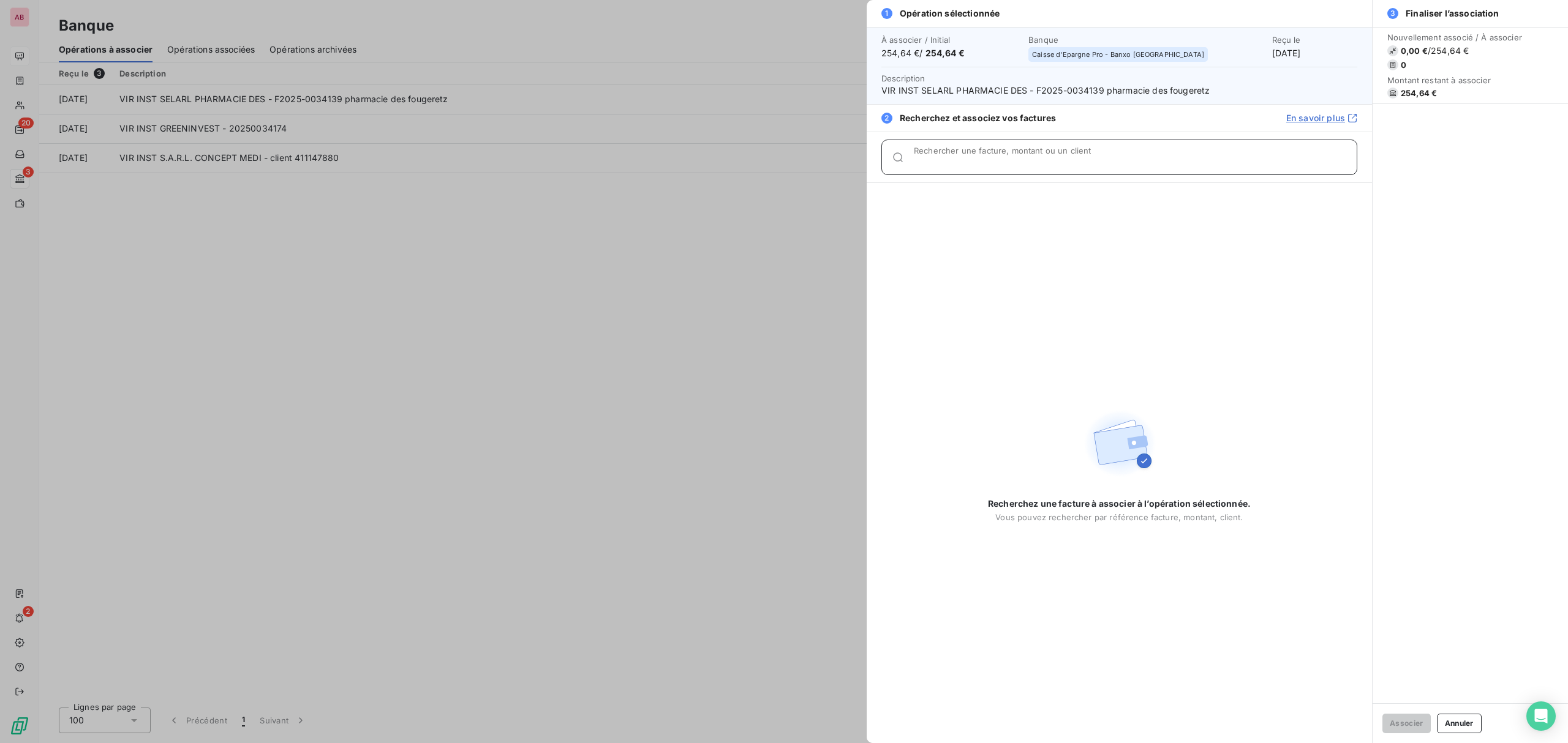
drag, startPoint x: 1023, startPoint y: 163, endPoint x: 975, endPoint y: 163, distance: 48.0
click at [975, 163] on input "Rechercher une facture, montant ou un client" at bounding box center [1135, 163] width 443 height 13
paste input "34139"
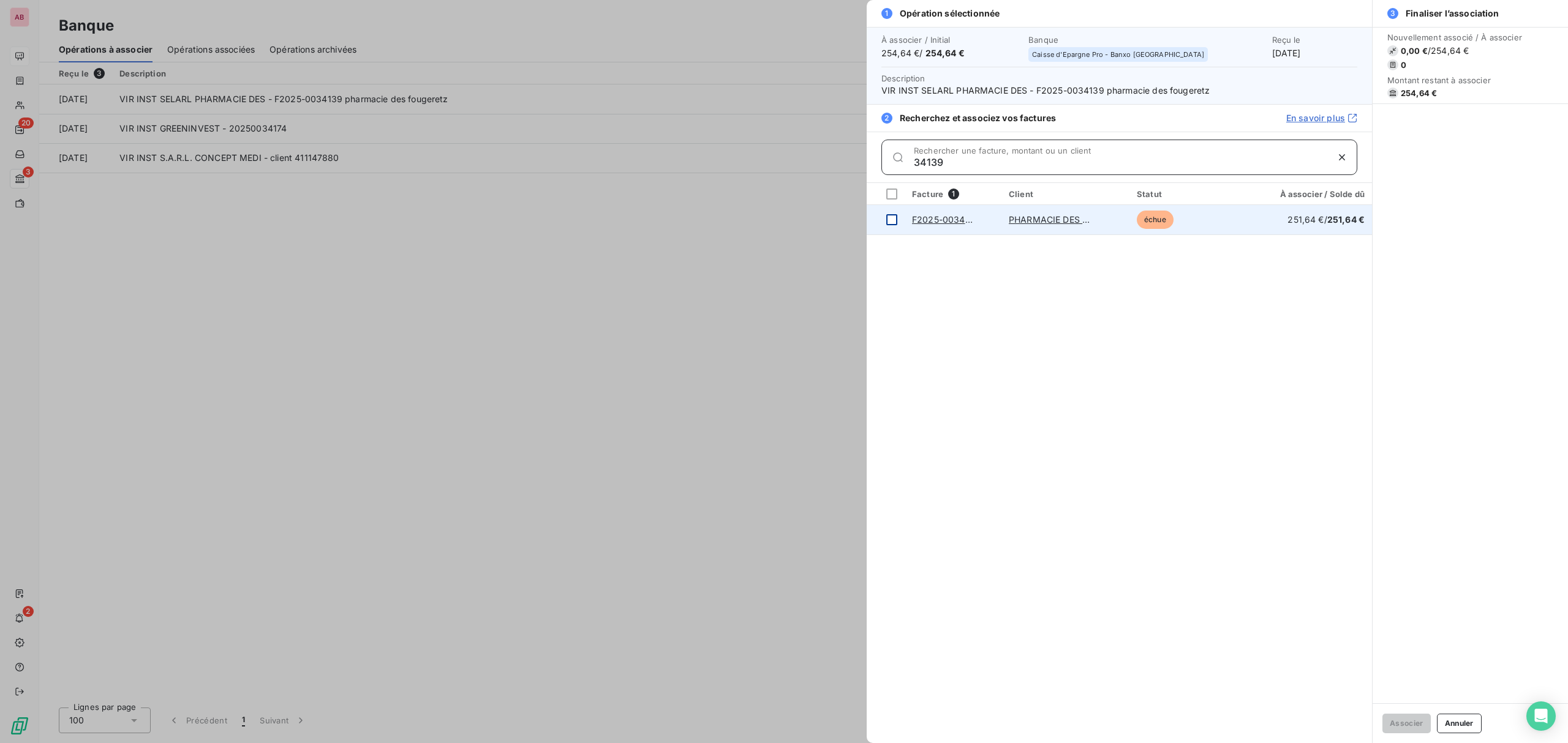
type input "34139"
click at [888, 214] on div at bounding box center [891, 219] width 11 height 11
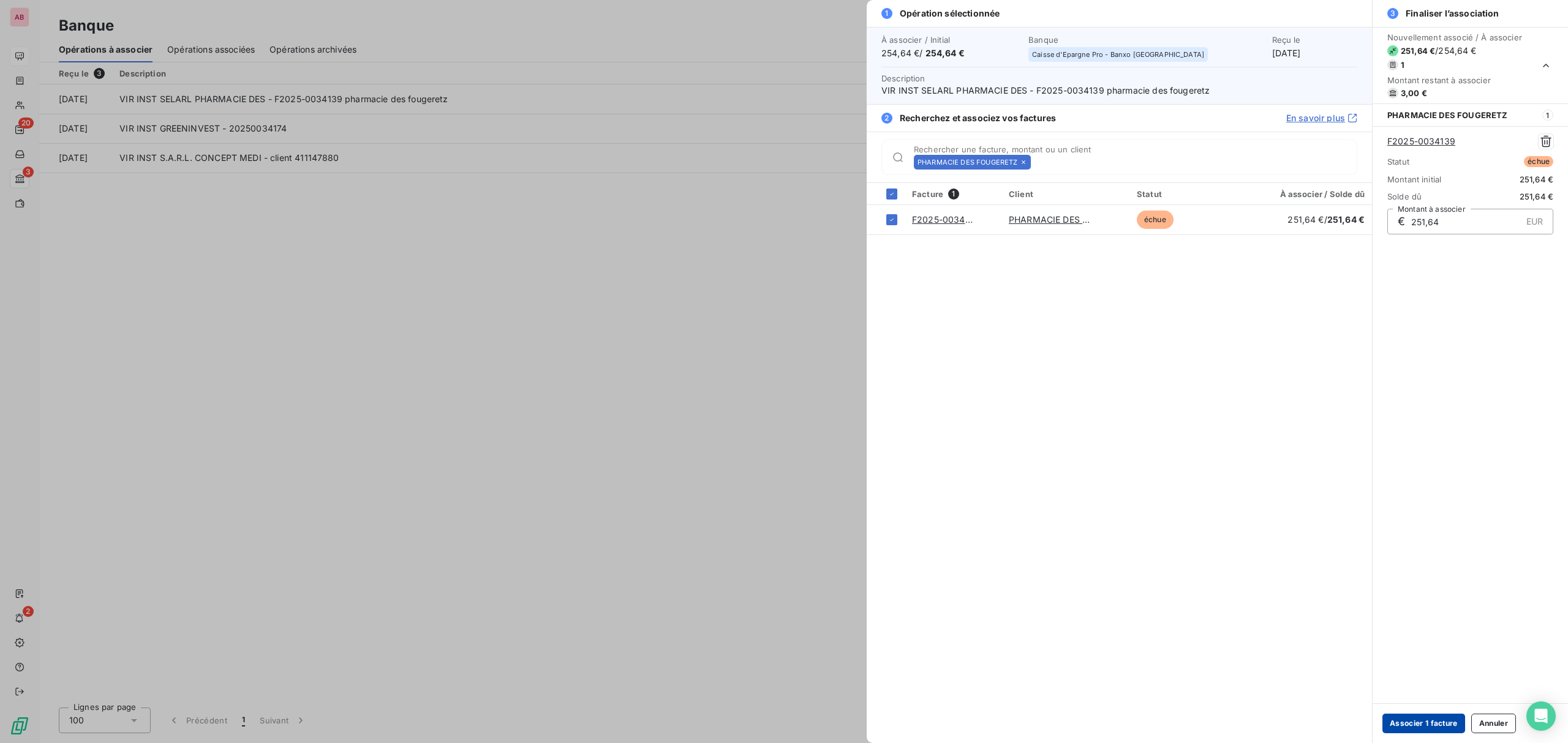
click at [1415, 719] on button "Associer 1 facture" at bounding box center [1424, 724] width 83 height 20
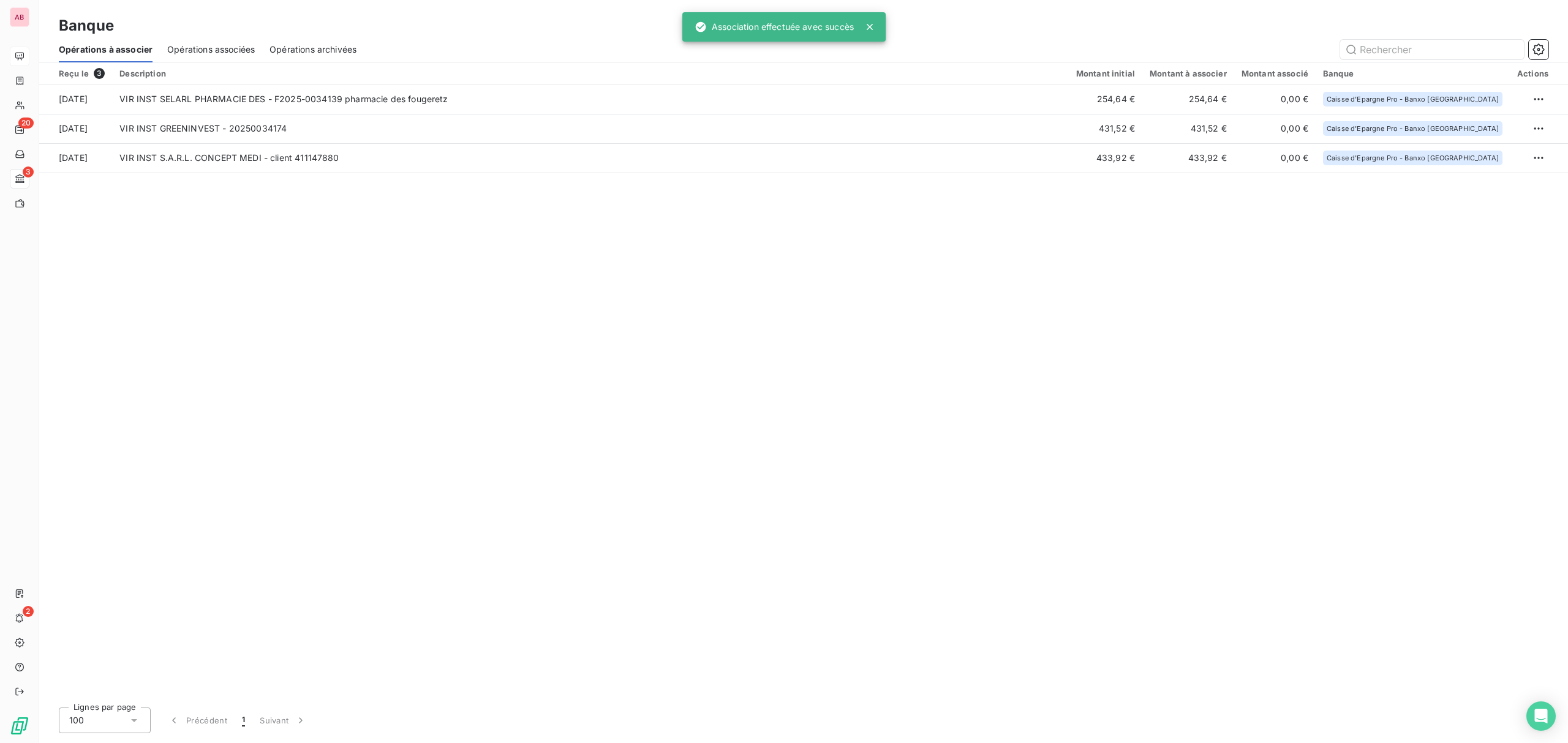
click at [207, 39] on div "Opérations associées" at bounding box center [210, 50] width 88 height 25
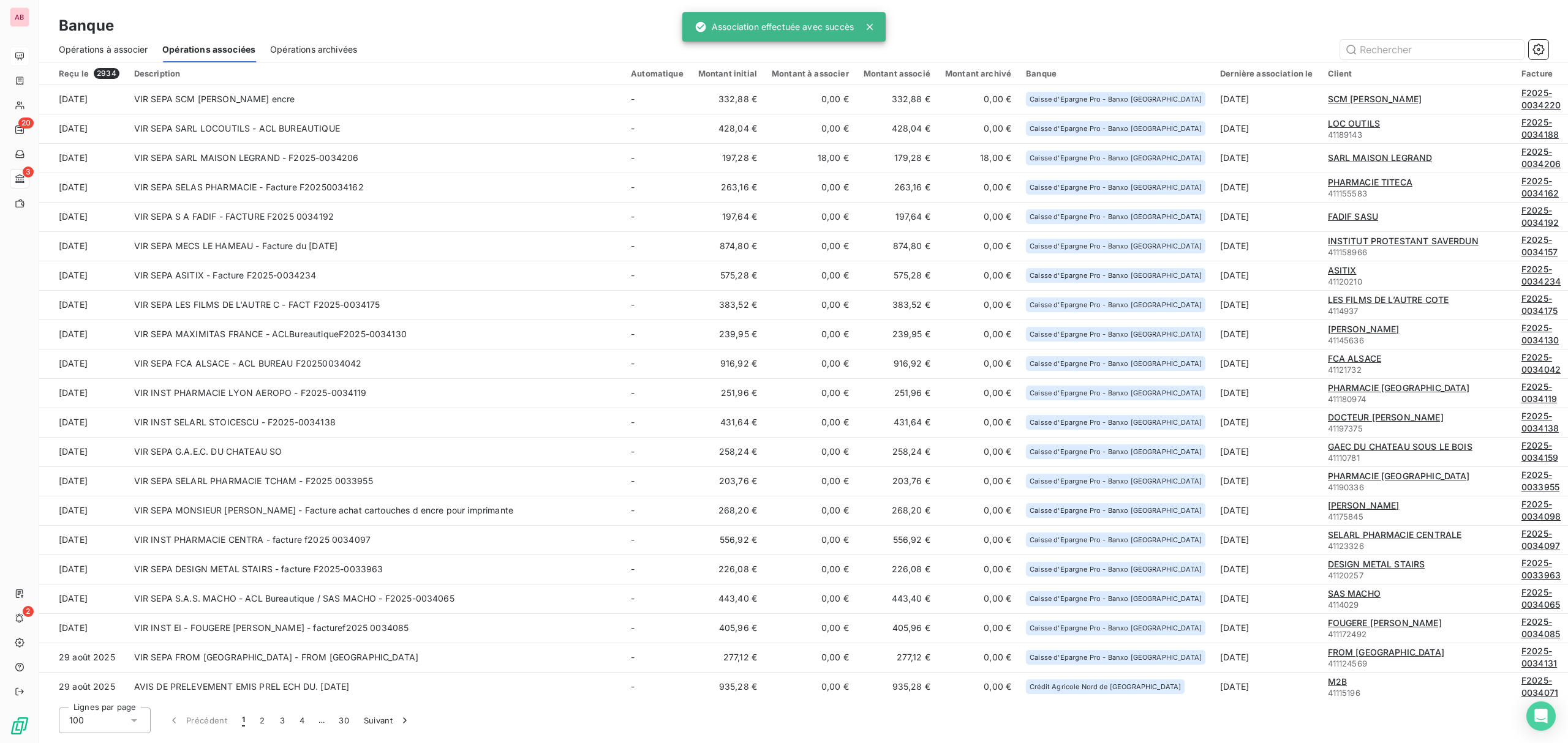
click at [124, 50] on span "Opérations à associer" at bounding box center [103, 50] width 89 height 13
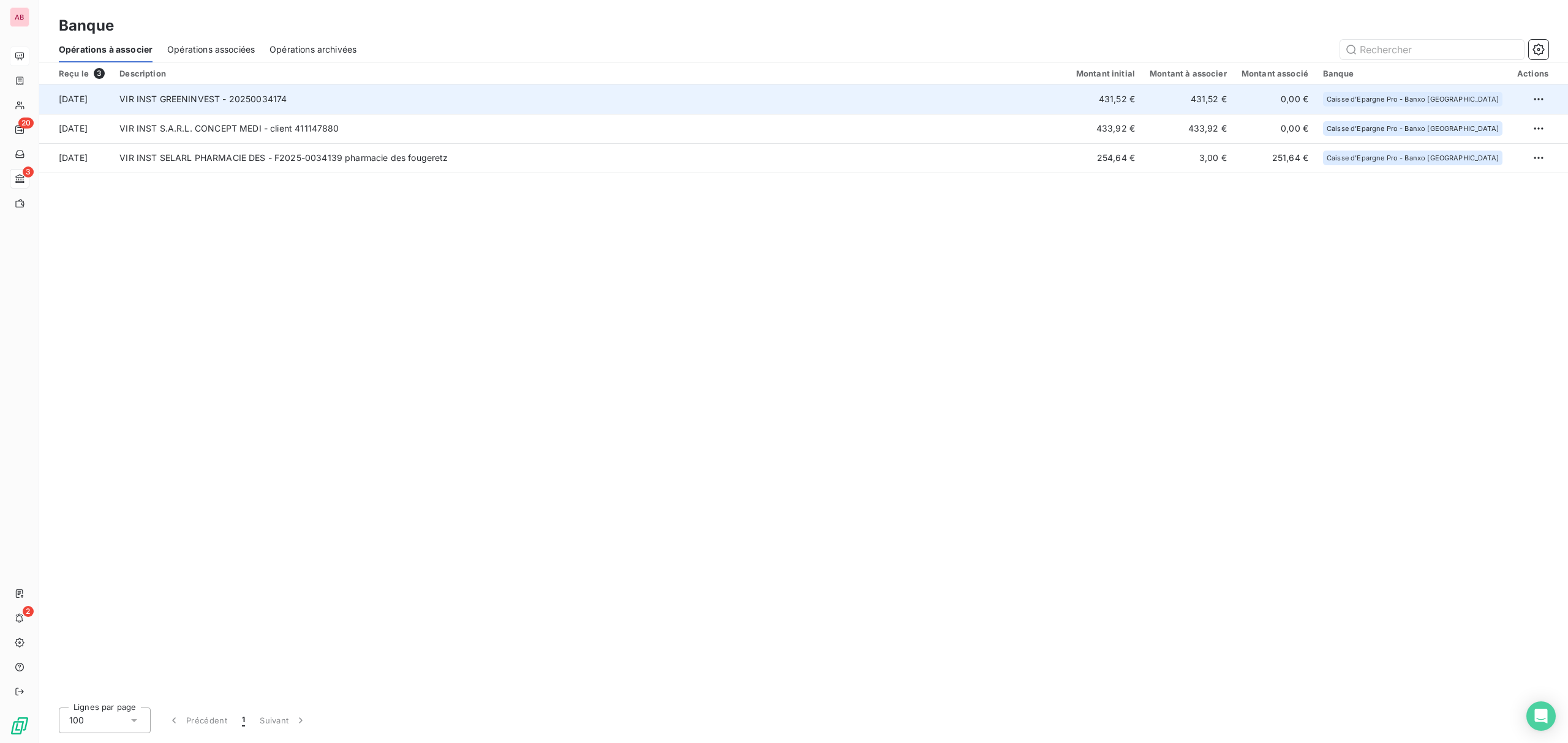
click at [413, 98] on td "VIR INST GREENINVEST - 20250034174" at bounding box center [590, 99] width 957 height 30
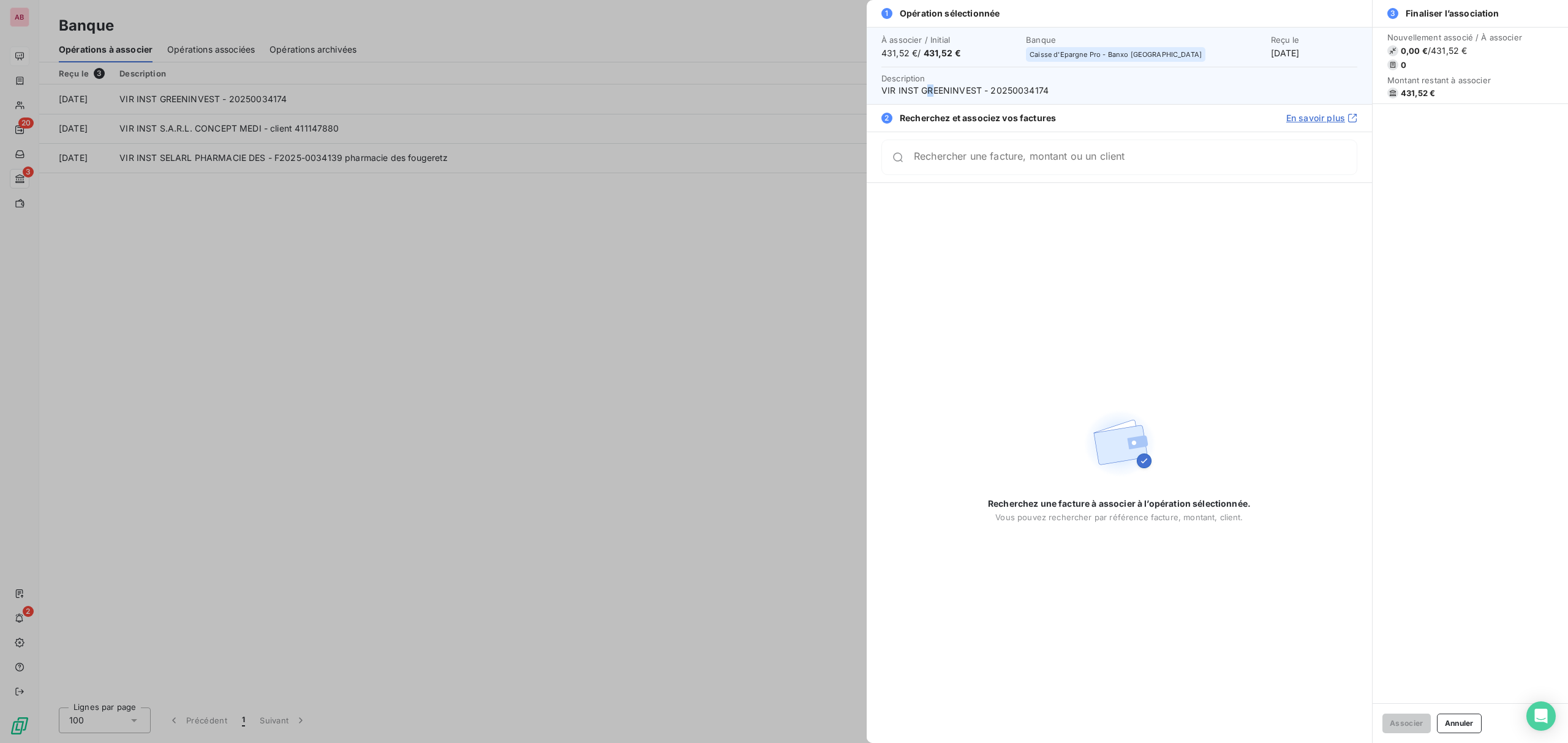
click at [929, 87] on span "VIR INST GREENINVEST - 20250034174" at bounding box center [1119, 91] width 476 height 13
drag, startPoint x: 922, startPoint y: 87, endPoint x: 981, endPoint y: 91, distance: 59.1
click at [981, 91] on span "VIR INST GREENINVEST - 20250034174" at bounding box center [1119, 91] width 476 height 13
click at [972, 167] on div "Rechercher une facture, montant ou un client" at bounding box center [1119, 157] width 476 height 35
paste input "34174"
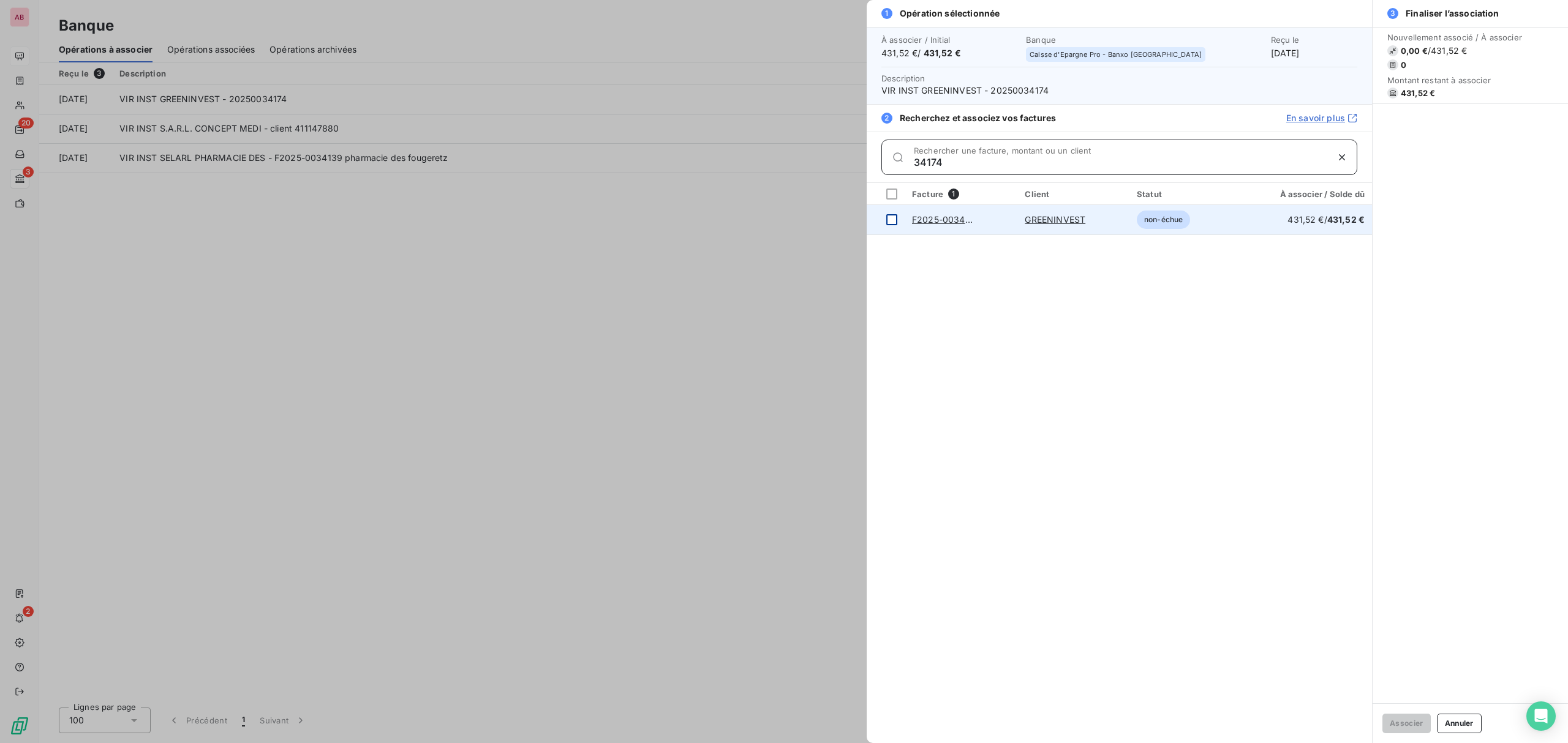
type input "34174"
click at [890, 221] on div at bounding box center [891, 219] width 11 height 11
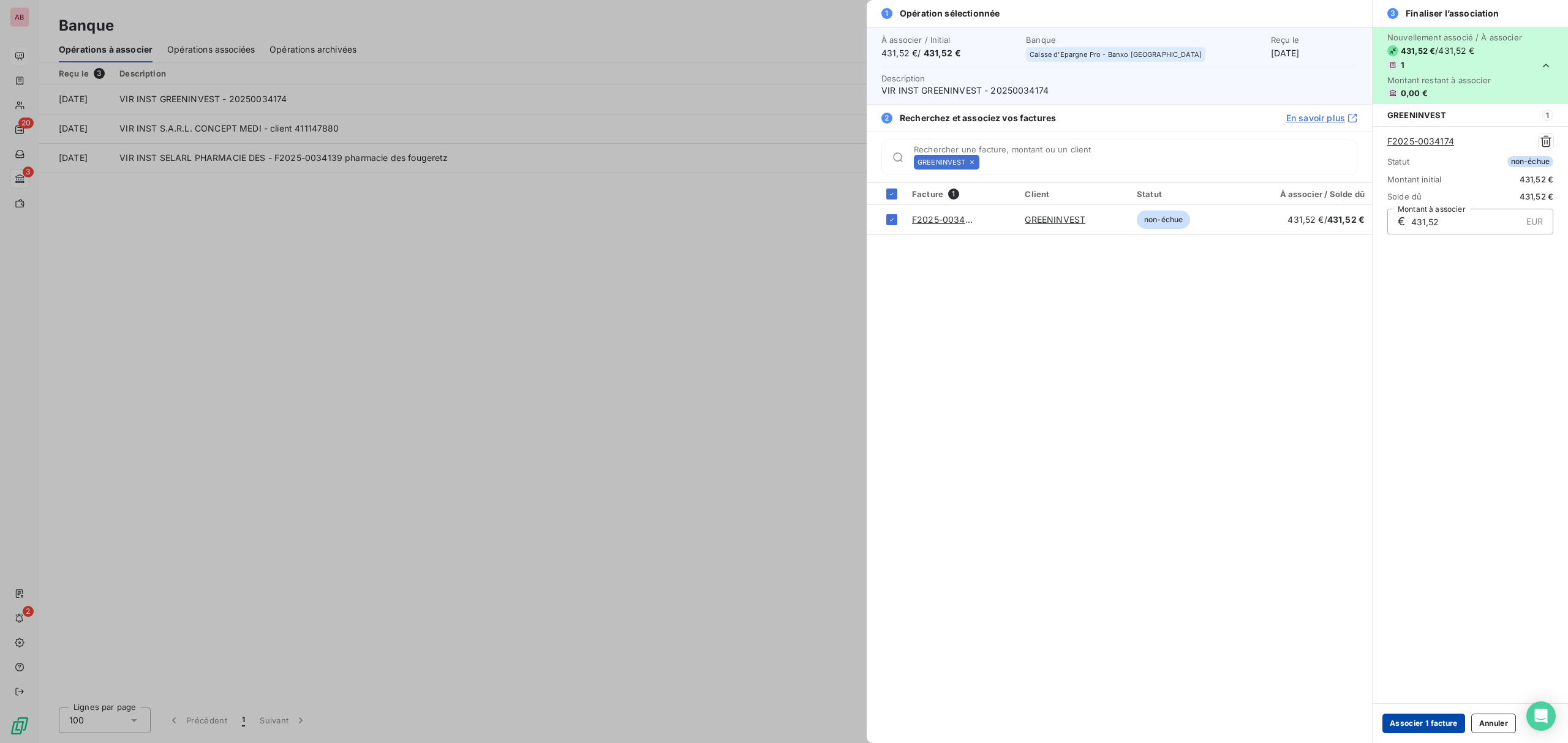
click at [1402, 726] on button "Associer 1 facture" at bounding box center [1424, 724] width 83 height 20
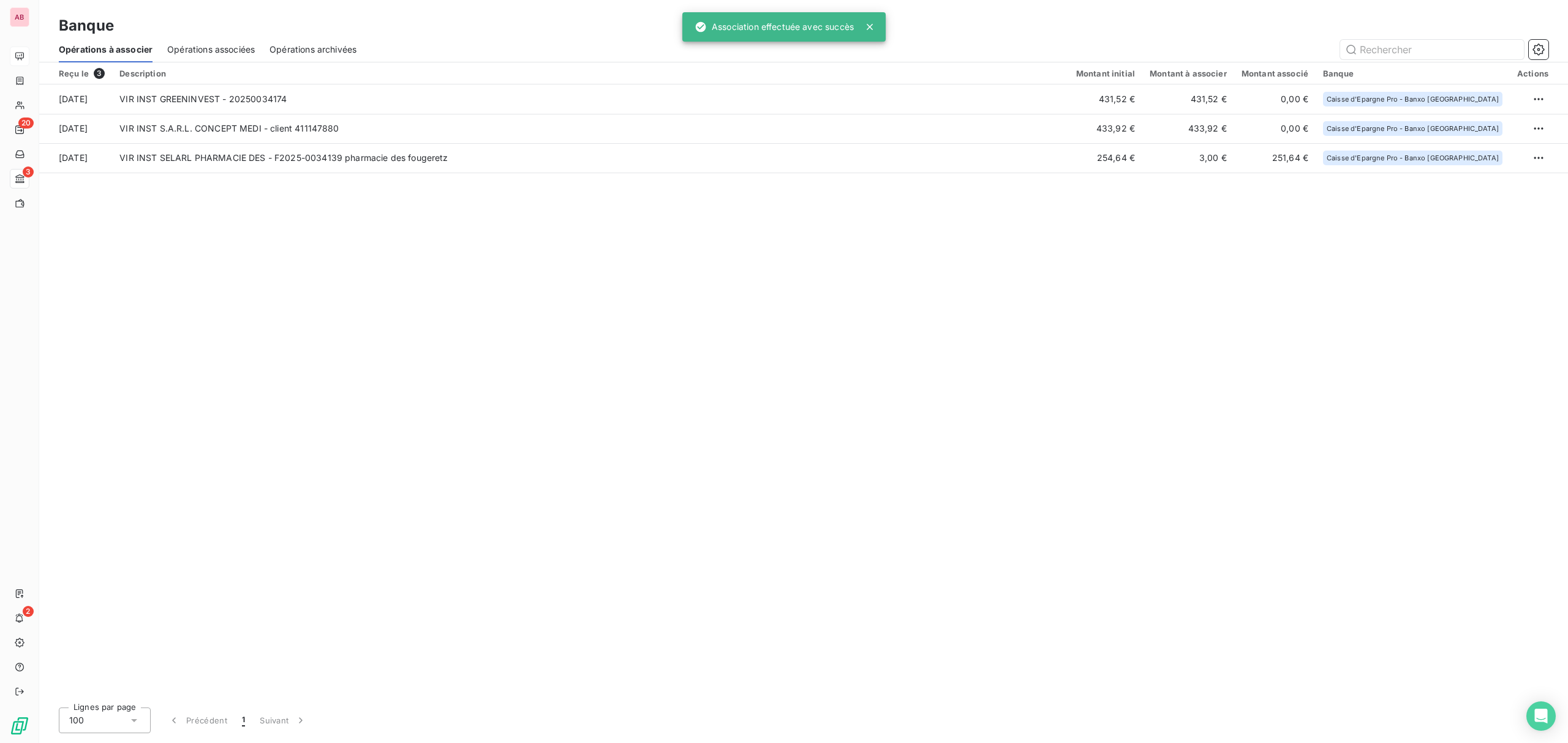
click at [245, 55] on div "Opérations associées" at bounding box center [210, 50] width 88 height 25
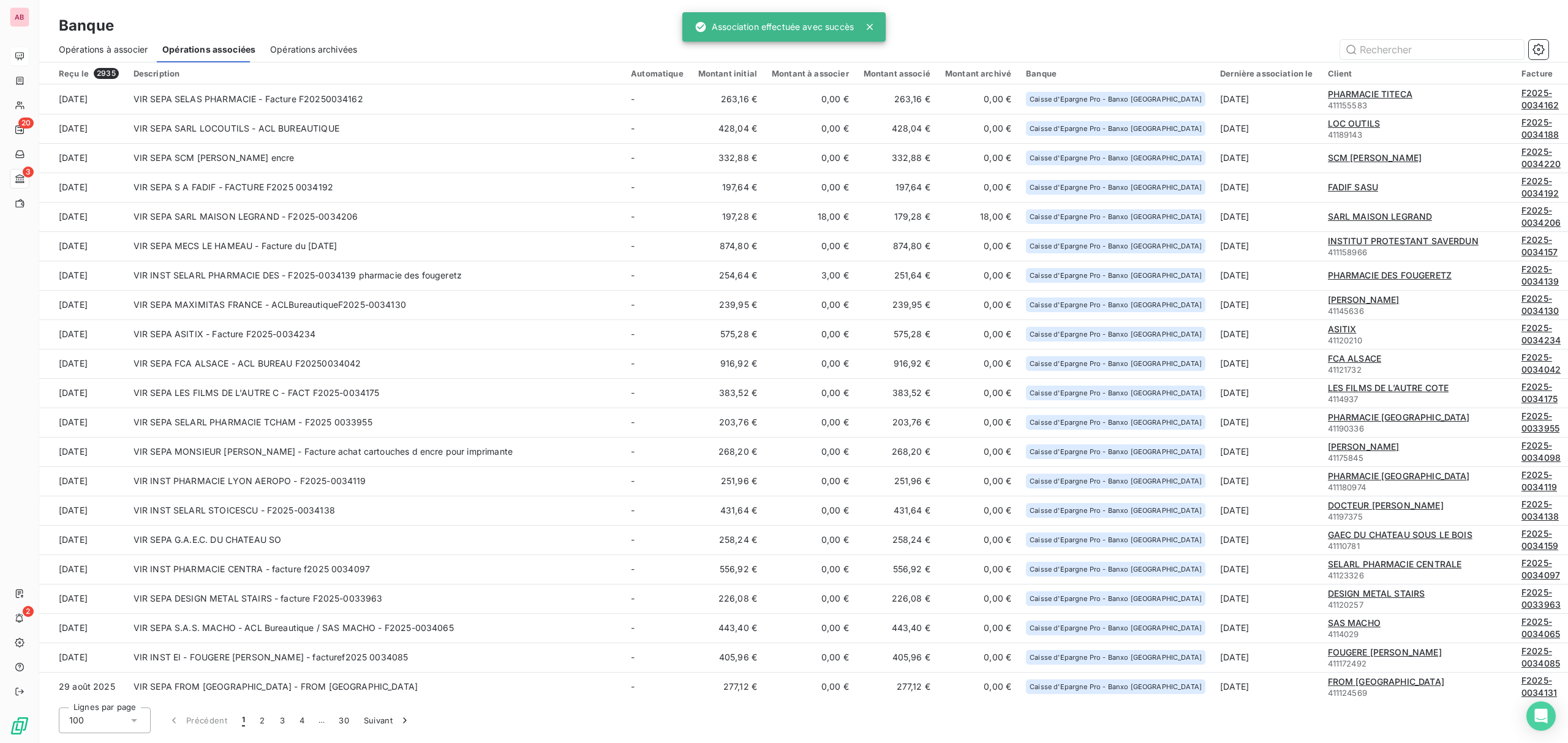
click at [113, 51] on span "Opérations à associer" at bounding box center [103, 50] width 89 height 13
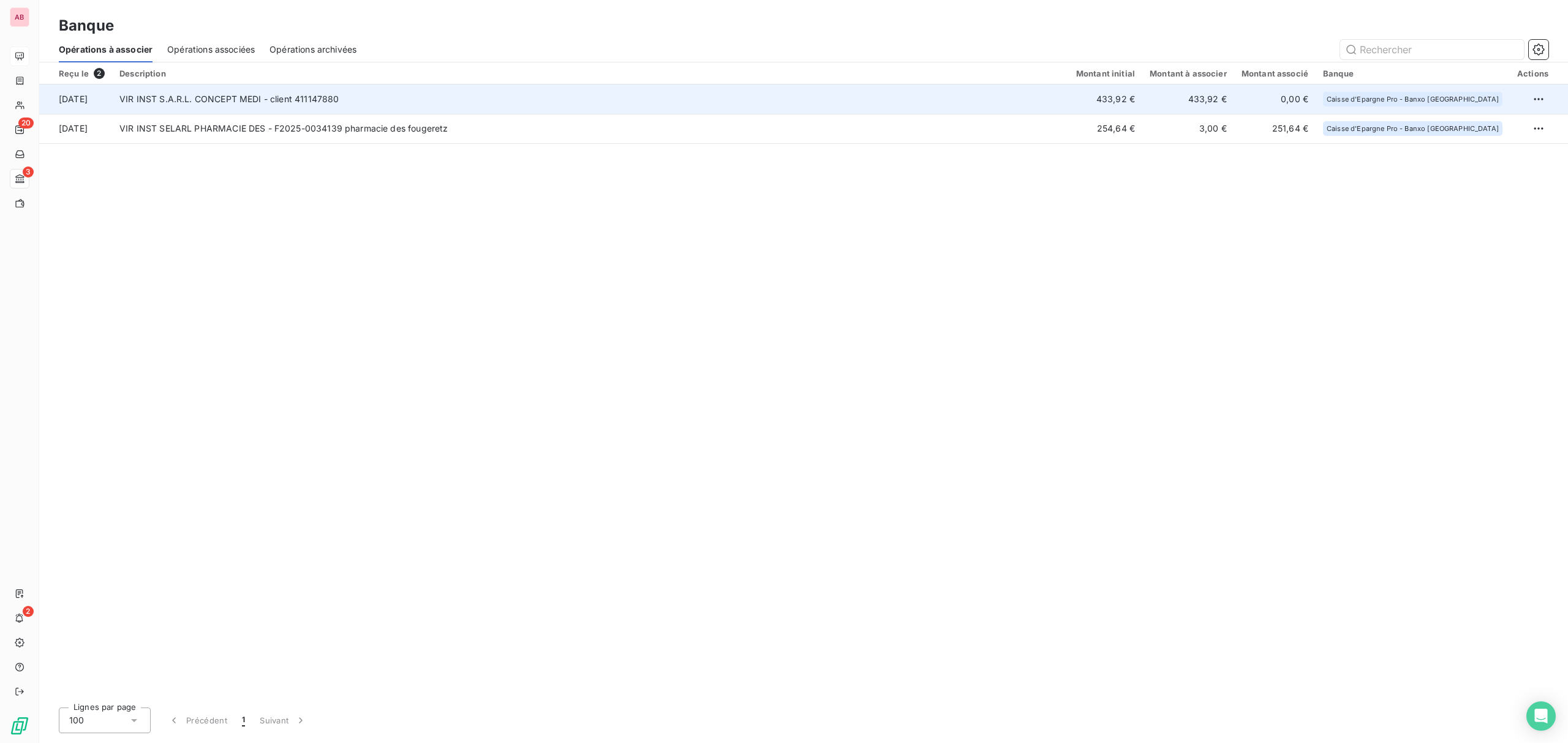
click at [384, 100] on td "VIR INST S.A.R.L. CONCEPT MEDI - client 411147880" at bounding box center [590, 99] width 957 height 30
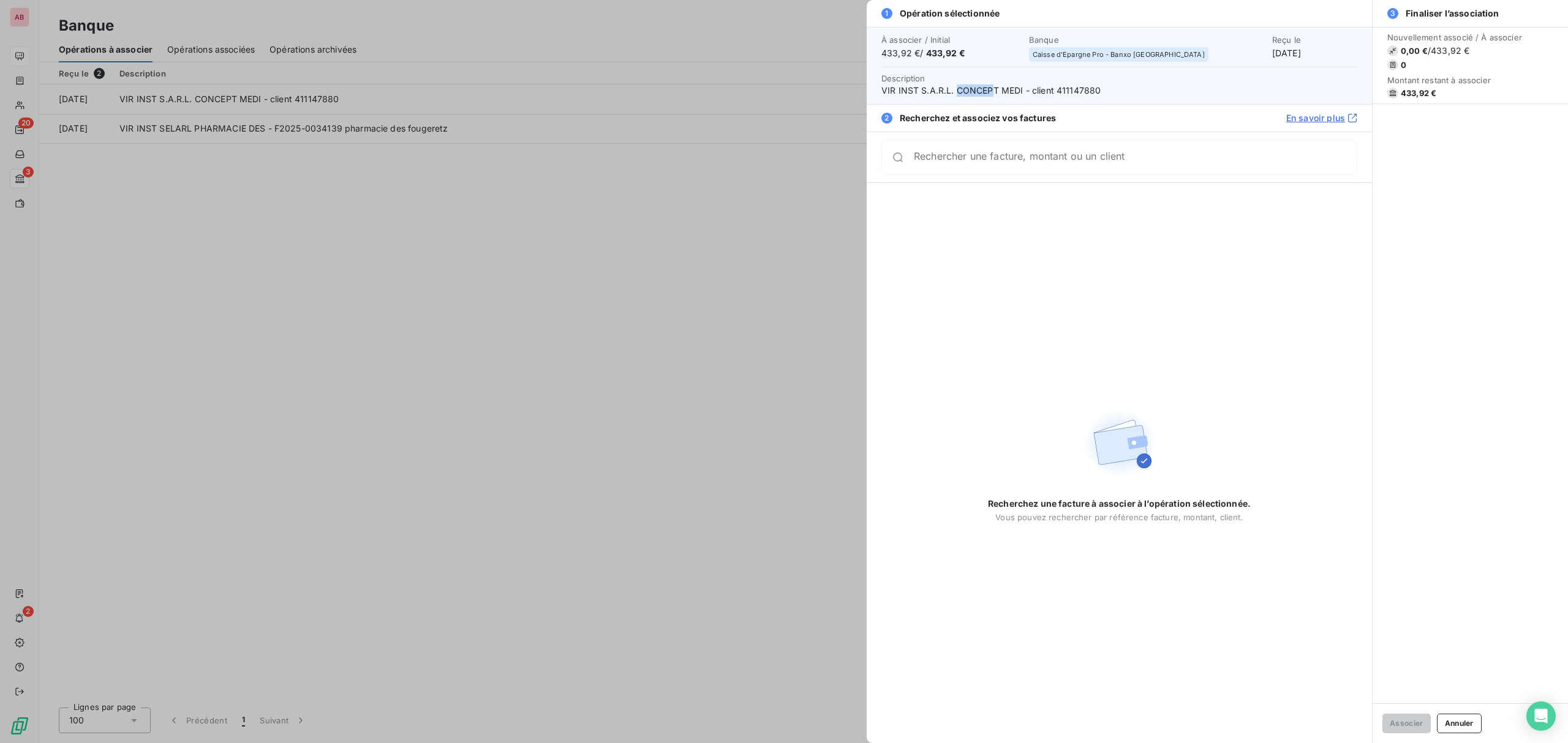
drag, startPoint x: 994, startPoint y: 87, endPoint x: 958, endPoint y: 89, distance: 36.1
click at [958, 89] on span "VIR INST S.A.R.L. CONCEPT MEDI - client 411147880" at bounding box center [1119, 91] width 476 height 13
click at [991, 86] on span "VIR INST S.A.R.L. CONCEPT MEDI - client 411147880" at bounding box center [1119, 91] width 476 height 13
drag, startPoint x: 998, startPoint y: 86, endPoint x: 953, endPoint y: 88, distance: 45.0
click at [953, 88] on span "VIR INST S.A.R.L. CONCEPT MEDI - client 411147880" at bounding box center [1119, 91] width 476 height 13
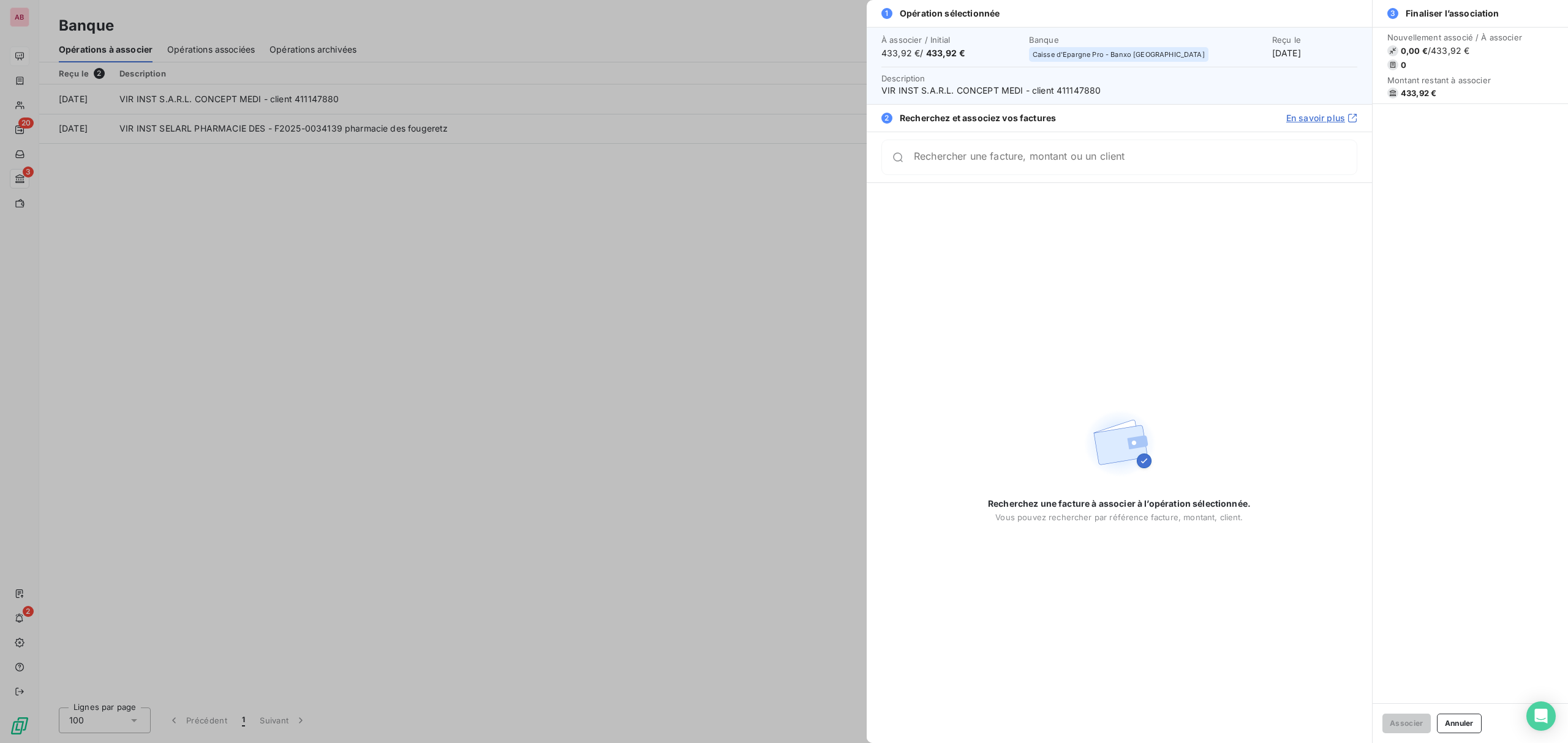
click at [966, 175] on div "Rechercher une facture, montant ou un client" at bounding box center [1119, 157] width 476 height 35
paste input "34140"
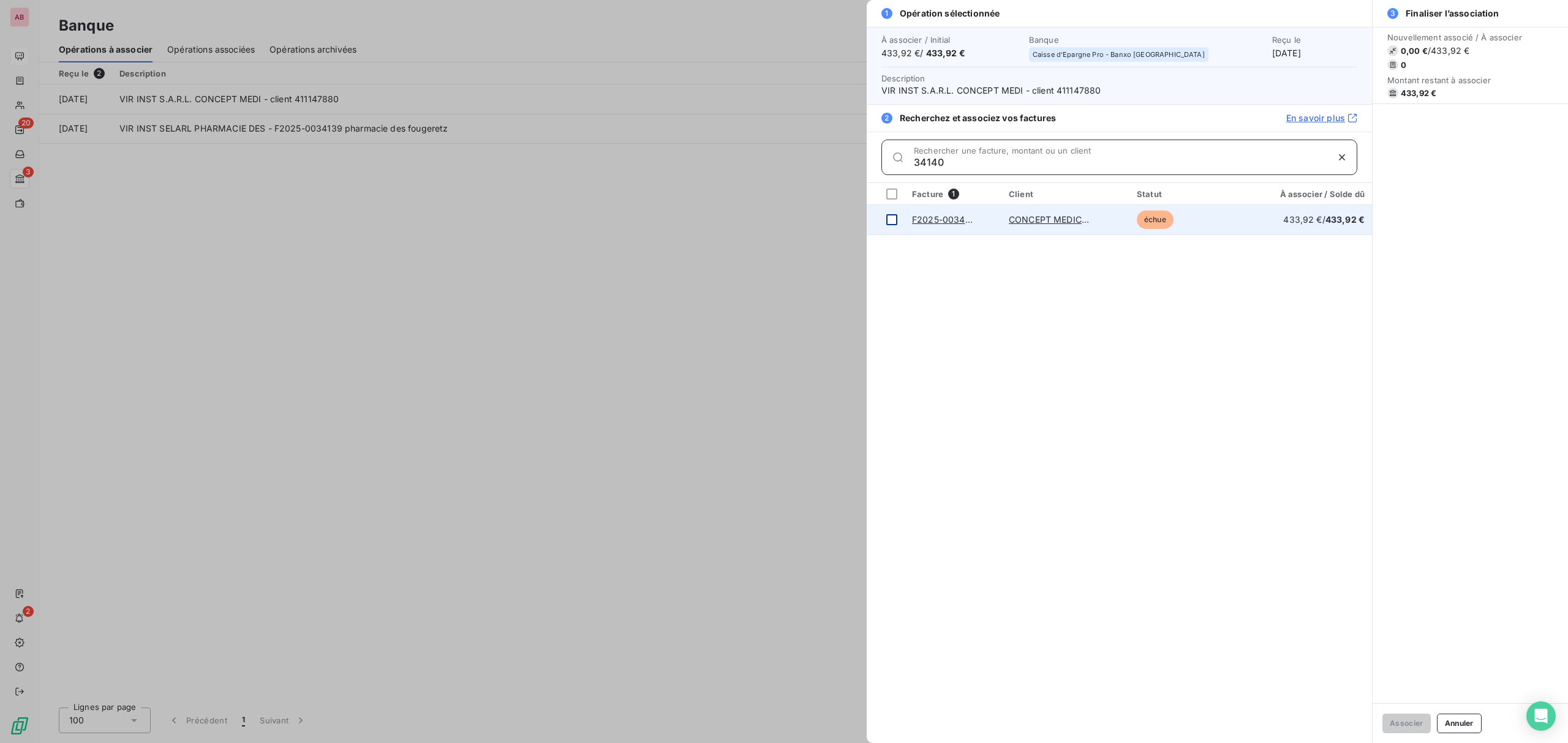
type input "34140"
click at [890, 212] on td at bounding box center [886, 219] width 38 height 30
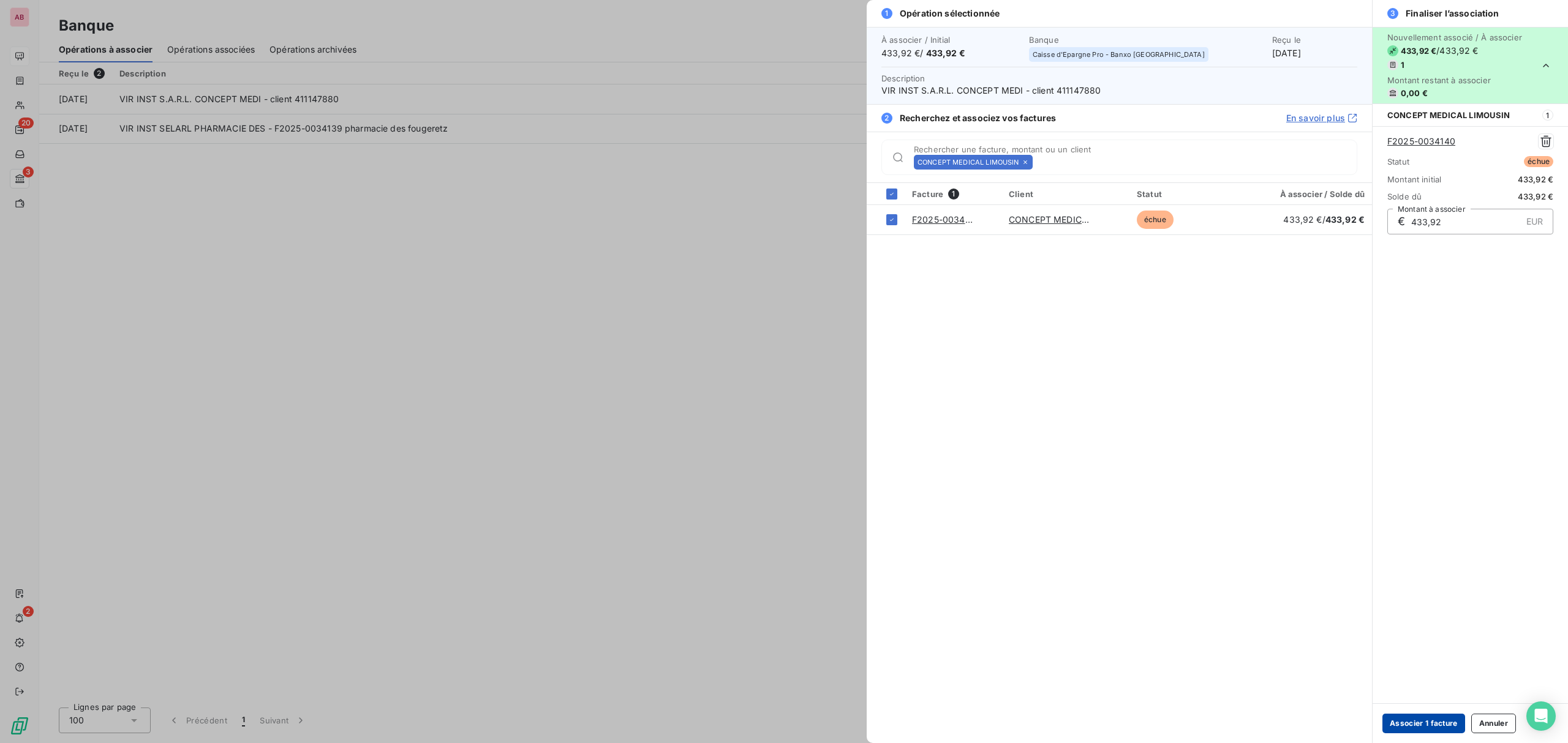
drag, startPoint x: 1423, startPoint y: 724, endPoint x: 1402, endPoint y: 732, distance: 22.5
click at [1419, 728] on button "Associer 1 facture" at bounding box center [1424, 724] width 83 height 20
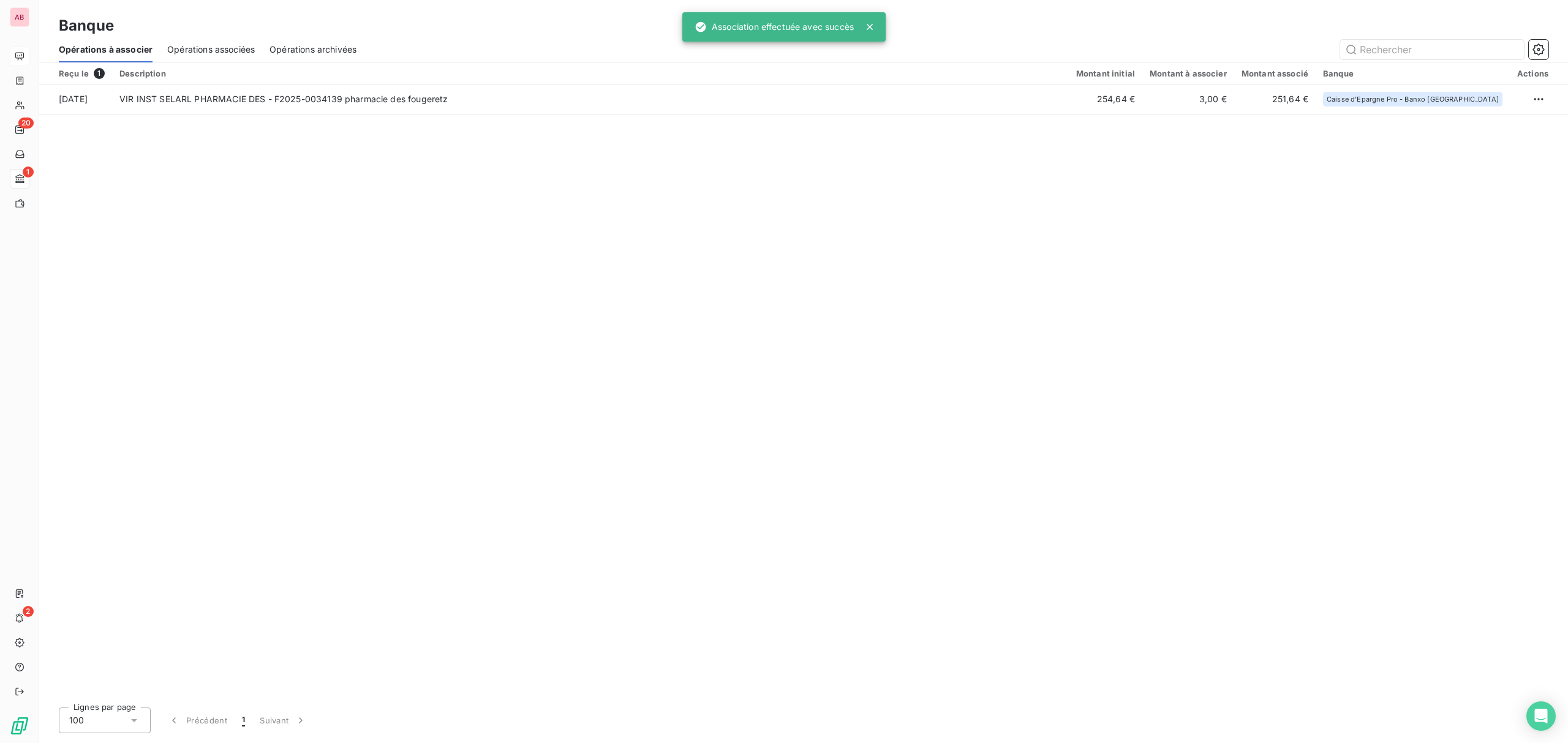
click at [209, 45] on span "Opérations associées" at bounding box center [210, 50] width 88 height 13
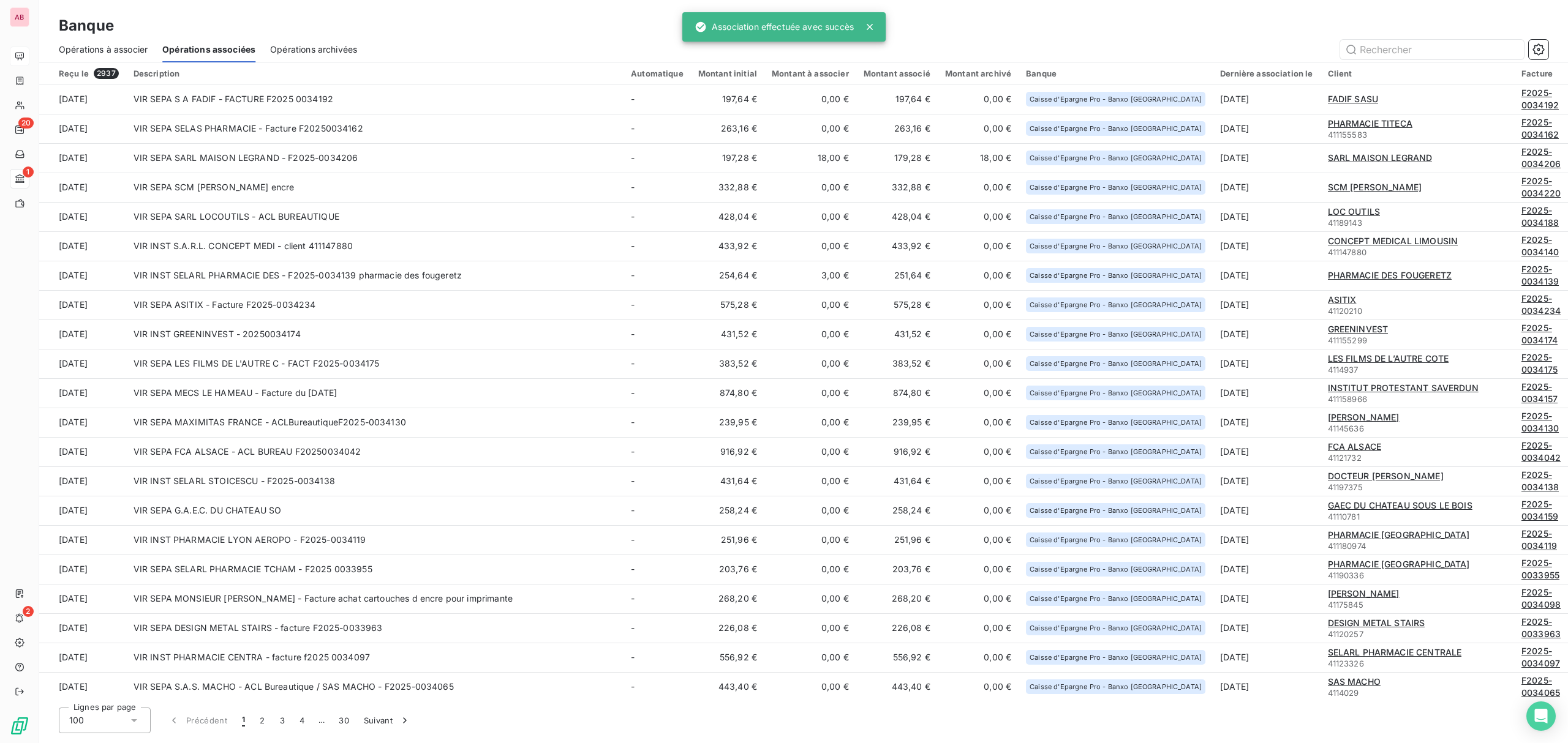
click at [114, 43] on span "Opérations à associer" at bounding box center [103, 50] width 89 height 13
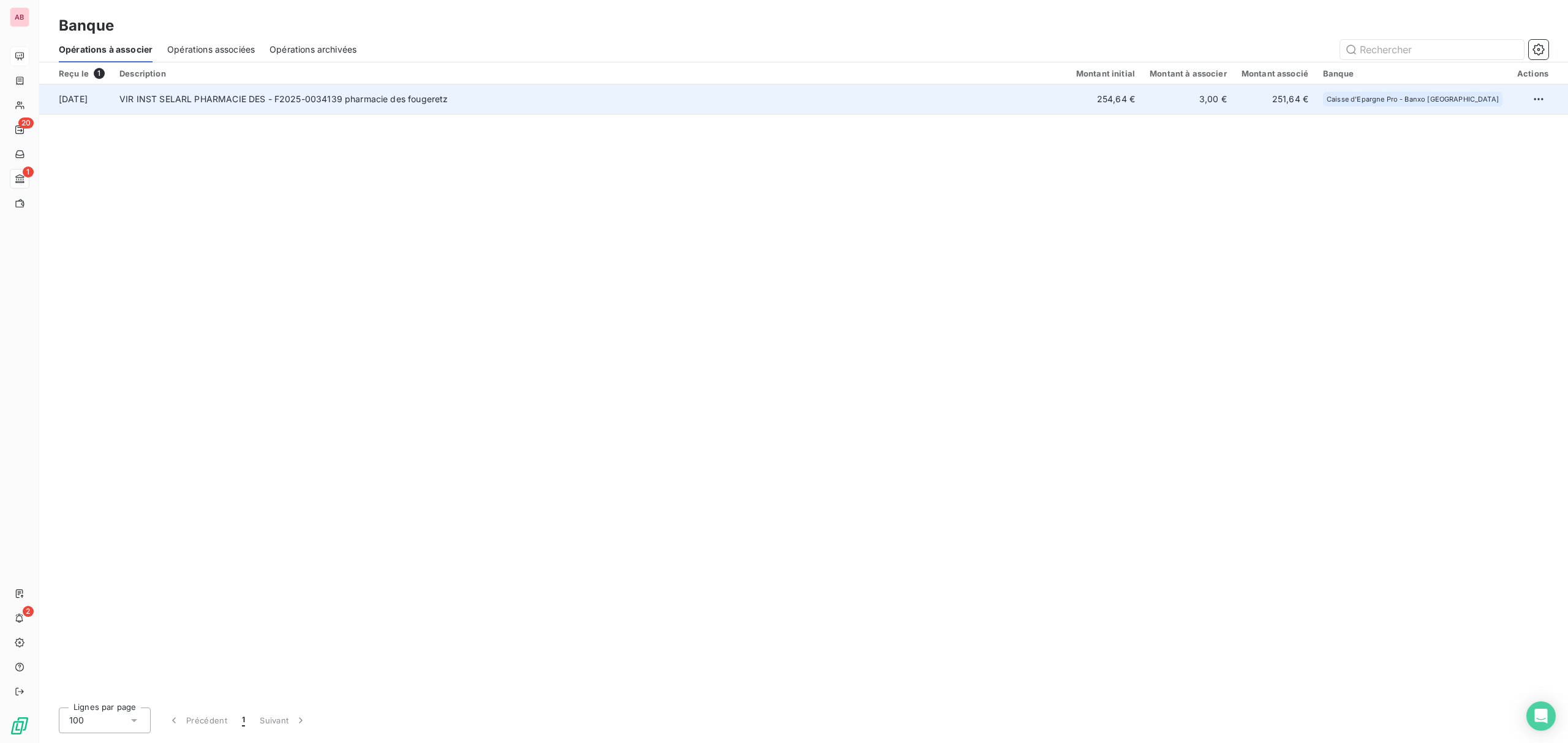
click at [359, 93] on td "VIR INST SELARL PHARMACIE DES - F2025-0034139 pharmacie des fougeretz" at bounding box center [590, 99] width 957 height 30
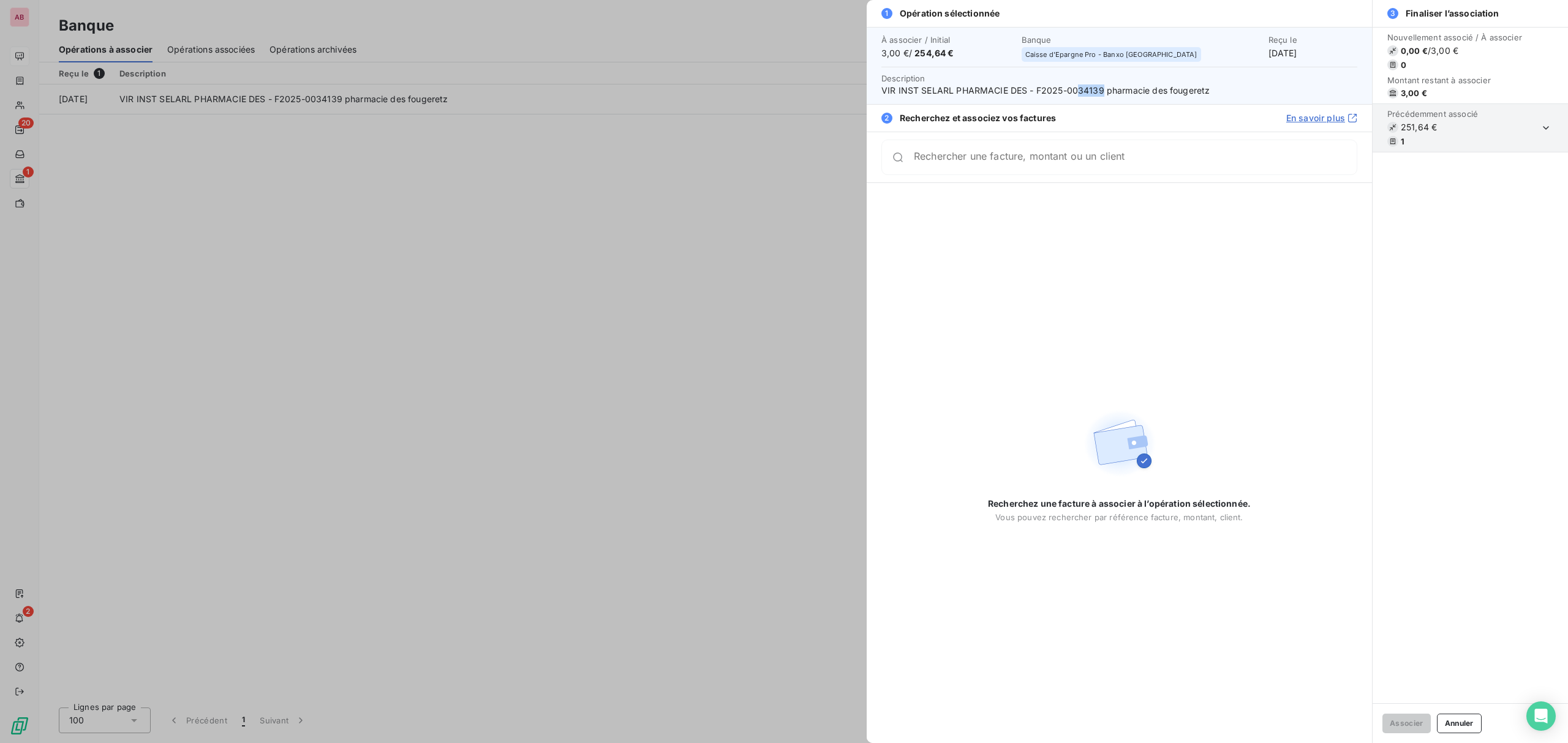
drag, startPoint x: 1100, startPoint y: 88, endPoint x: 1077, endPoint y: 88, distance: 23.0
click at [1077, 88] on span "VIR INST SELARL PHARMACIE DES - F2025-0034139 pharmacie des fougeretz" at bounding box center [1119, 91] width 476 height 13
click at [1057, 169] on div "Rechercher une facture, montant ou un client" at bounding box center [1119, 157] width 476 height 35
drag, startPoint x: 1057, startPoint y: 169, endPoint x: 1013, endPoint y: 163, distance: 44.4
click at [1013, 163] on input "Rechercher une facture, montant ou un client" at bounding box center [1135, 163] width 443 height 13
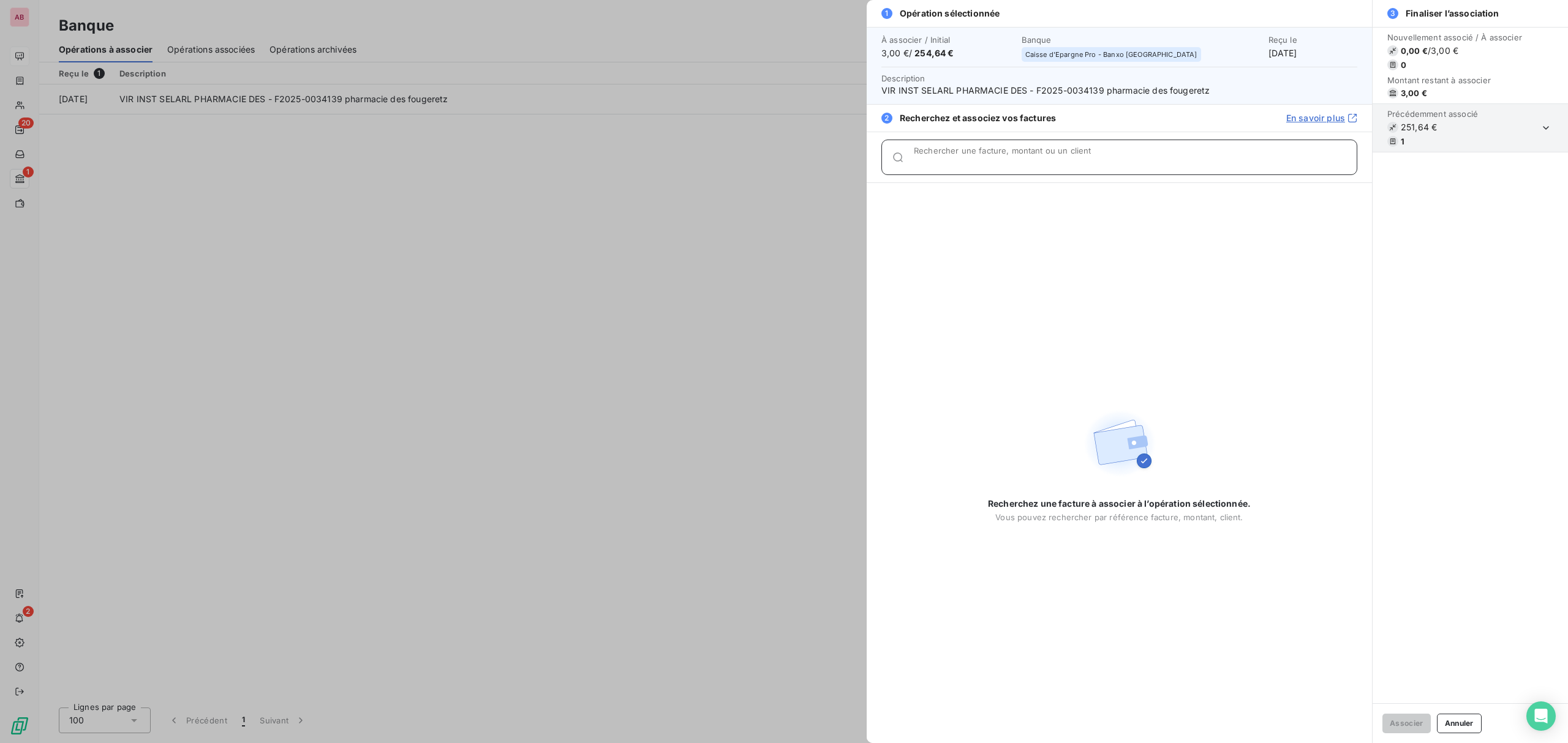
paste input "34139"
type input "34139"
drag, startPoint x: 313, startPoint y: 244, endPoint x: 303, endPoint y: 244, distance: 10.0
click at [307, 244] on div at bounding box center [784, 371] width 1568 height 743
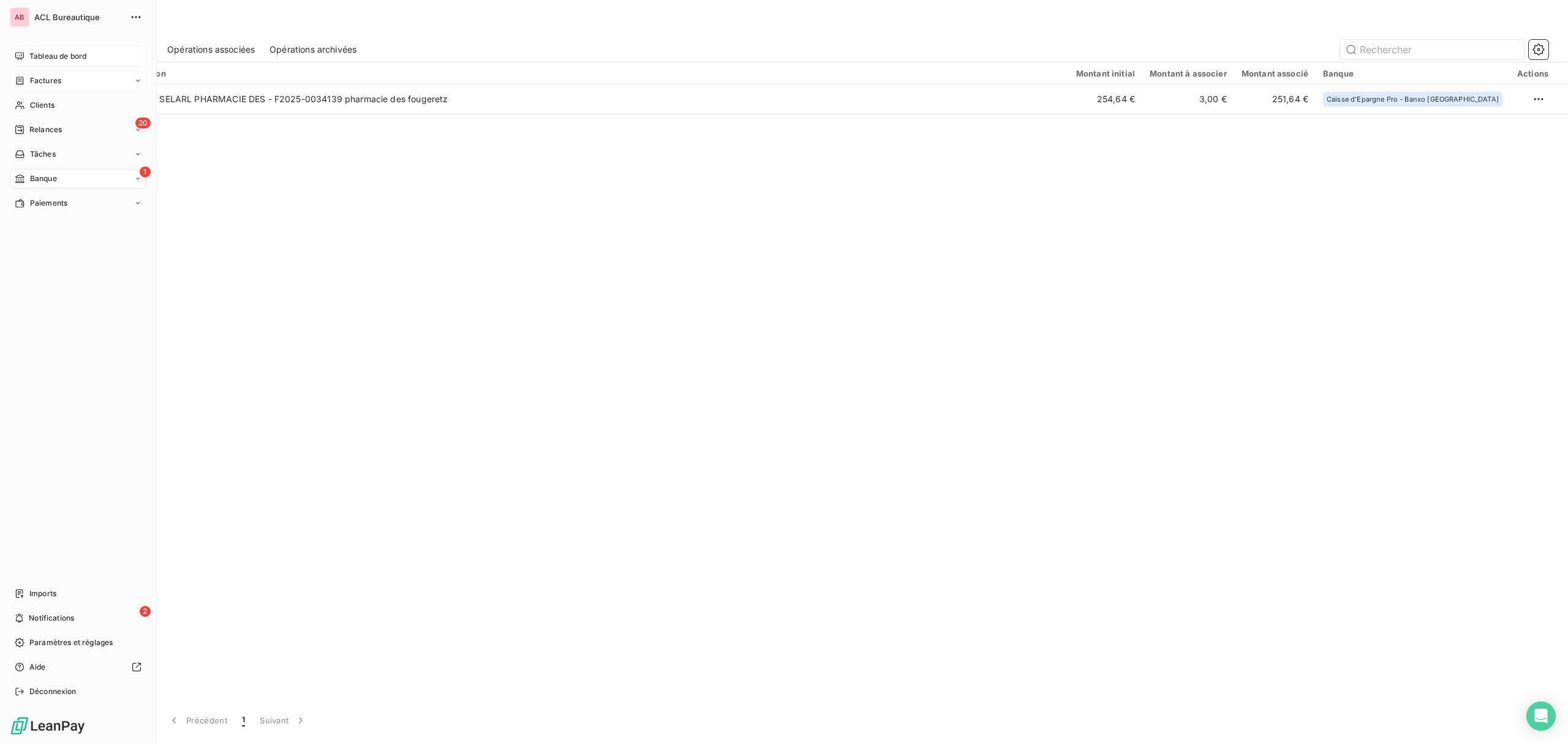
click at [15, 81] on icon at bounding box center [20, 80] width 11 height 10
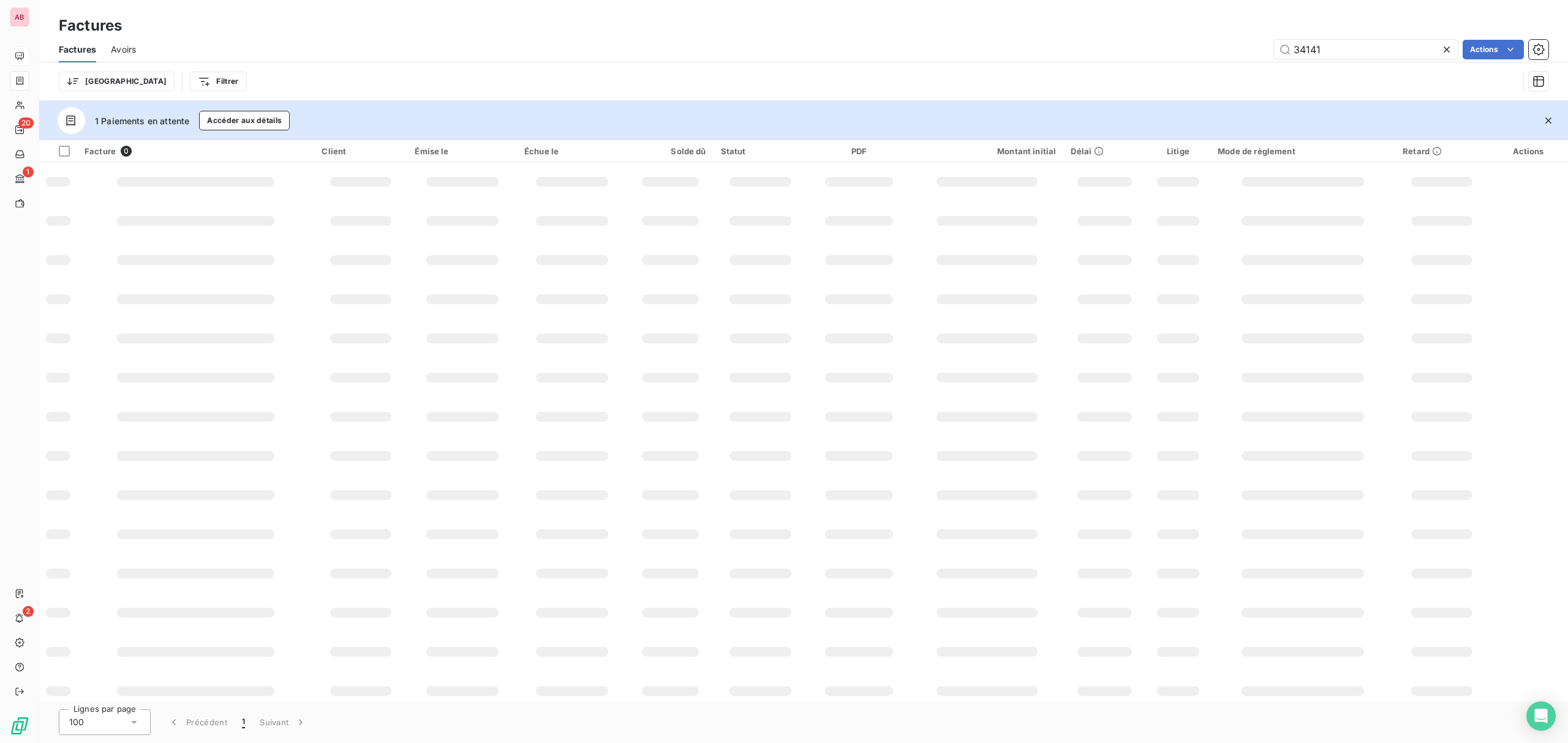
click at [1459, 51] on div "34141 Actions" at bounding box center [850, 50] width 1398 height 20
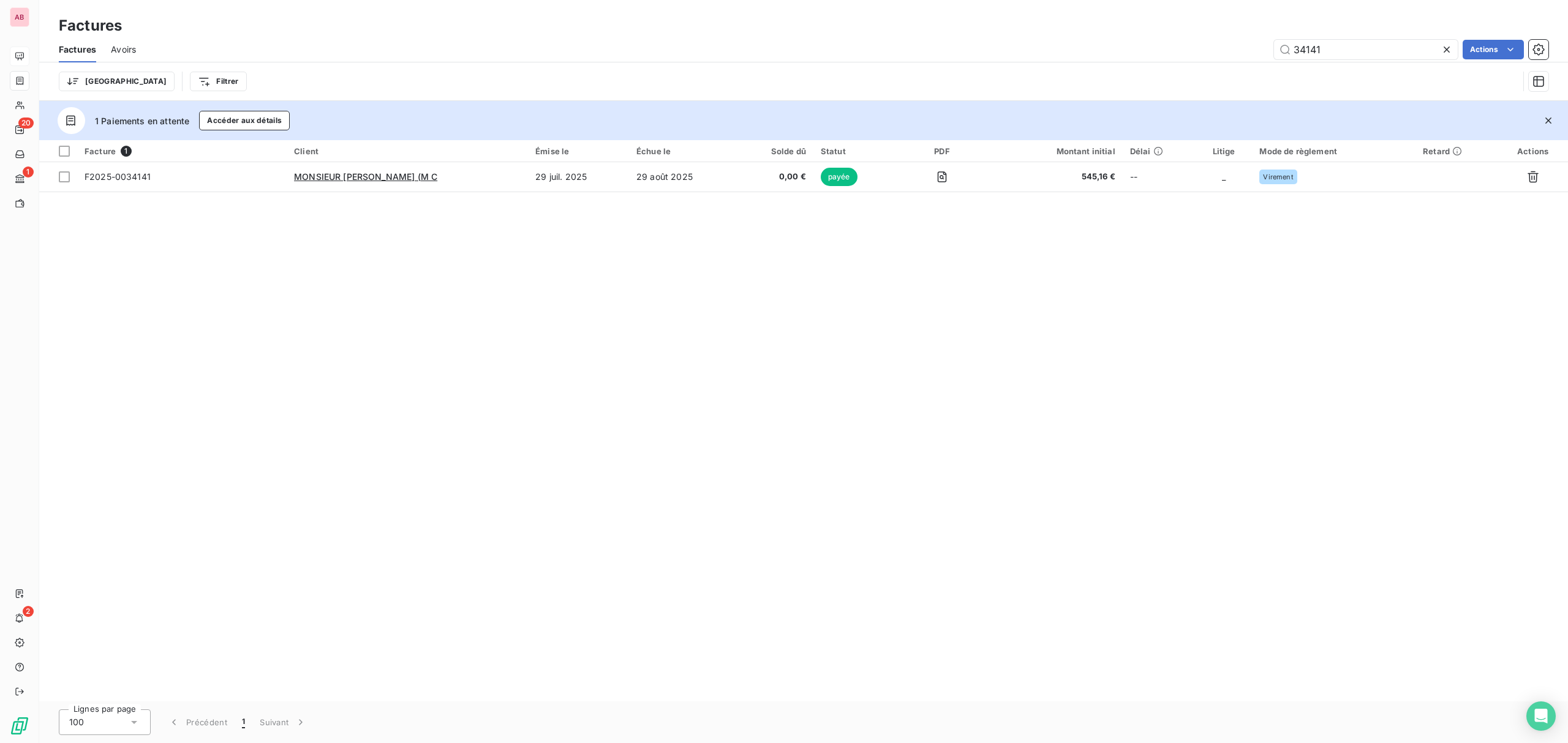
click at [1446, 51] on icon at bounding box center [1447, 50] width 13 height 13
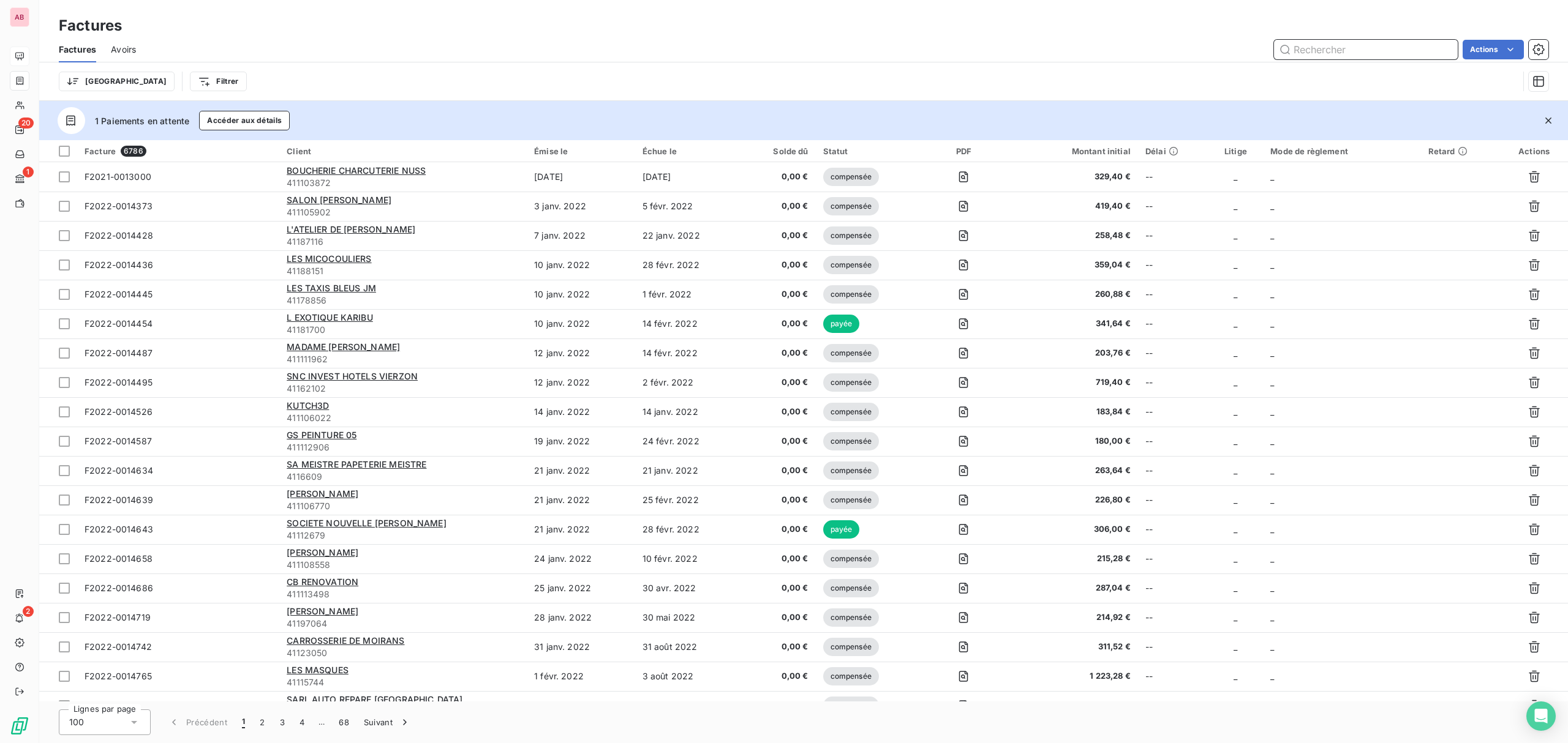
paste input "34139"
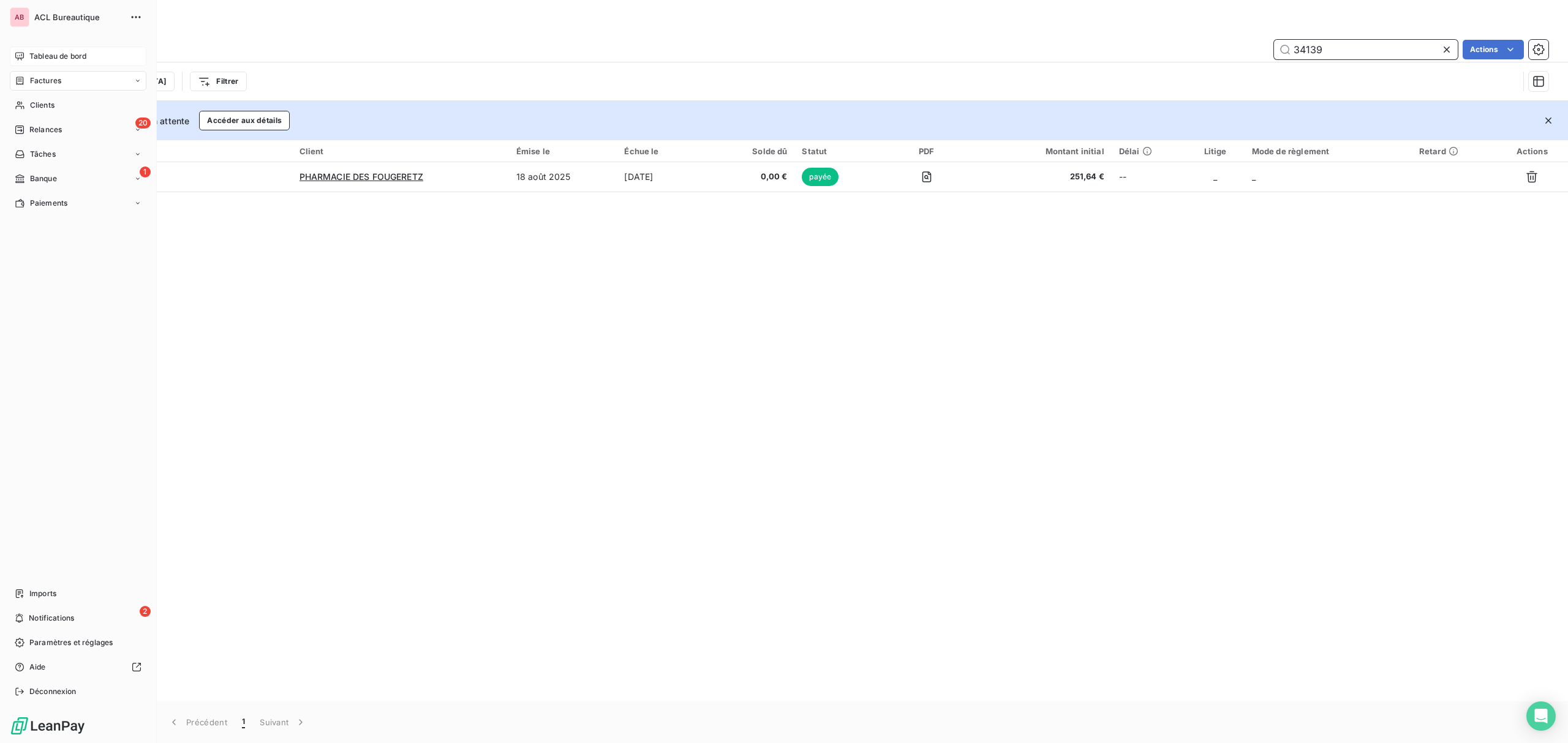
type input "34139"
click at [25, 180] on div "Banque" at bounding box center [35, 179] width 42 height 11
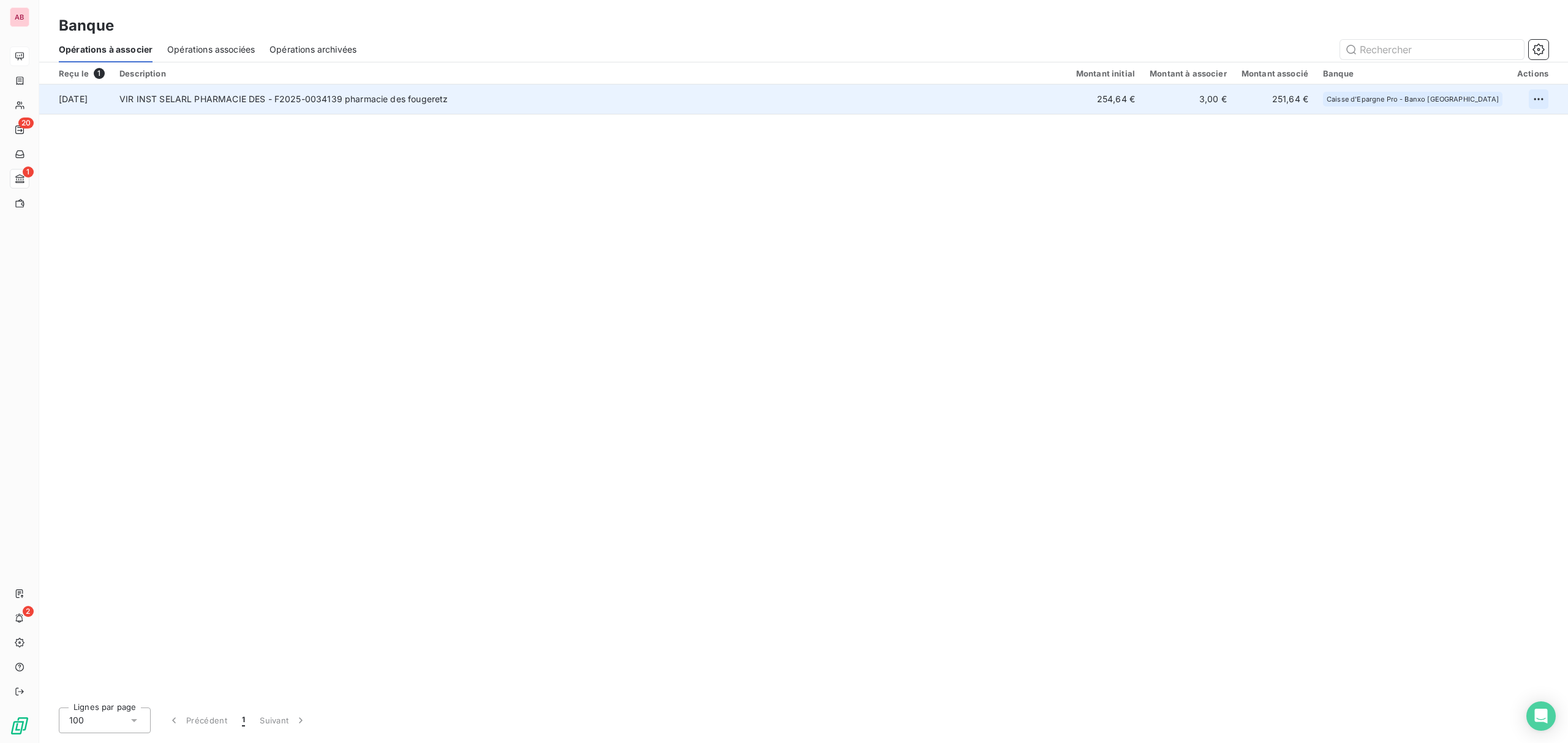
click at [1542, 89] on html "AB 20 1 2 Banque Opérations à associer Opérations associées Opérations archivée…" at bounding box center [784, 371] width 1568 height 743
click at [1526, 121] on div "Archiver l’opération" at bounding box center [1495, 125] width 94 height 20
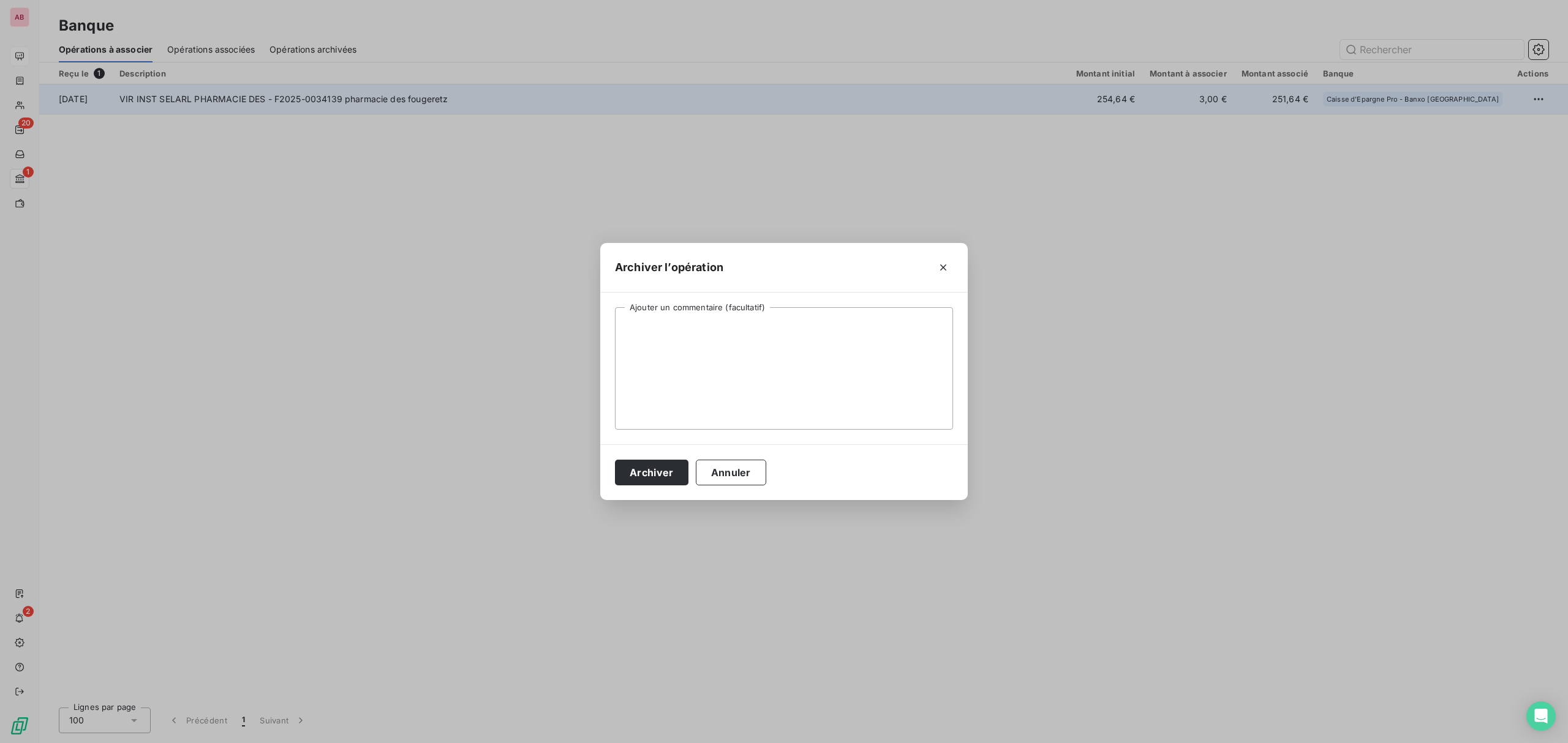
click at [611, 463] on div "Archiver Annuler" at bounding box center [784, 472] width 368 height 56
click at [625, 465] on button "Archiver" at bounding box center [651, 472] width 73 height 25
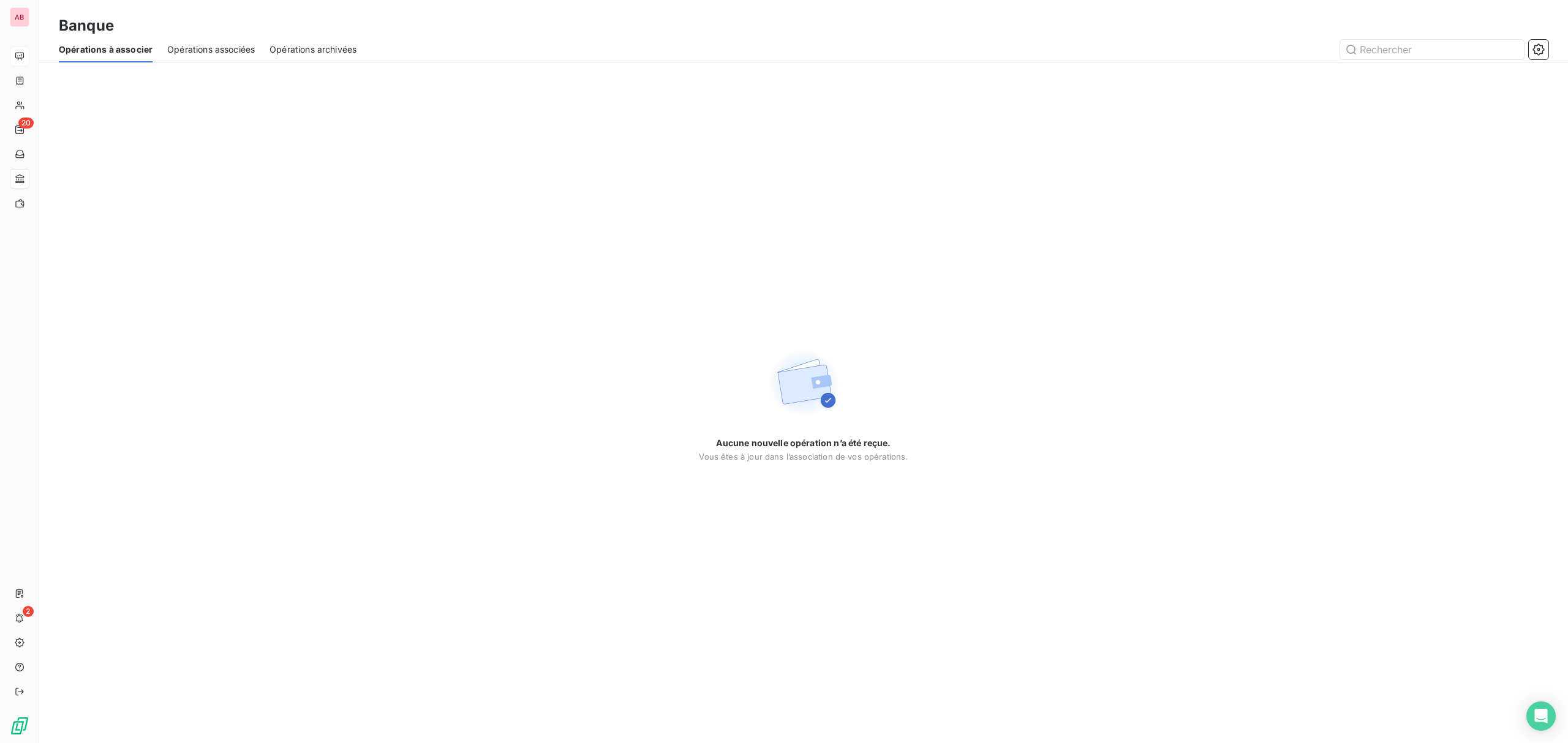
click at [224, 42] on div "Opérations associées" at bounding box center [210, 50] width 88 height 25
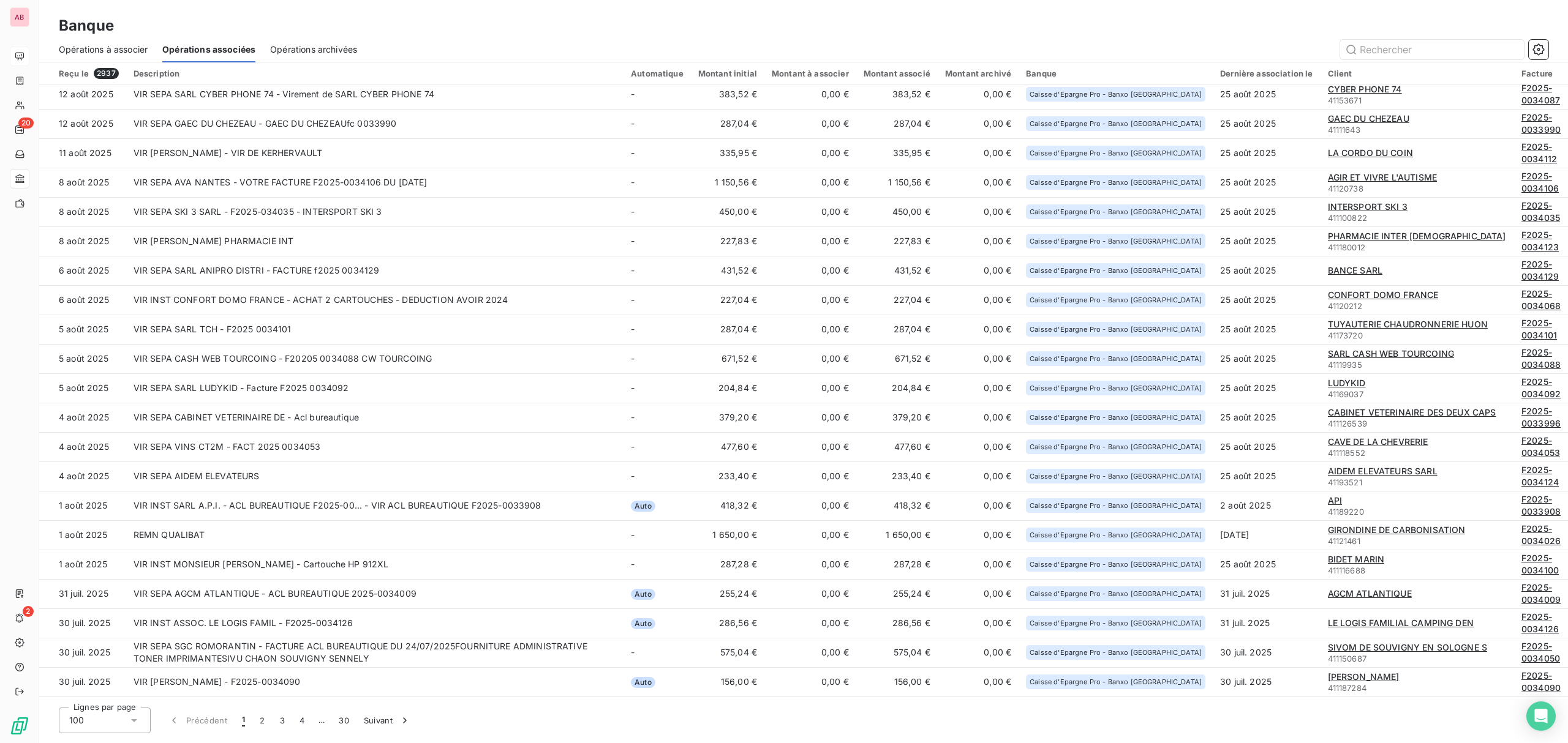
scroll to position [1388, 0]
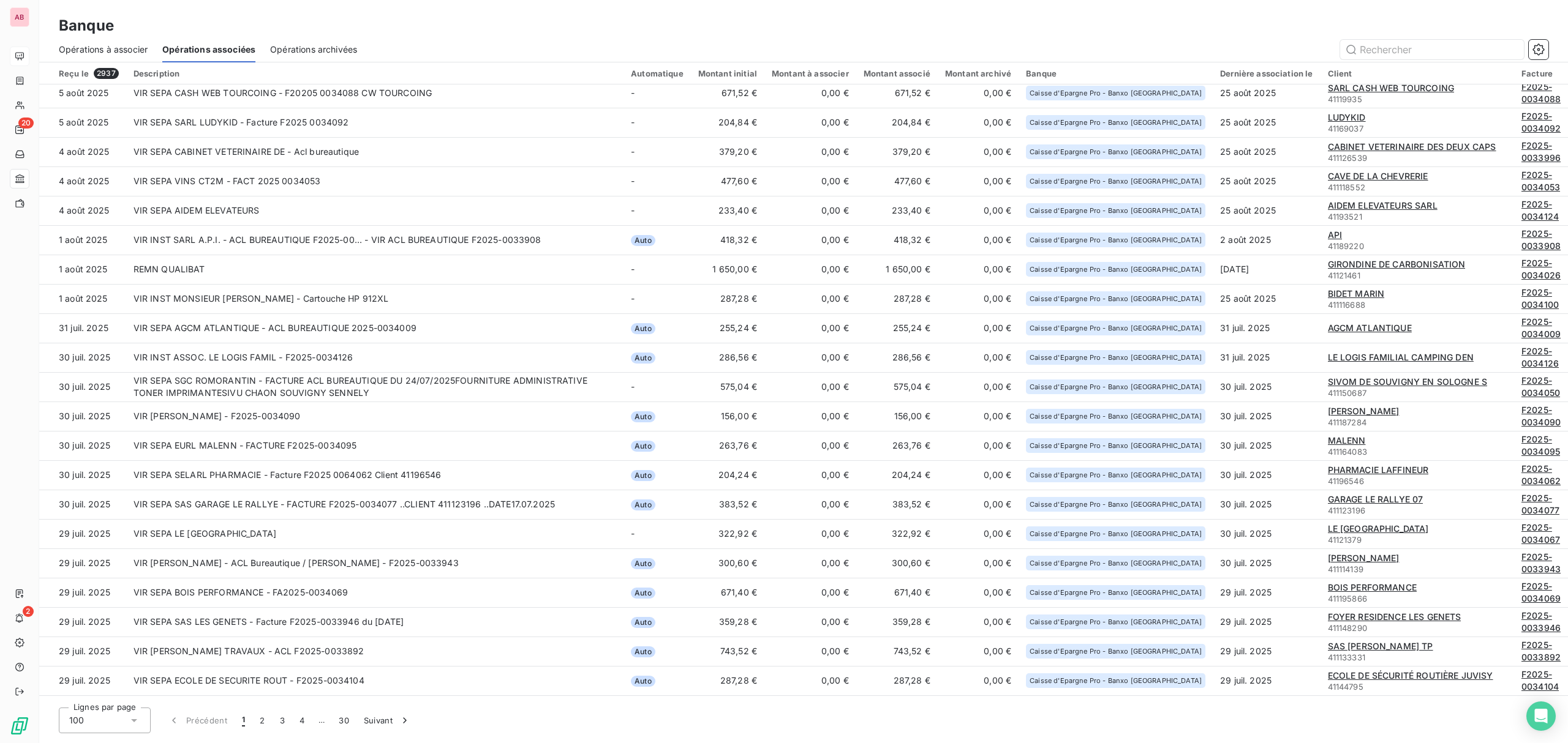
click at [285, 57] on div "Opérations archivées" at bounding box center [313, 50] width 87 height 25
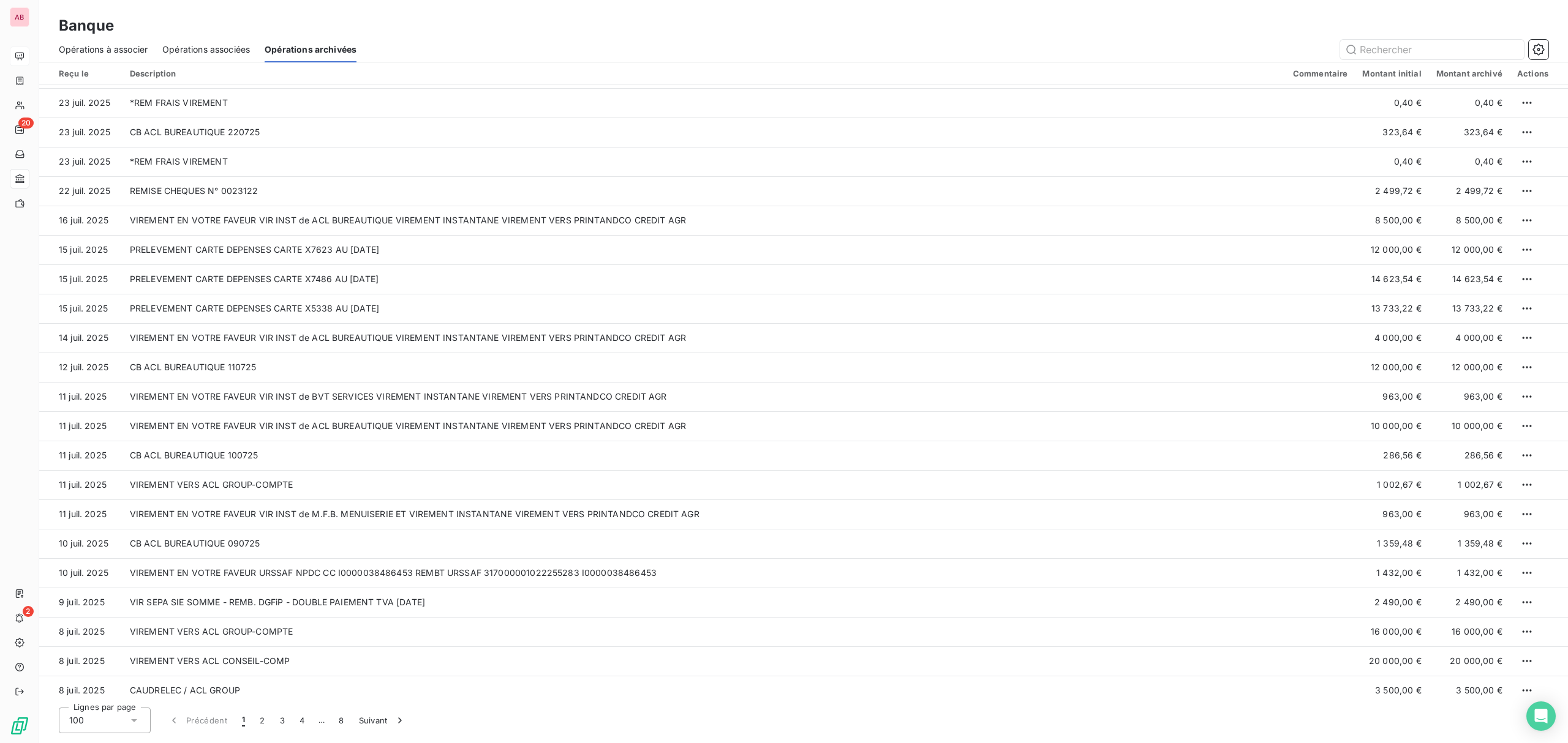
scroll to position [1306, 0]
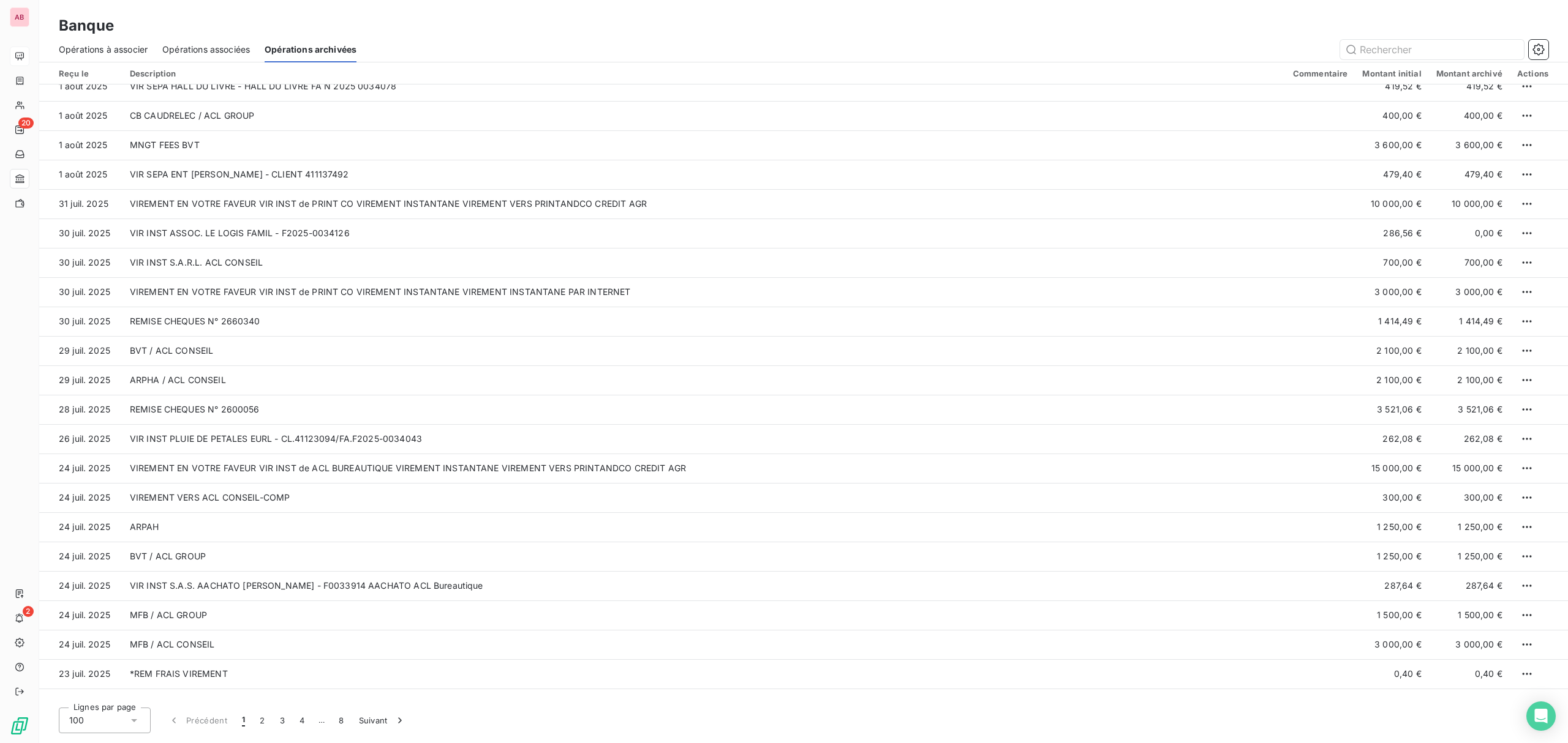
click at [108, 33] on h3 "Banque" at bounding box center [86, 25] width 55 height 22
click at [108, 43] on span "Opérations à associer" at bounding box center [103, 50] width 89 height 13
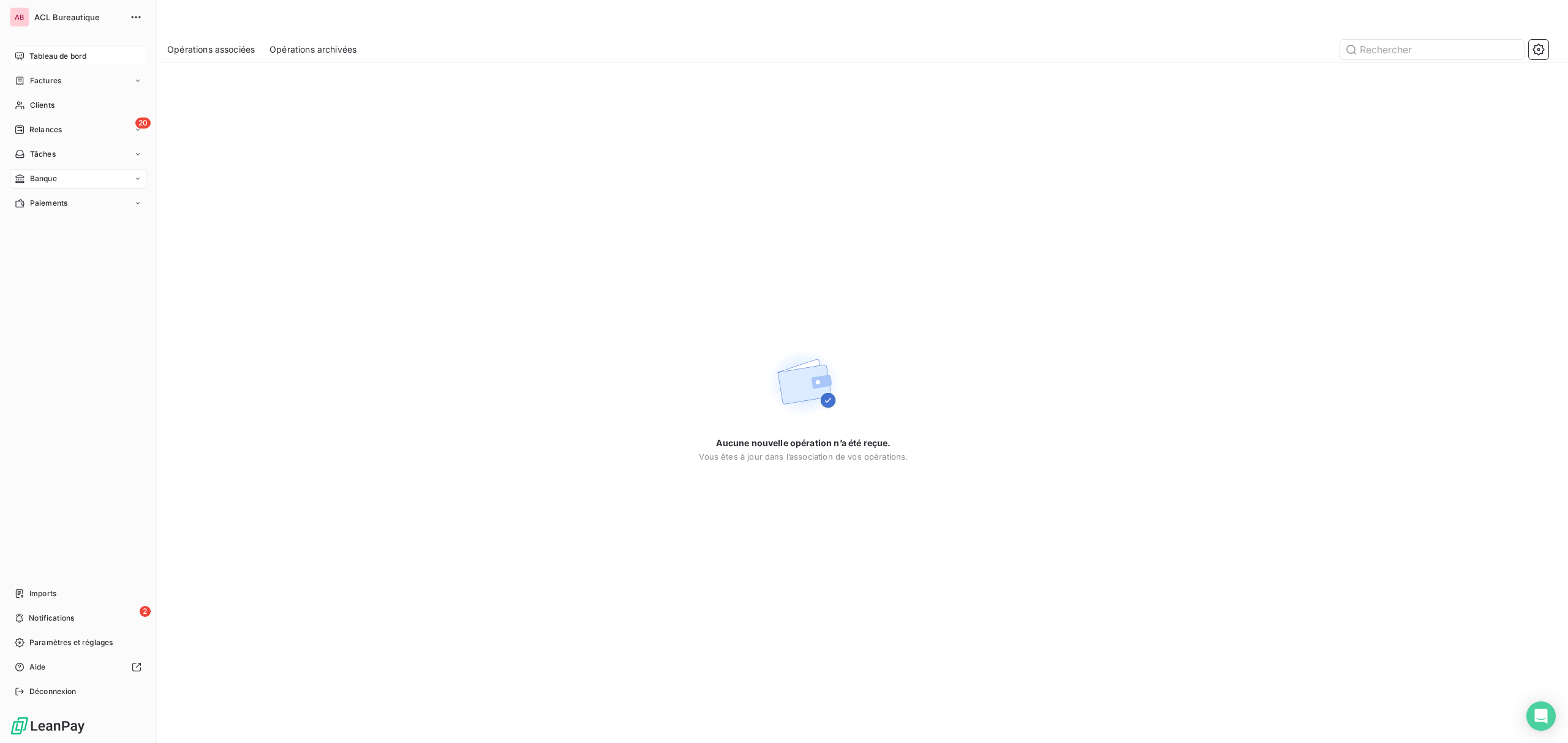
click at [35, 64] on div "Tableau de bord" at bounding box center [78, 57] width 136 height 20
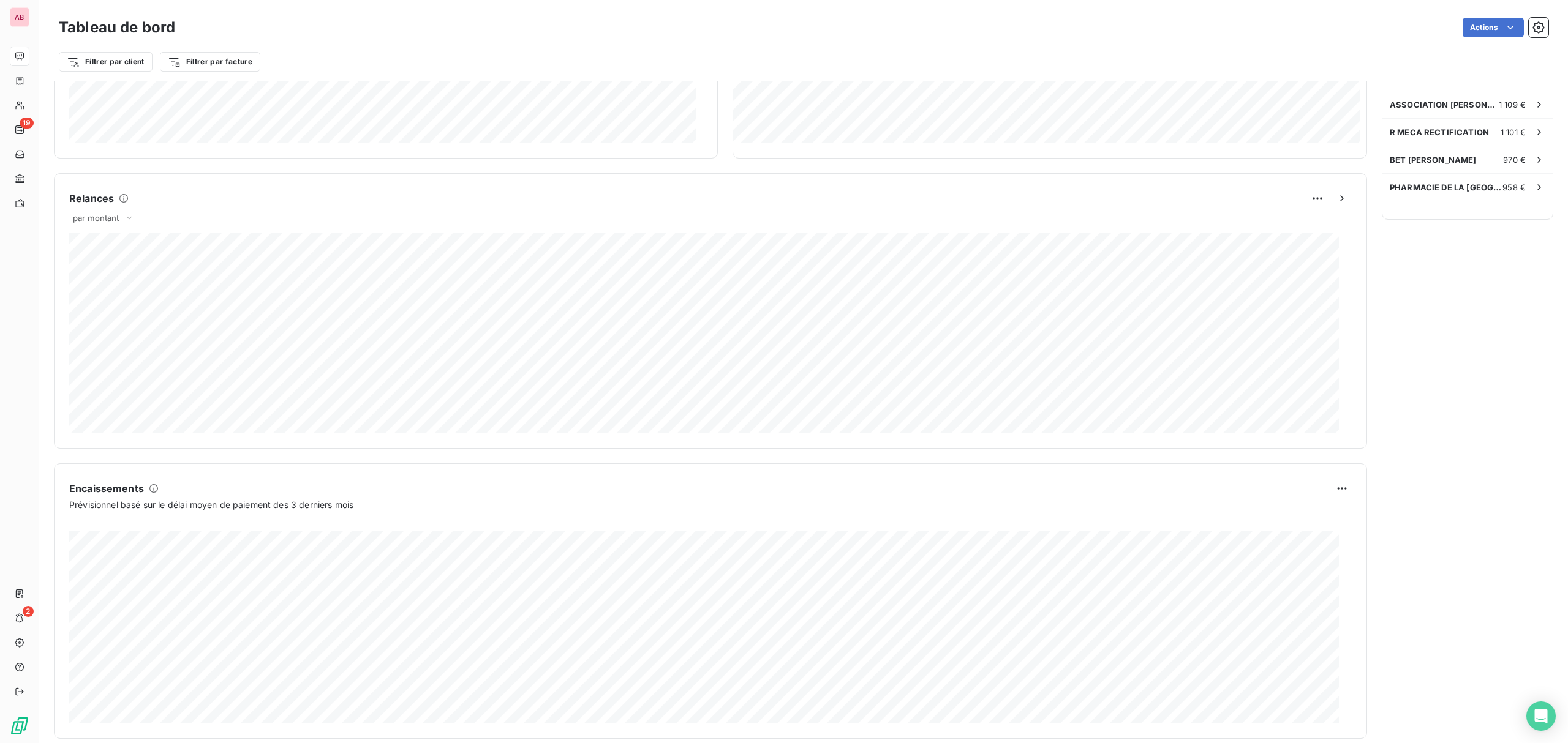
scroll to position [450, 0]
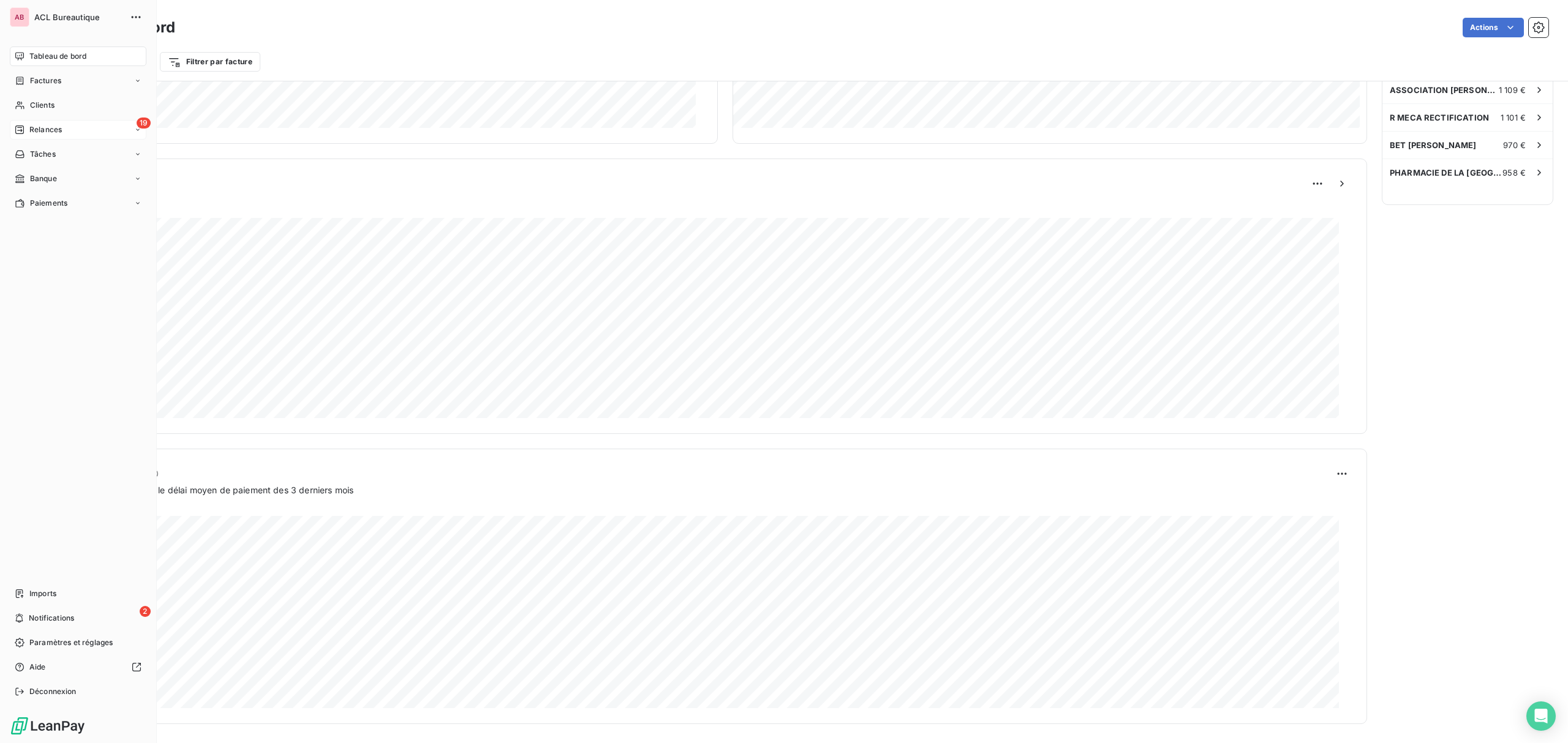
click at [10, 121] on div "19 Relances" at bounding box center [78, 130] width 136 height 20
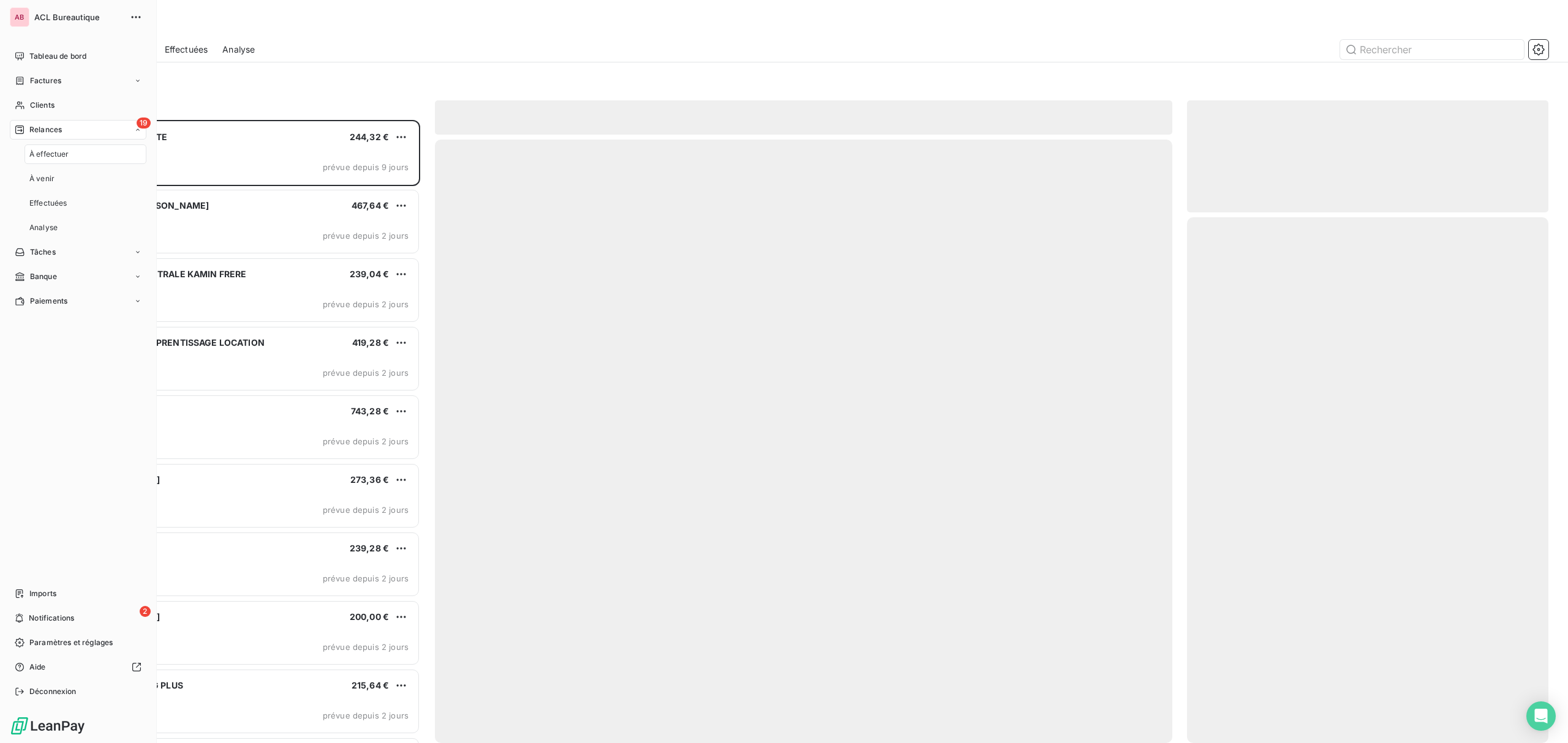
scroll to position [611, 349]
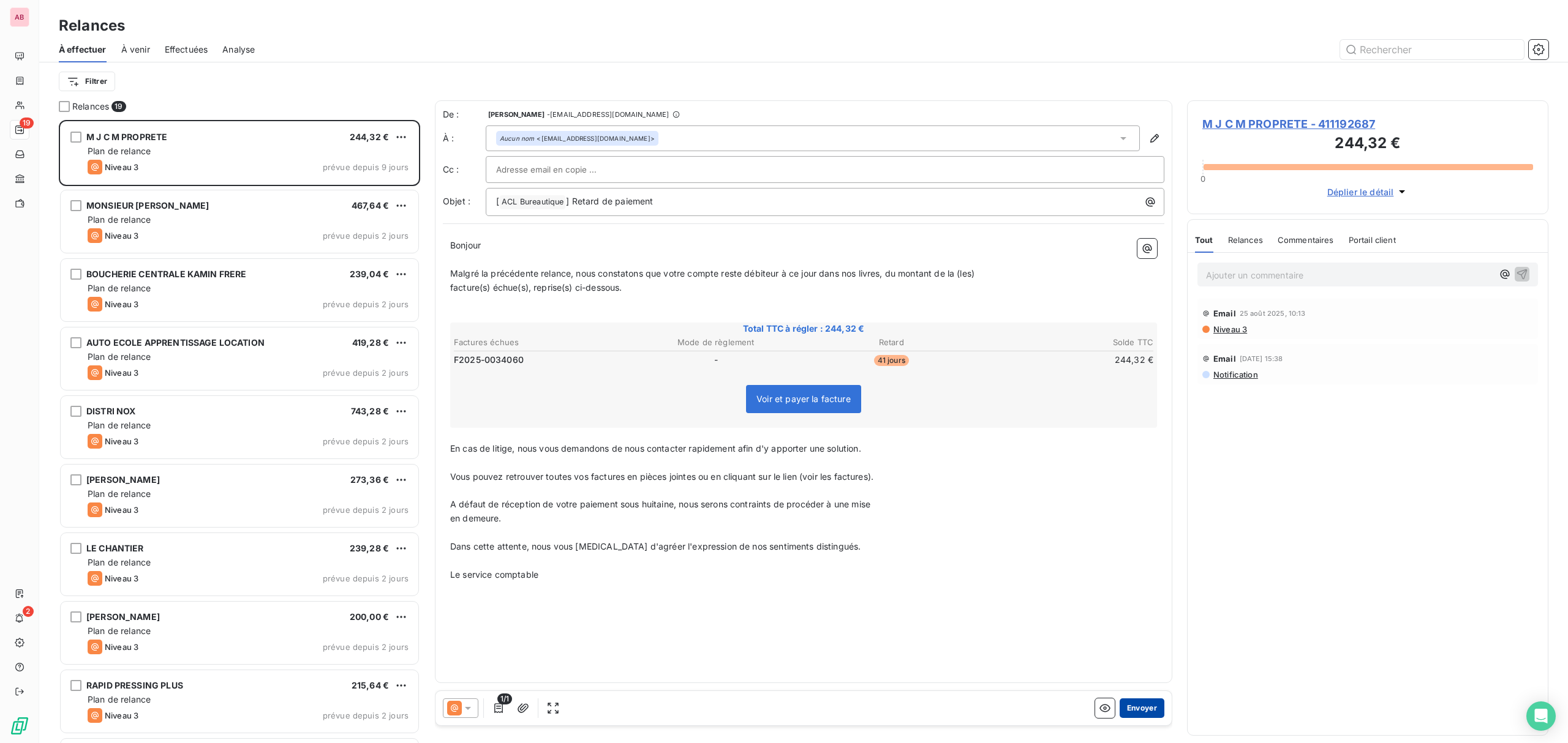
click at [1156, 709] on button "Envoyer" at bounding box center [1143, 709] width 45 height 20
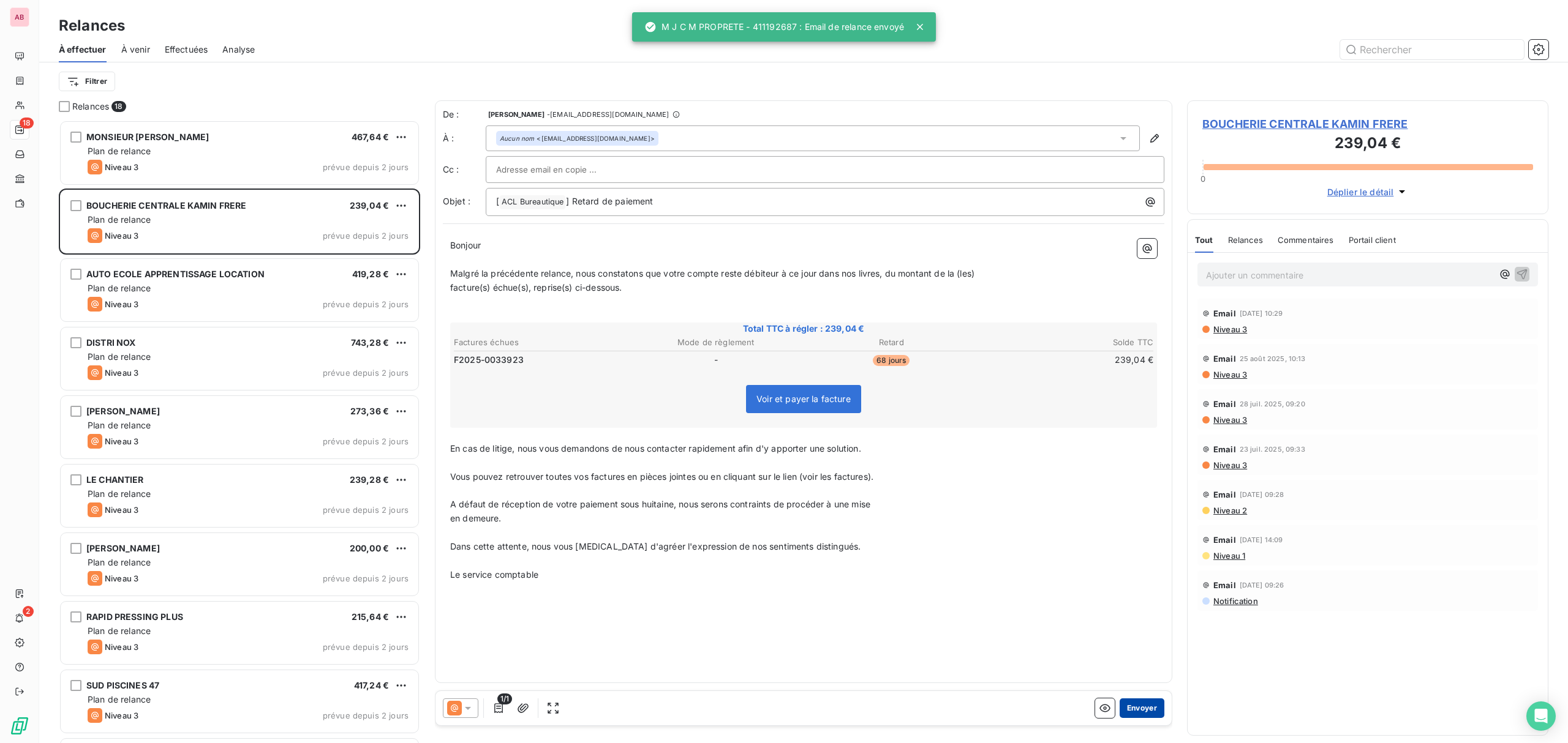
click at [1155, 709] on button "Envoyer" at bounding box center [1143, 709] width 45 height 20
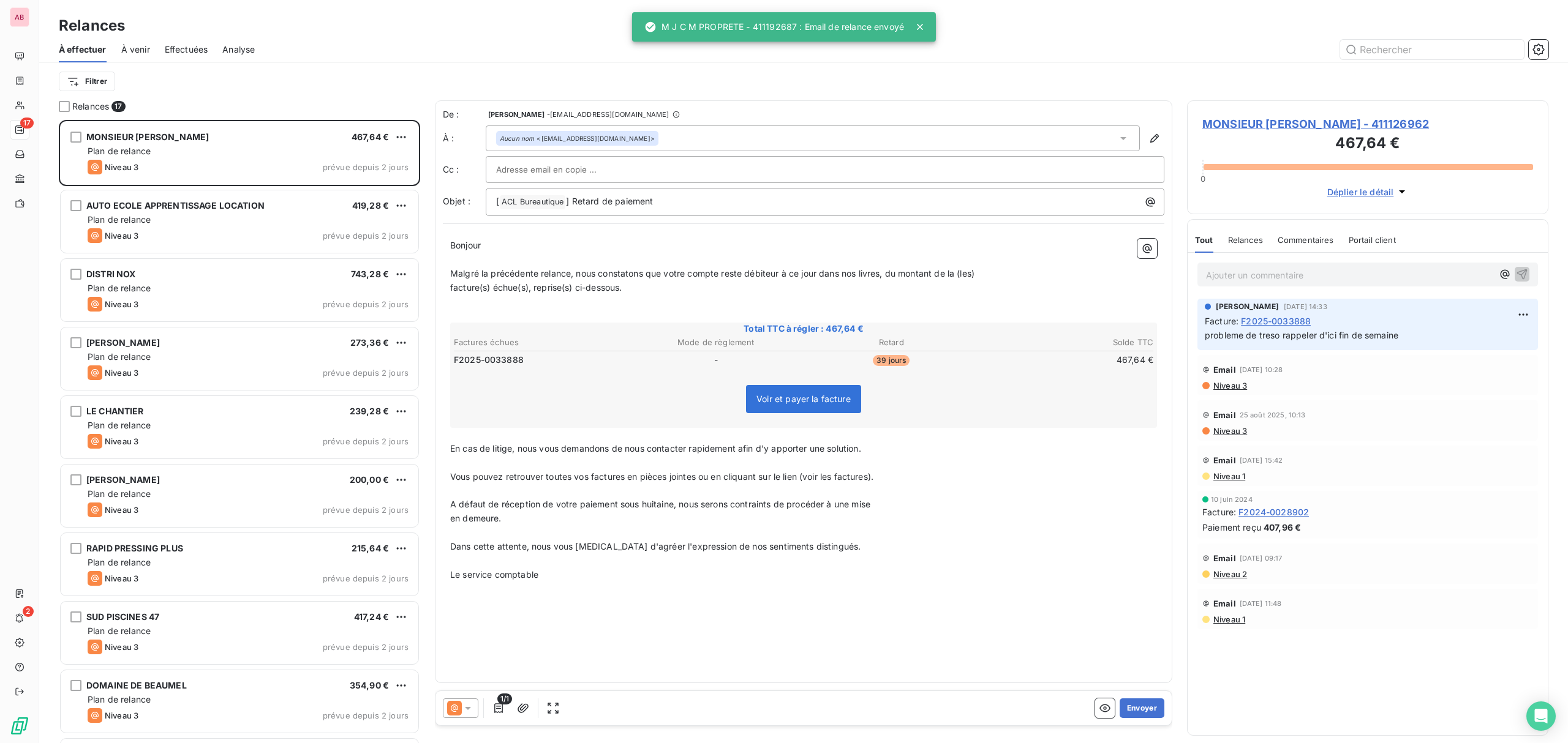
click at [1155, 709] on button "Envoyer" at bounding box center [1143, 709] width 45 height 20
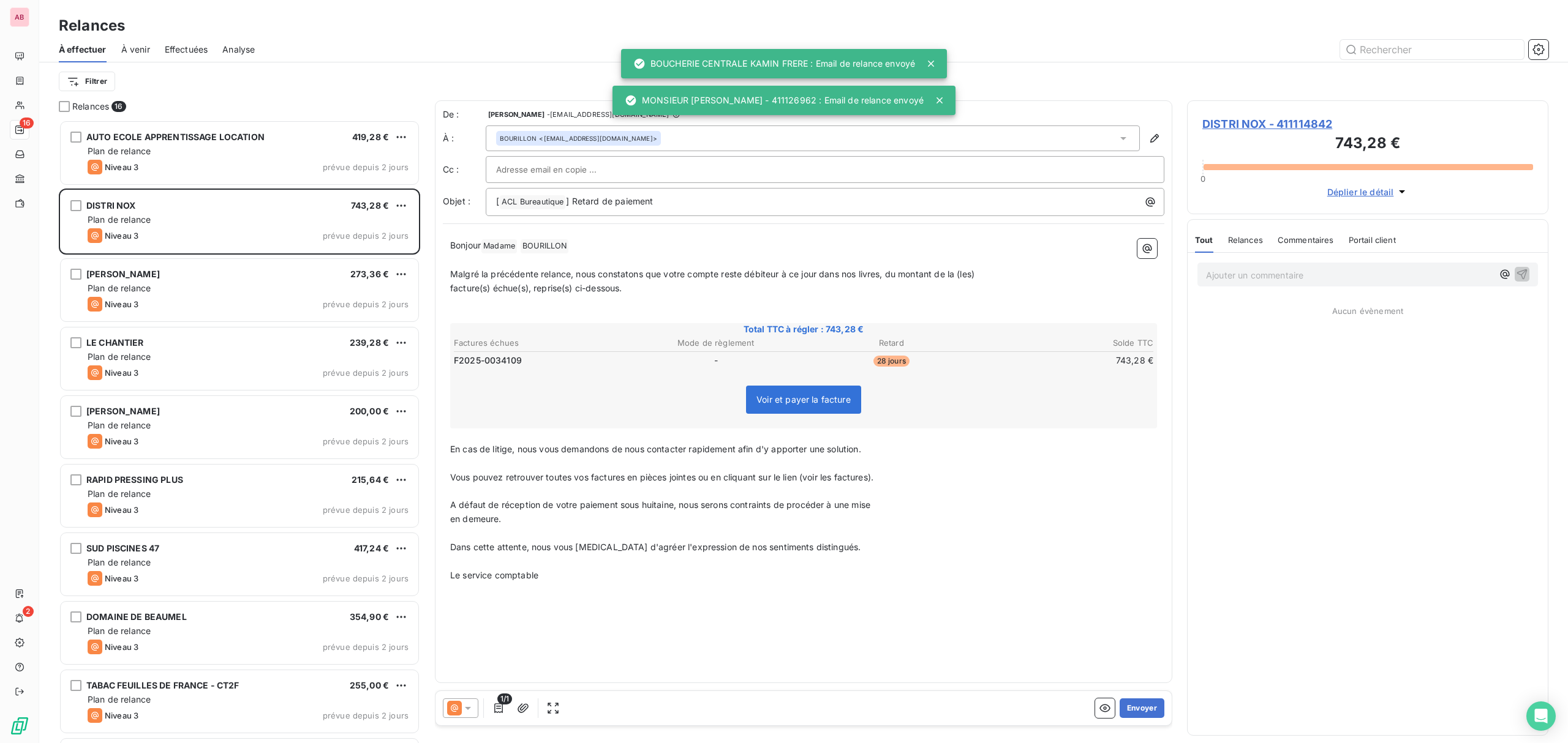
click at [1155, 709] on button "Envoyer" at bounding box center [1143, 709] width 45 height 20
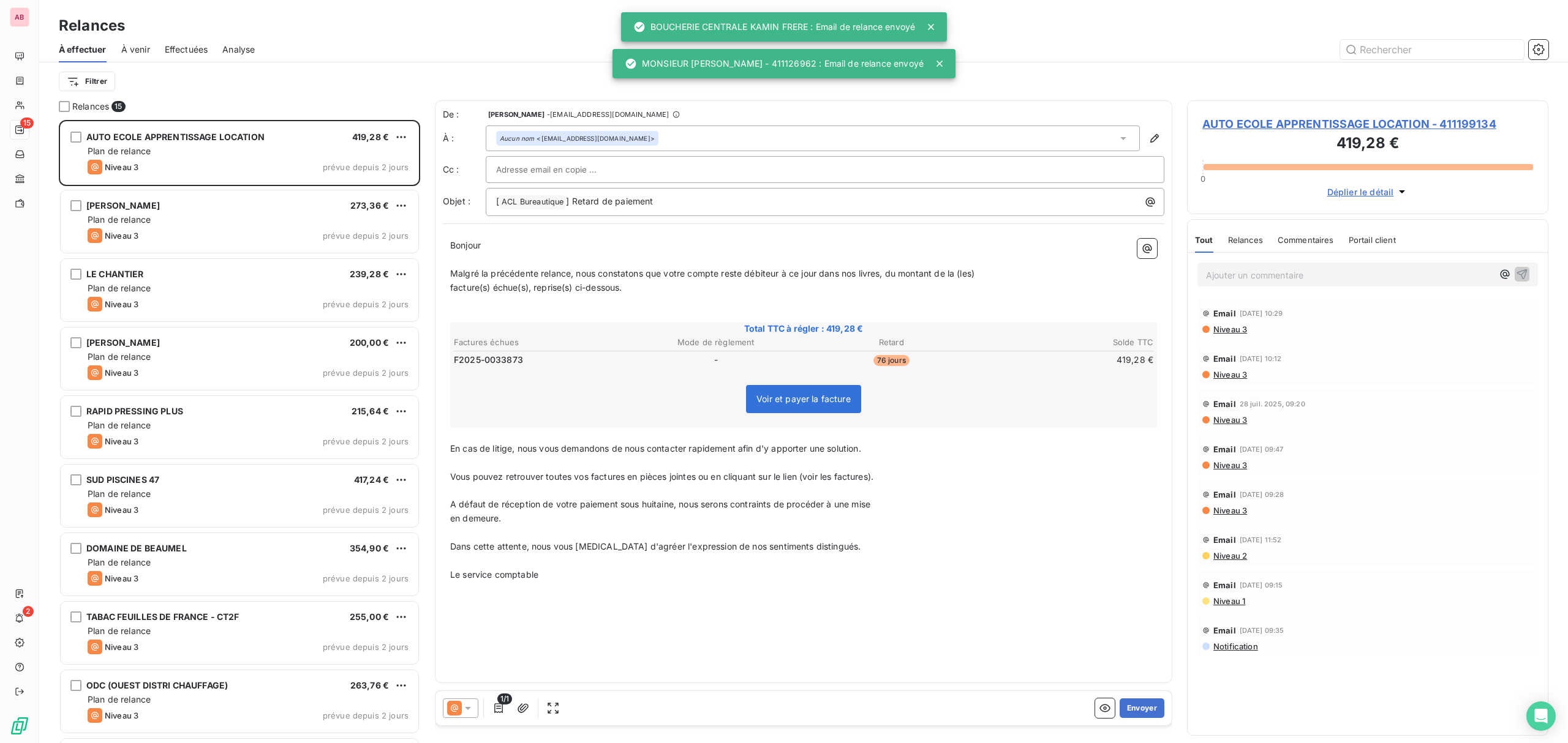
click at [1155, 709] on button "Envoyer" at bounding box center [1143, 709] width 45 height 20
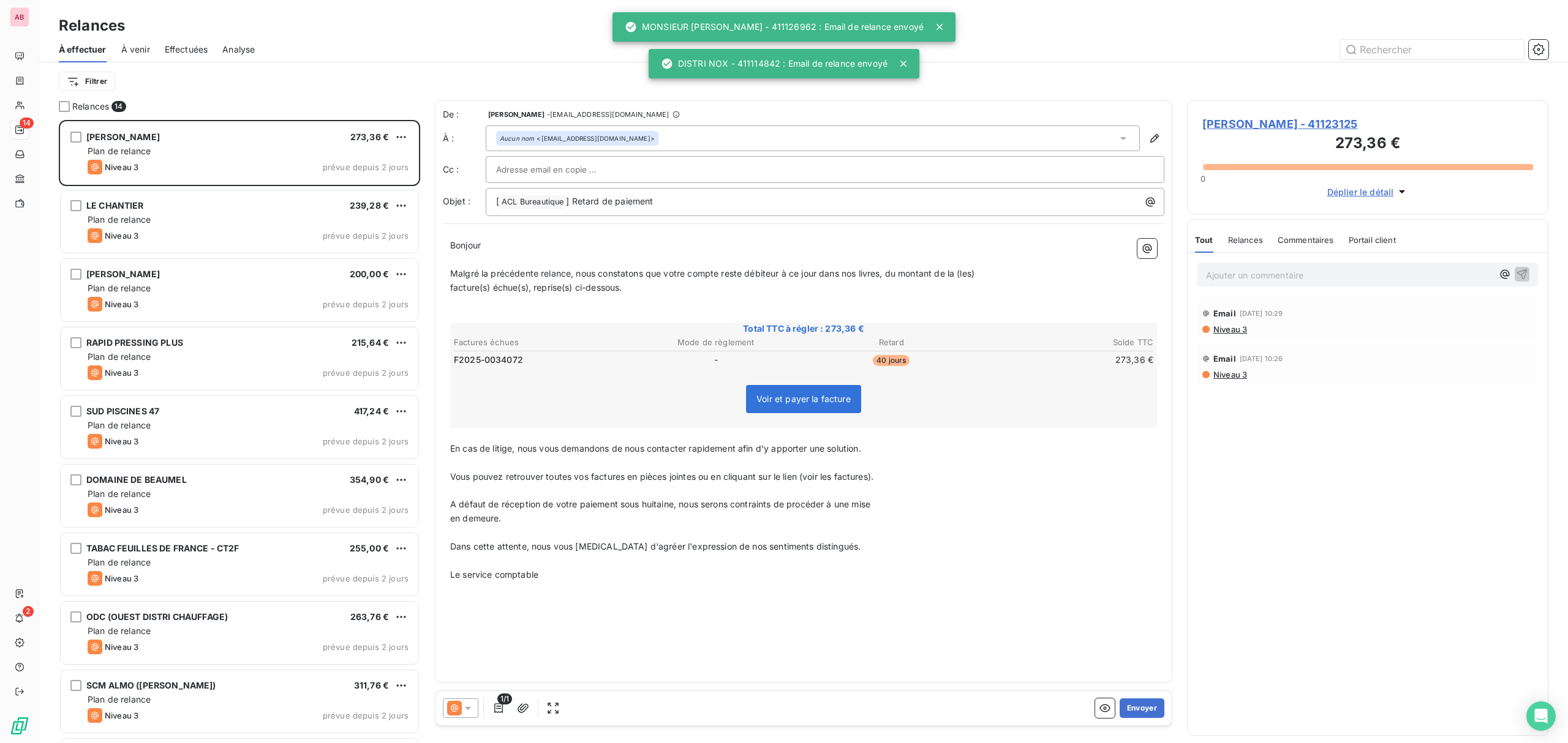
click at [1155, 709] on button "Envoyer" at bounding box center [1143, 709] width 45 height 20
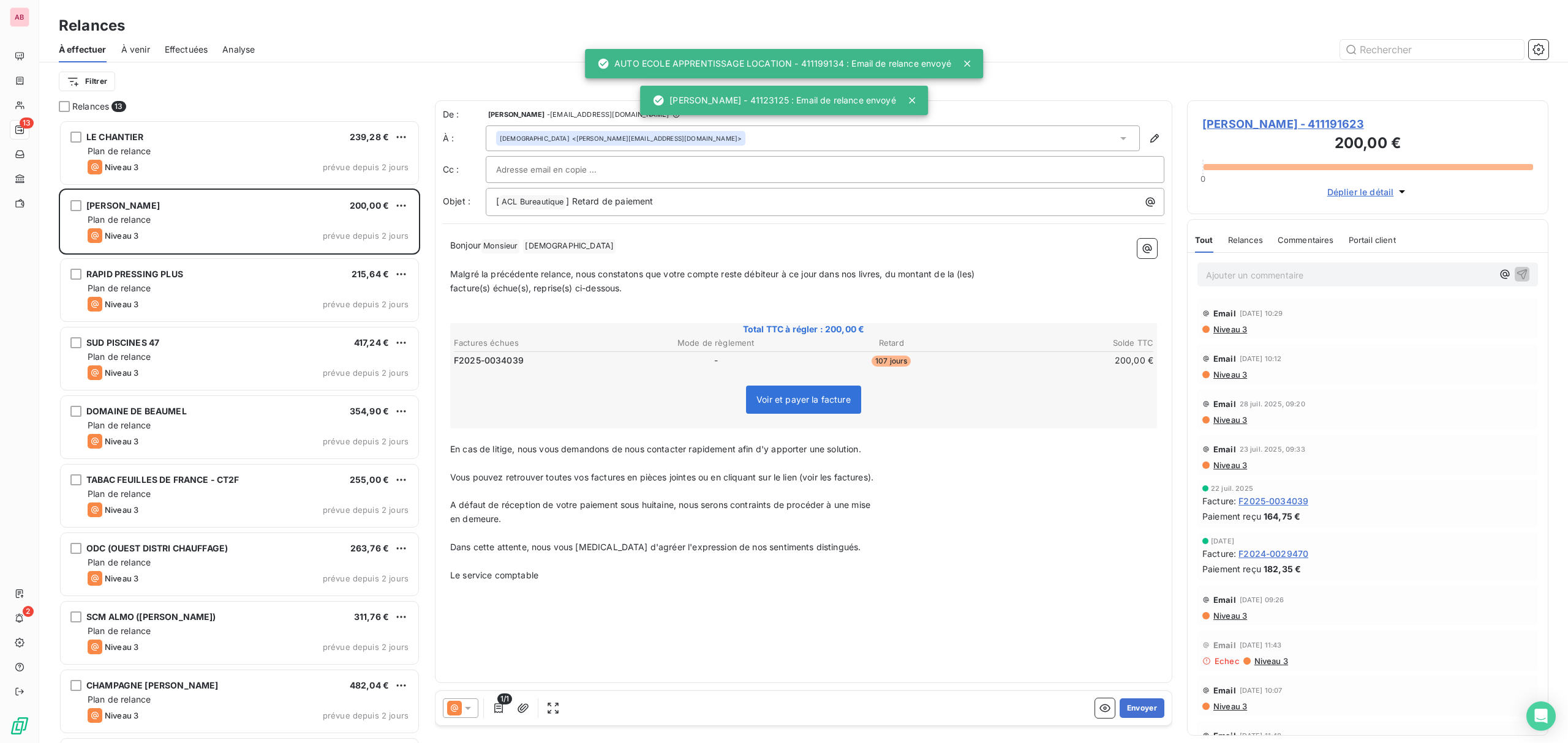
click at [1155, 709] on button "Envoyer" at bounding box center [1143, 709] width 45 height 20
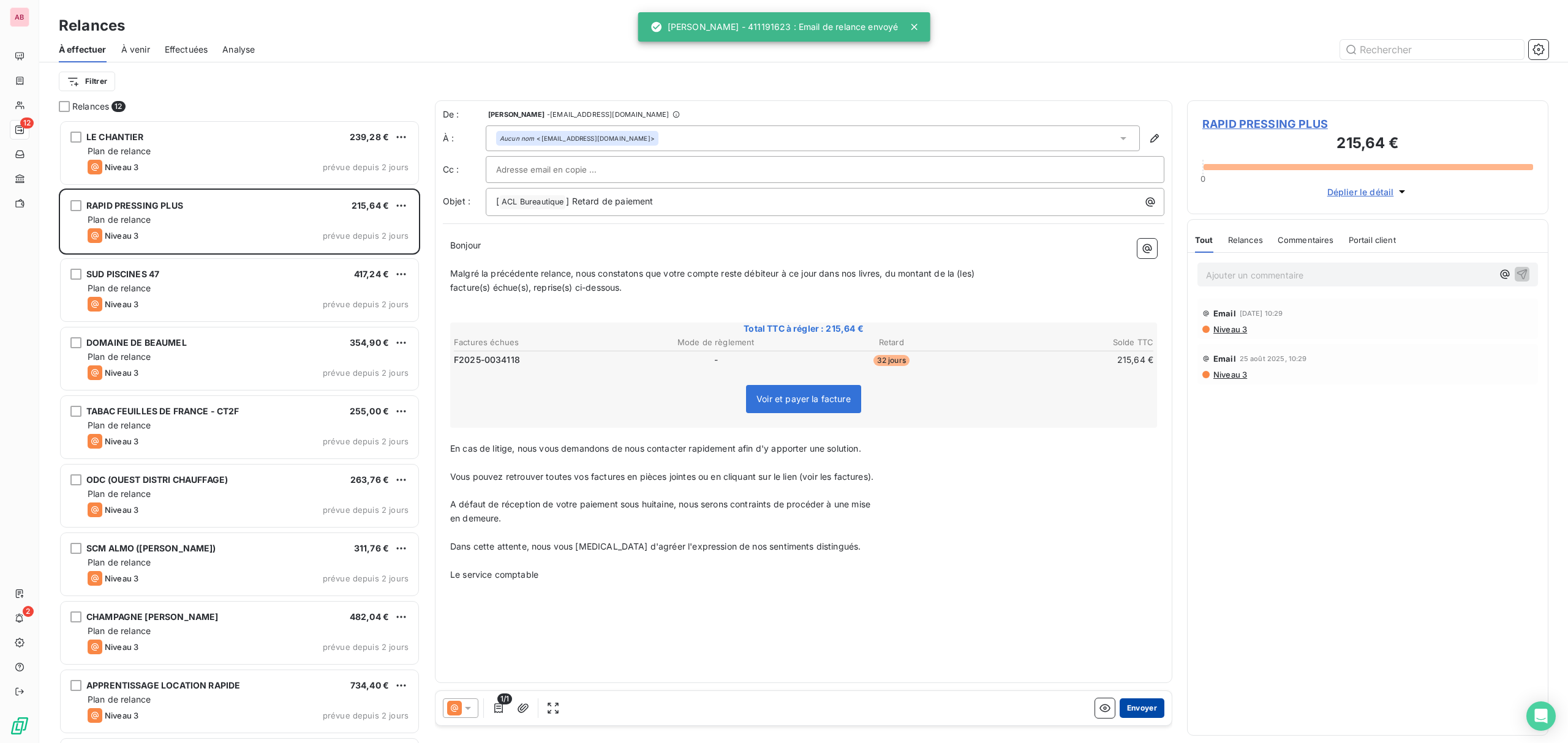
click at [1147, 703] on button "Envoyer" at bounding box center [1143, 709] width 45 height 20
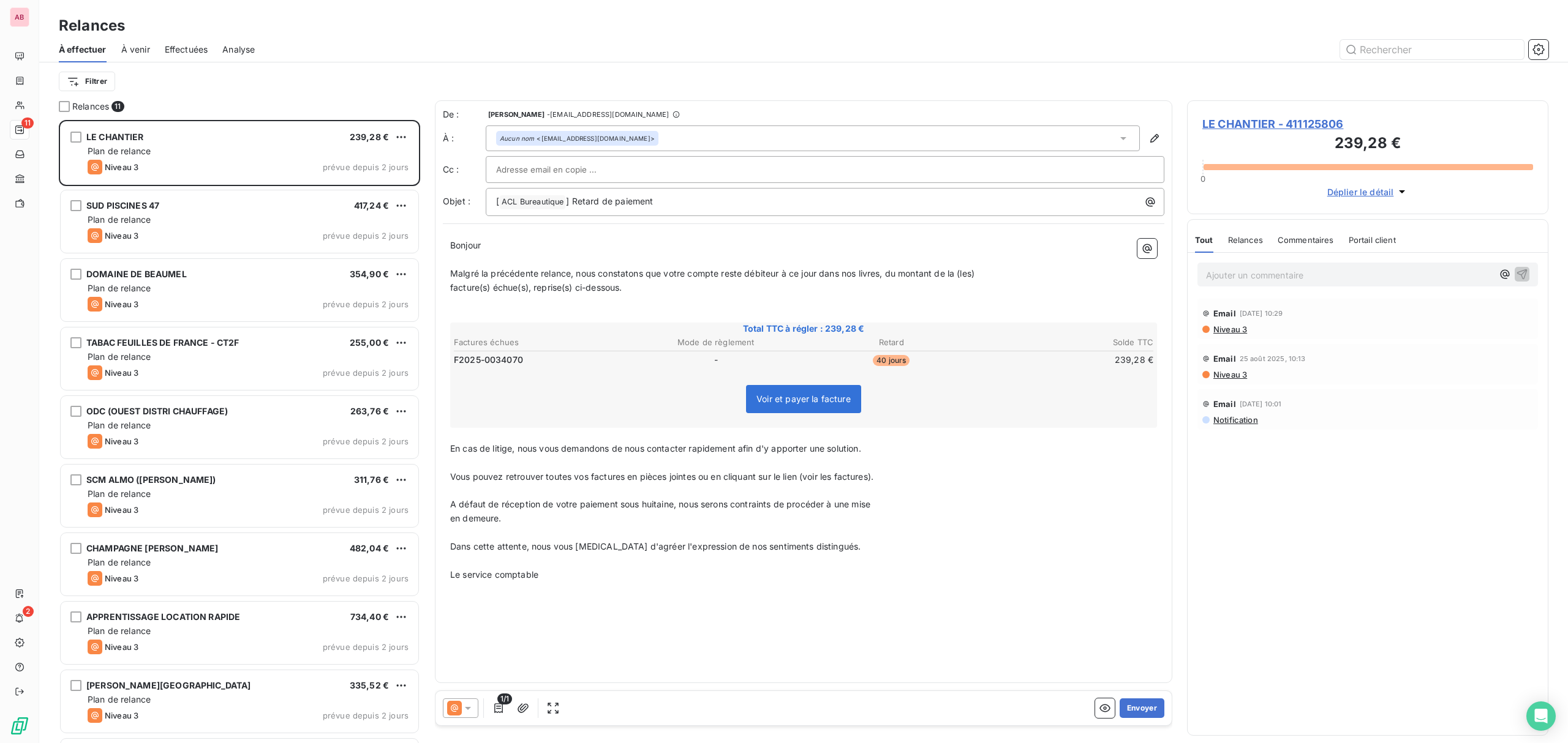
click at [1147, 703] on button "Envoyer" at bounding box center [1143, 709] width 45 height 20
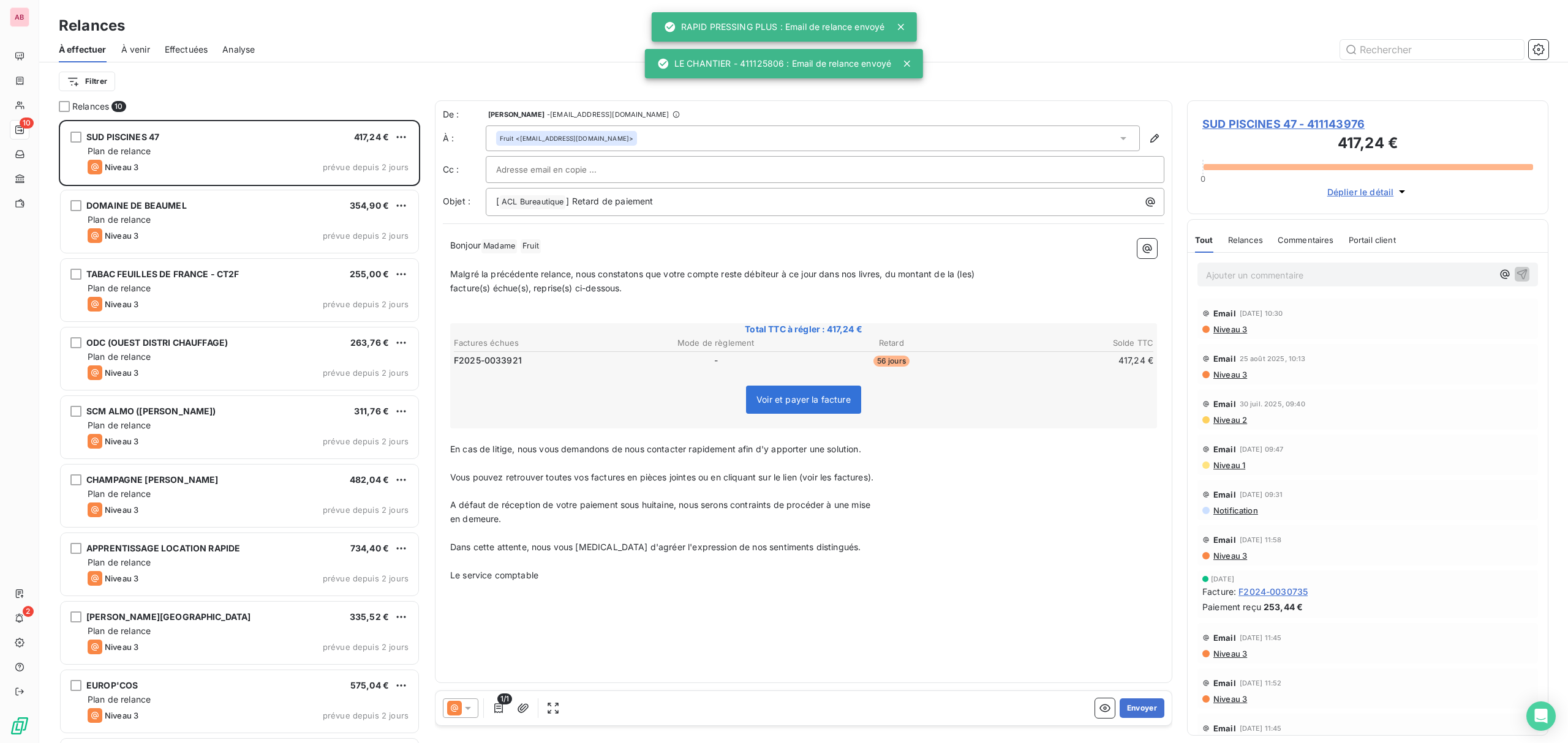
click at [1147, 703] on button "Envoyer" at bounding box center [1143, 709] width 45 height 20
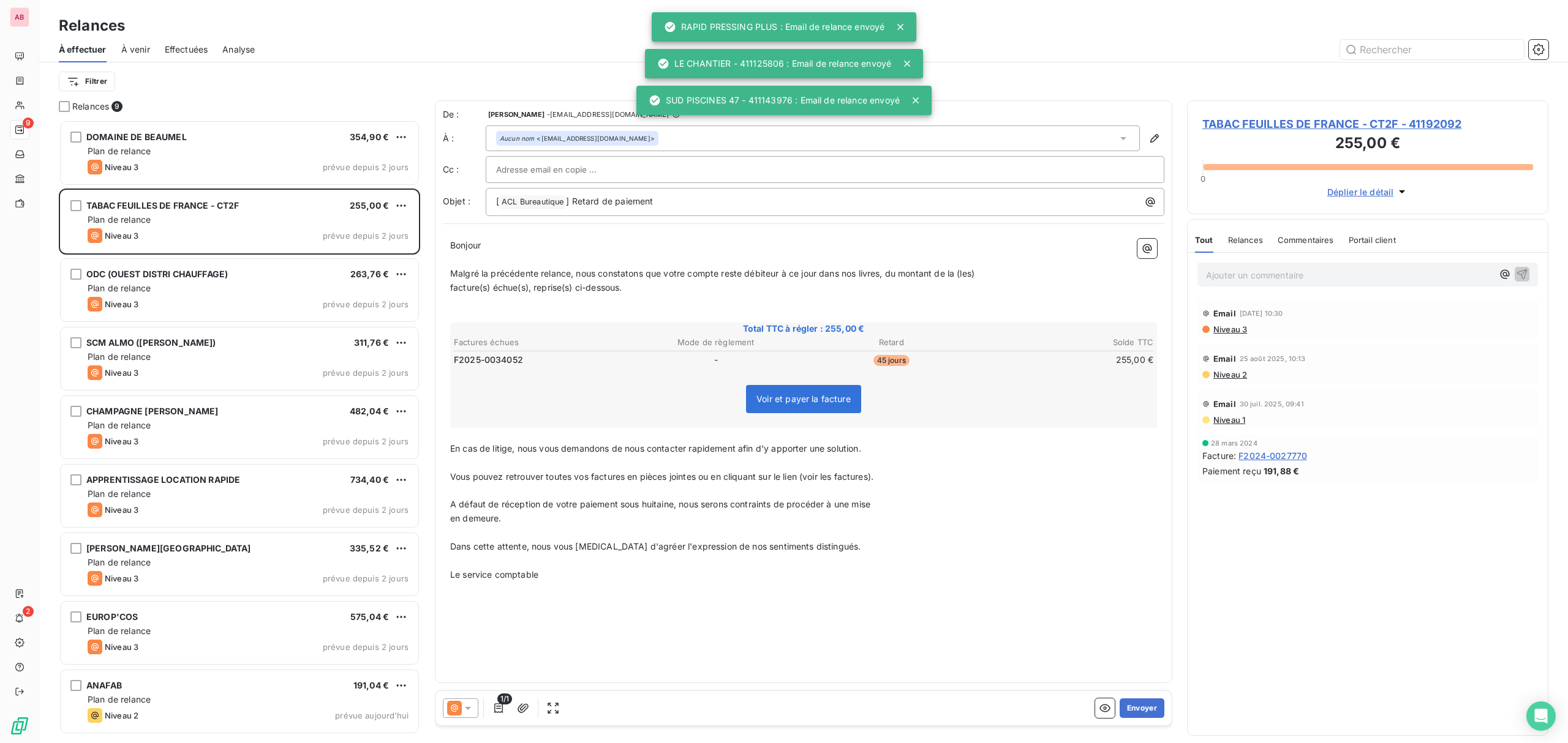
click at [1147, 703] on button "Envoyer" at bounding box center [1143, 709] width 45 height 20
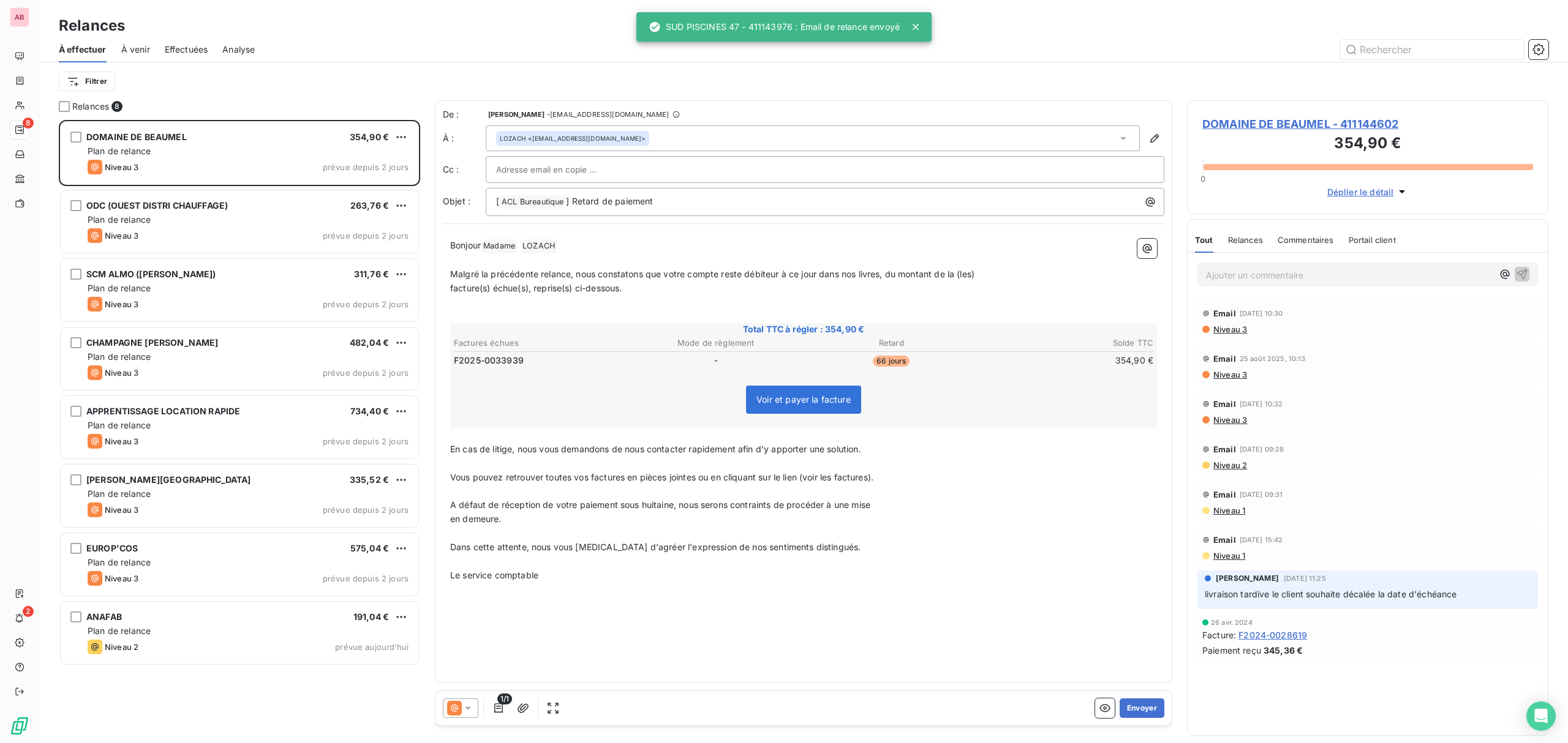
click at [1147, 703] on button "Envoyer" at bounding box center [1143, 709] width 45 height 20
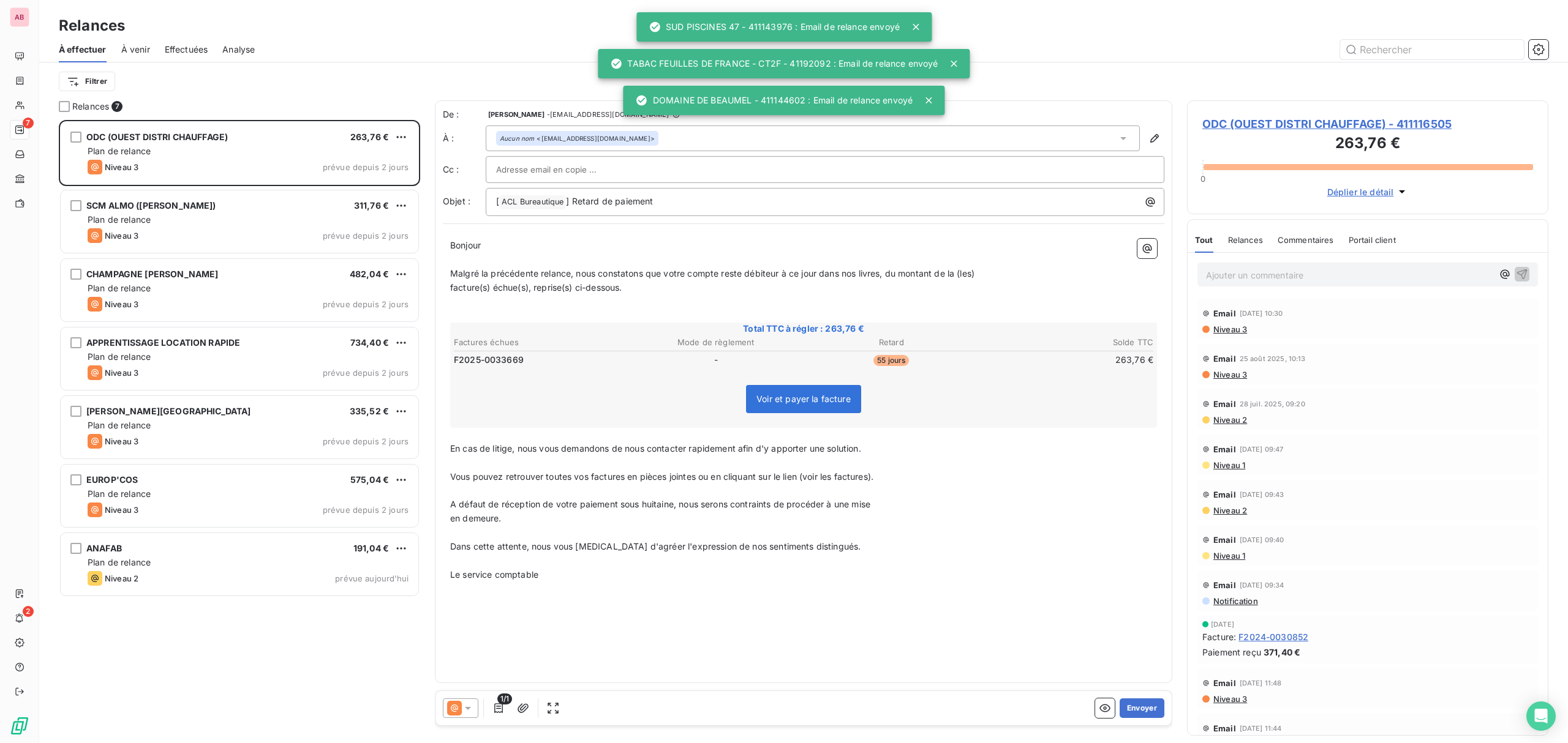
click at [1147, 703] on button "Envoyer" at bounding box center [1143, 709] width 45 height 20
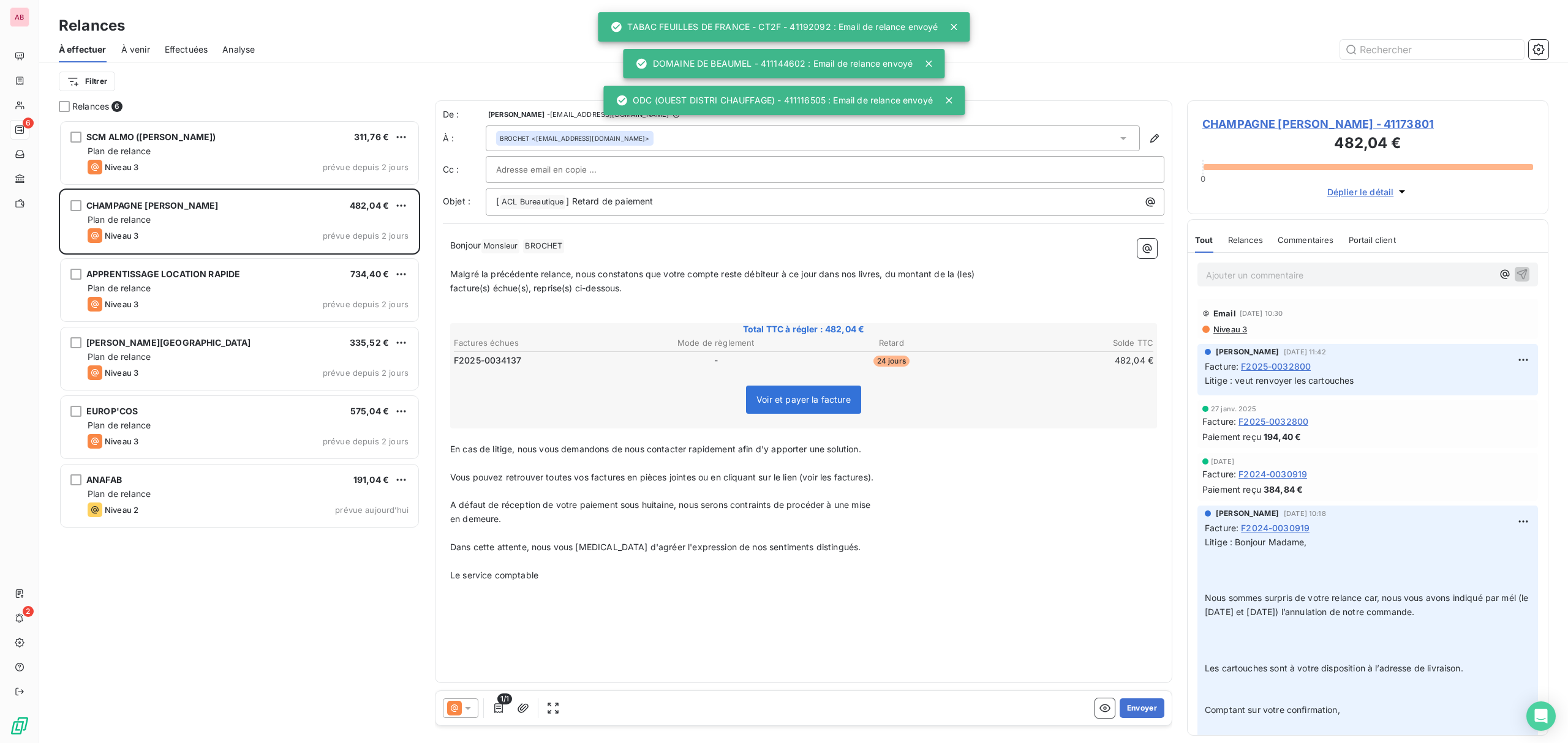
click at [1147, 703] on button "Envoyer" at bounding box center [1143, 709] width 45 height 20
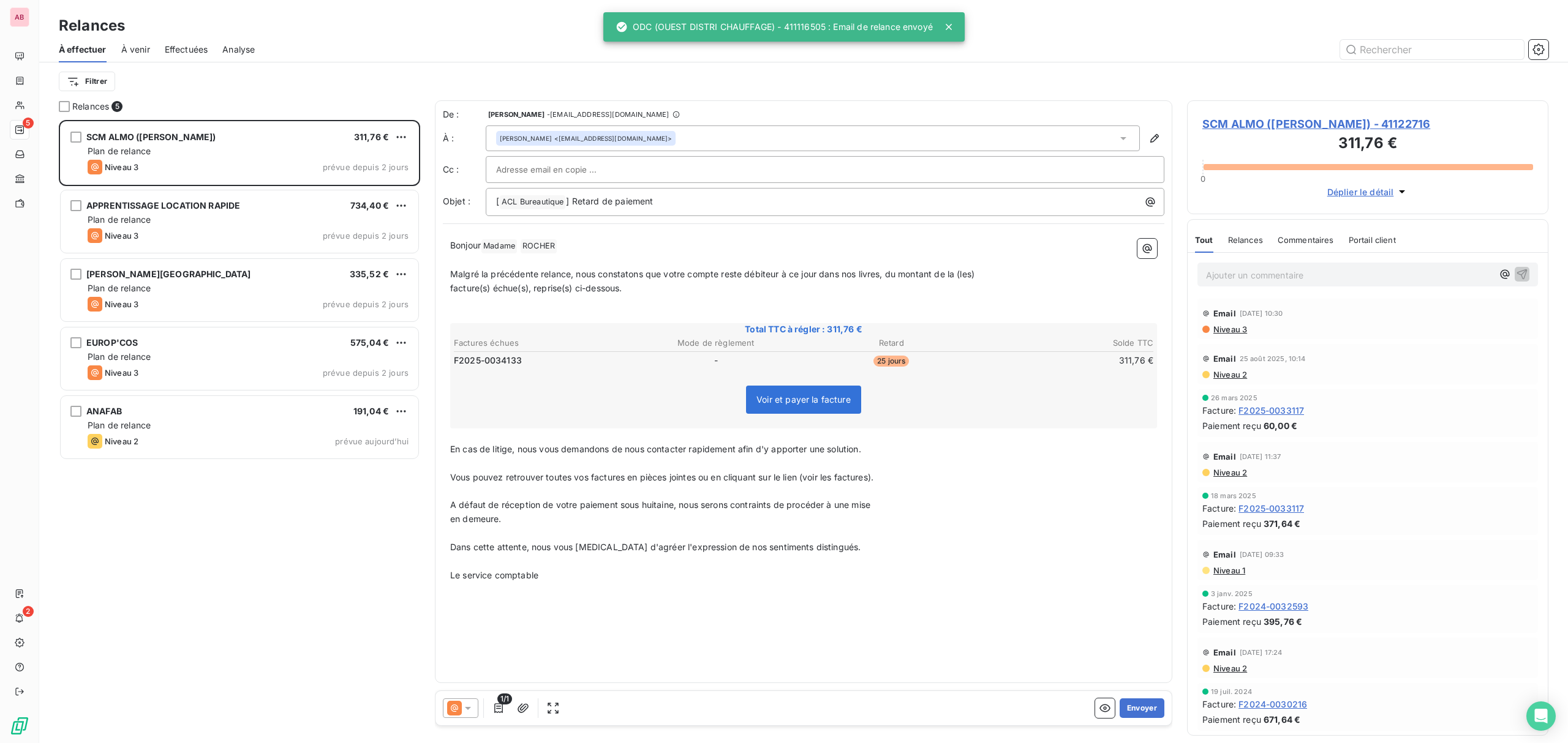
click at [1147, 703] on button "Envoyer" at bounding box center [1143, 709] width 45 height 20
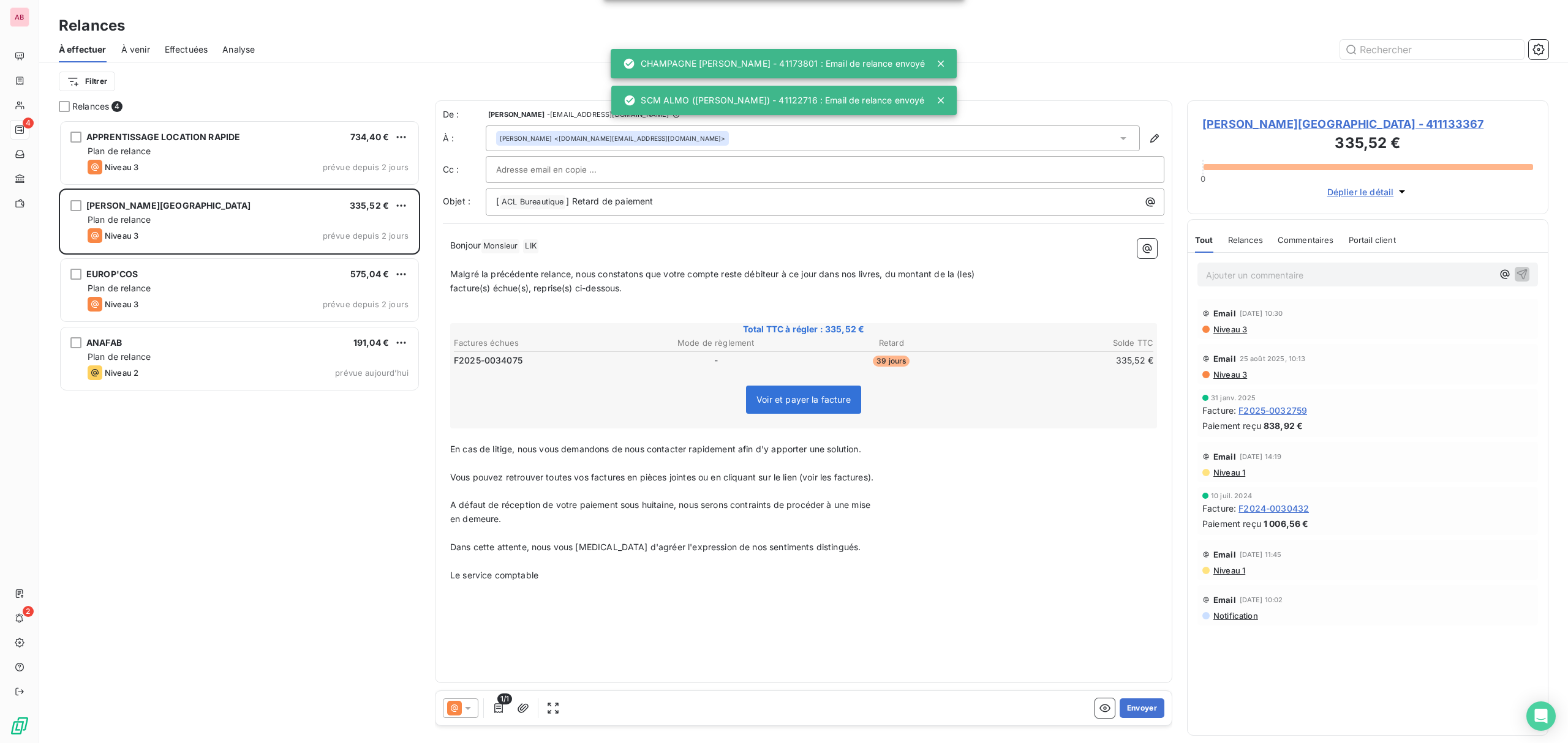
click at [1147, 703] on button "Envoyer" at bounding box center [1143, 709] width 45 height 20
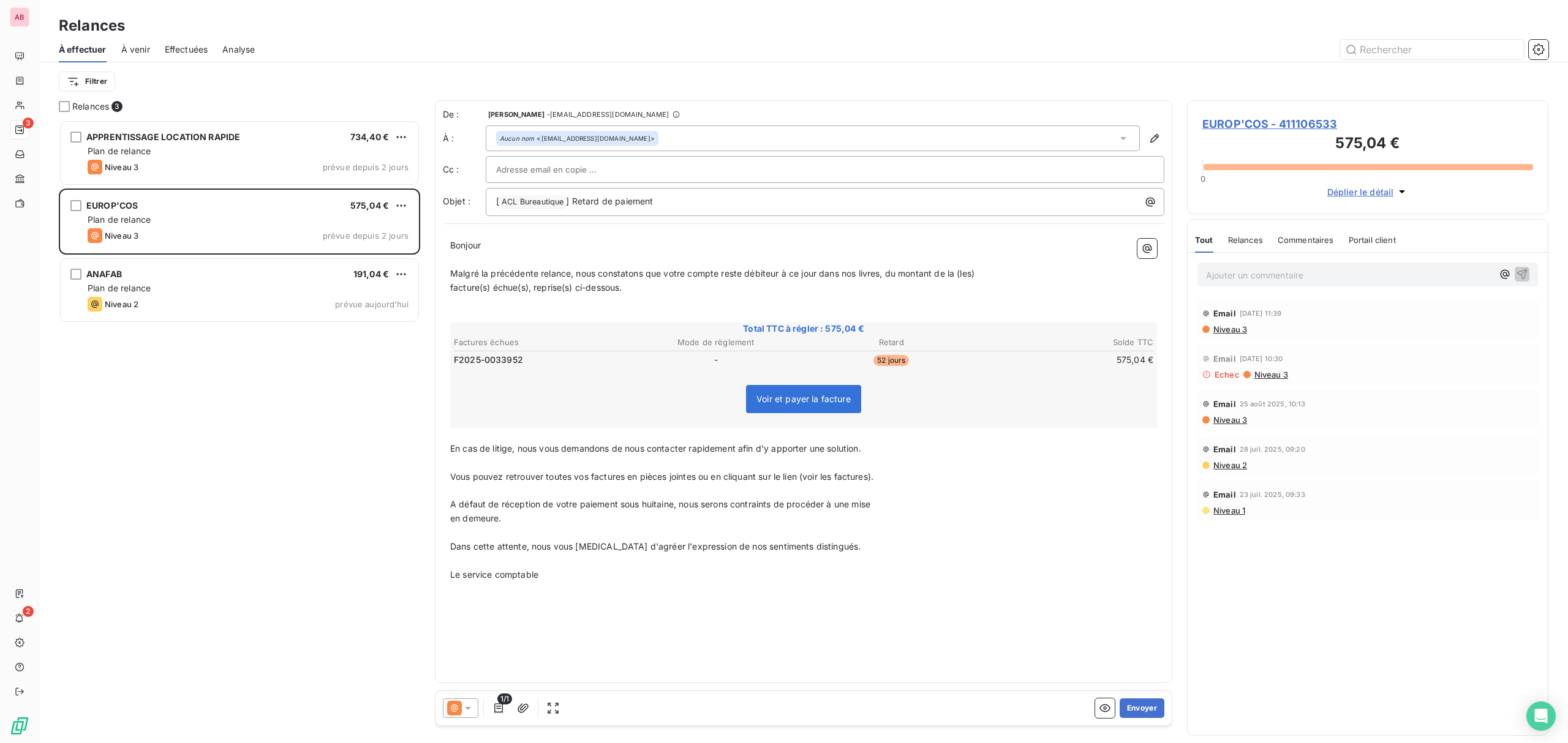
click at [1147, 703] on button "Envoyer" at bounding box center [1143, 709] width 45 height 20
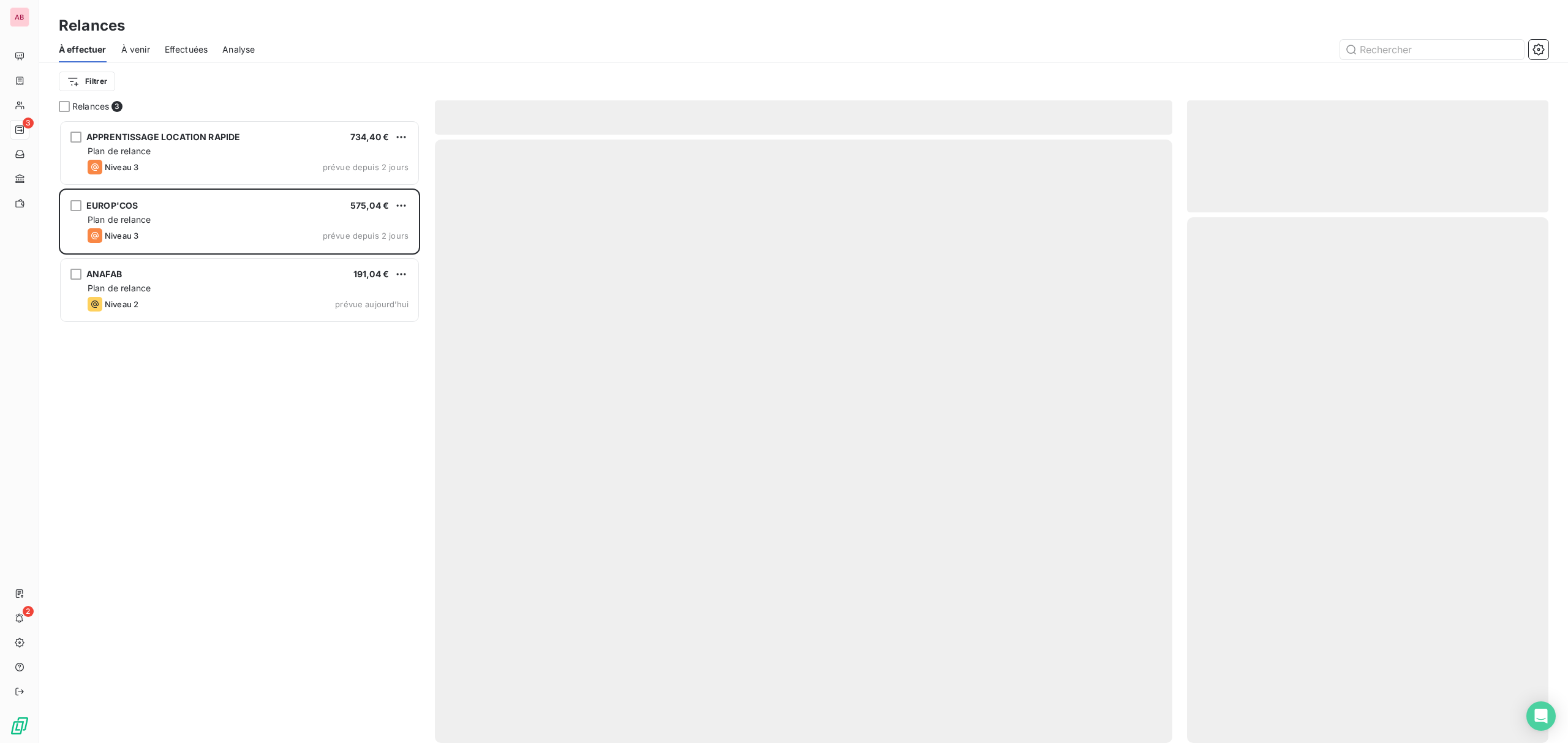
click at [1147, 703] on div at bounding box center [804, 441] width 738 height 604
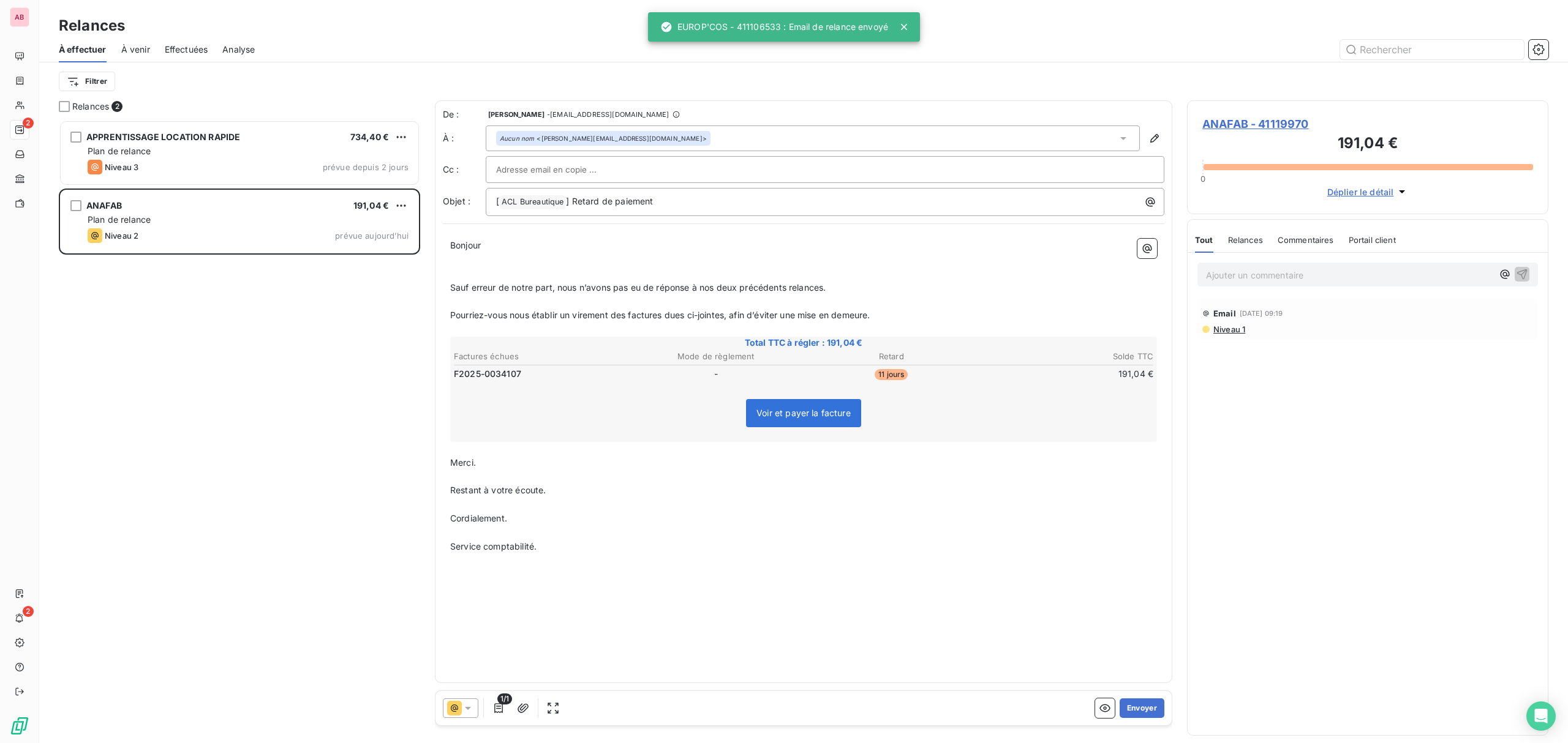
click at [1147, 703] on button "Envoyer" at bounding box center [1143, 709] width 45 height 20
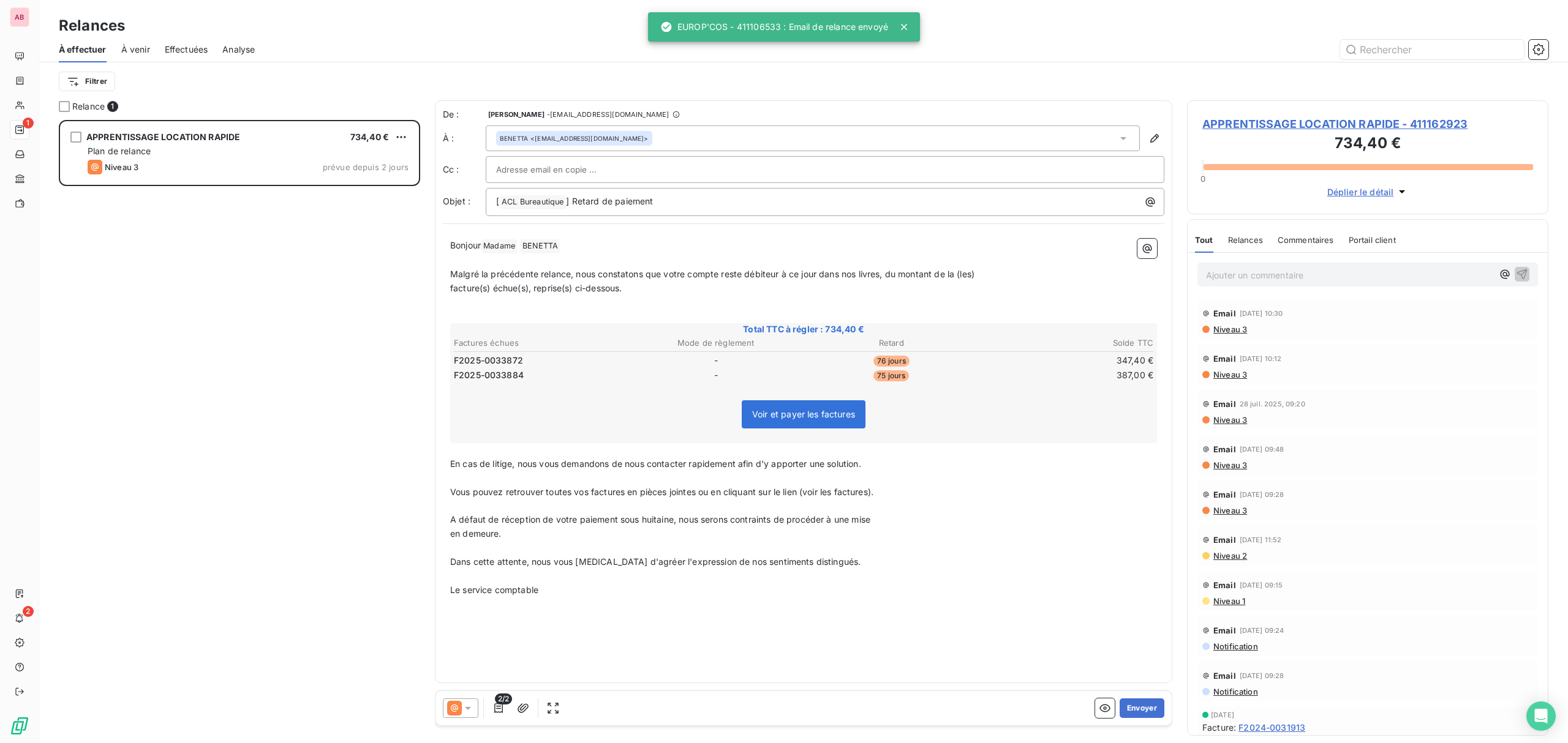
click at [1147, 703] on button "Envoyer" at bounding box center [1143, 709] width 45 height 20
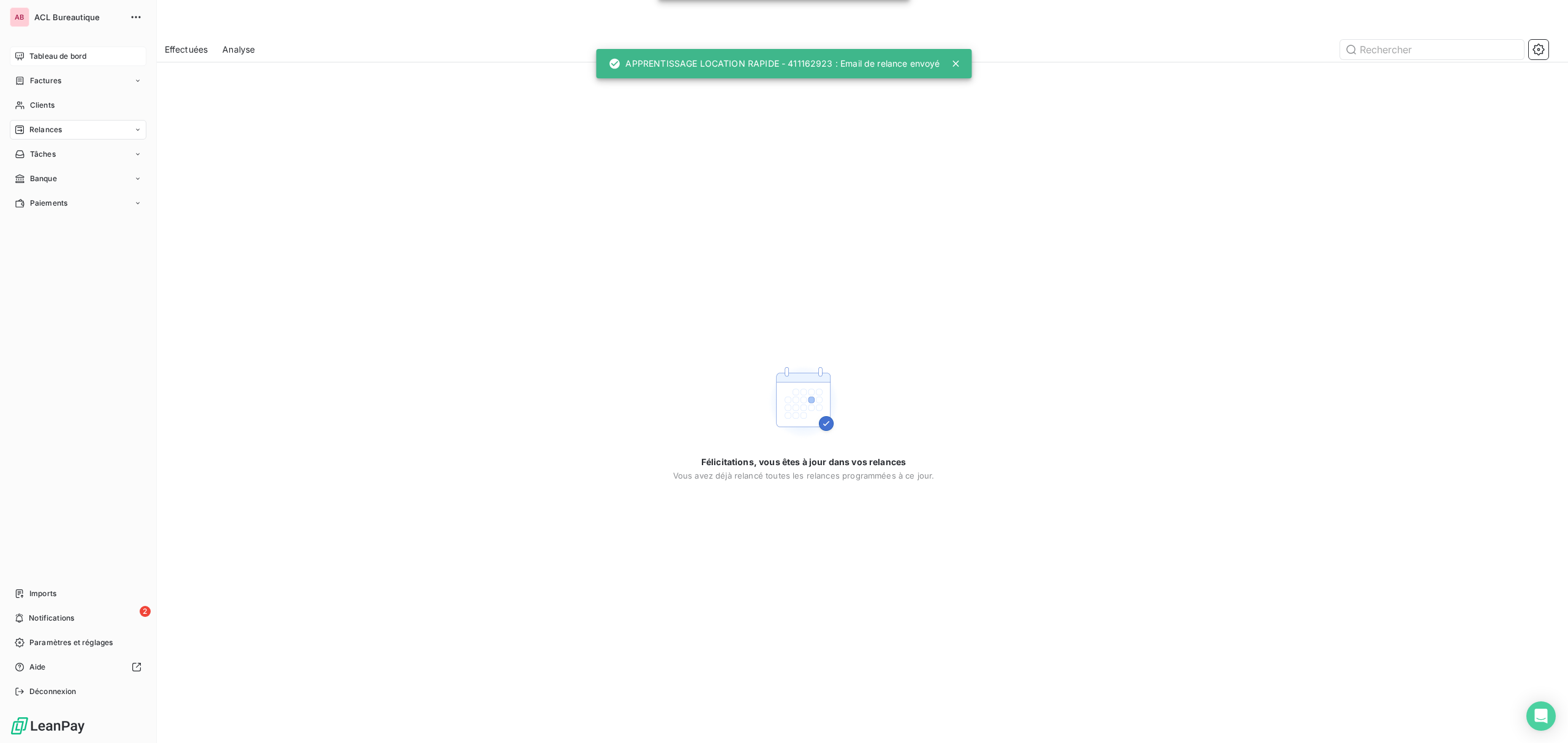
click at [34, 58] on span "Tableau de bord" at bounding box center [58, 56] width 57 height 11
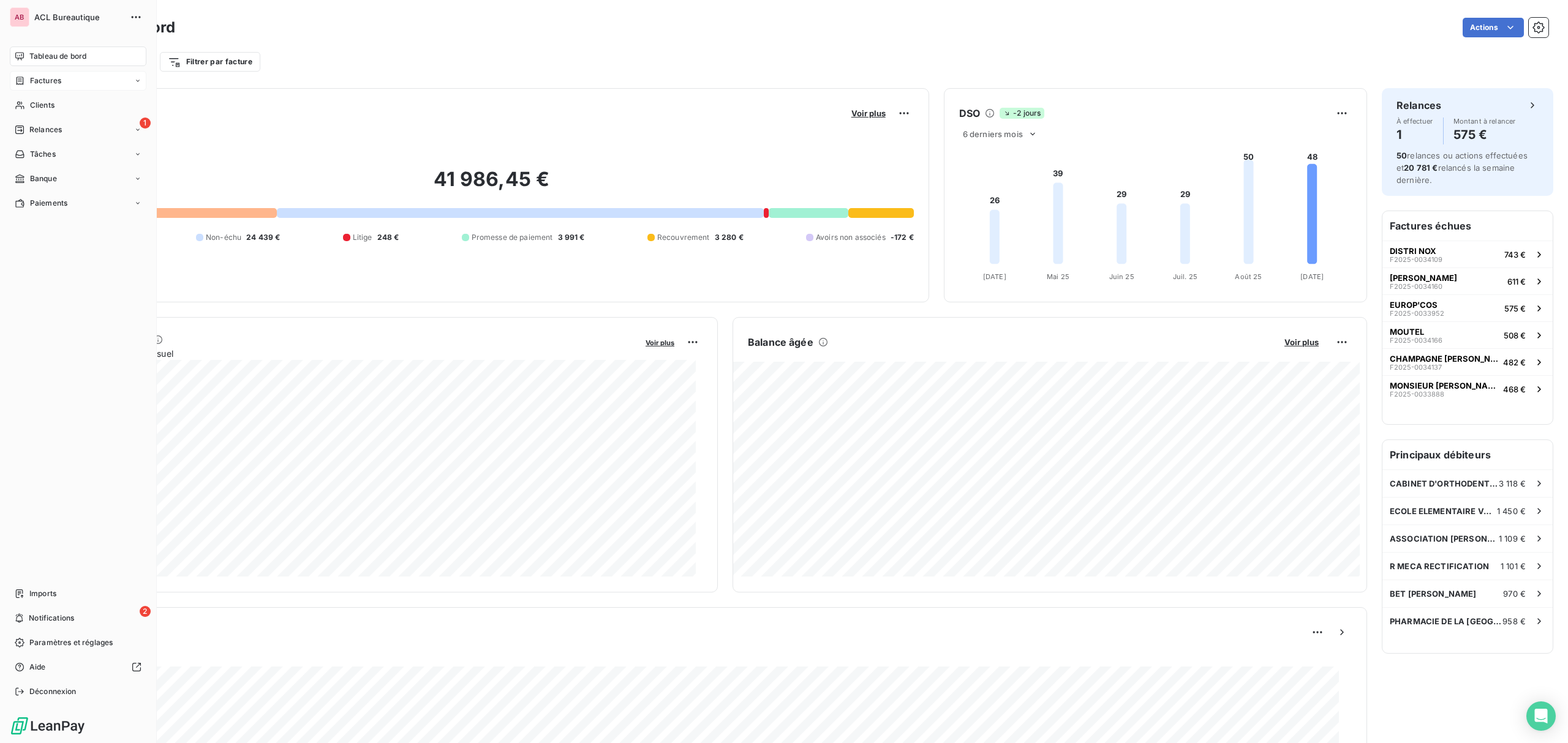
click at [30, 72] on div "Factures" at bounding box center [78, 81] width 136 height 20
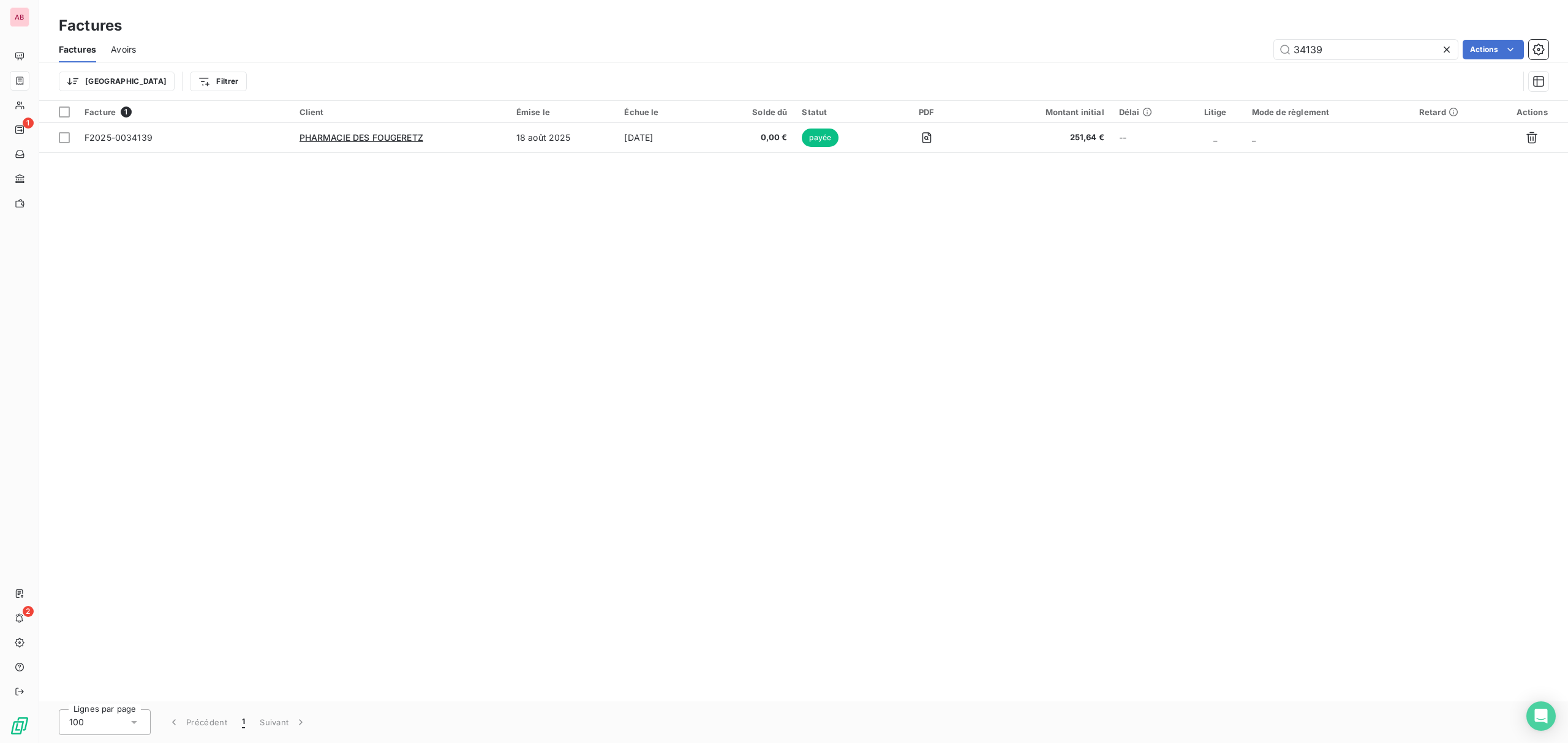
click at [1446, 47] on icon at bounding box center [1447, 50] width 13 height 13
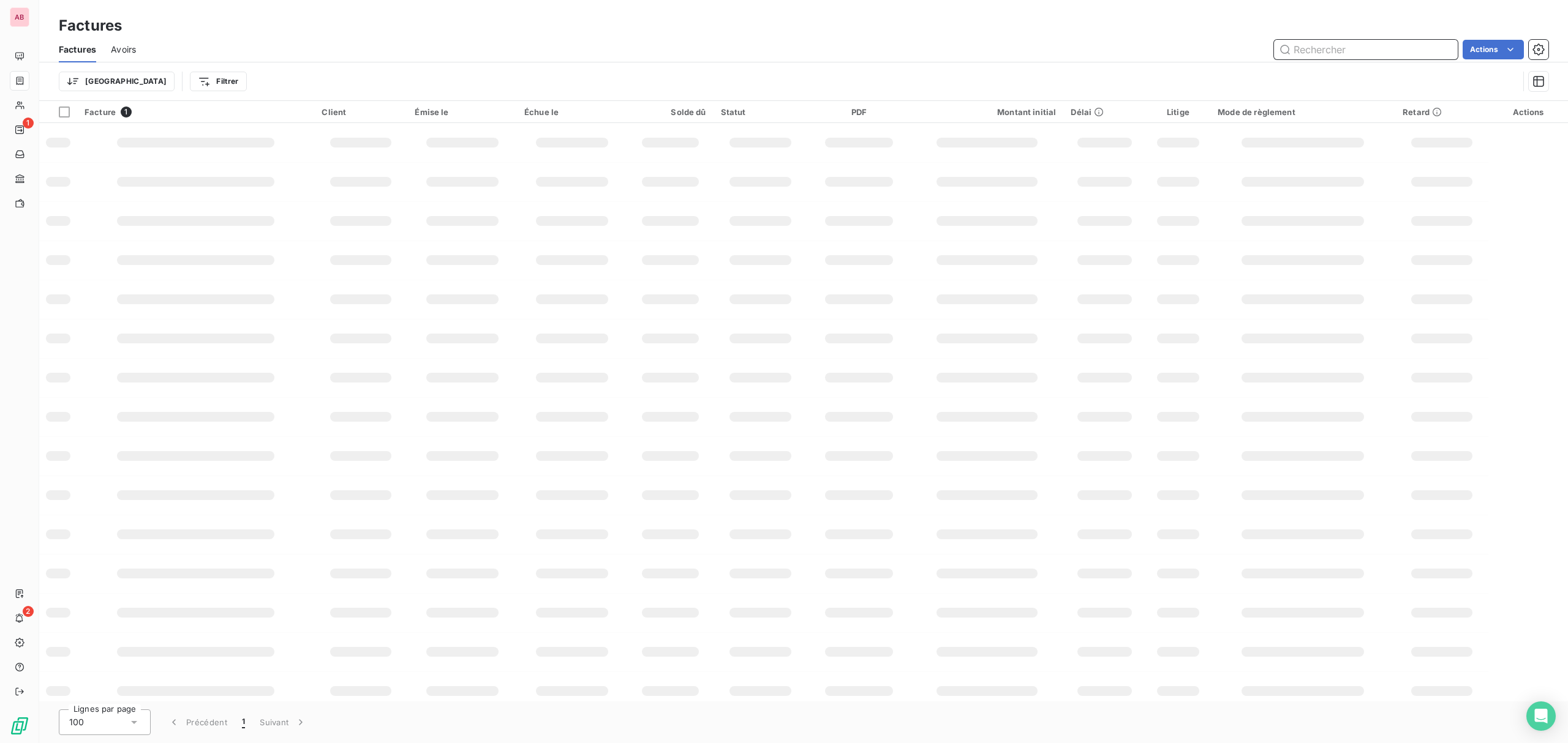
paste input "34226"
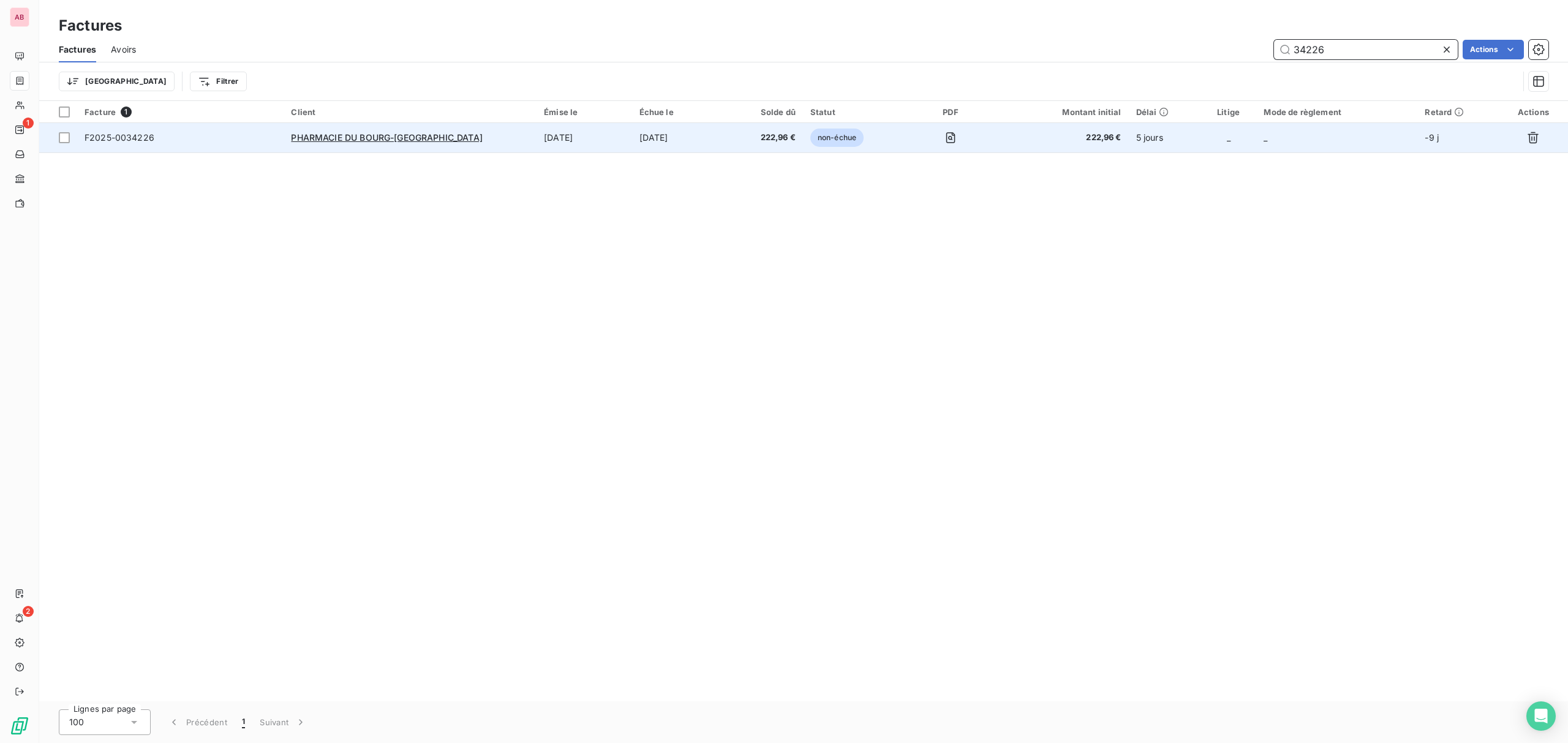
type input "34226"
click at [759, 143] on span "222,96 €" at bounding box center [765, 138] width 60 height 13
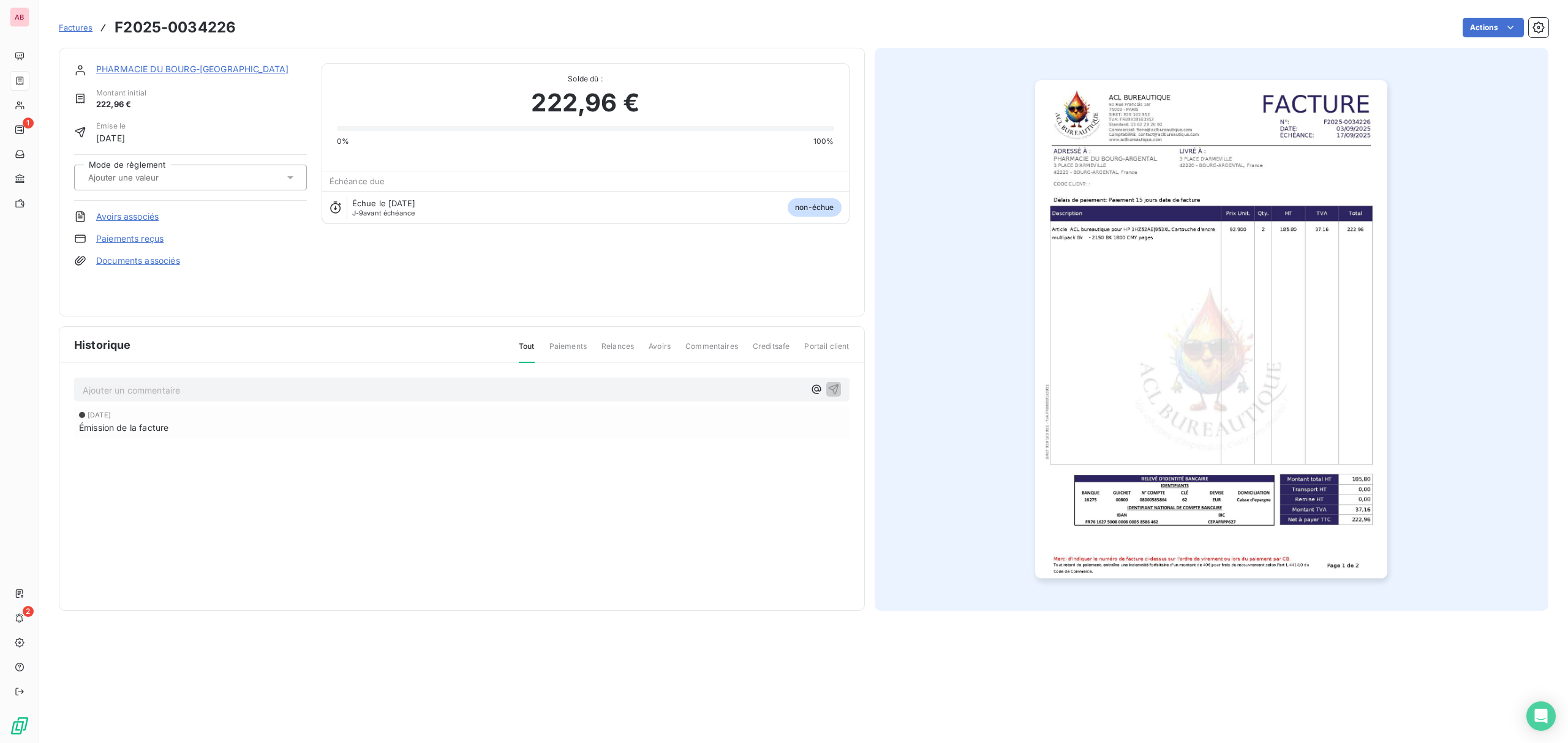
click at [770, 141] on div "0% 100%" at bounding box center [585, 142] width 498 height 11
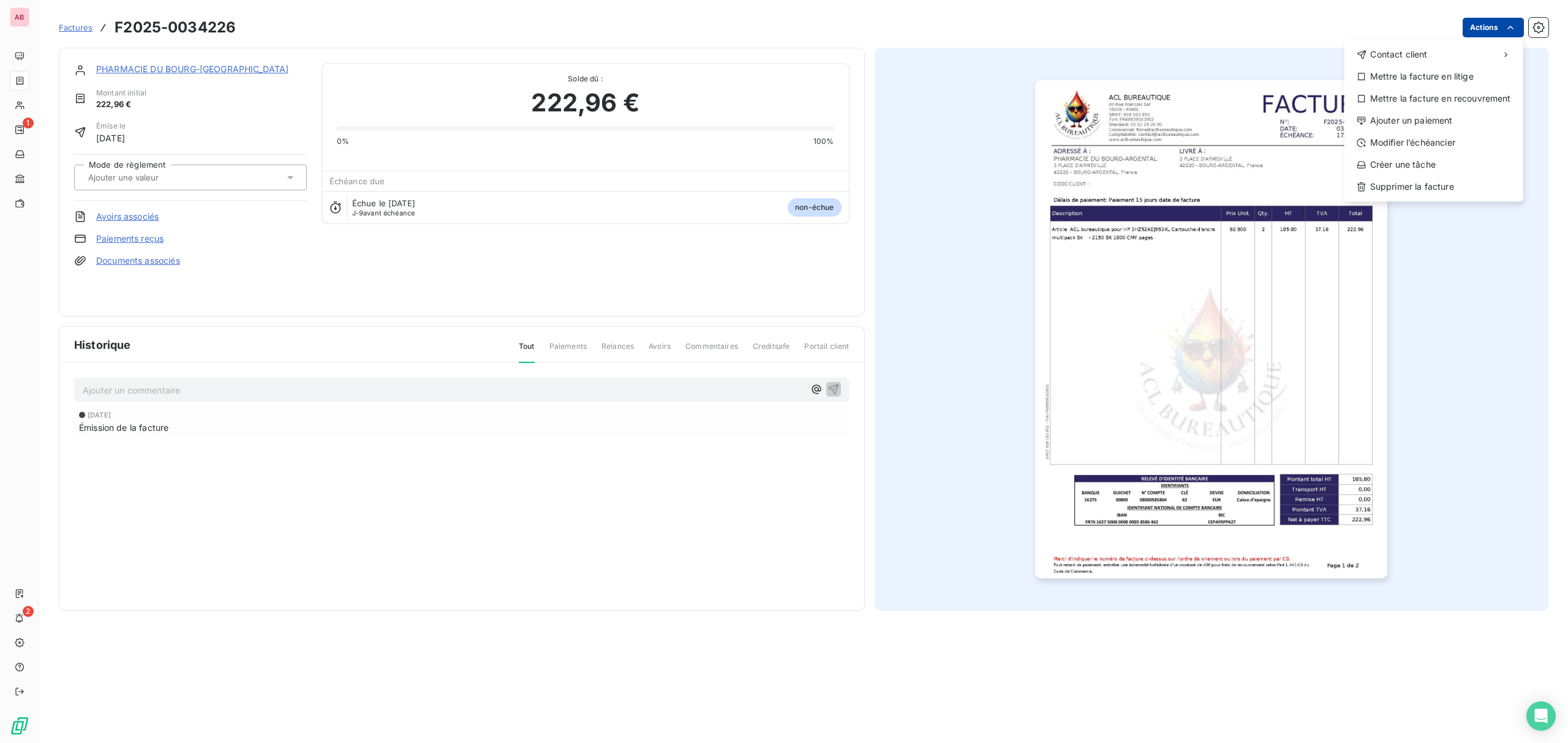
click at [1486, 25] on html "AB 1 2 Factures F2025-0034226 Actions Contact client Mettre la facture en litig…" at bounding box center [784, 371] width 1568 height 743
click at [1429, 130] on div "Contact client Mettre la facture en litige Mettre la facture en recouvrement Aj…" at bounding box center [1434, 120] width 179 height 162
click at [1431, 125] on div "Ajouter un paiement" at bounding box center [1433, 121] width 169 height 20
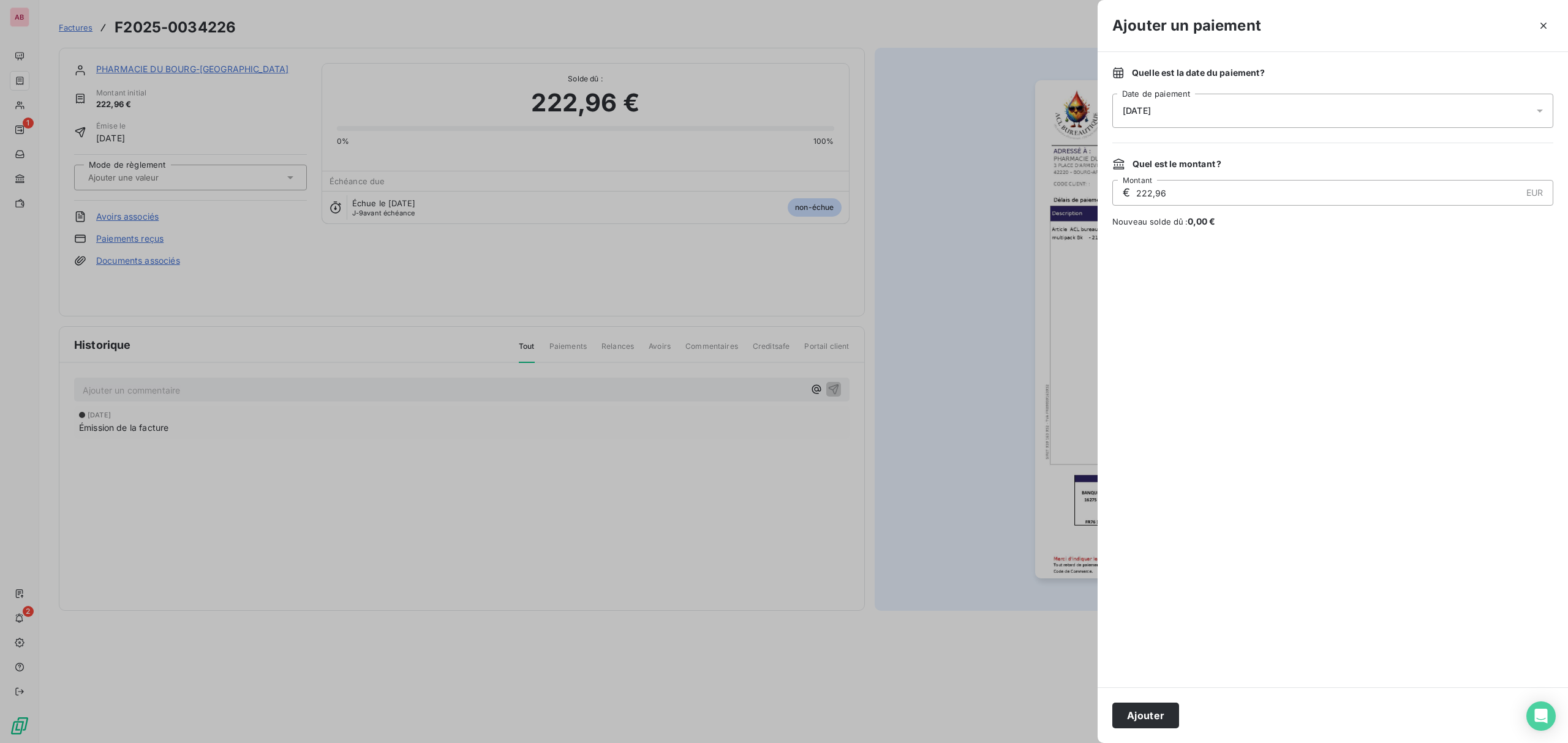
click at [1323, 100] on div "[DATE]" at bounding box center [1333, 111] width 441 height 34
click at [1194, 116] on div "[DATE]" at bounding box center [1333, 111] width 441 height 34
click at [1194, 241] on button "10" at bounding box center [1197, 237] width 24 height 24
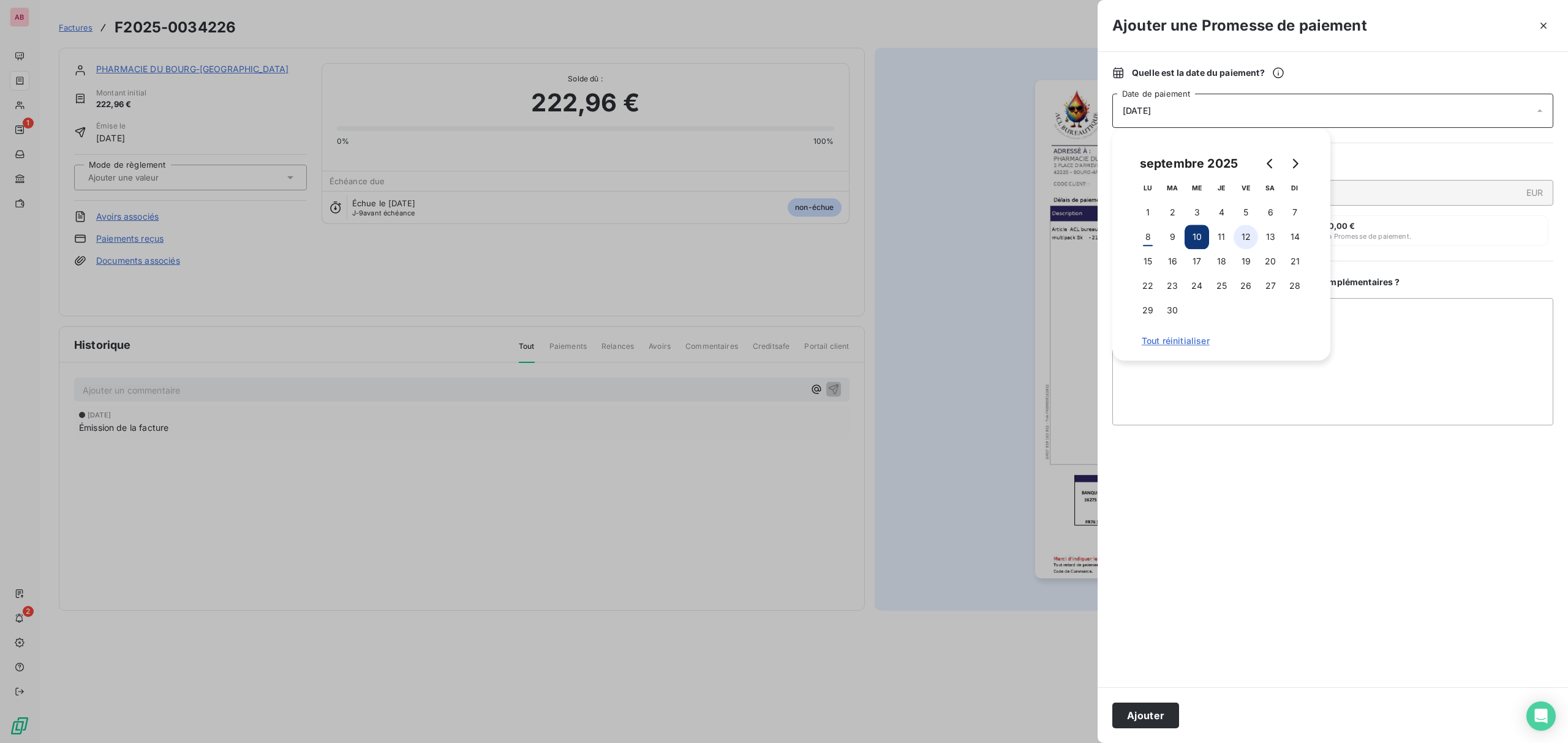
click at [1251, 241] on button "12" at bounding box center [1246, 237] width 24 height 24
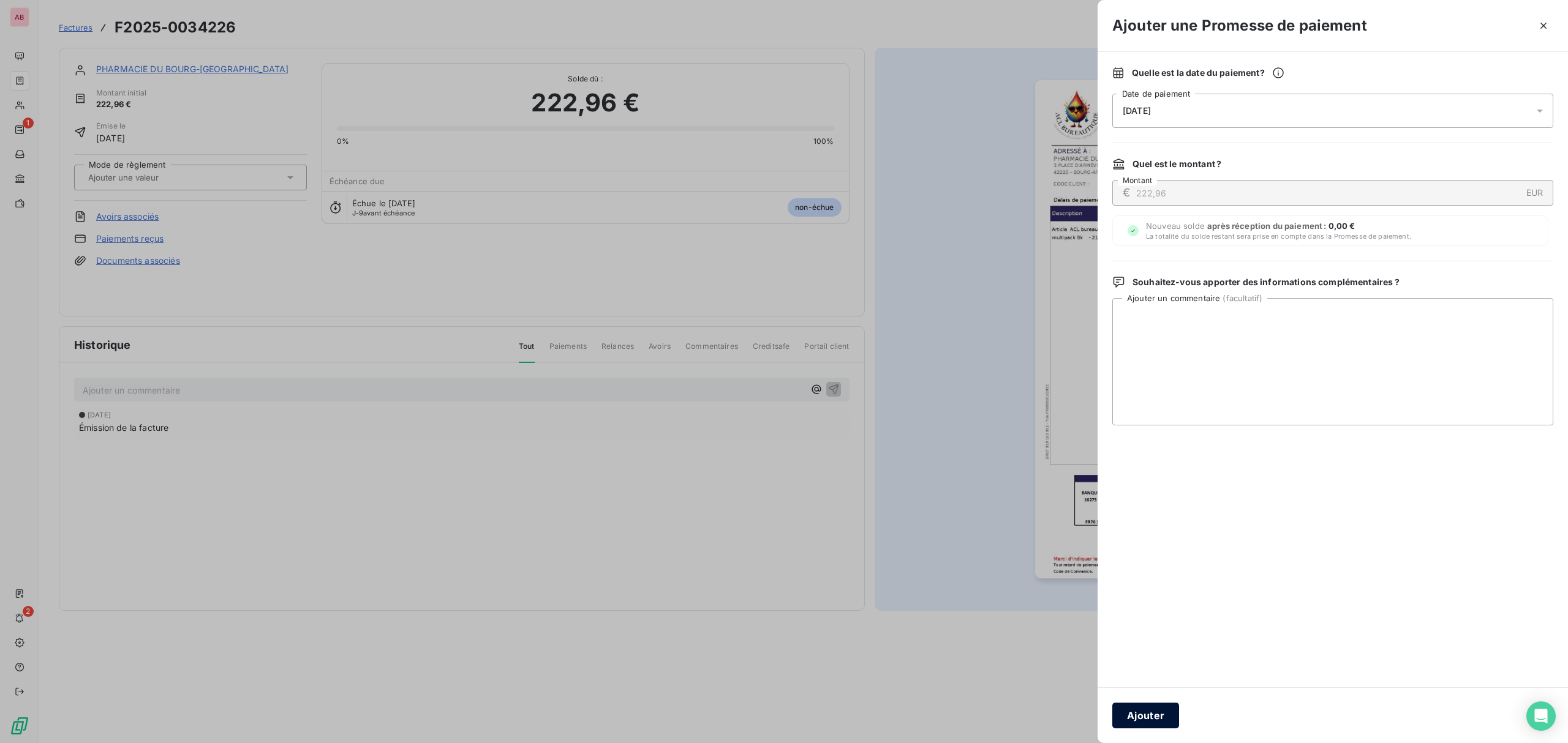
click at [1153, 711] on button "Ajouter" at bounding box center [1146, 716] width 67 height 25
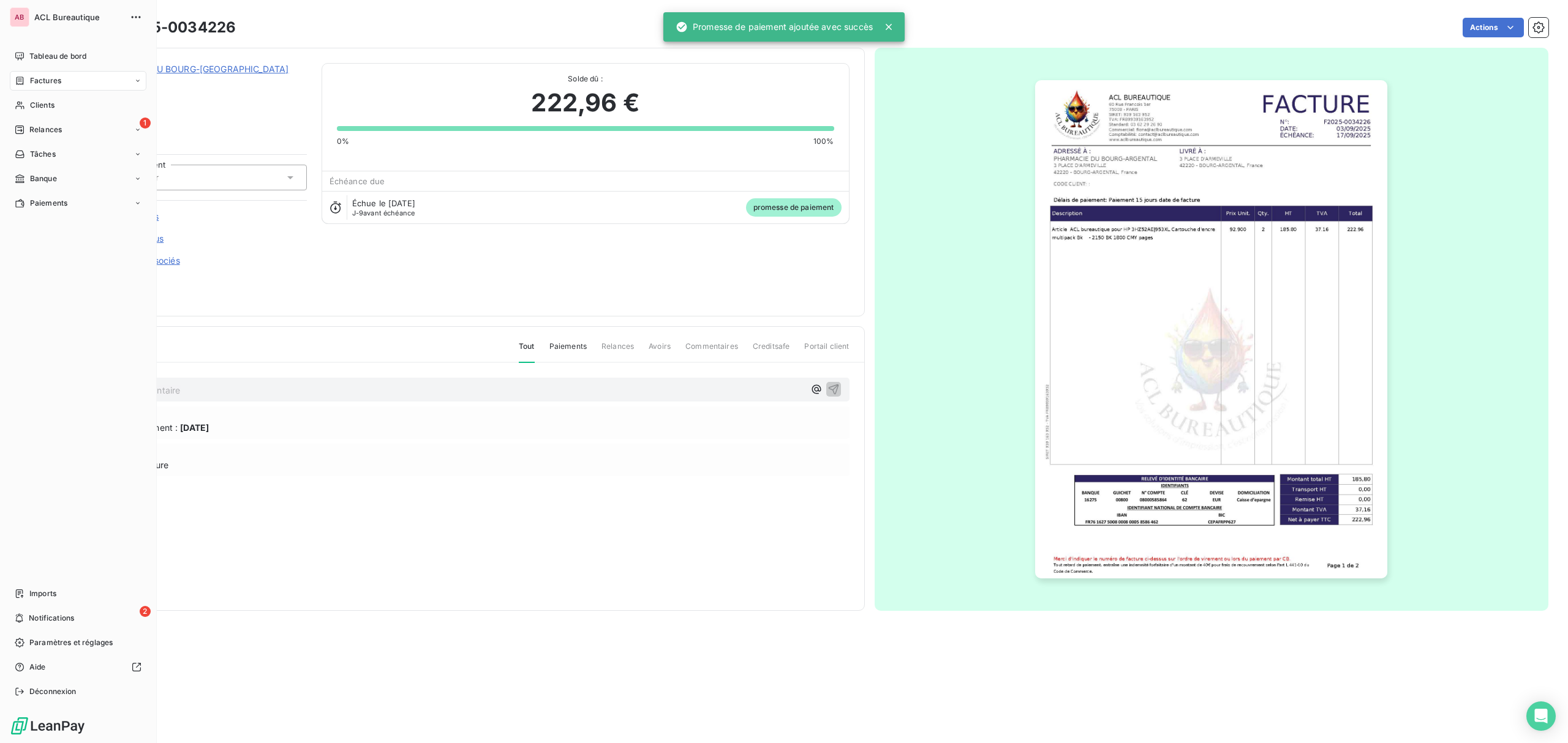
click at [47, 76] on span "Factures" at bounding box center [45, 80] width 32 height 11
click at [31, 56] on span "Tableau de bord" at bounding box center [58, 56] width 57 height 11
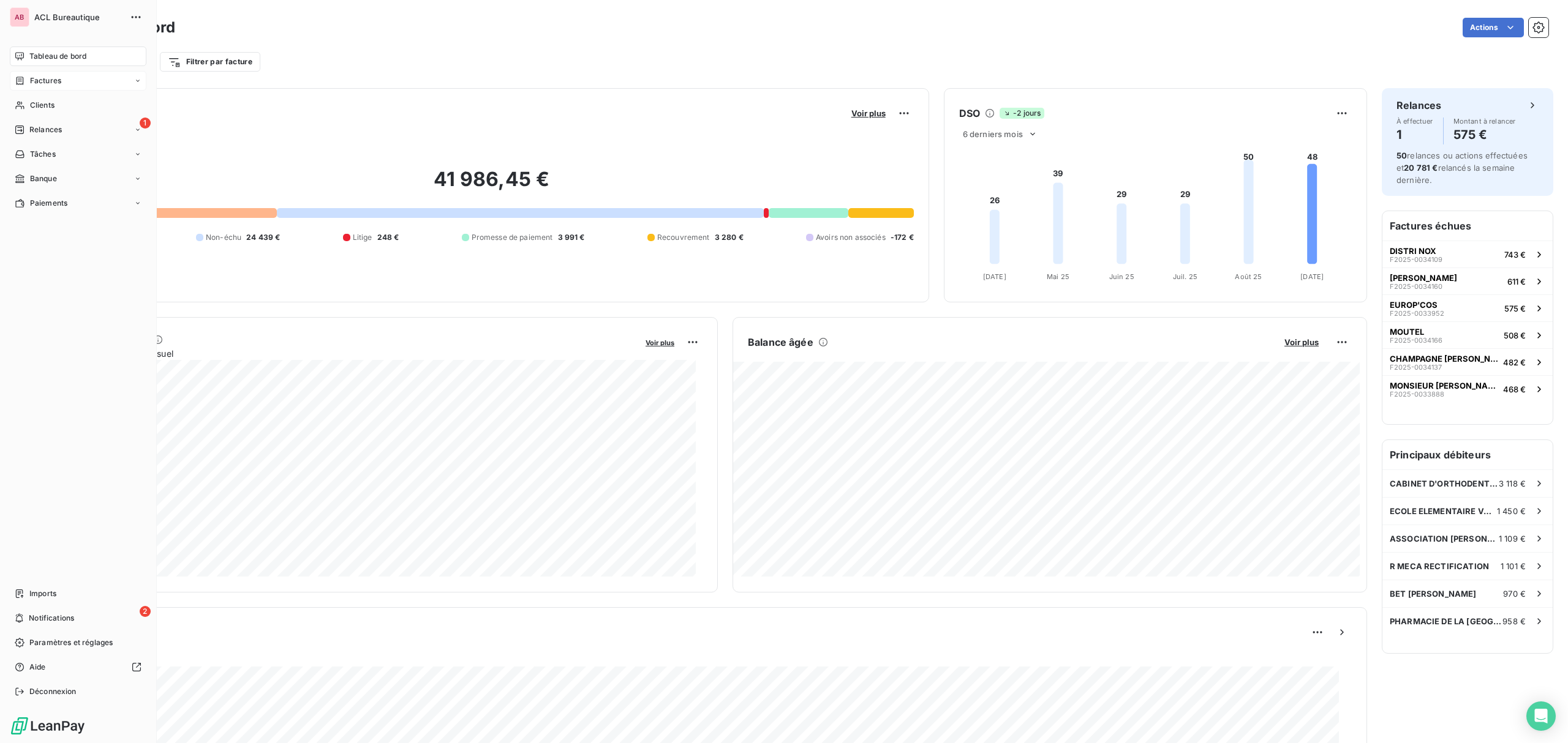
click at [40, 81] on span "Factures" at bounding box center [45, 80] width 32 height 11
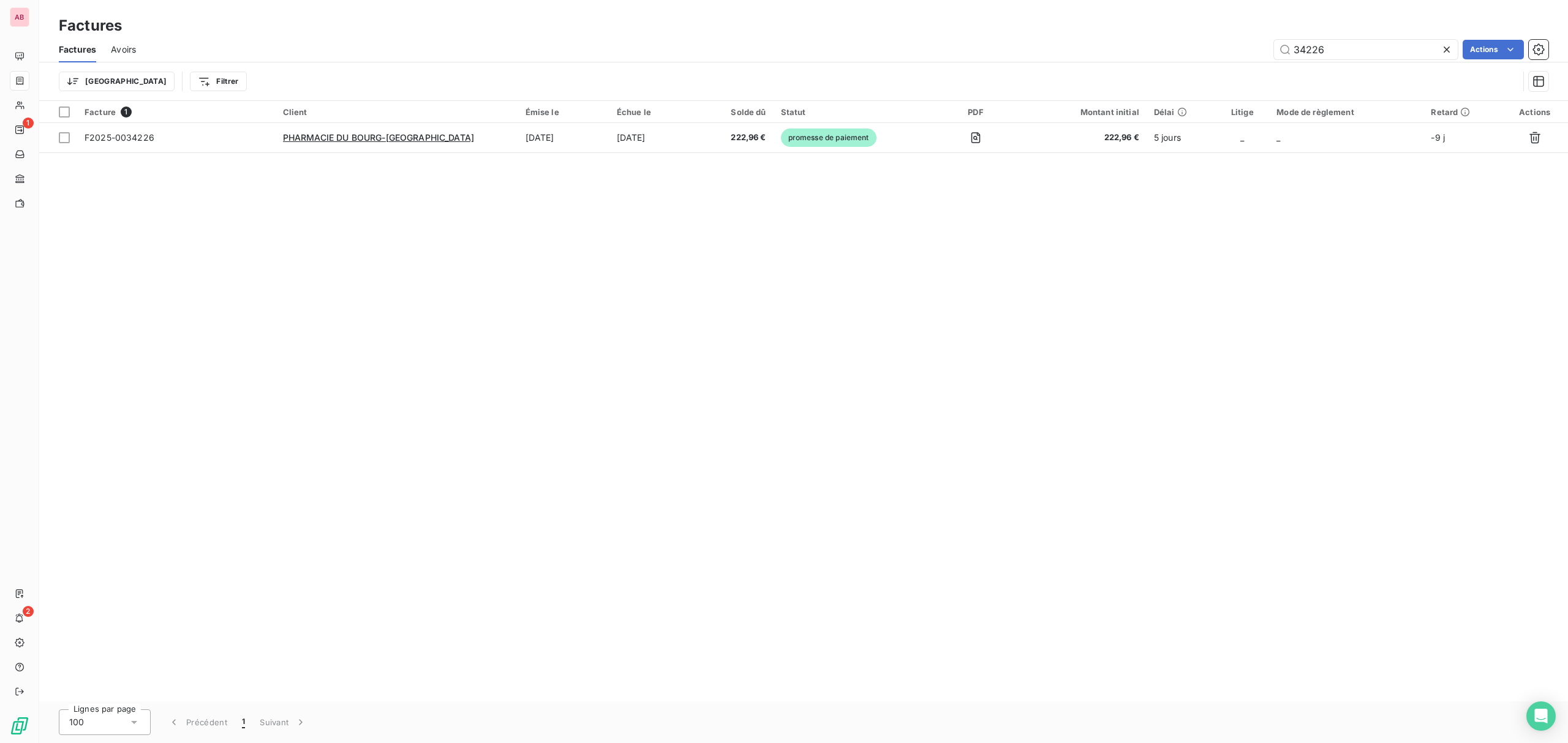
click at [1449, 48] on icon at bounding box center [1447, 50] width 13 height 13
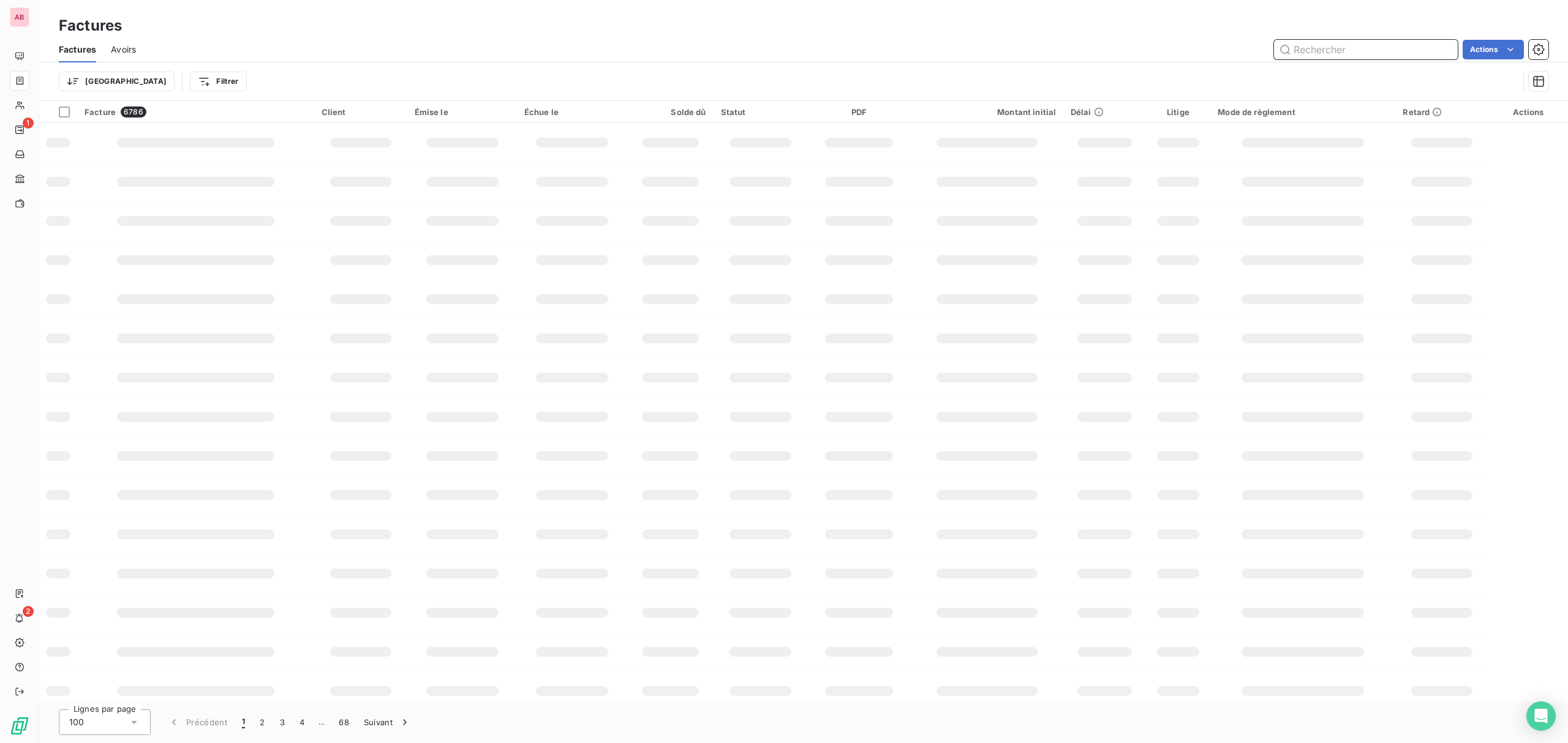
click at [1358, 49] on input "text" at bounding box center [1366, 50] width 183 height 20
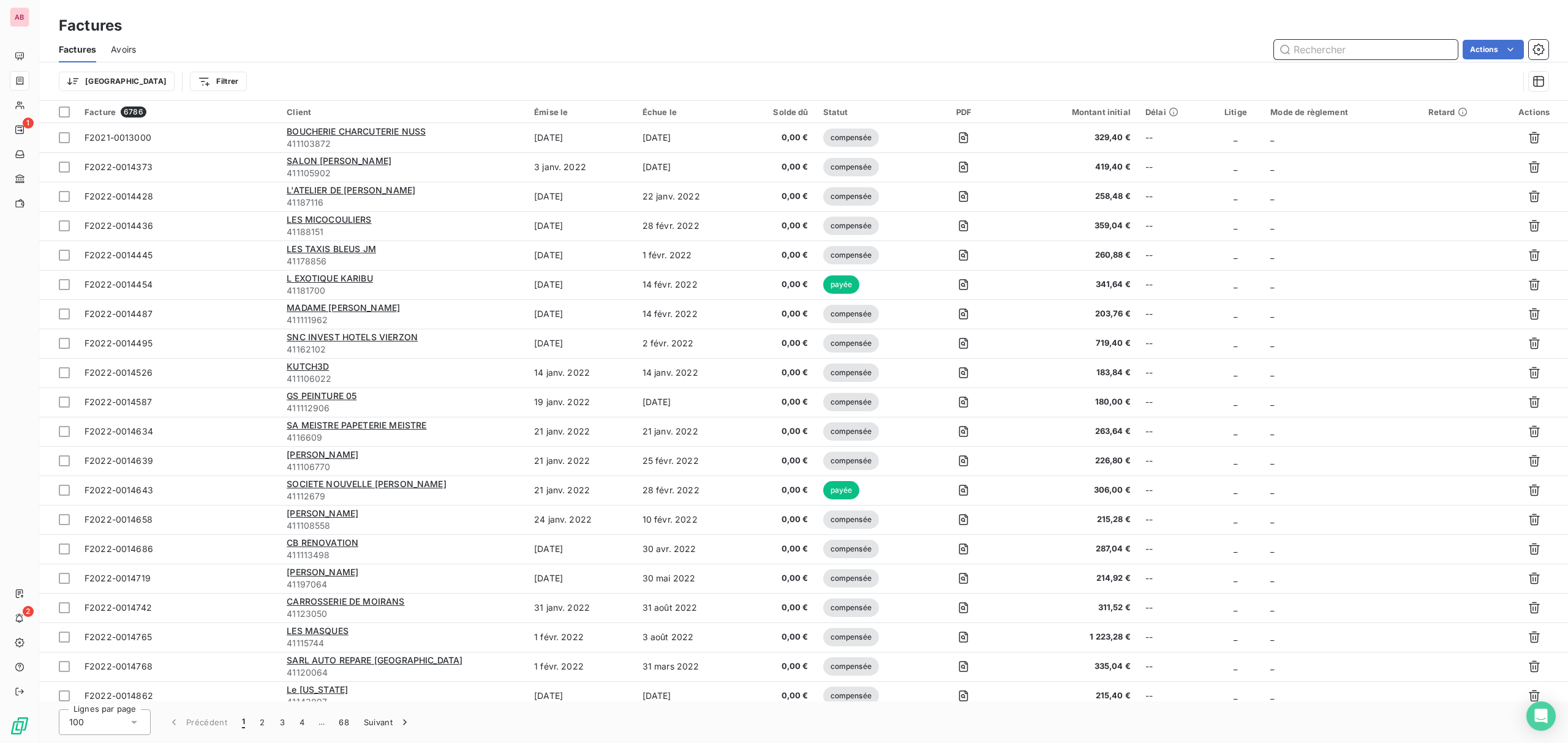
paste input "34168"
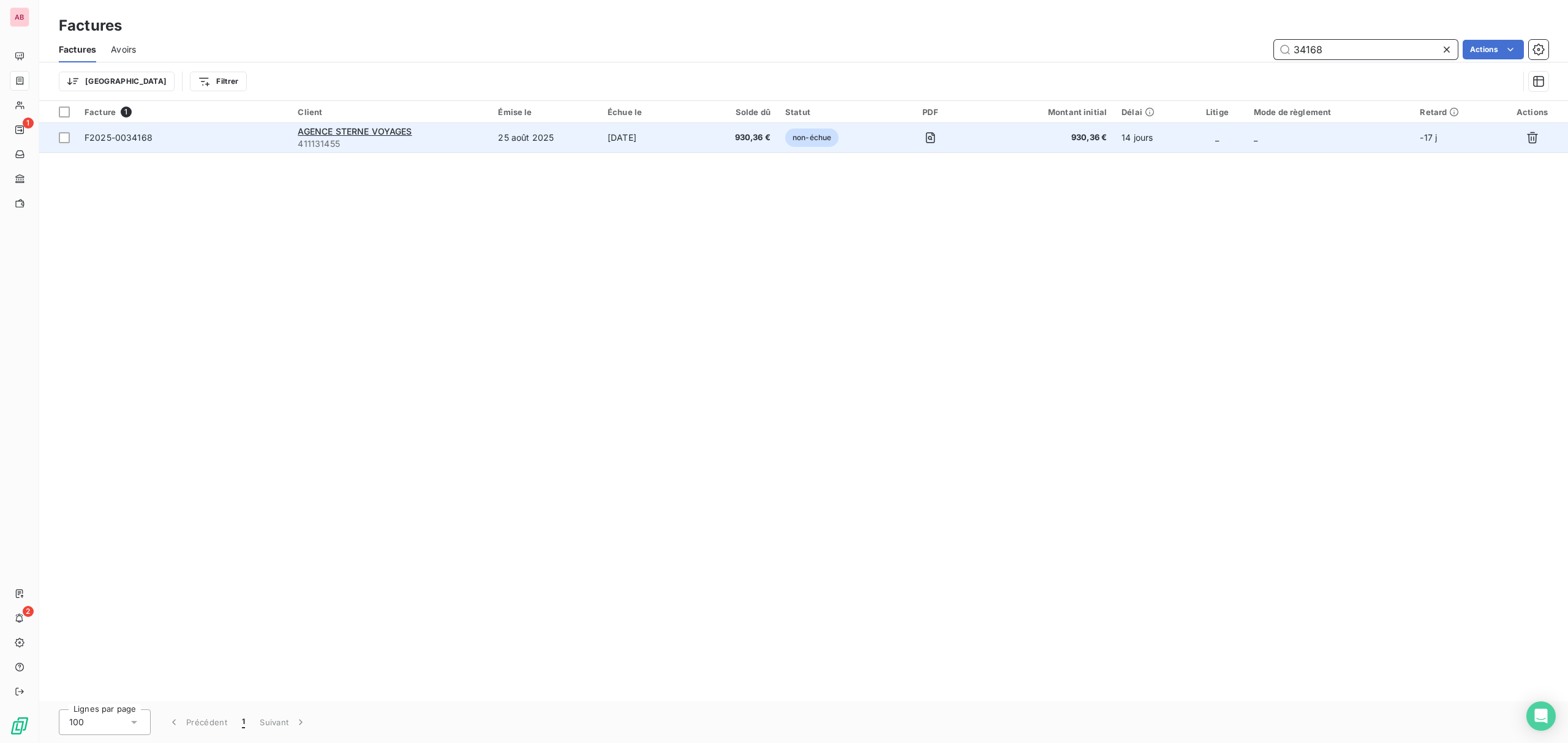
type input "34168"
click at [667, 138] on td "25 sept. 2025" at bounding box center [650, 137] width 99 height 30
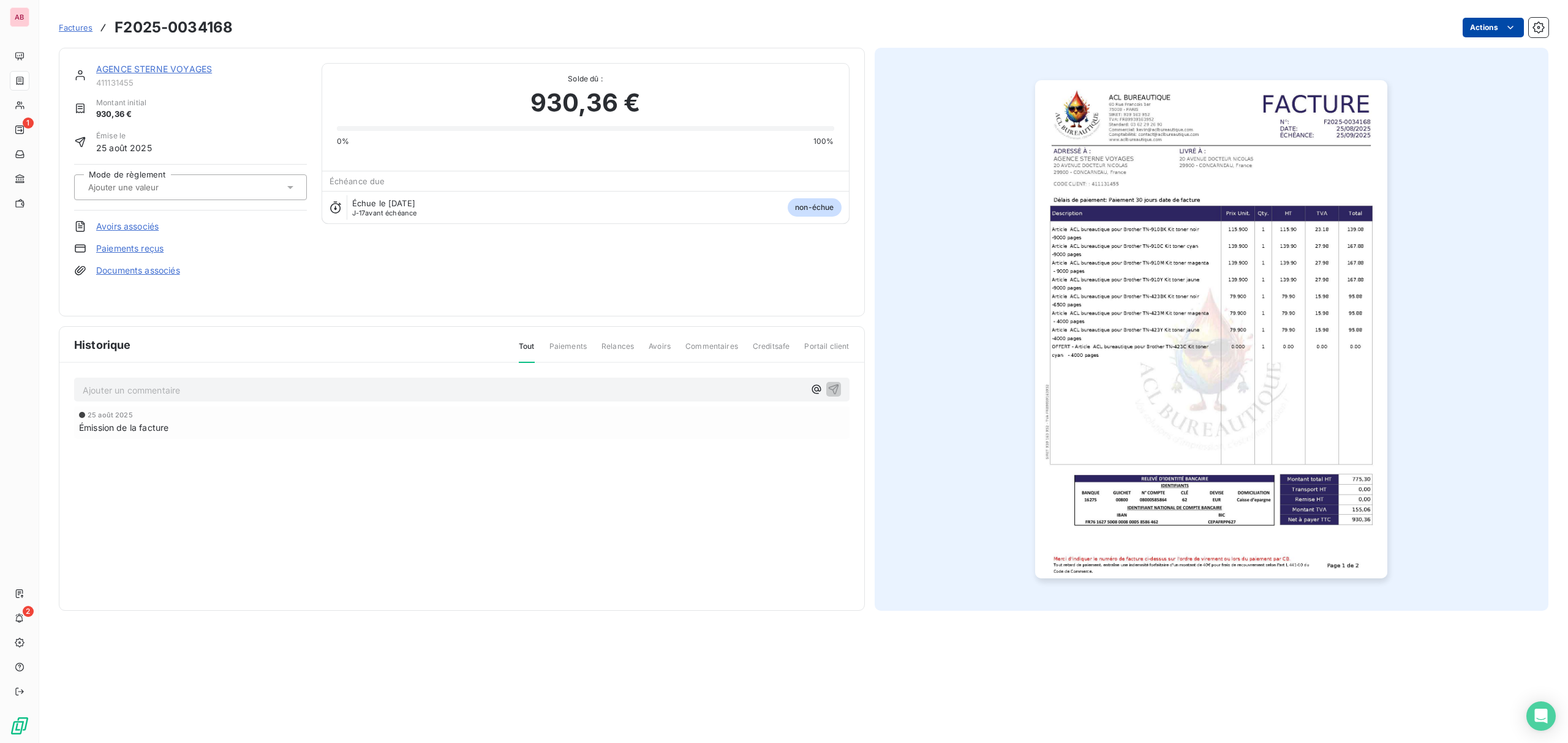
click at [1474, 34] on html "AB 1 2 Factures F2025-0034168 Actions AGENCE STERNE VOYAGES 411131455 Montant i…" at bounding box center [784, 371] width 1568 height 743
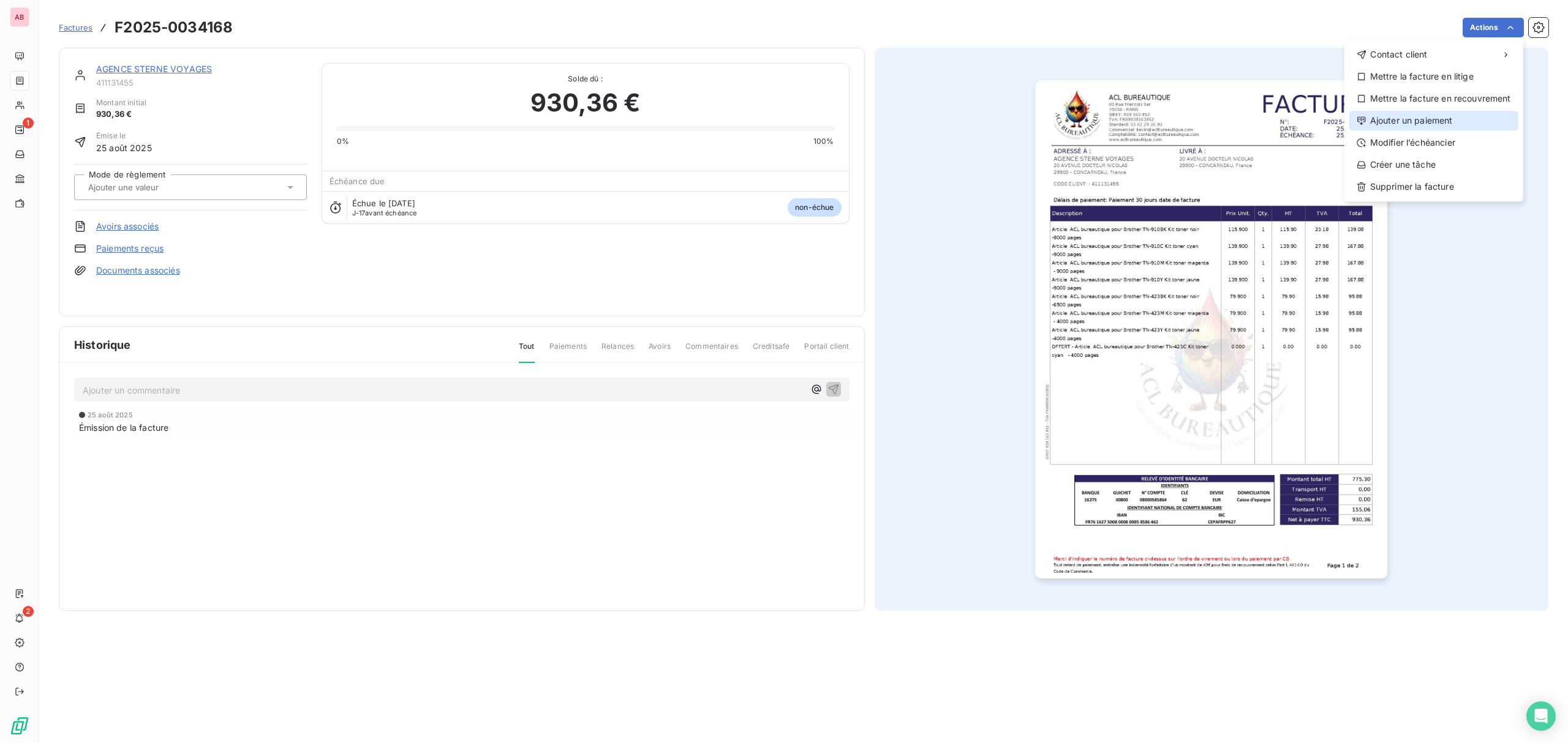
click at [1436, 121] on div "Ajouter un paiement" at bounding box center [1433, 121] width 169 height 20
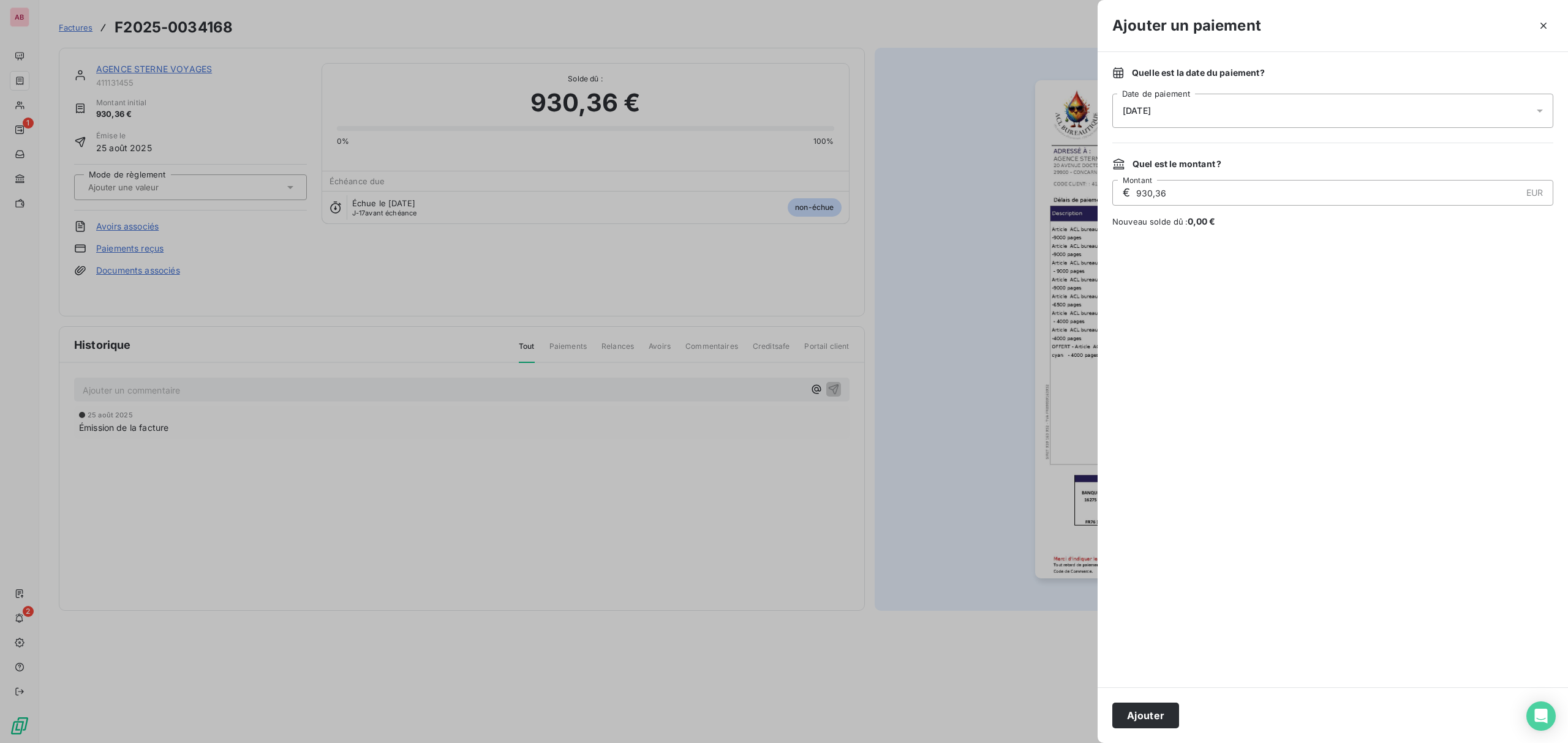
click at [1334, 107] on div "[DATE]" at bounding box center [1333, 111] width 441 height 34
click at [1246, 234] on button "12" at bounding box center [1246, 237] width 24 height 24
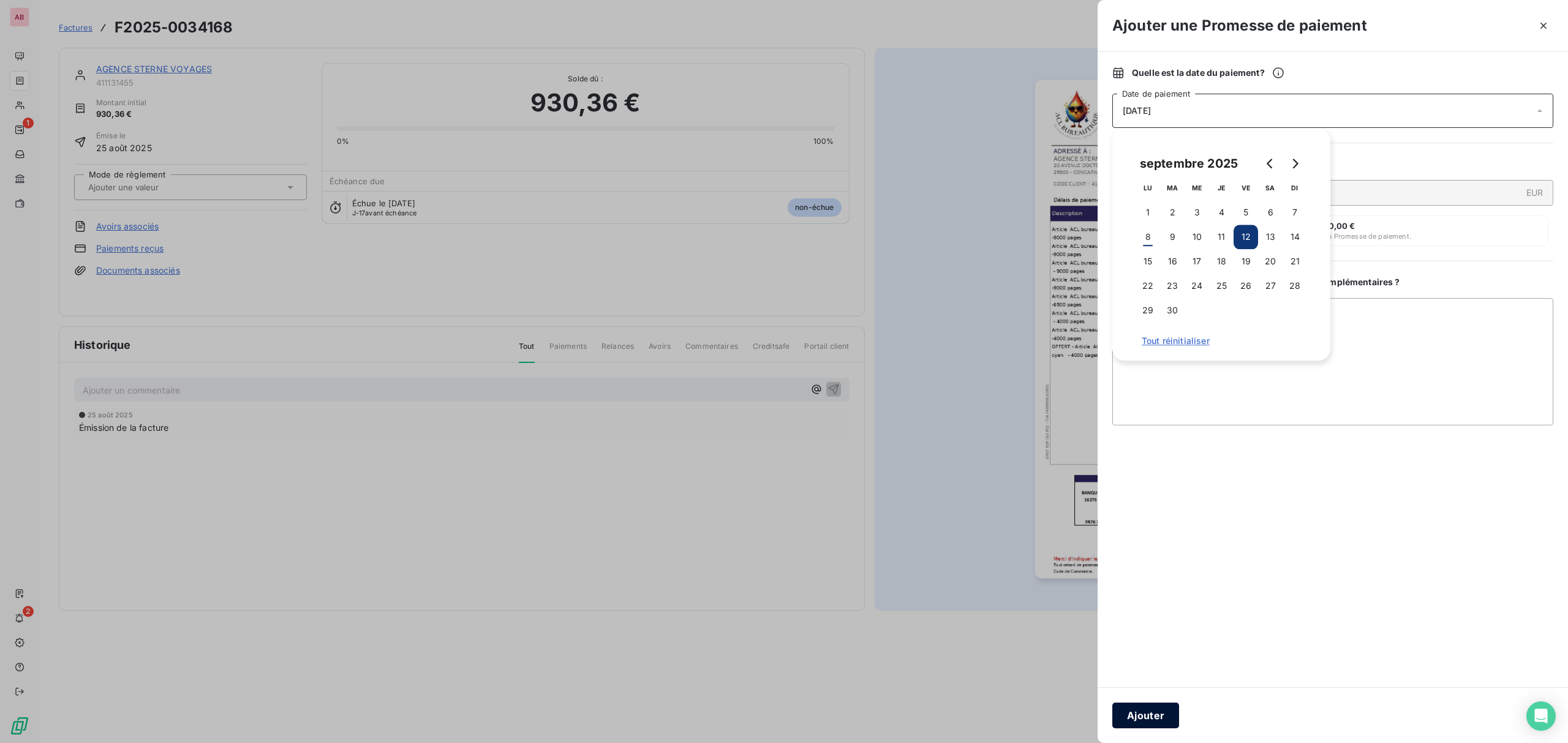
click at [1147, 722] on button "Ajouter" at bounding box center [1146, 716] width 67 height 25
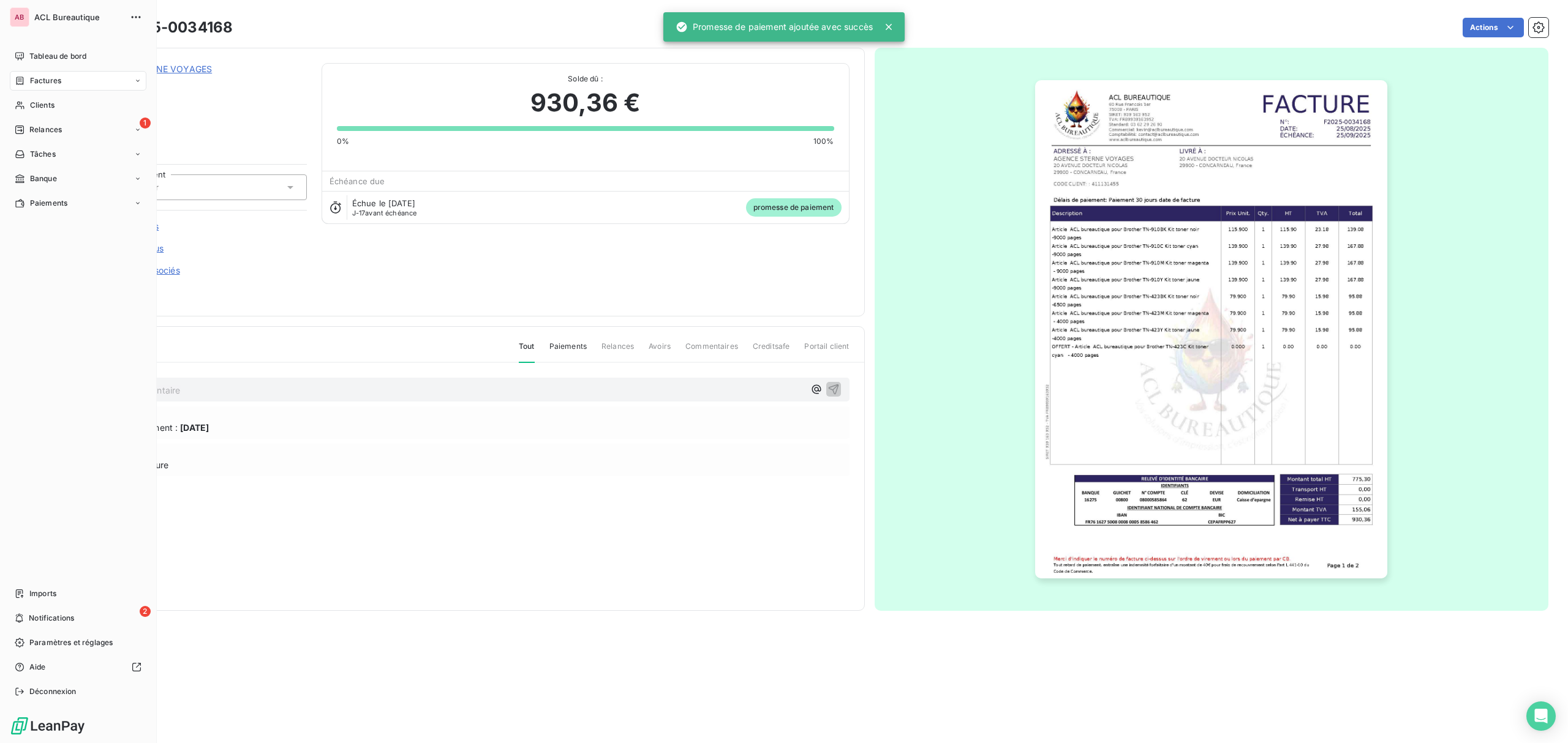
click at [25, 79] on div "Factures" at bounding box center [38, 80] width 47 height 11
click at [14, 79] on icon at bounding box center [20, 80] width 11 height 10
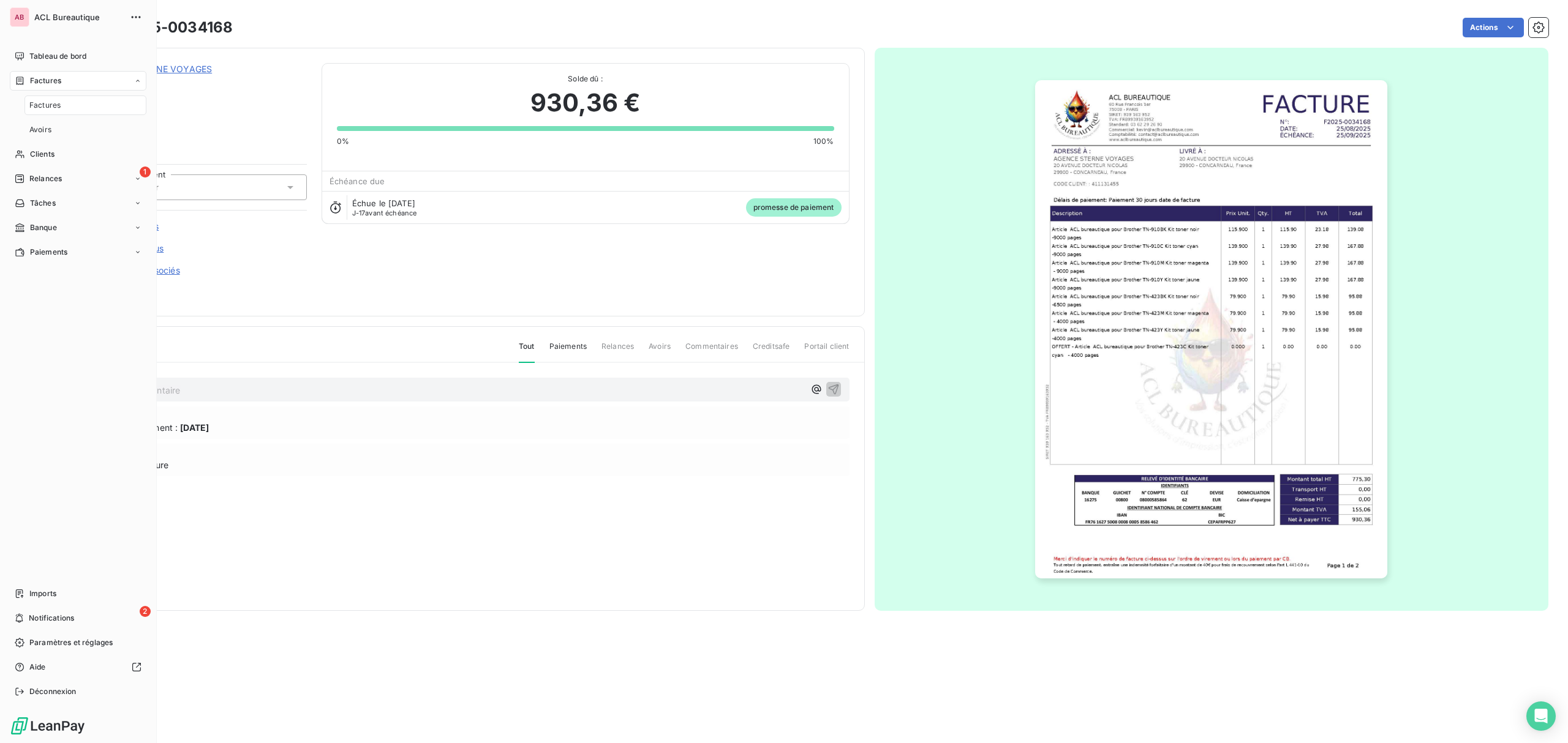
click at [37, 108] on span "Factures" at bounding box center [45, 106] width 32 height 11
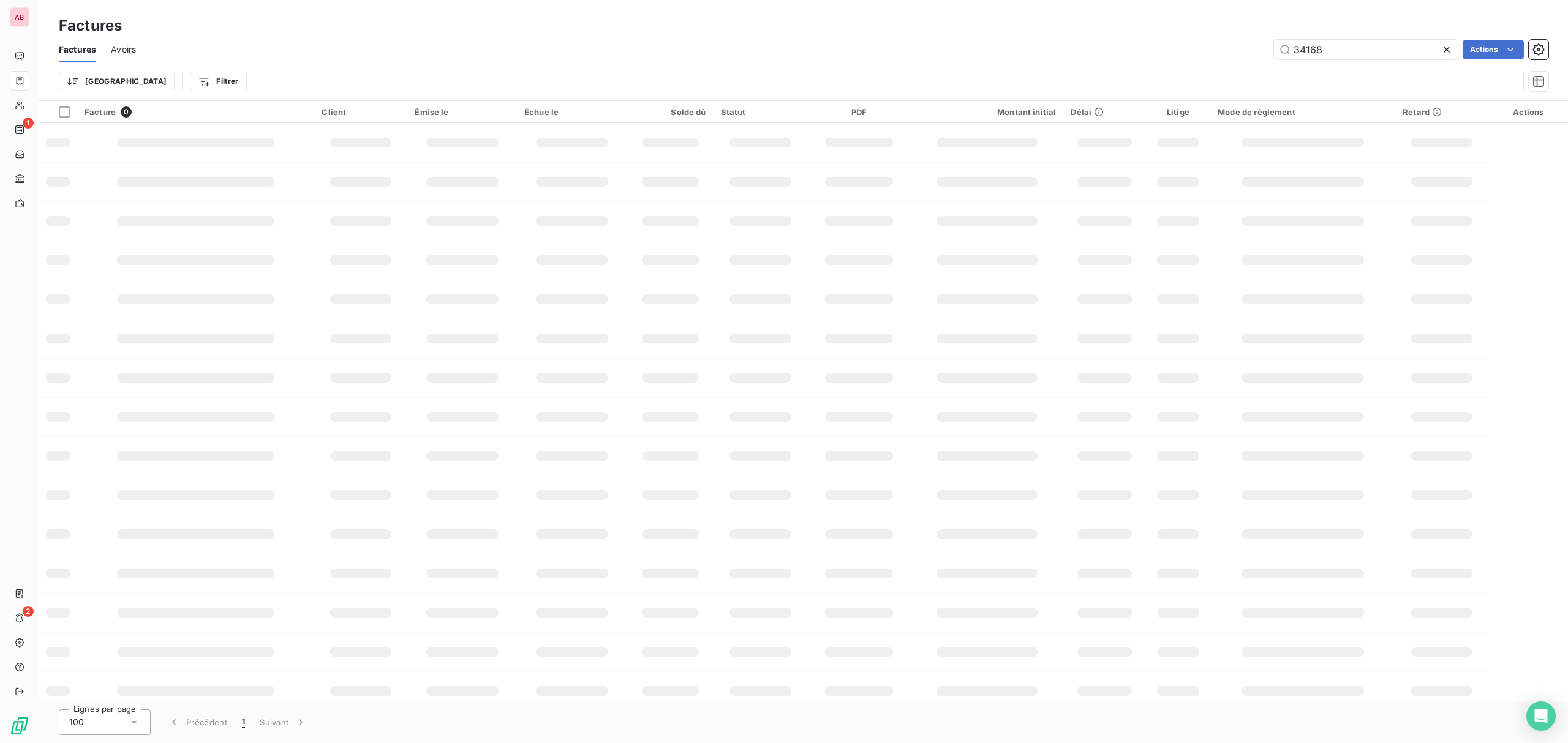
click at [1449, 48] on icon at bounding box center [1447, 50] width 13 height 13
click at [1392, 49] on input "text" at bounding box center [1366, 50] width 183 height 20
paste input "34247"
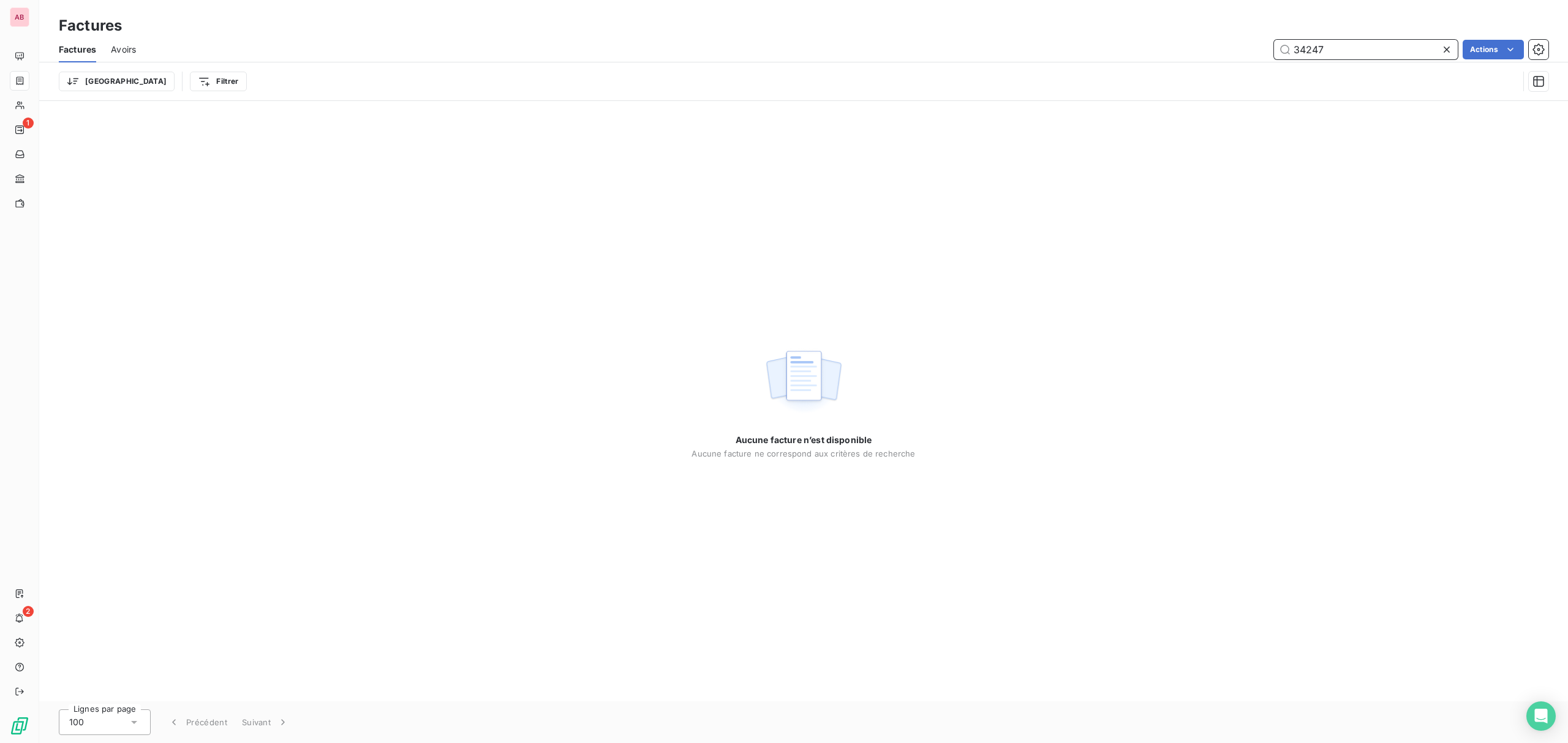
type input "34247"
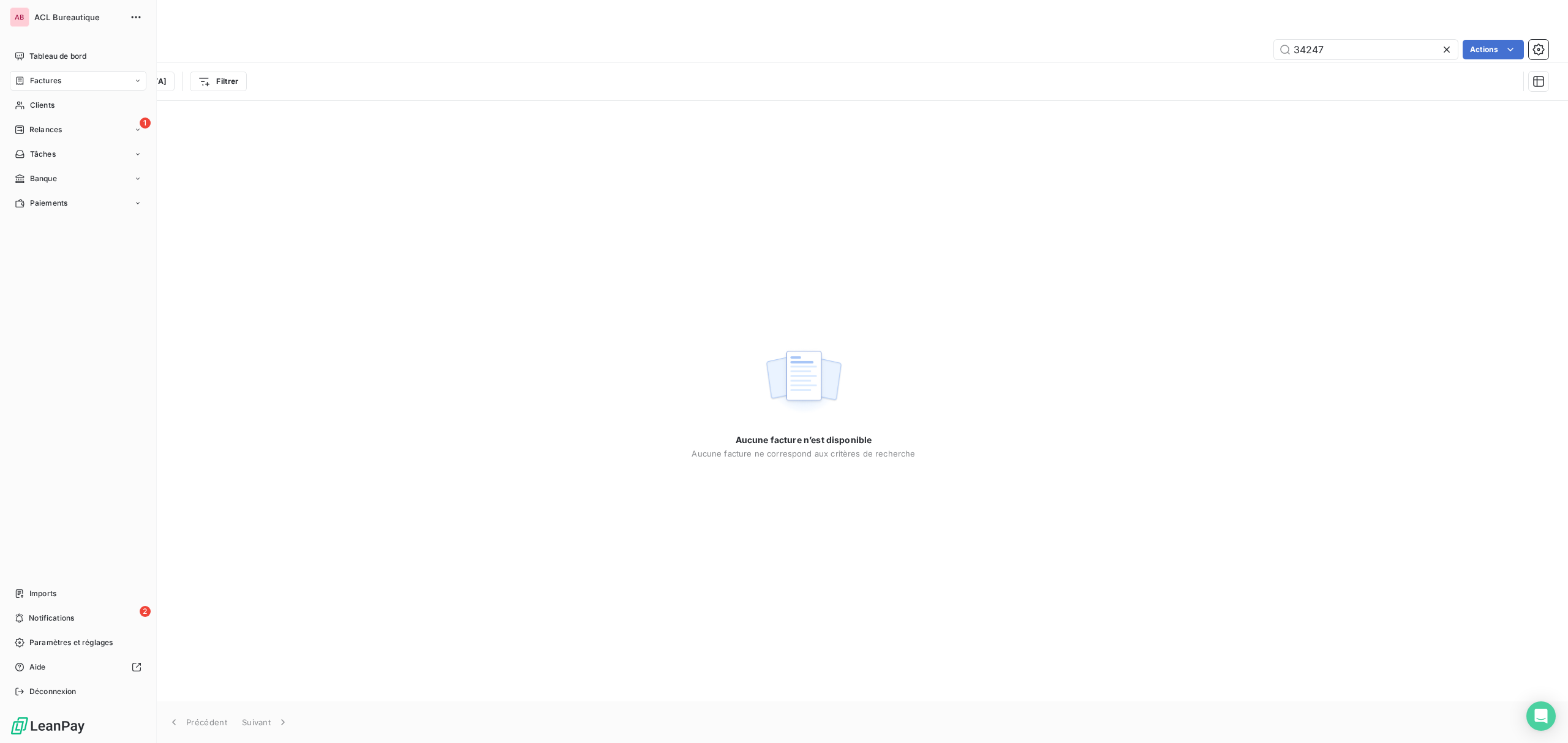
click at [18, 76] on icon at bounding box center [20, 80] width 11 height 10
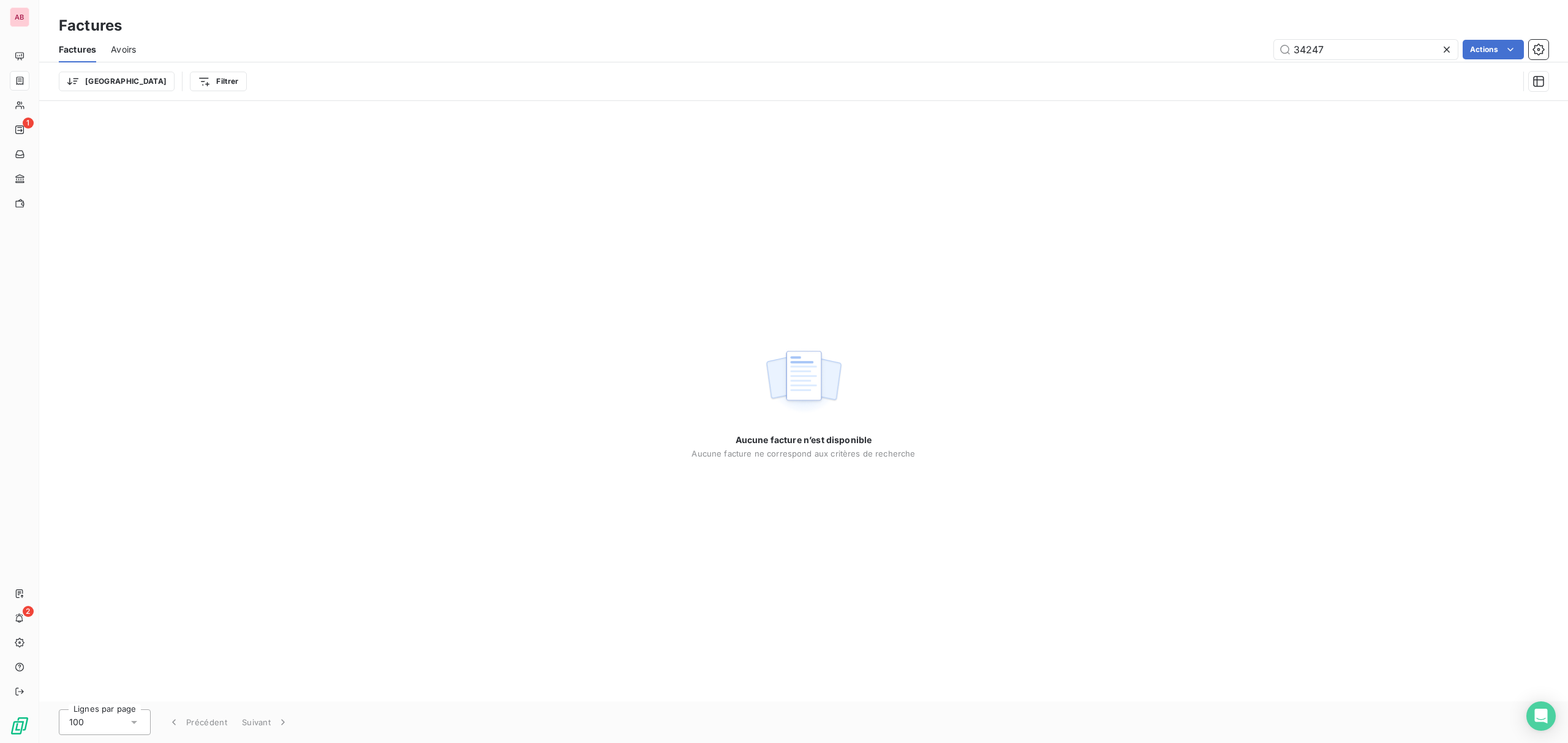
click at [1447, 45] on icon at bounding box center [1447, 50] width 13 height 13
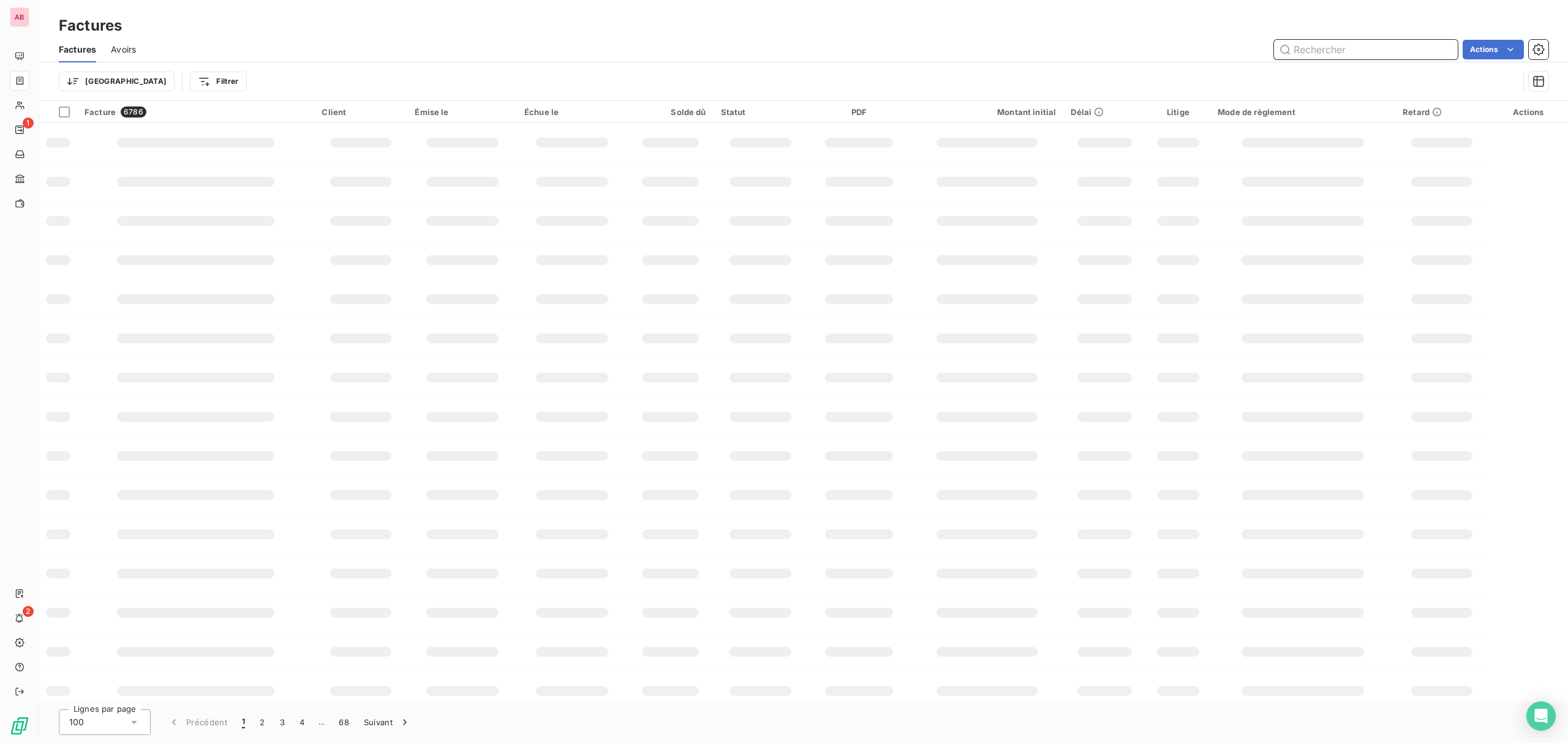
click at [1345, 48] on input "text" at bounding box center [1366, 50] width 183 height 20
paste input "34247"
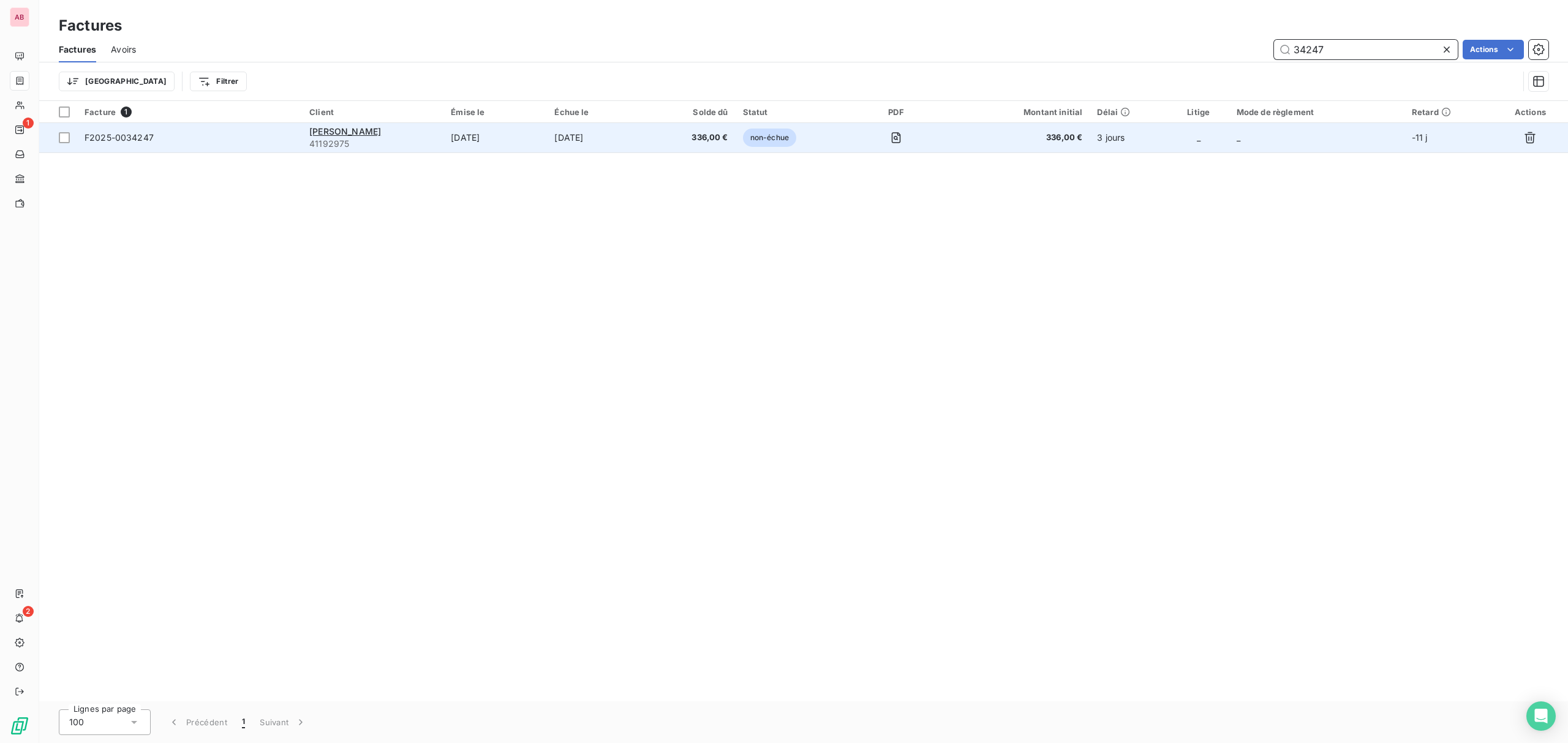
type input "34247"
click at [677, 141] on span "336,00 €" at bounding box center [694, 138] width 69 height 13
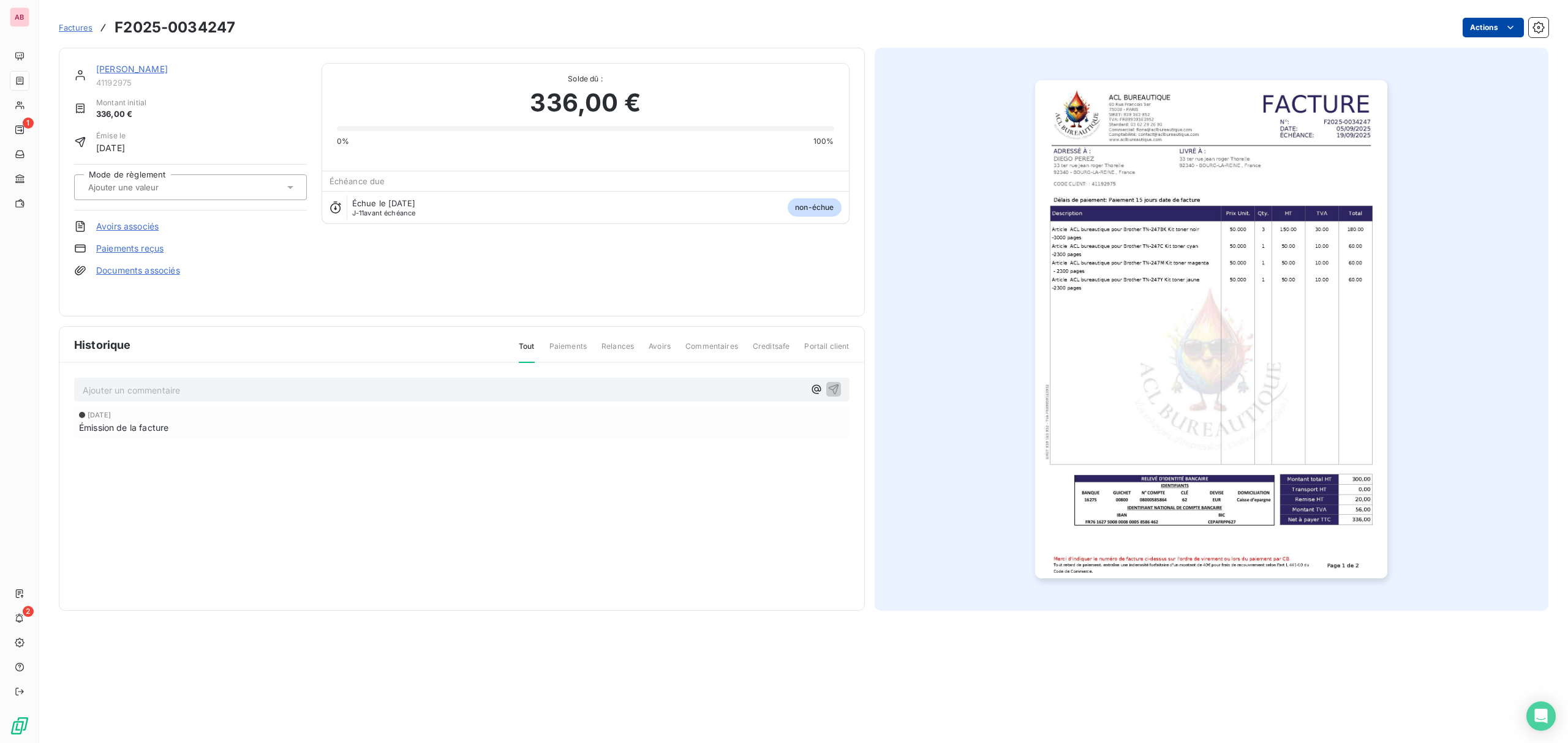
click at [1473, 20] on html "AB 1 2 Factures F2025-0034247 Actions DIEGO PEREZ 41192975 Montant initial 336,…" at bounding box center [784, 371] width 1568 height 743
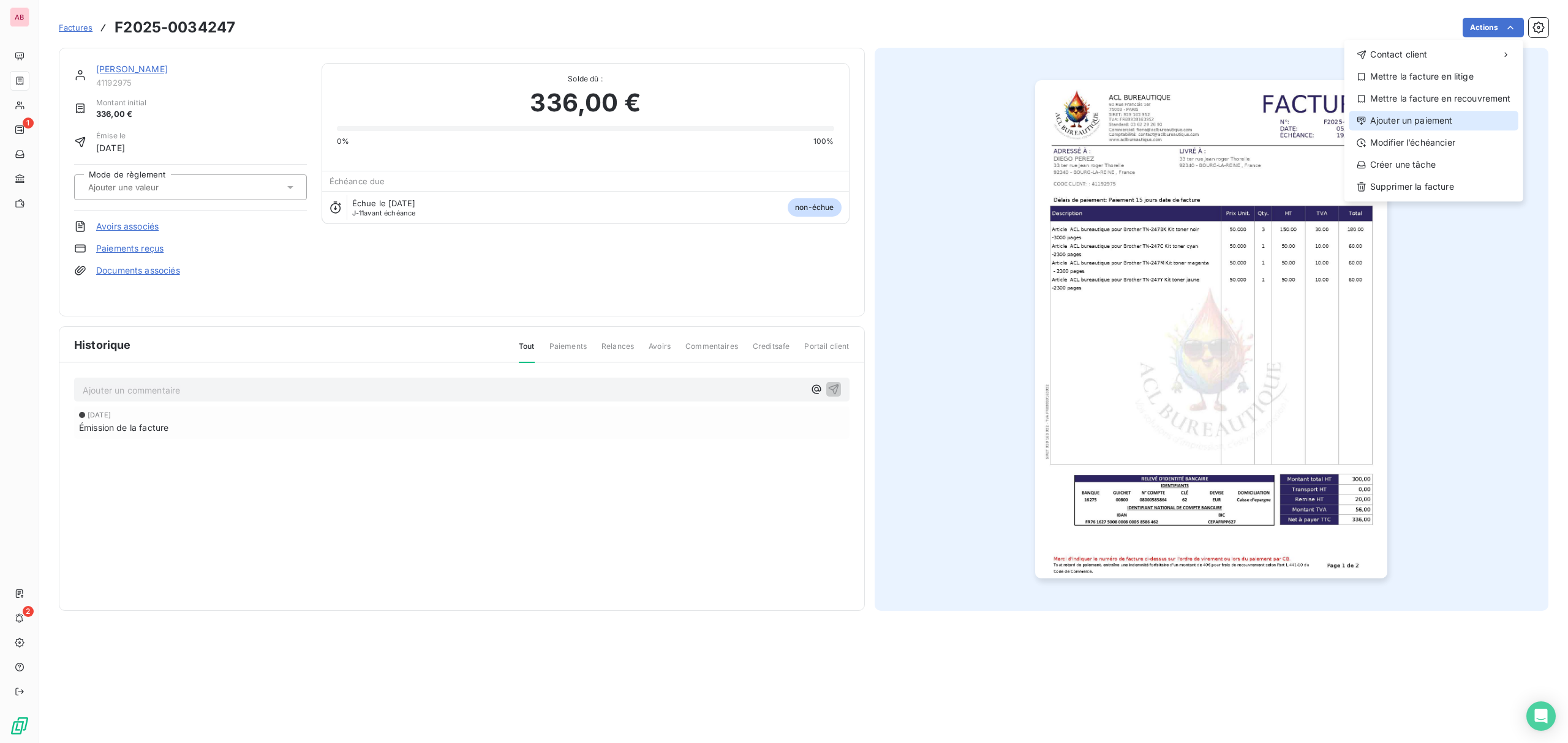
click at [1434, 123] on div "Ajouter un paiement" at bounding box center [1433, 121] width 169 height 20
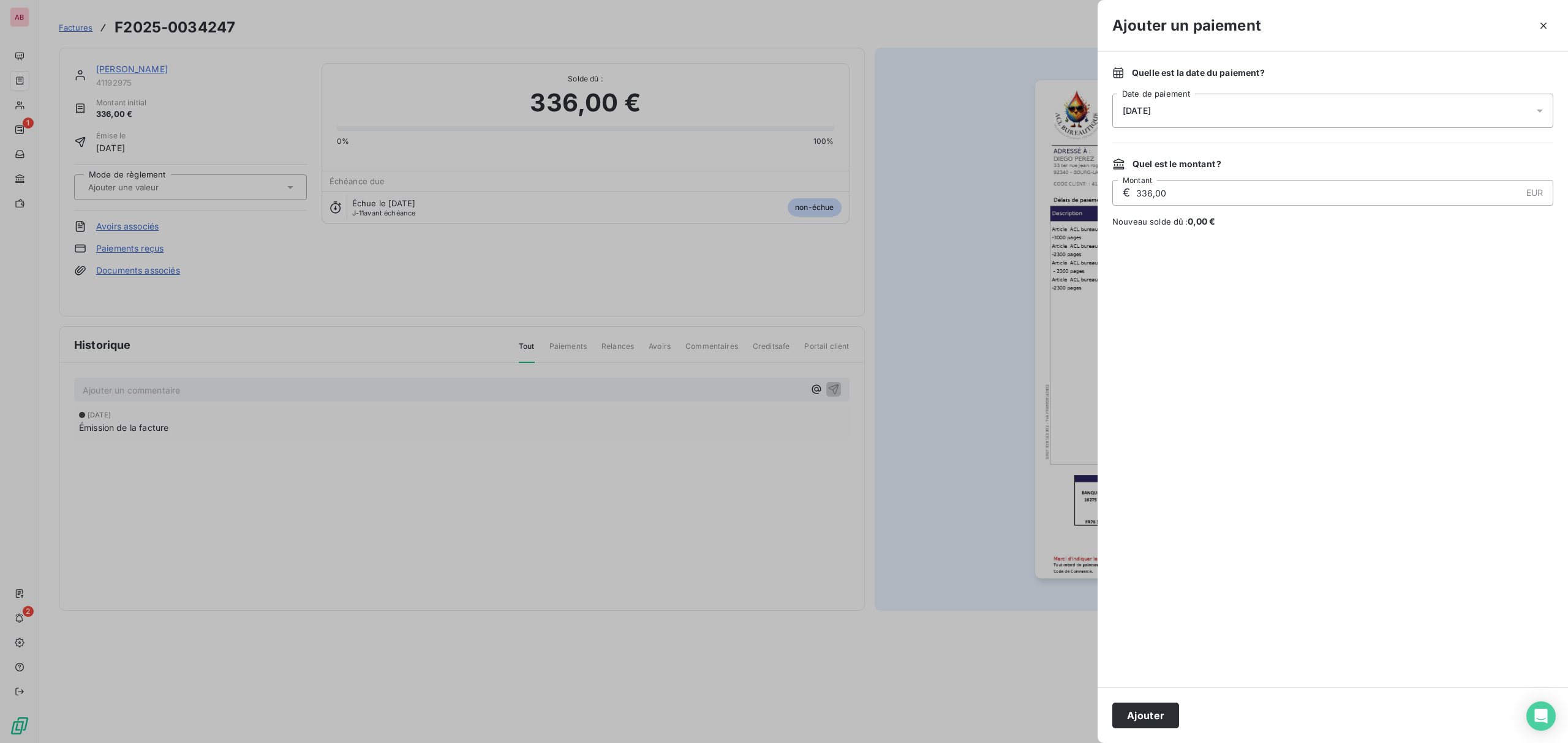
click at [1255, 111] on div "[DATE]" at bounding box center [1333, 111] width 441 height 34
drag, startPoint x: 1243, startPoint y: 235, endPoint x: 1231, endPoint y: 226, distance: 15.0
click at [1241, 233] on button "12" at bounding box center [1246, 237] width 24 height 24
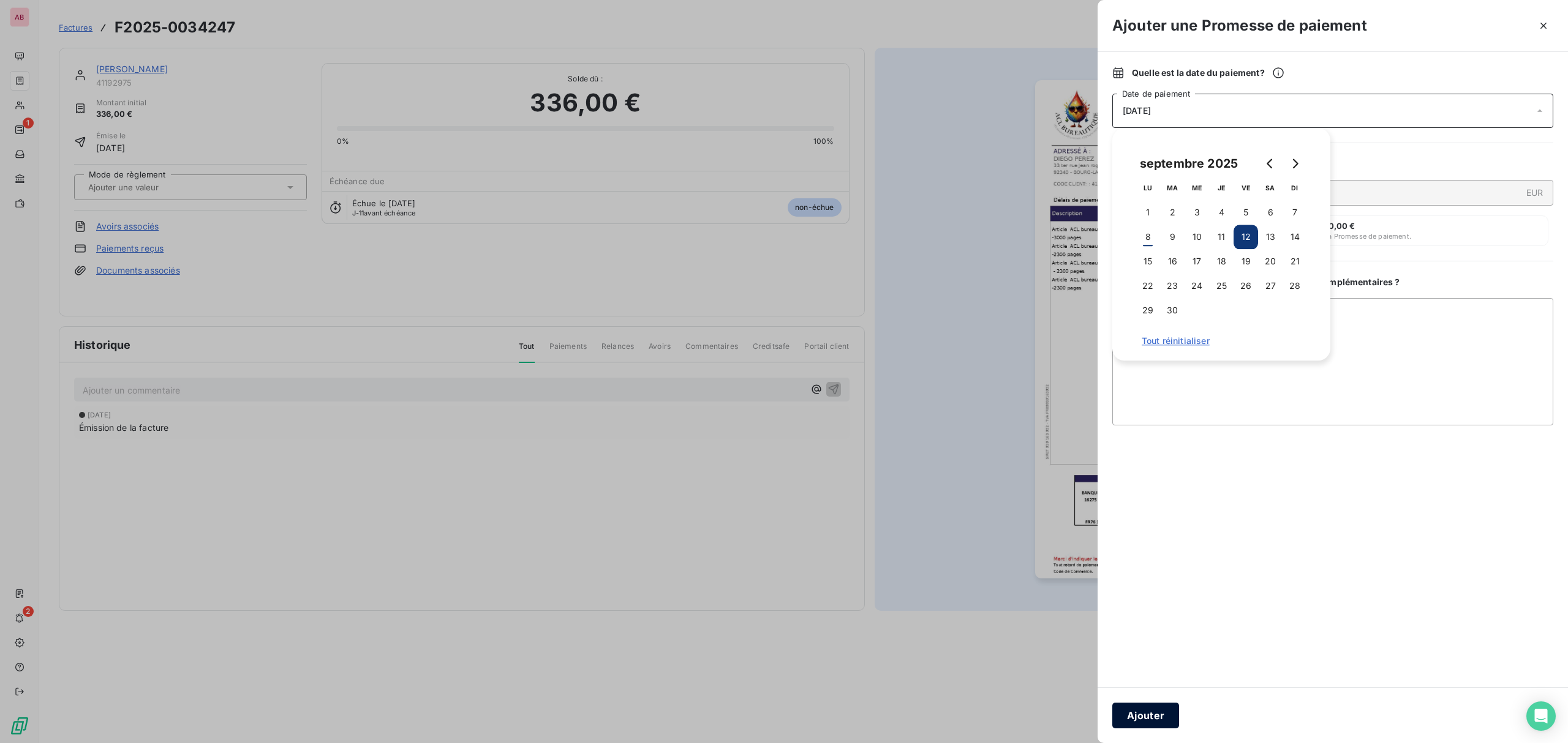
click at [1139, 718] on button "Ajouter" at bounding box center [1146, 716] width 67 height 25
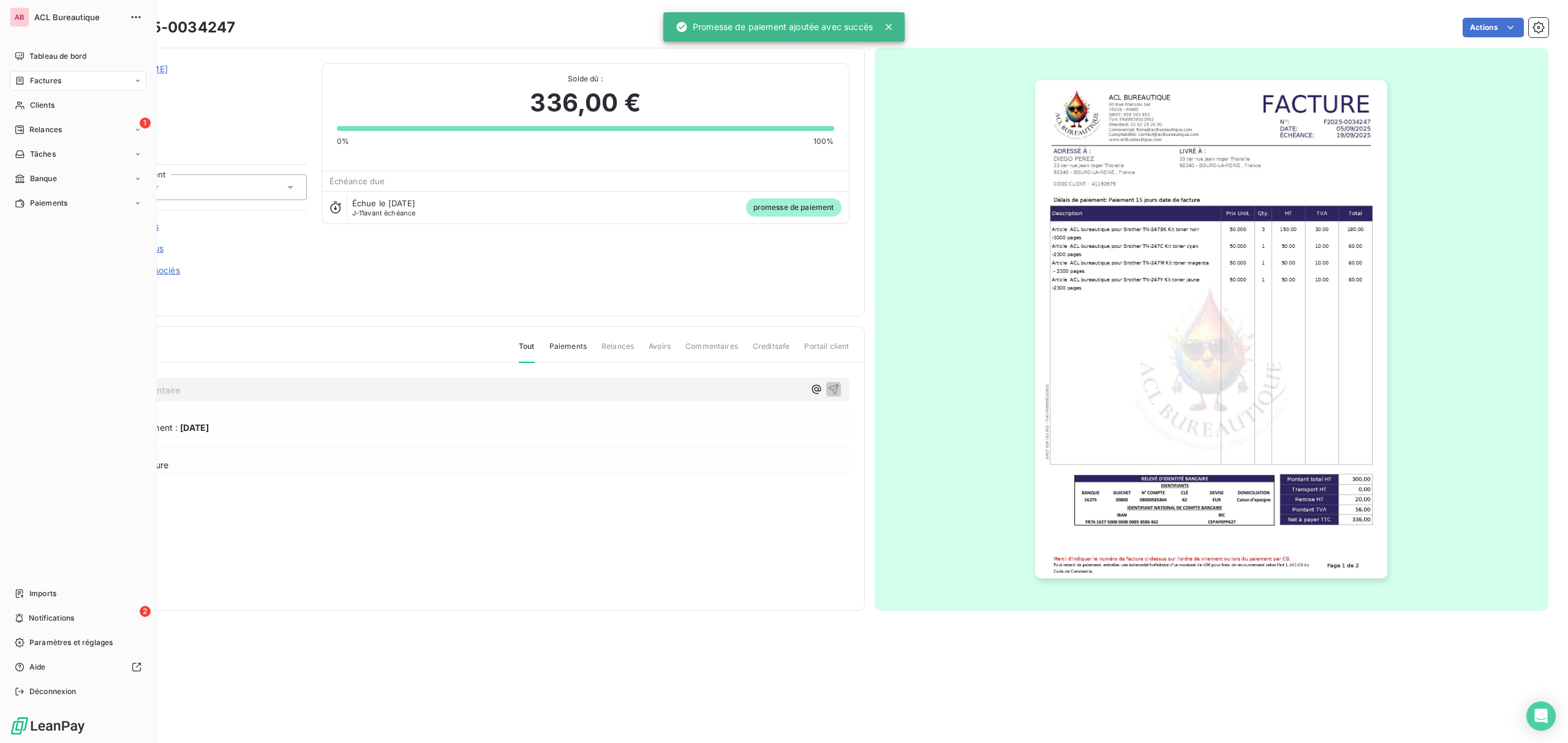
click at [16, 86] on div "Factures" at bounding box center [38, 80] width 47 height 11
click at [41, 101] on span "Factures" at bounding box center [45, 106] width 32 height 11
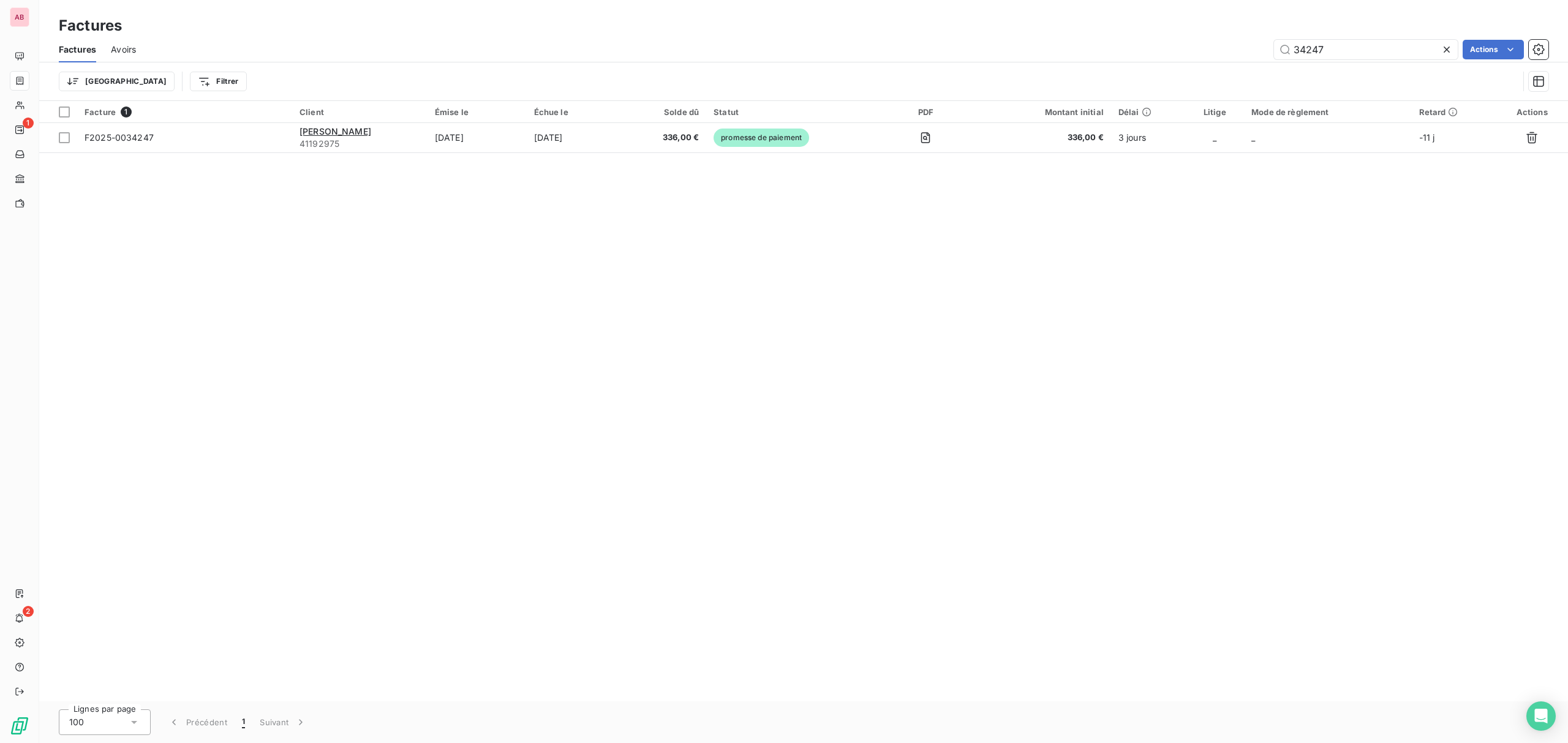
drag, startPoint x: 1451, startPoint y: 47, endPoint x: 1389, endPoint y: 47, distance: 62.0
click at [1448, 47] on icon at bounding box center [1447, 50] width 13 height 13
click at [1366, 47] on input "text" at bounding box center [1366, 50] width 183 height 20
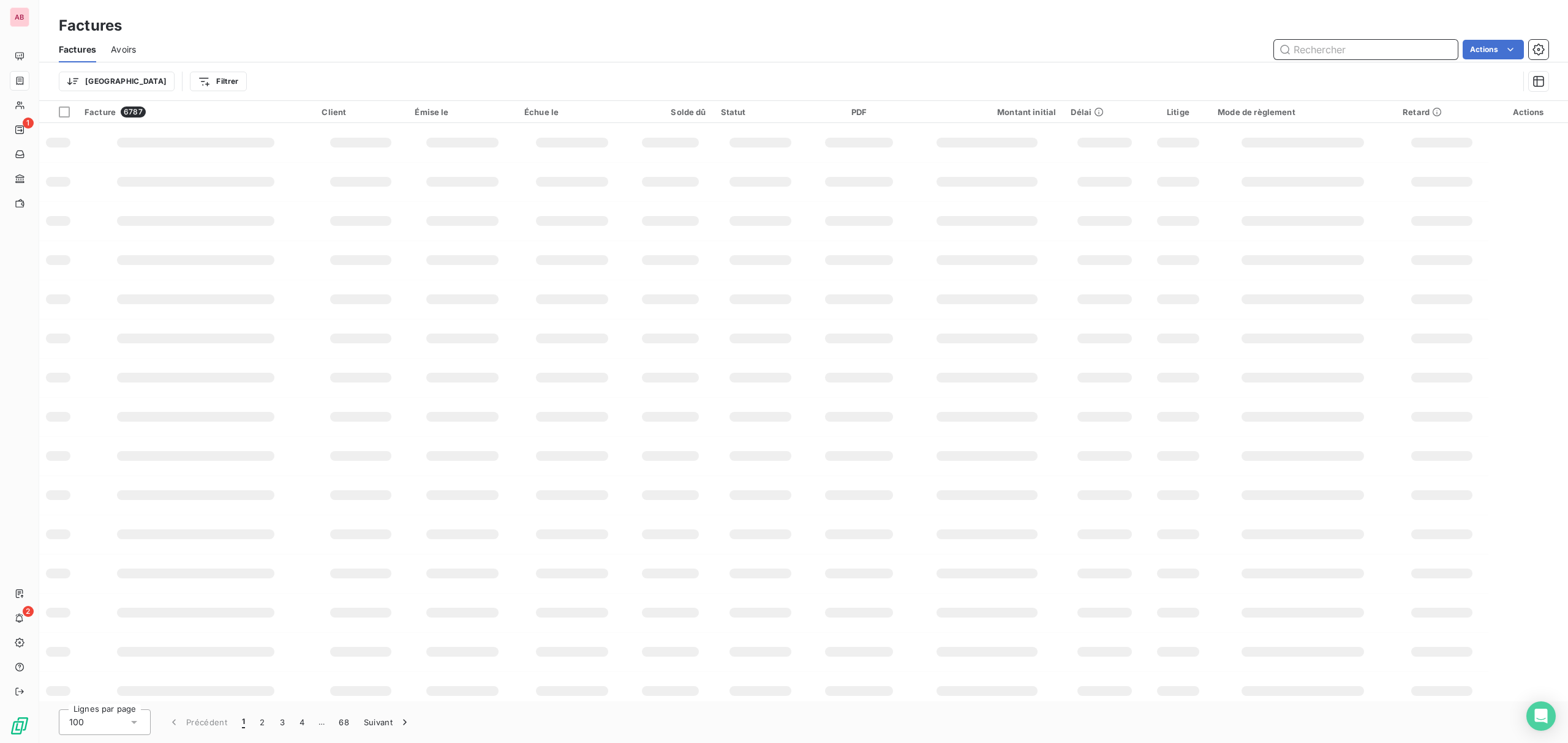
paste input "34191"
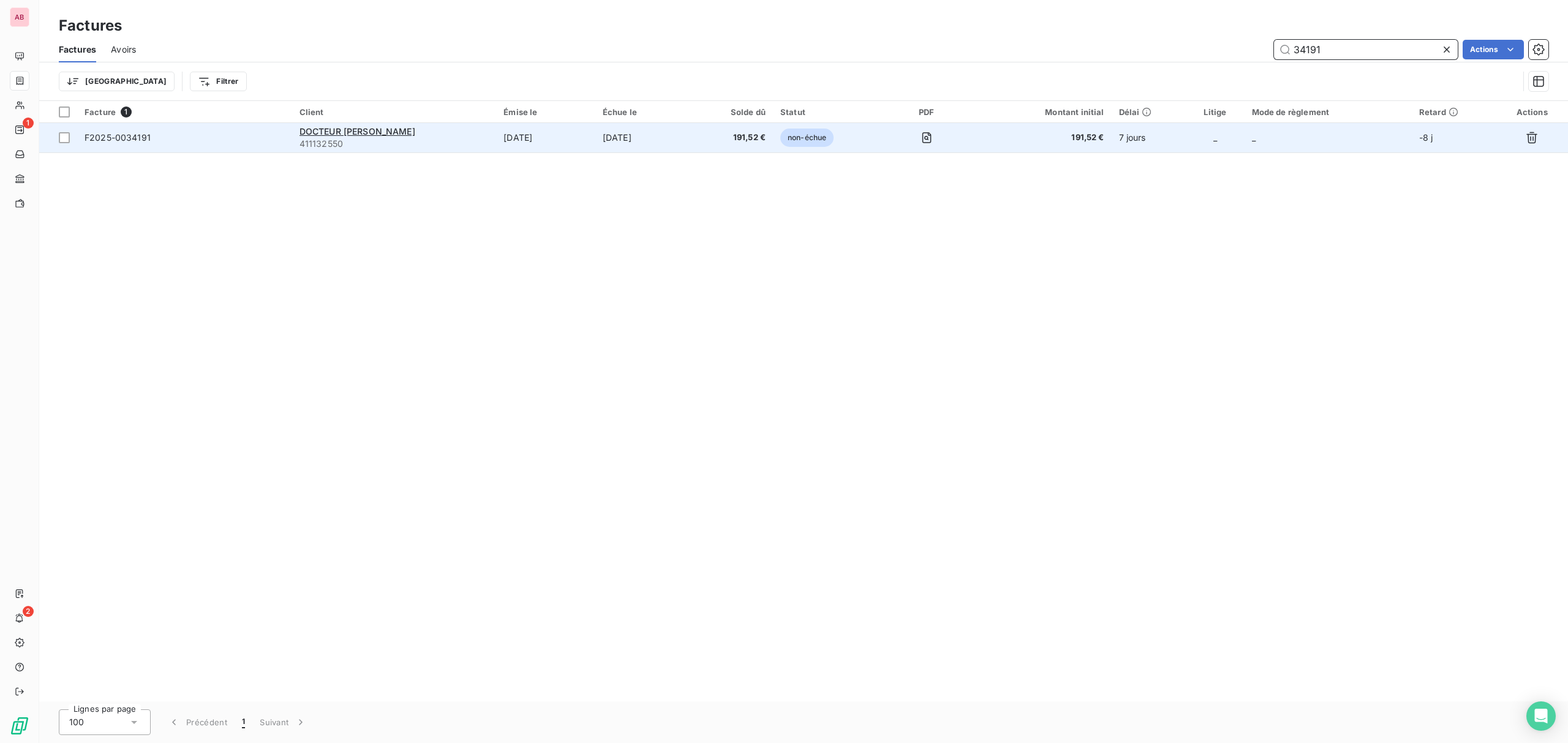
type input "34191"
click at [595, 131] on td "[DATE]" at bounding box center [546, 137] width 99 height 30
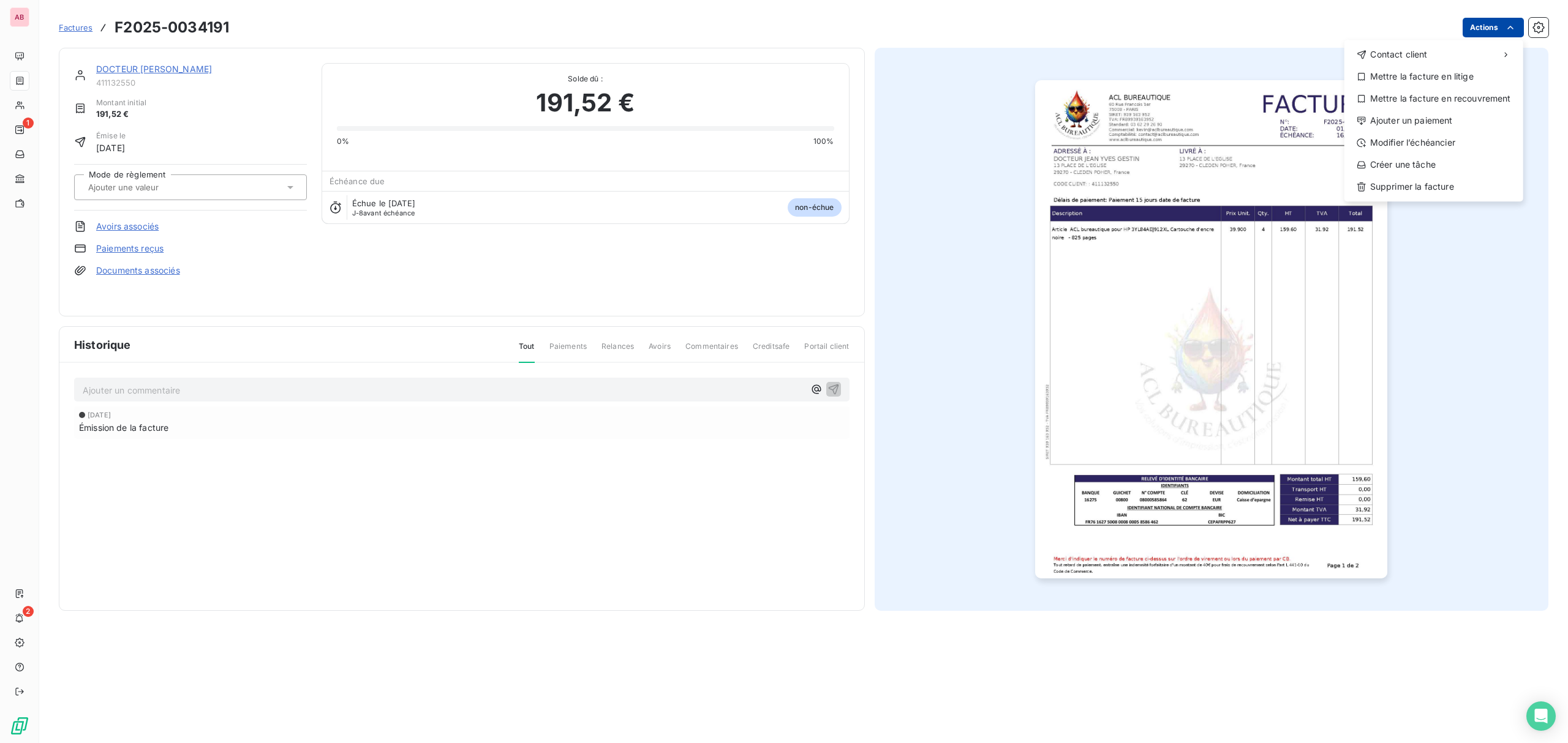
click at [1478, 25] on html "AB 1 2 Factures F2025-0034191 Actions Contact client Mettre la facture en litig…" at bounding box center [784, 371] width 1568 height 743
click at [1429, 116] on div "Ajouter un paiement" at bounding box center [1433, 121] width 169 height 20
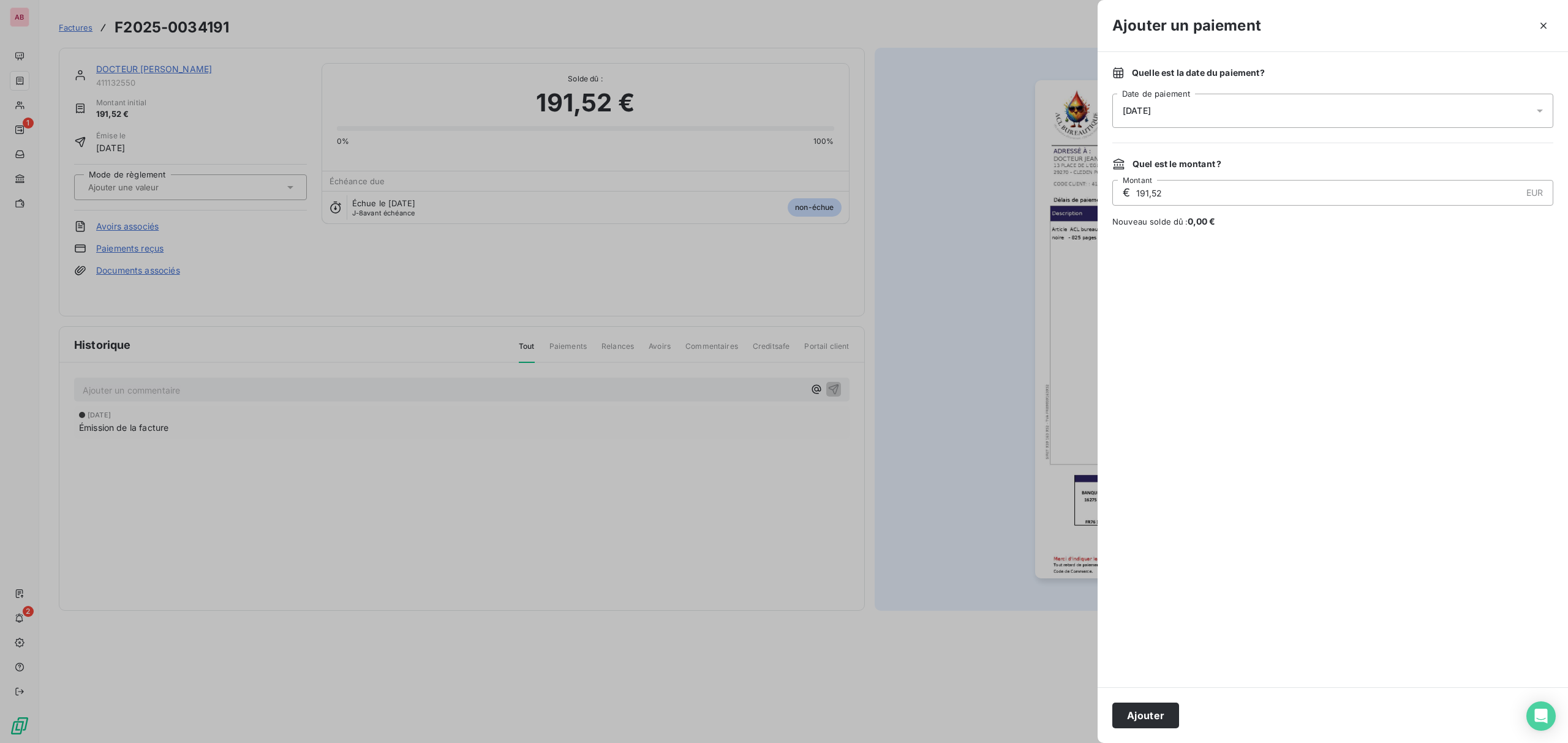
click at [1186, 107] on div "[DATE]" at bounding box center [1333, 111] width 441 height 34
click at [1245, 238] on button "12" at bounding box center [1246, 237] width 24 height 24
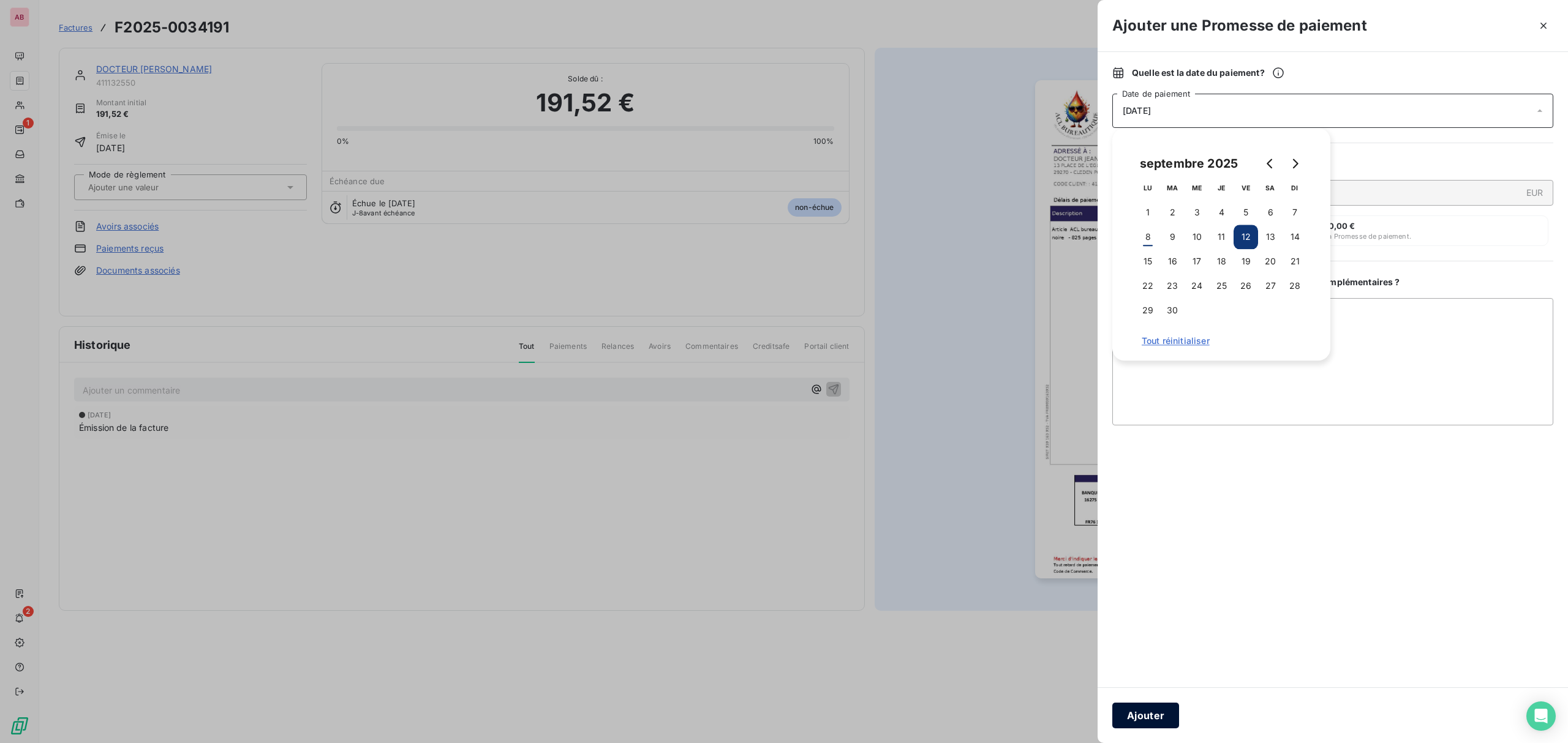
click at [1153, 711] on button "Ajouter" at bounding box center [1146, 716] width 67 height 25
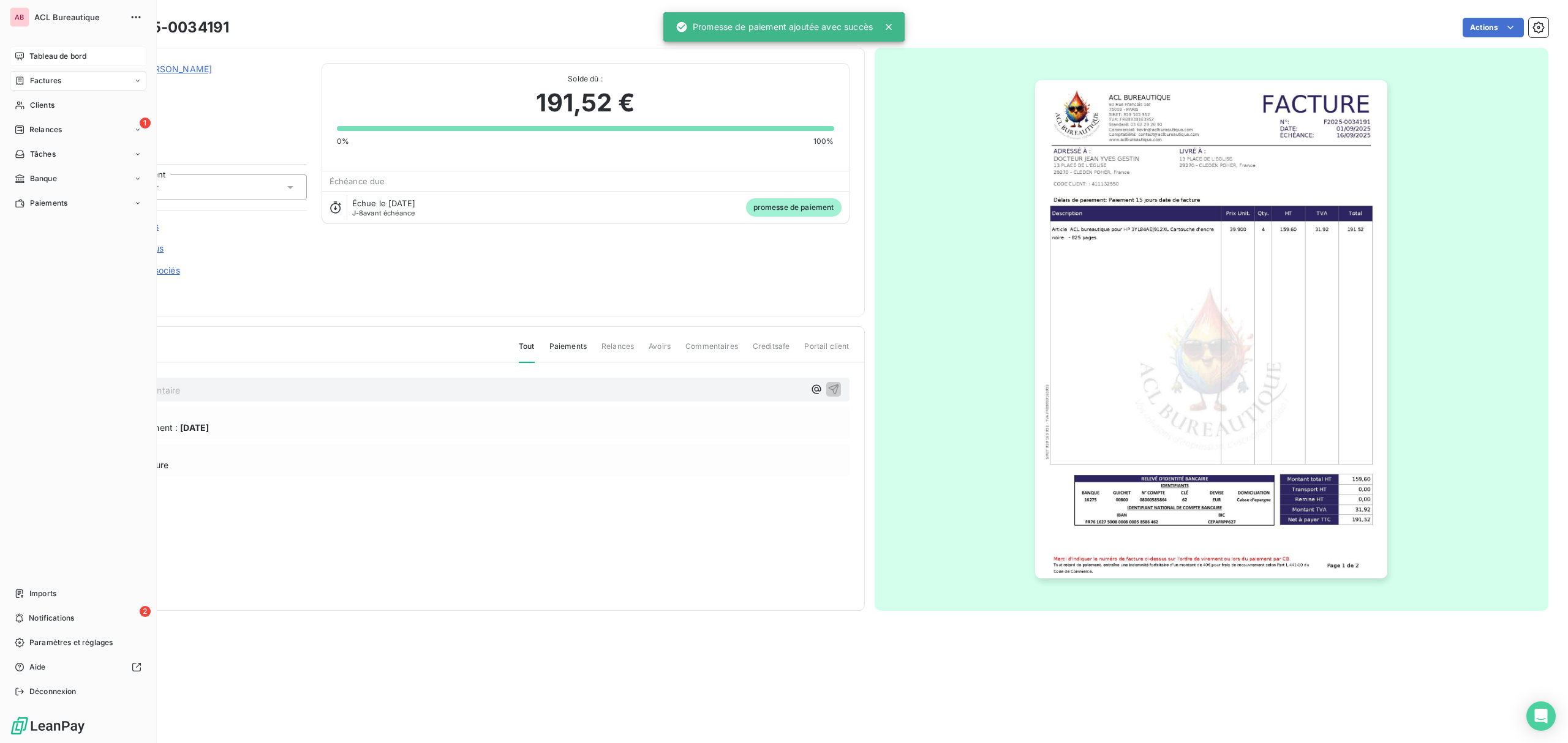
click at [37, 52] on span "Tableau de bord" at bounding box center [58, 56] width 57 height 11
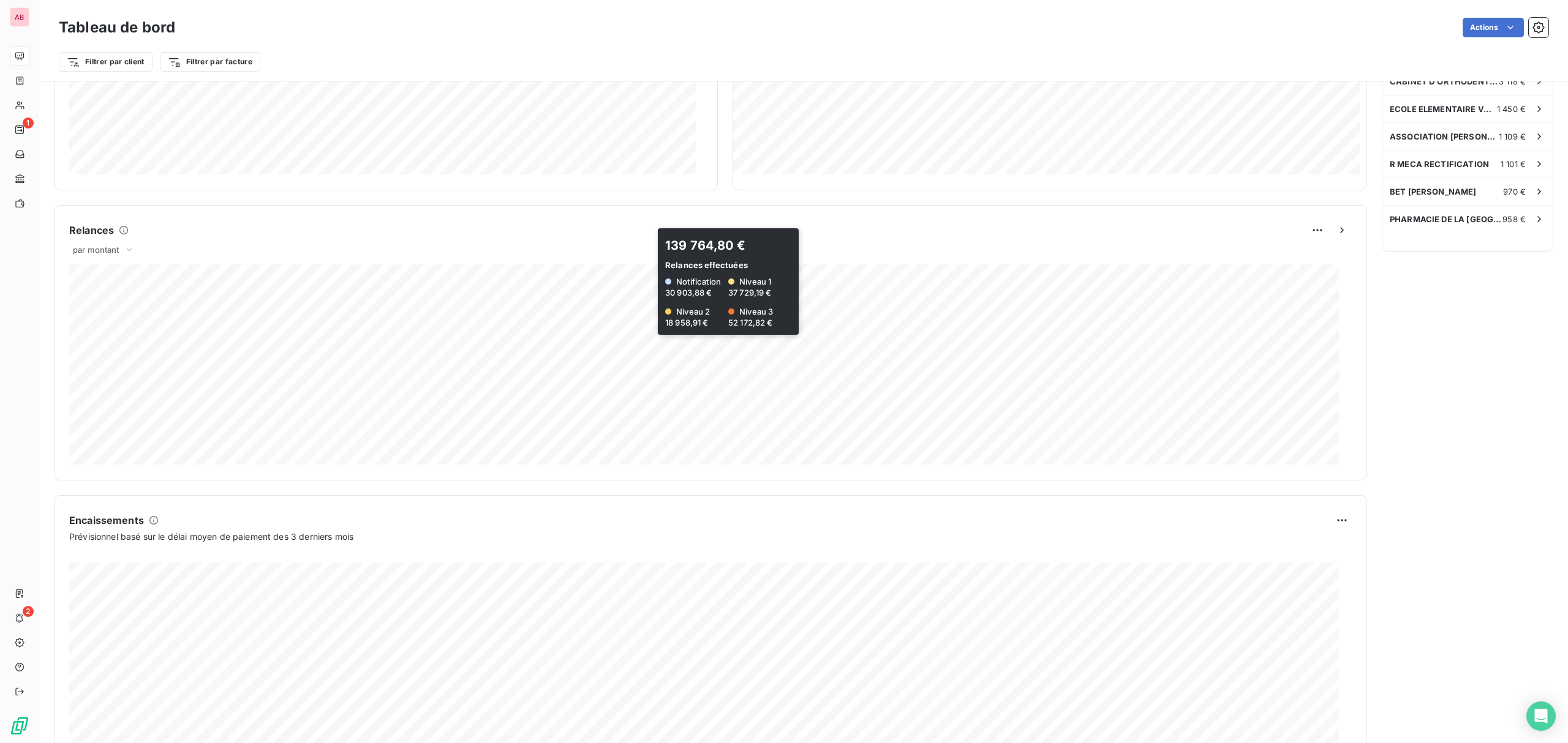
scroll to position [450, 0]
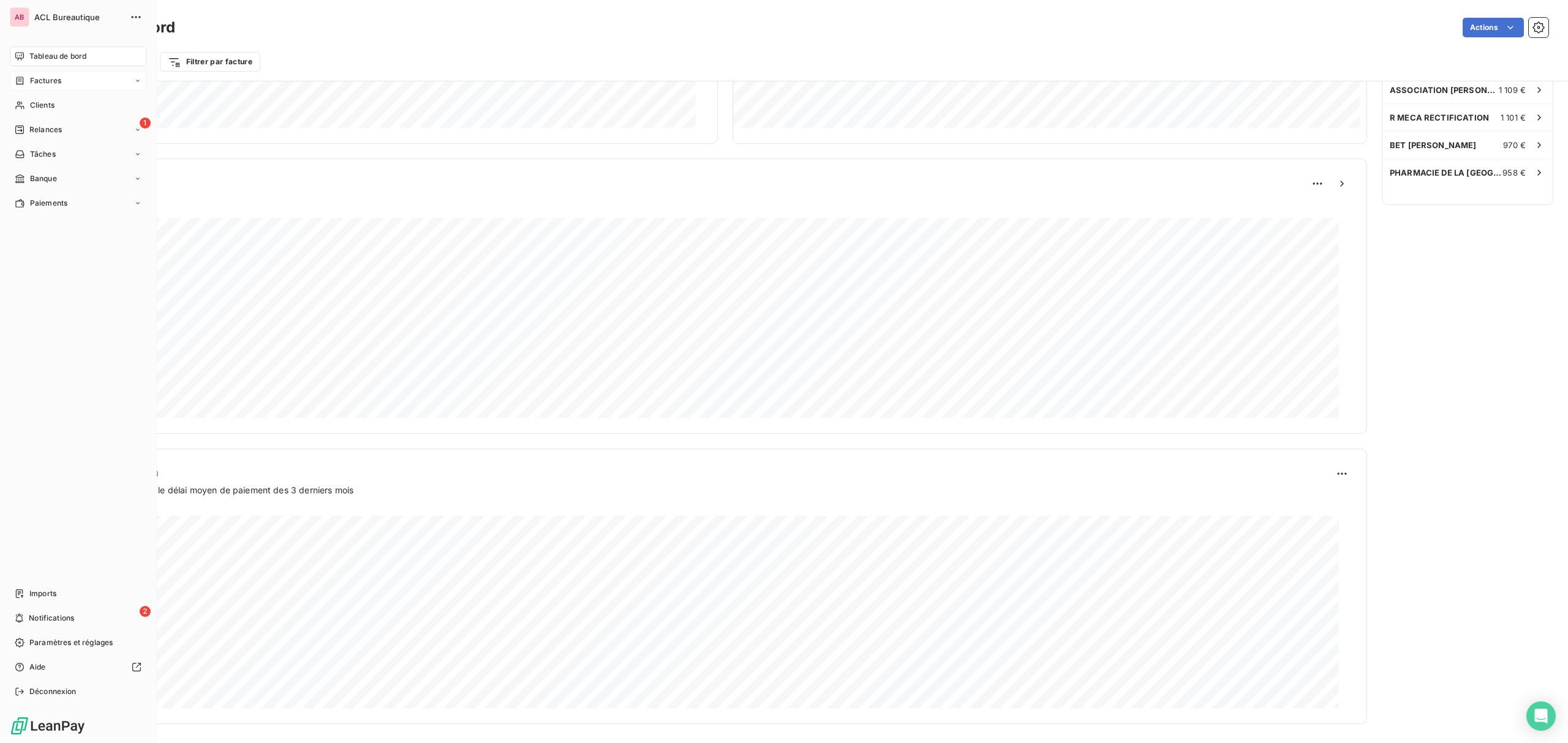
click at [21, 77] on icon at bounding box center [20, 80] width 11 height 10
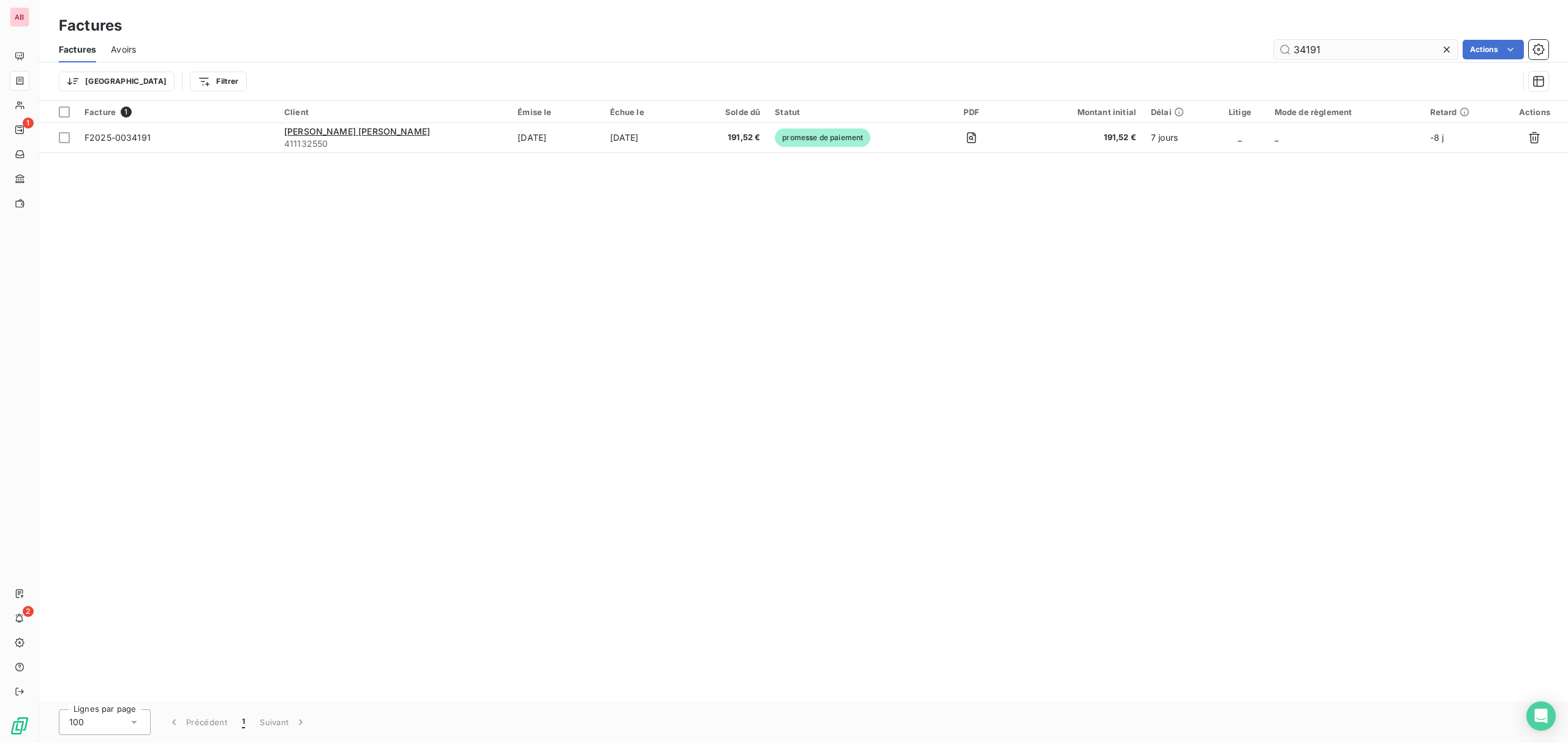
drag, startPoint x: 1449, startPoint y: 47, endPoint x: 1419, endPoint y: 47, distance: 30.0
click at [1443, 47] on icon at bounding box center [1447, 50] width 13 height 13
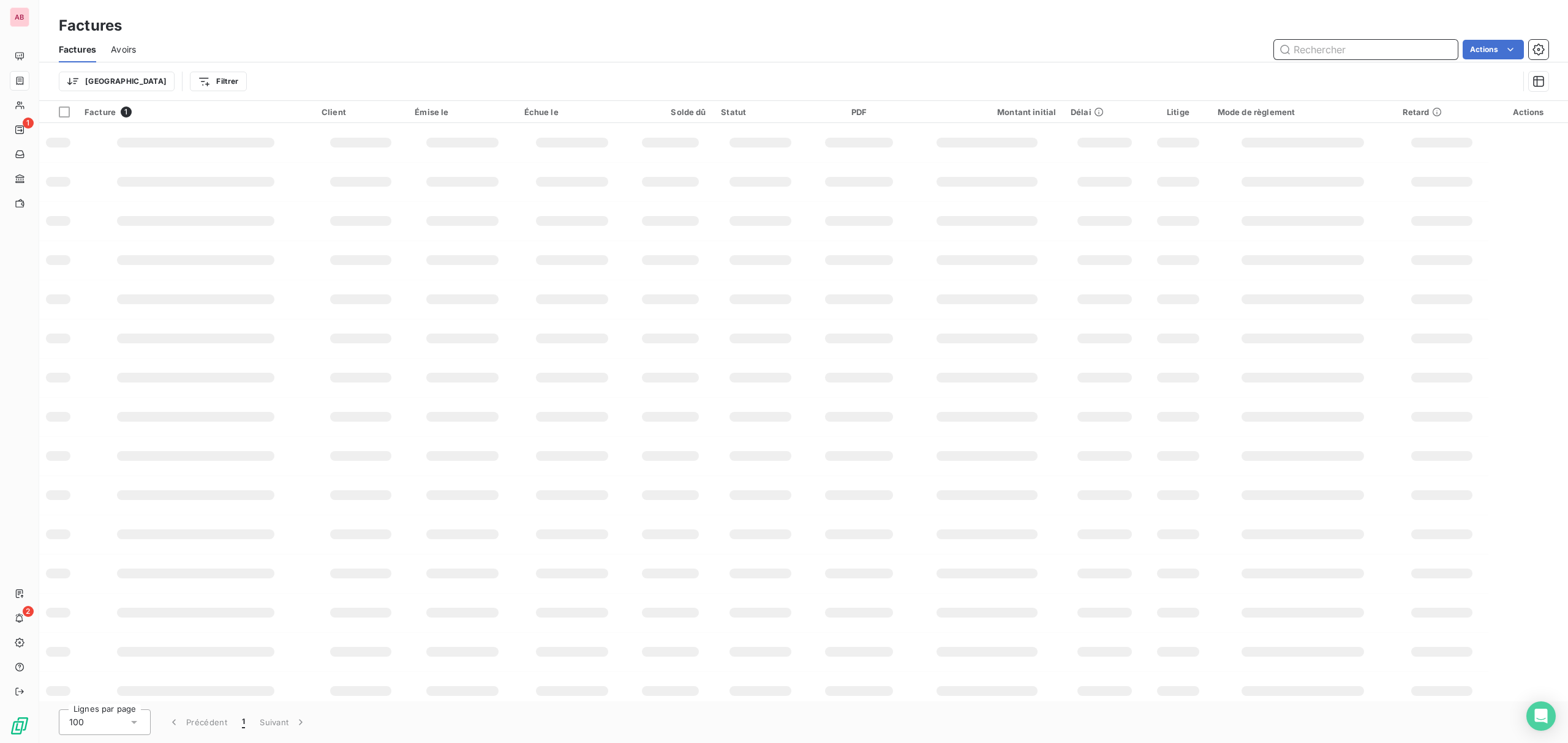
click at [1397, 47] on input "text" at bounding box center [1366, 50] width 183 height 20
paste input "33952"
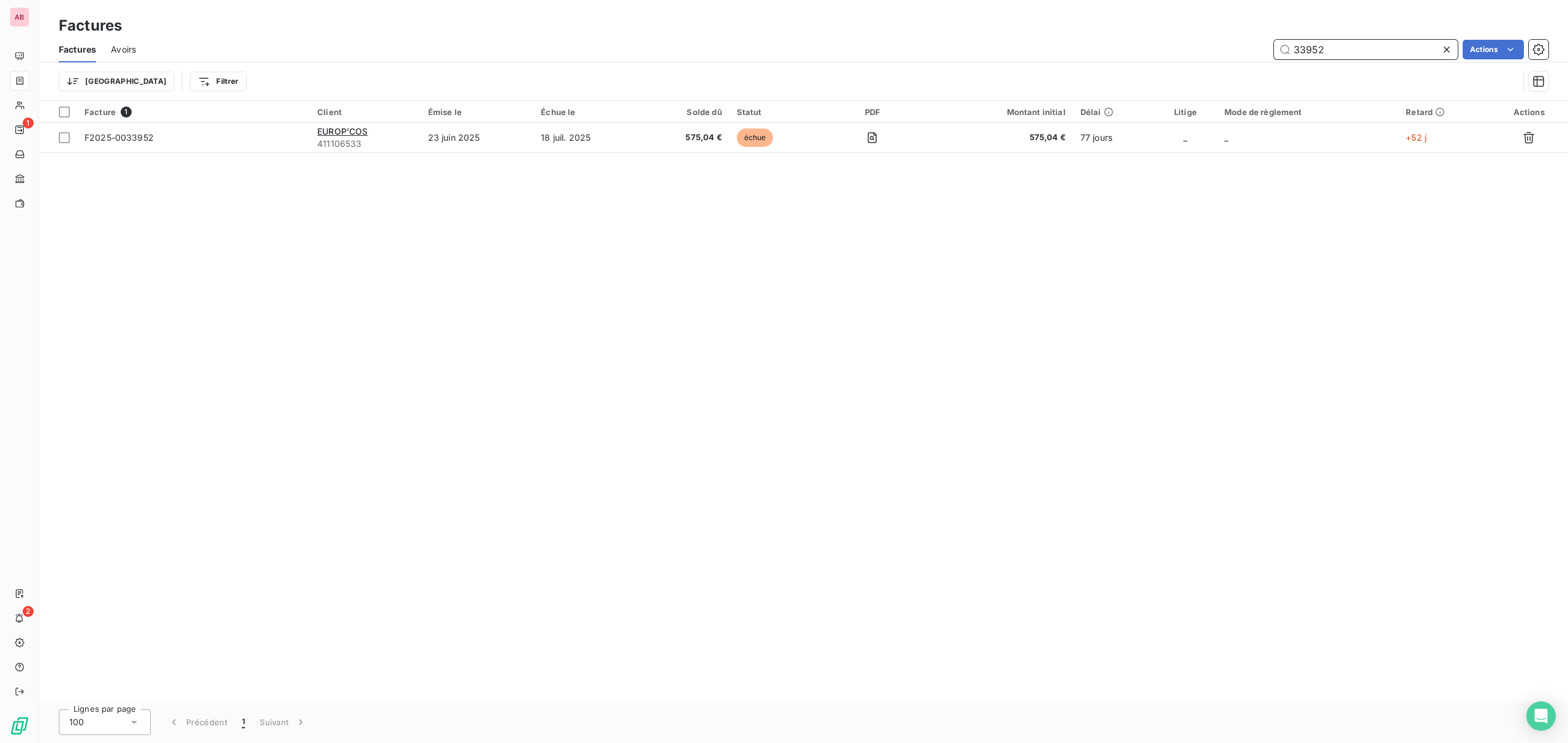
type input "33952"
